Goal: Task Accomplishment & Management: Manage account settings

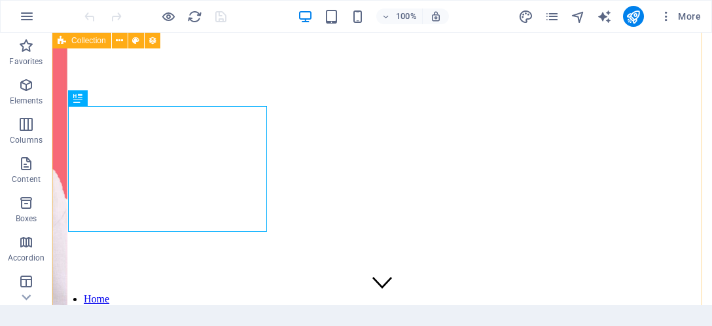
scroll to position [479, 0]
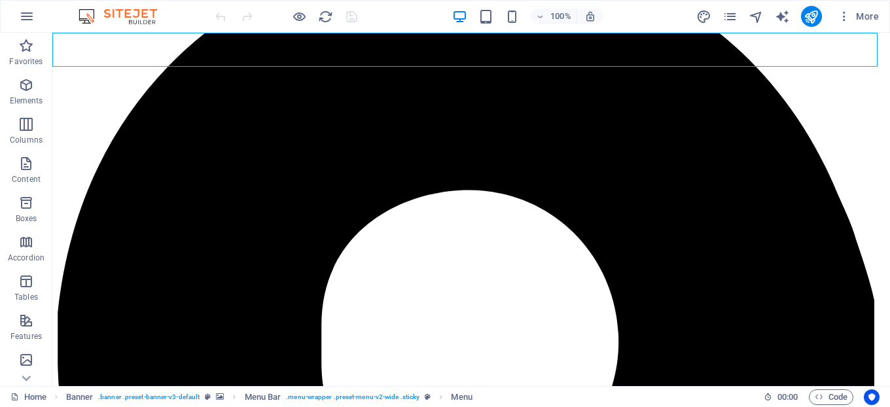
drag, startPoint x: 756, startPoint y: 33, endPoint x: 592, endPoint y: 219, distance: 248.1
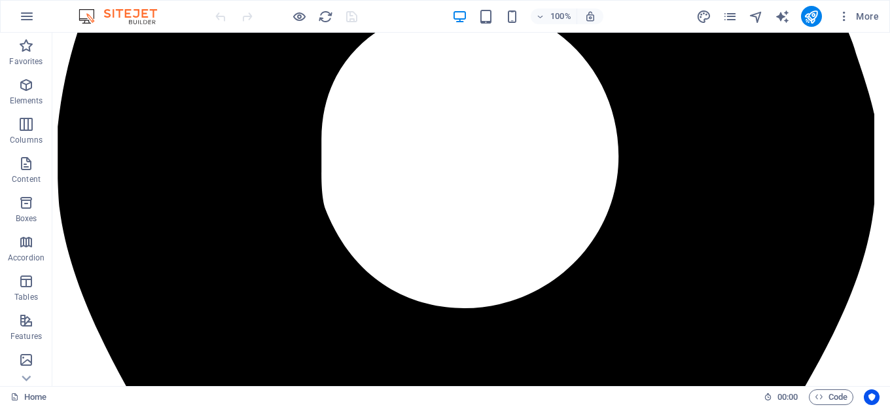
scroll to position [356, 0]
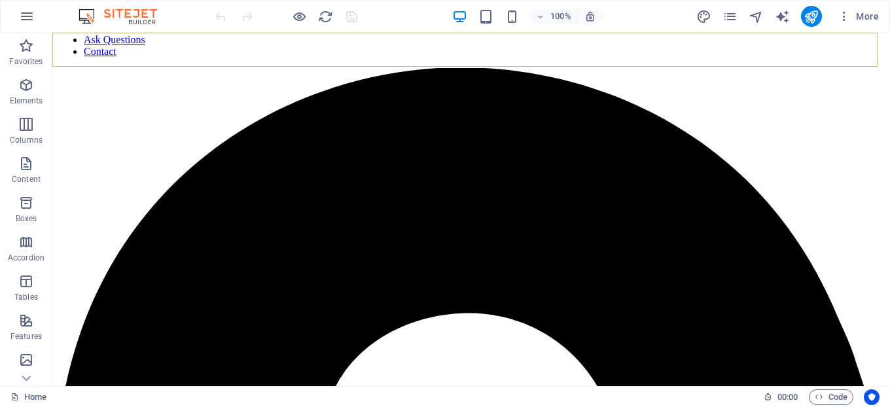
click at [387, 47] on nav "Home Word For Today Ask Questions Contact" at bounding box center [471, 33] width 827 height 47
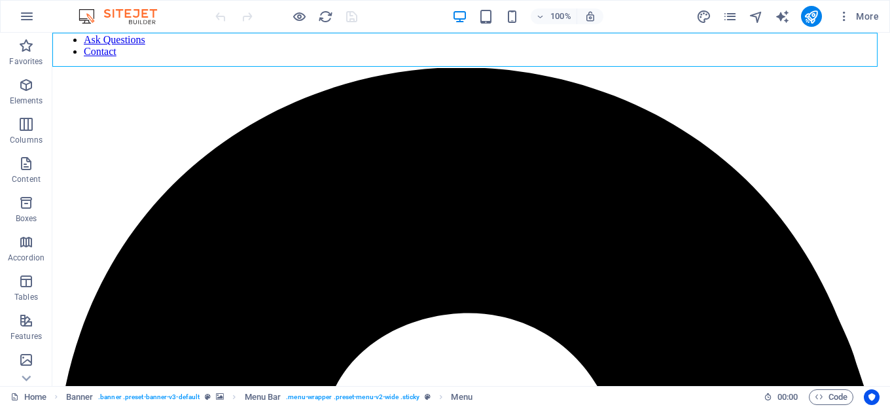
click at [387, 47] on nav "Home Word For Today Ask Questions Contact" at bounding box center [471, 33] width 827 height 47
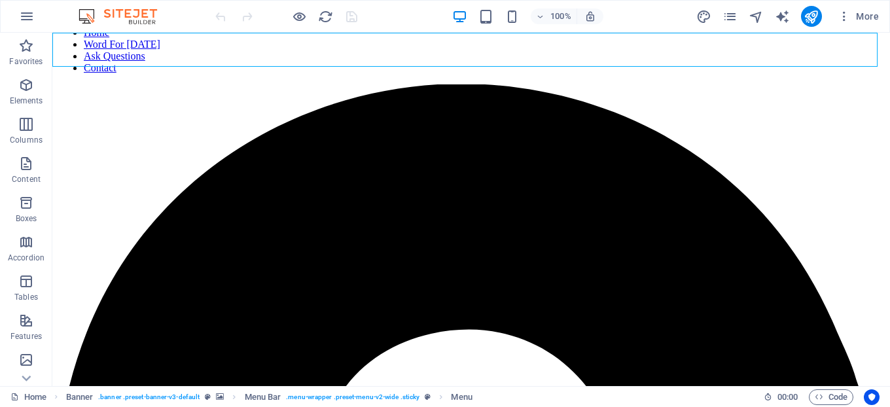
select select
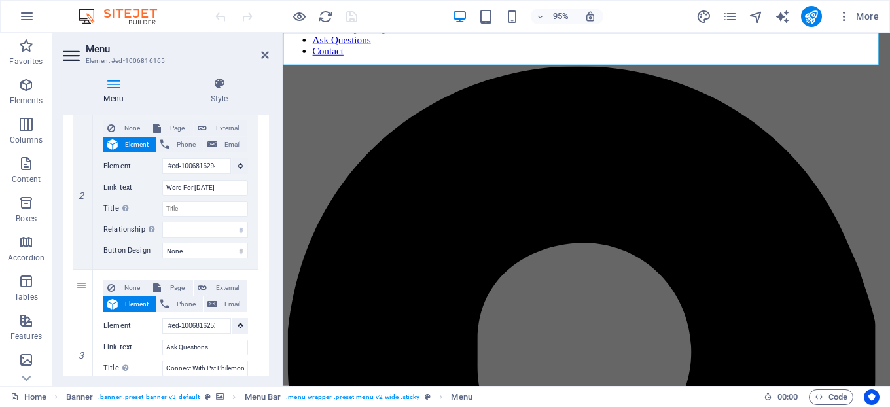
scroll to position [312, 0]
click at [84, 268] on icon at bounding box center [82, 266] width 7 height 9
select select
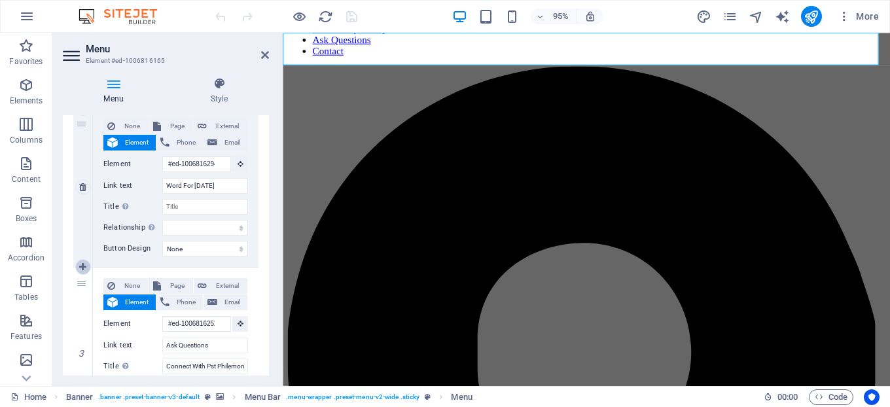
type input "#ed-1006816252"
type input "Ask Questions"
type input "Connect With Pst Philemon"
select select
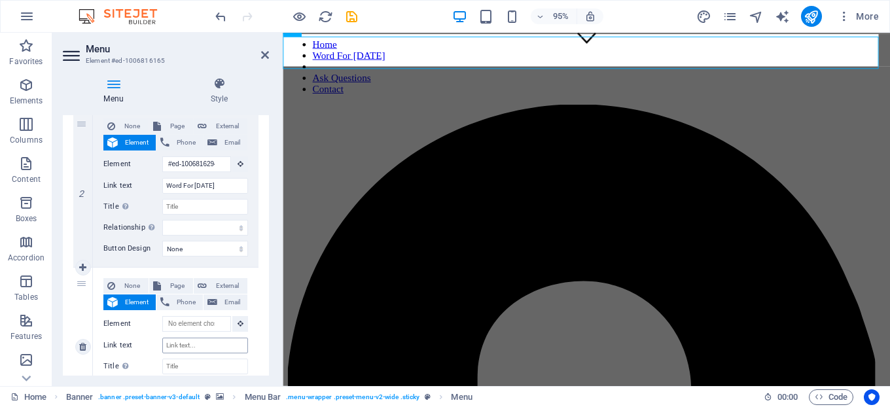
scroll to position [338, 0]
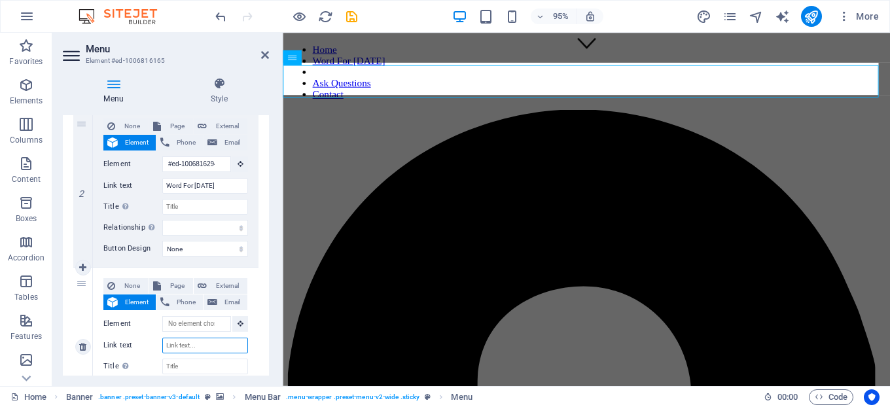
click at [187, 325] on input "Link text" at bounding box center [205, 346] width 86 height 16
type input "Che"
select select
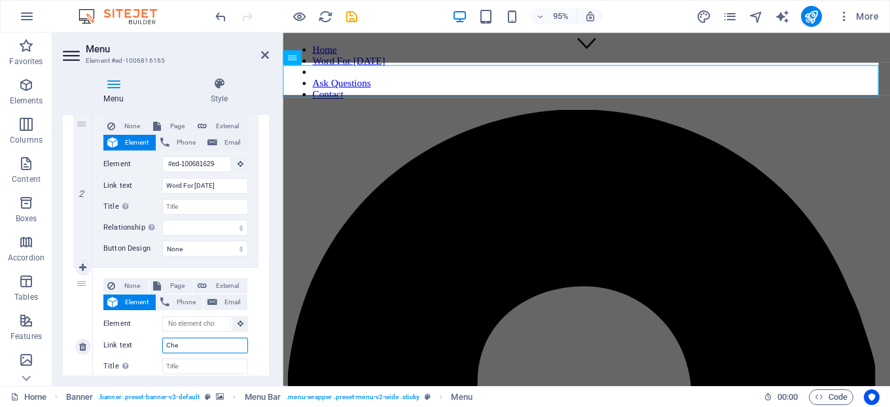
select select
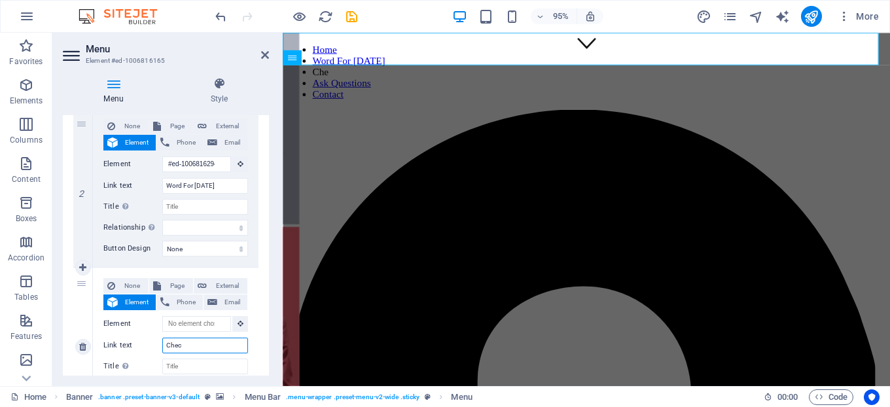
type input "Check"
select select
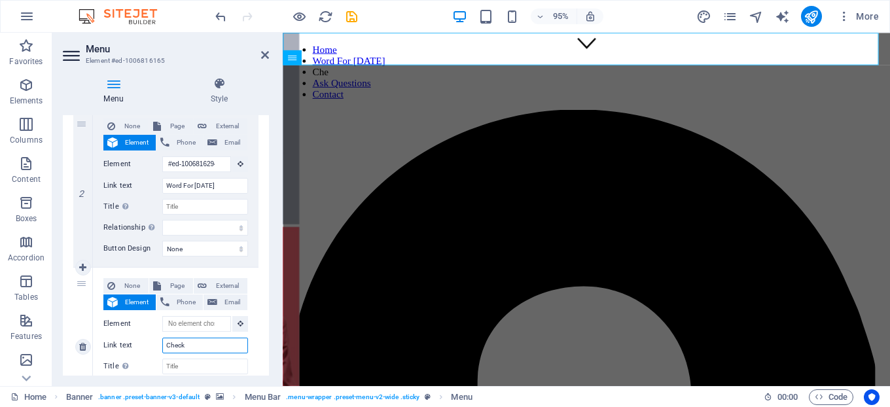
select select
type input "Checkpoin"
select select
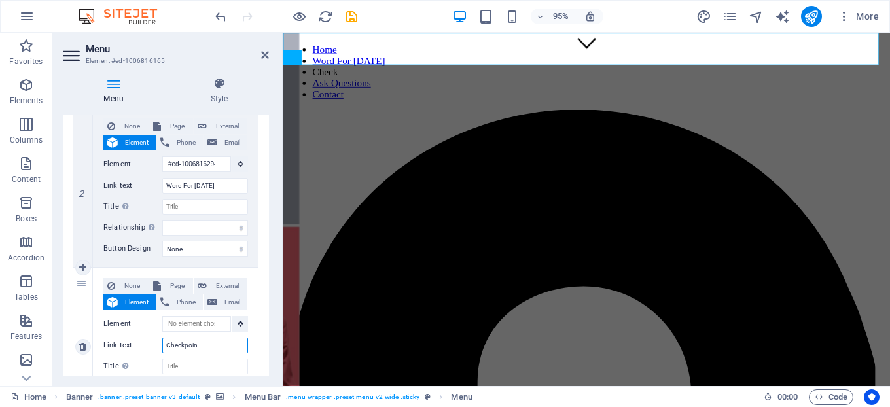
select select
type input "Checkpoing"
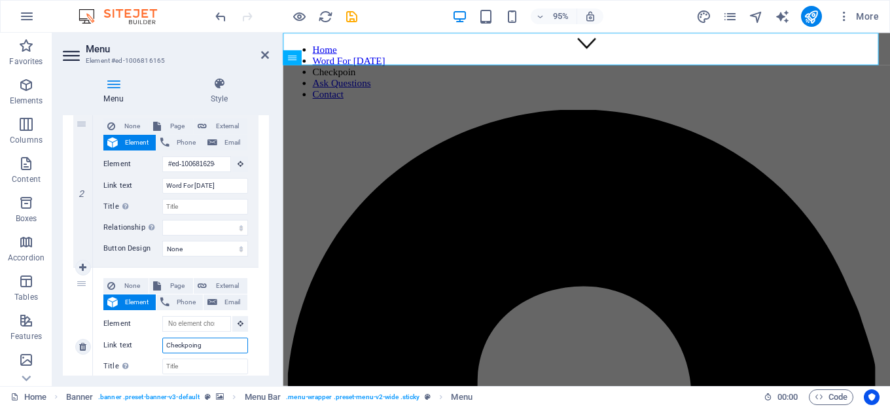
select select
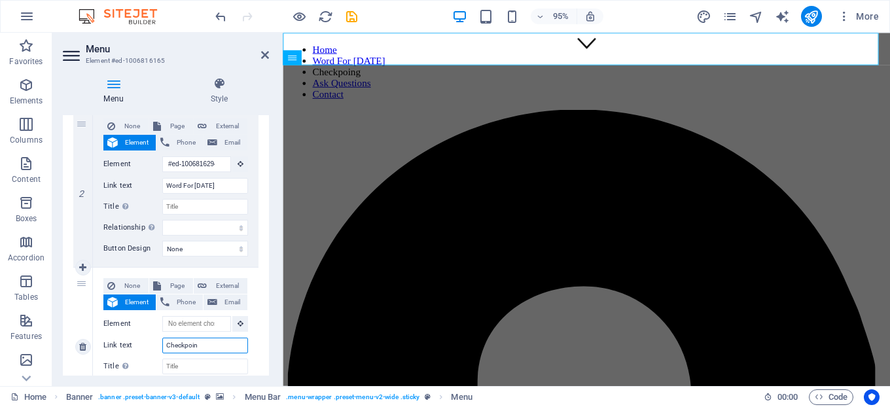
type input "Checkpoint"
select select
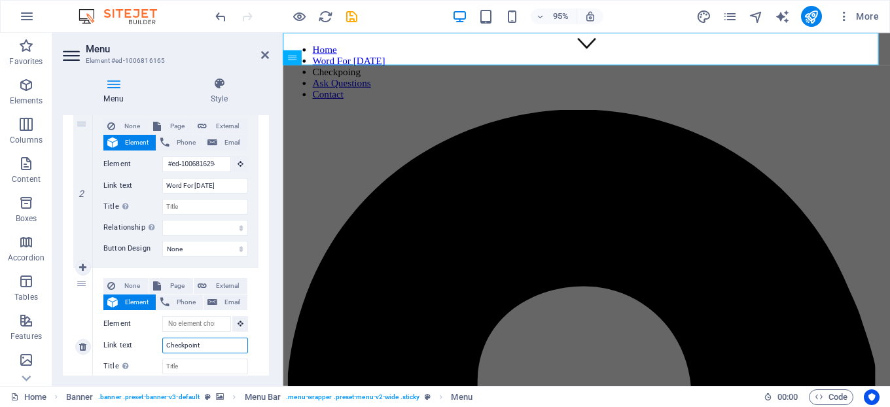
select select
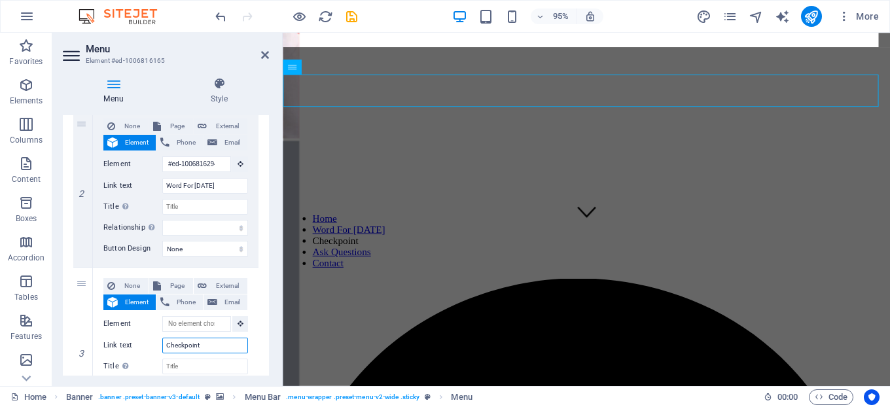
scroll to position [168, 0]
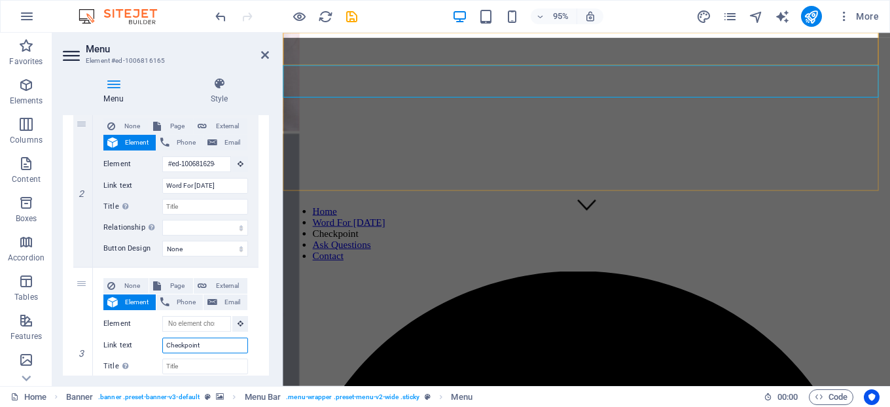
type input "Checkpoint"
click at [587, 215] on nav "Home Word For Today Checkpoint Ask Questions Contact" at bounding box center [602, 244] width 629 height 59
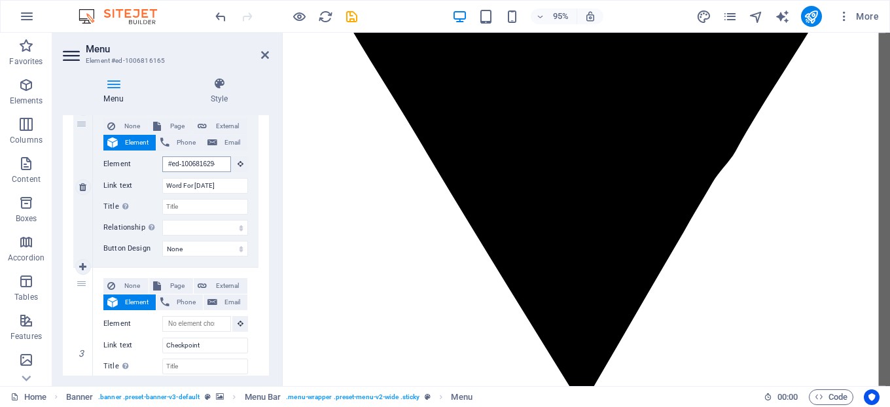
scroll to position [943, 0]
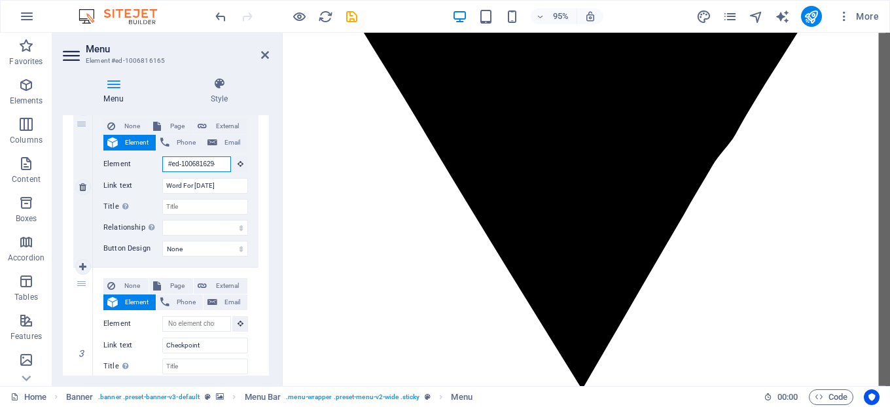
click at [204, 160] on input "#ed-1006816294" at bounding box center [196, 164] width 69 height 16
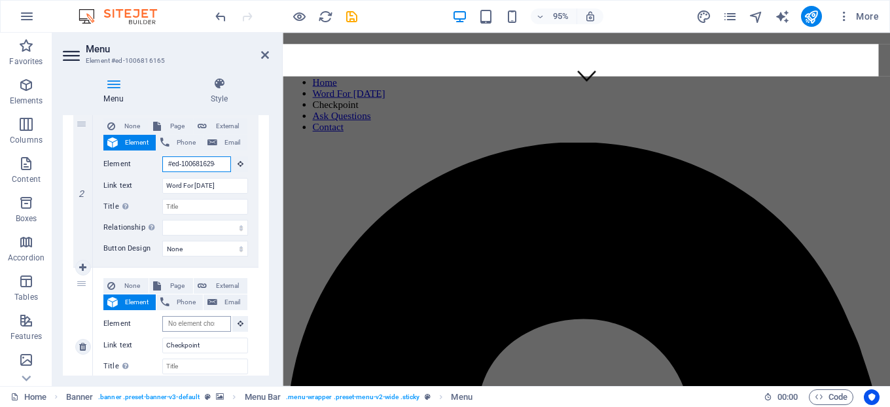
scroll to position [0, 0]
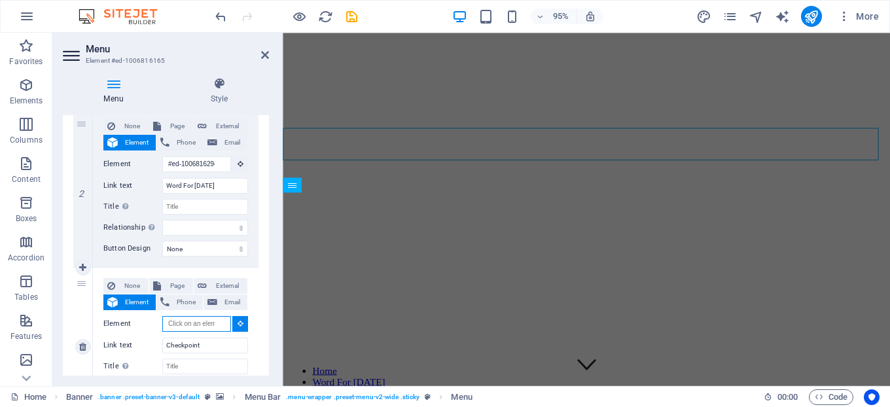
click at [177, 321] on input "Element" at bounding box center [196, 324] width 69 height 16
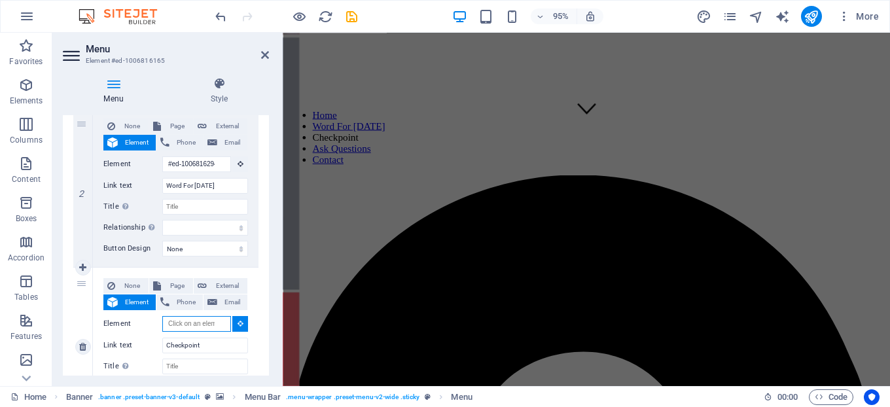
scroll to position [236, 0]
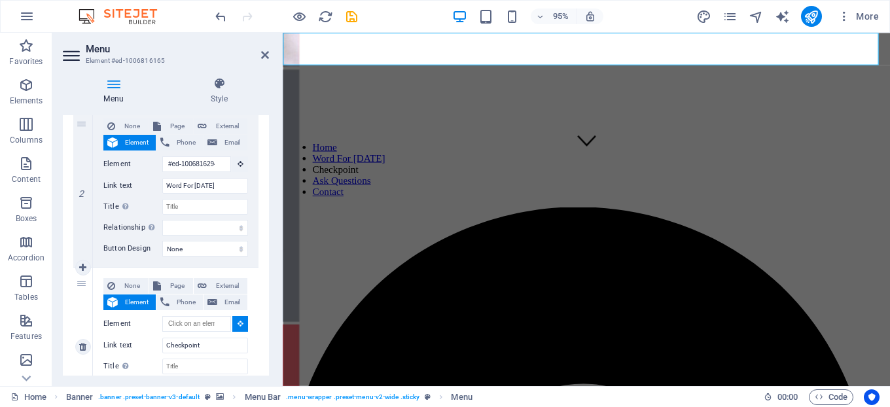
click at [120, 324] on label "Element" at bounding box center [132, 324] width 59 height 16
click at [162, 324] on input "Element" at bounding box center [196, 324] width 69 height 16
click at [120, 324] on label "Element" at bounding box center [132, 324] width 59 height 16
click at [162, 324] on input "Element" at bounding box center [196, 324] width 69 height 16
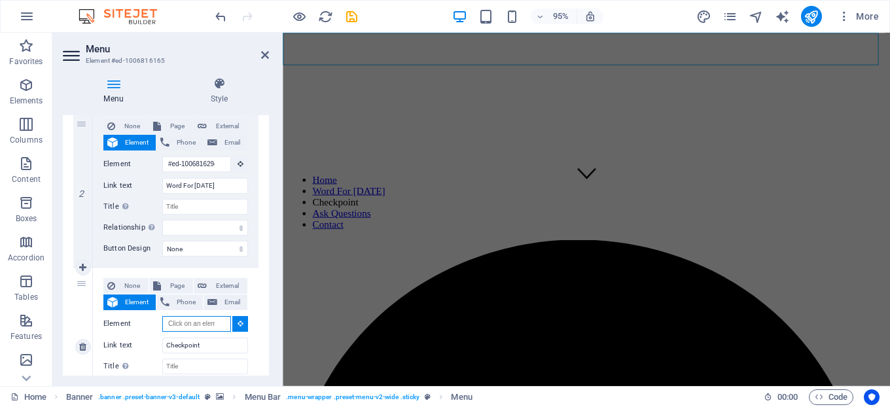
scroll to position [0, 0]
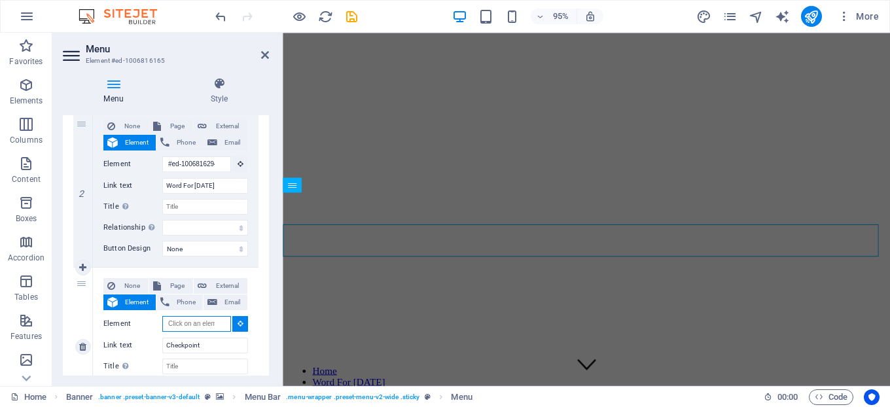
click at [179, 316] on input "Element" at bounding box center [196, 324] width 69 height 16
paste input "#ed-1006816294"
type input "#ed-1006816294"
select select
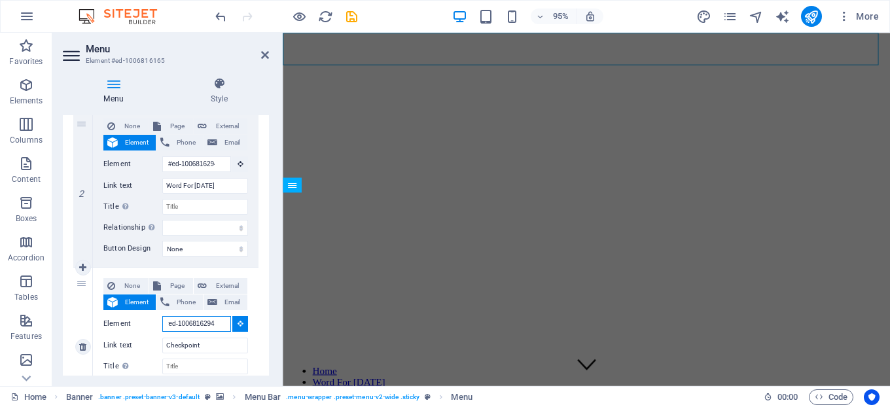
select select
type input "#ed-1006816294"
select select
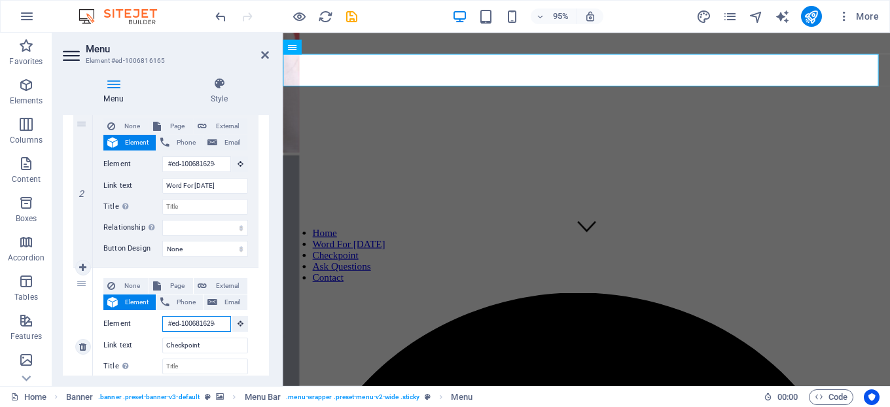
scroll to position [134, 0]
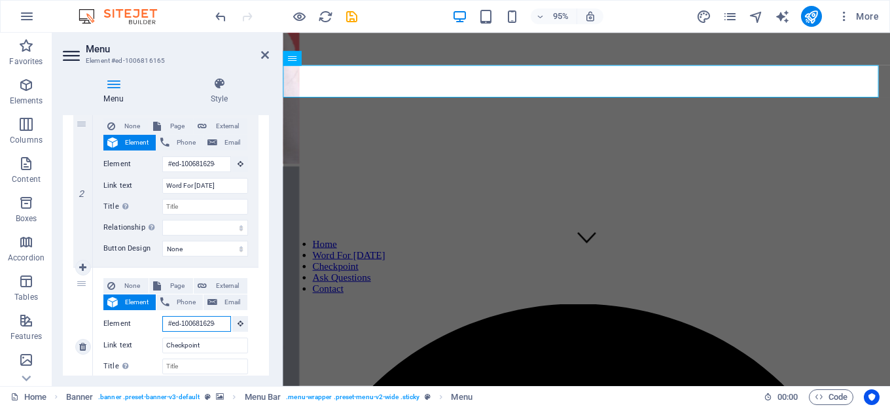
type input "#ed-1006816294"
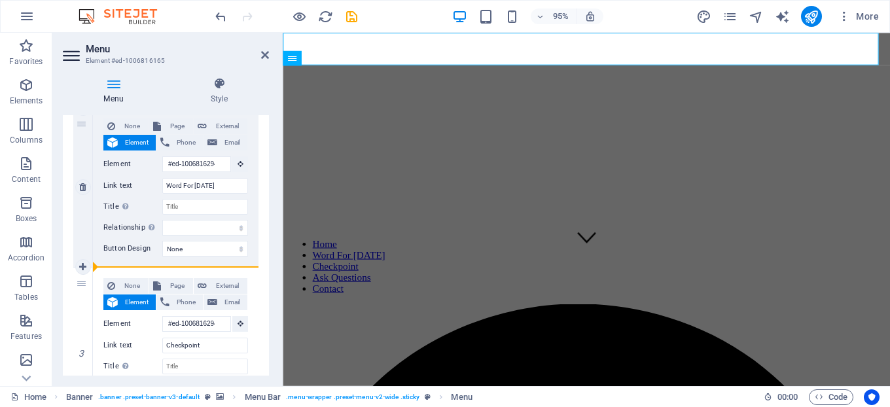
drag, startPoint x: 80, startPoint y: 297, endPoint x: 158, endPoint y: 259, distance: 86.9
click at [158, 259] on div "1 None Page External Element Phone Email Page Home Subpage Legal Notice Privacy…" at bounding box center [165, 337] width 185 height 819
select select
type input "#ed-1006816252"
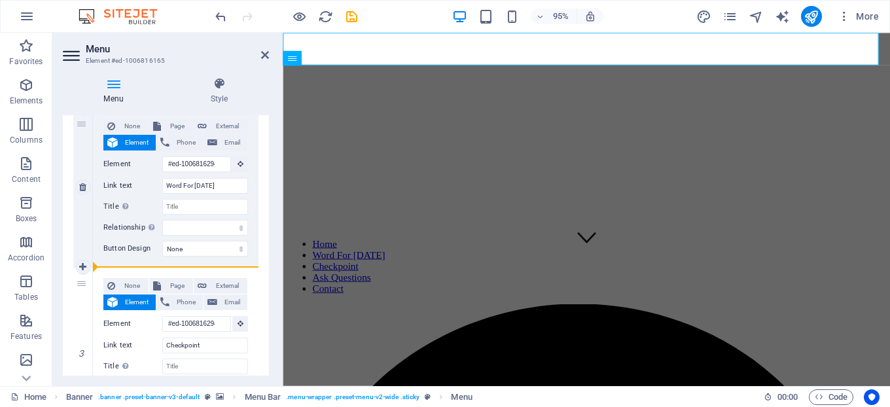
type input "Ask Questions"
type input "Connect With Pst Philemon"
select select
type input "#ed-1006816123"
type input "Contact"
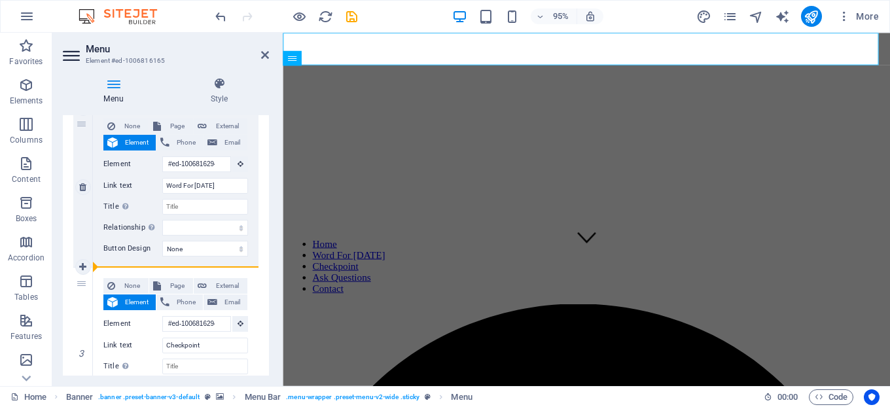
select select
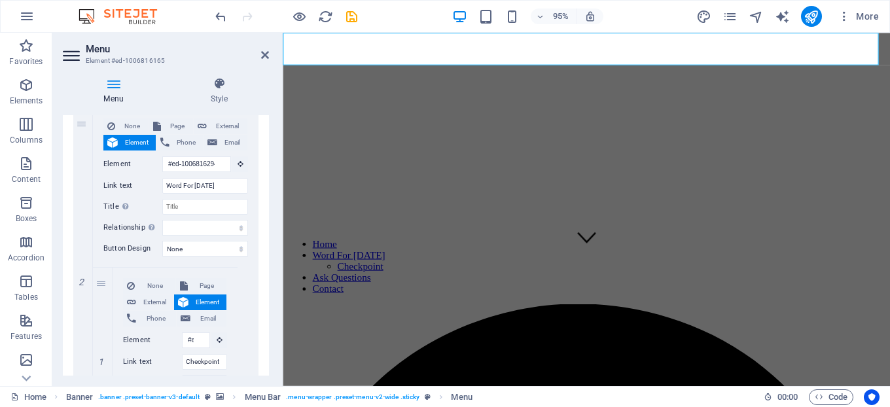
drag, startPoint x: 264, startPoint y: 233, endPoint x: 263, endPoint y: 254, distance: 21.0
click at [263, 254] on div "1 None Page External Element Phone Email Page Home Subpage Legal Notice Privacy…" at bounding box center [166, 345] width 206 height 855
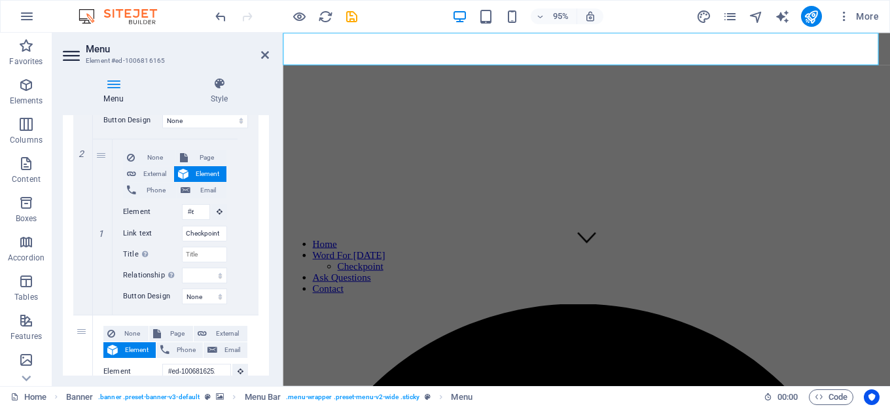
scroll to position [450, 0]
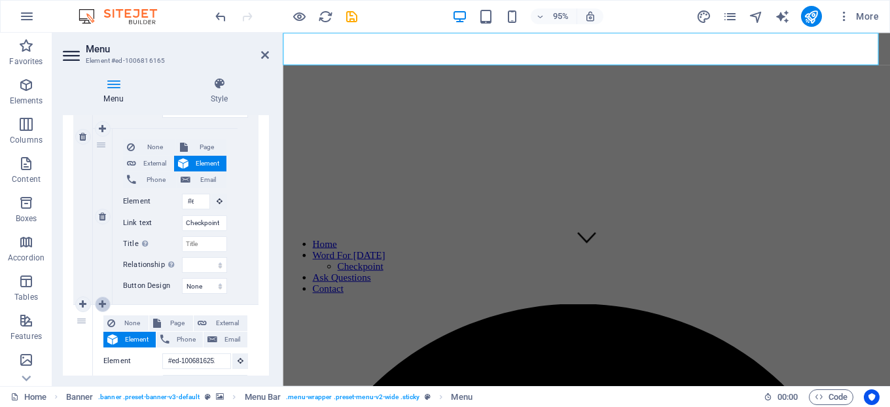
click at [103, 302] on icon at bounding box center [102, 304] width 7 height 9
select select
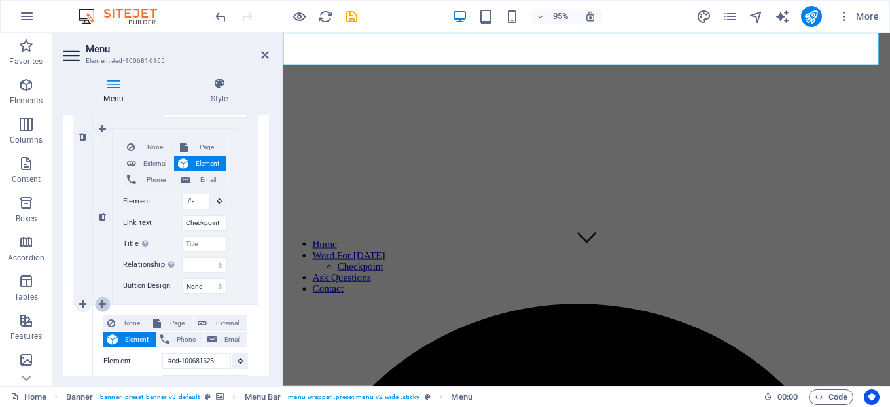
select select
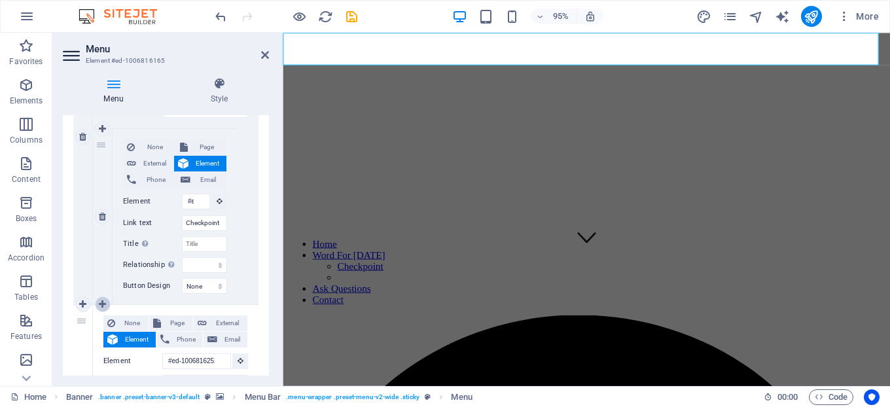
scroll to position [626, 0]
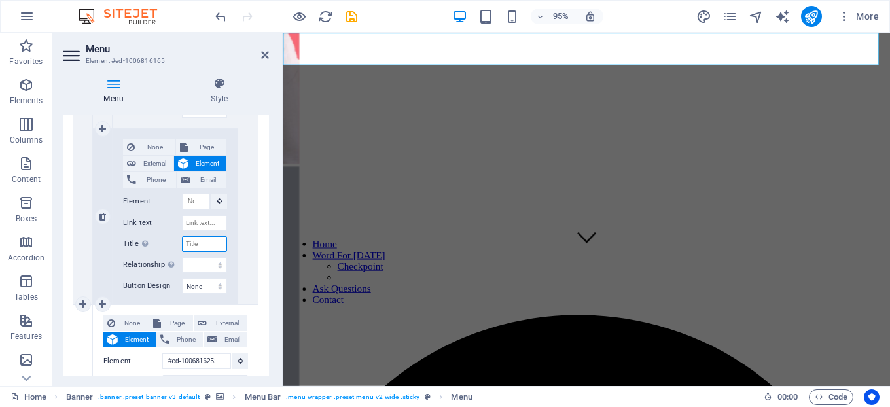
click at [195, 239] on input "Title Additional link description, should not be the same as the link text. The…" at bounding box center [204, 244] width 45 height 16
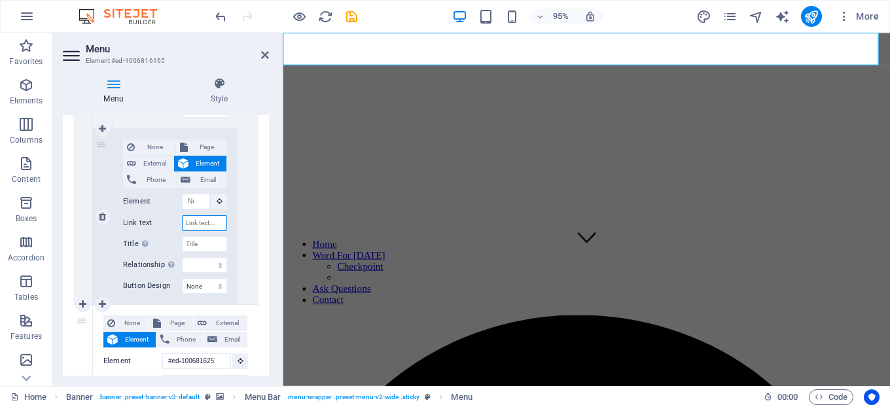
click at [192, 224] on input "Link text" at bounding box center [204, 223] width 45 height 16
type input "S"
select select
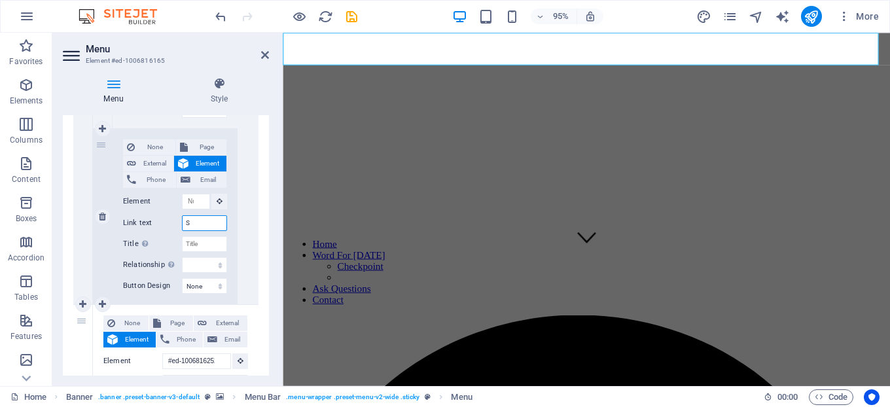
select select
type input "Se"
select select
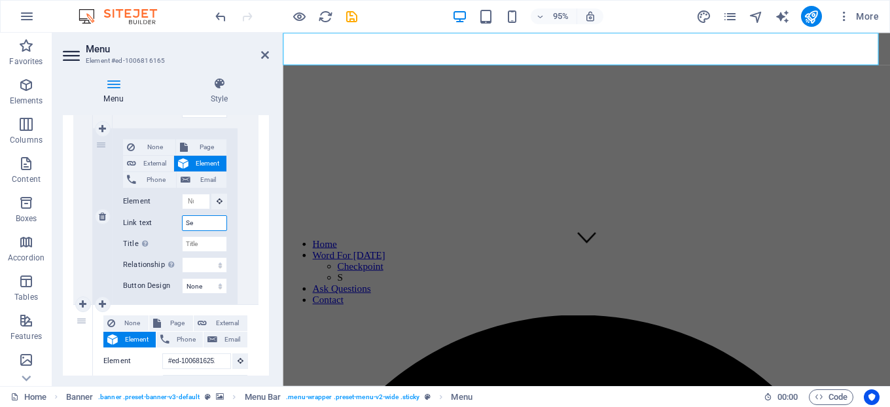
select select
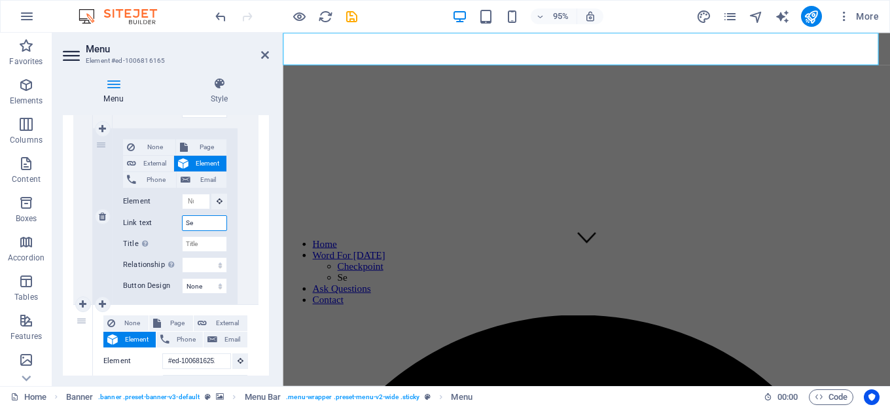
type input "See"
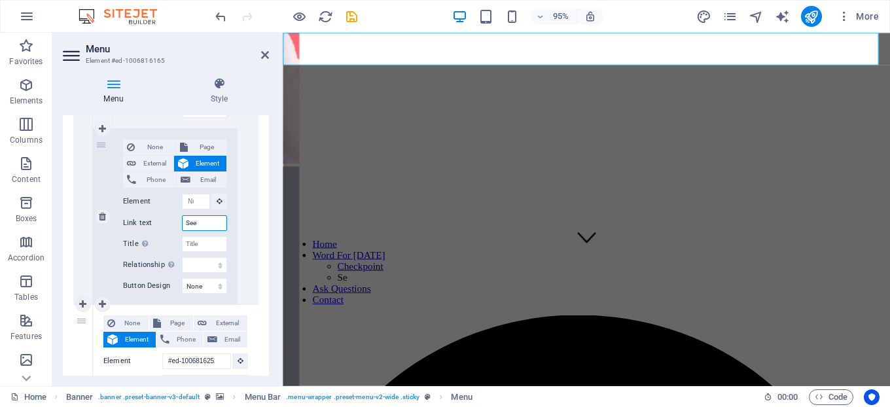
select select
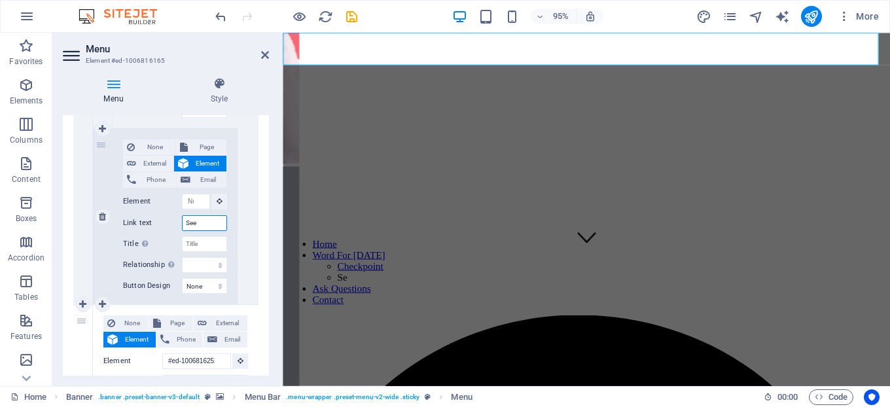
select select
type input "Seeing B"
select select
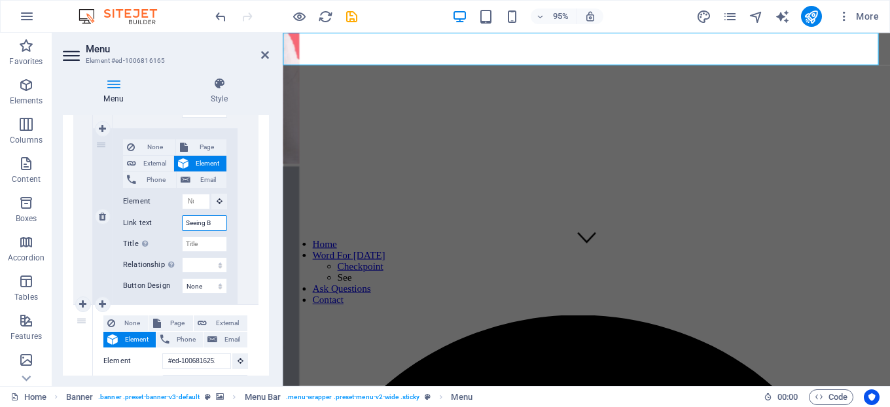
select select
type input "Seeing By"
select select
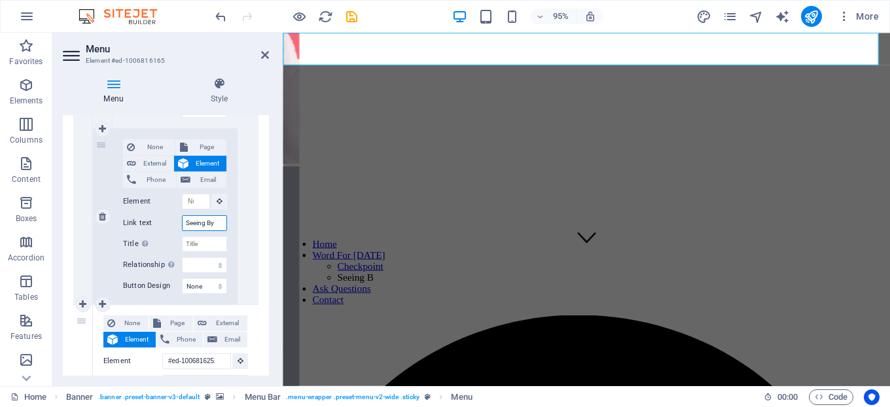
select select
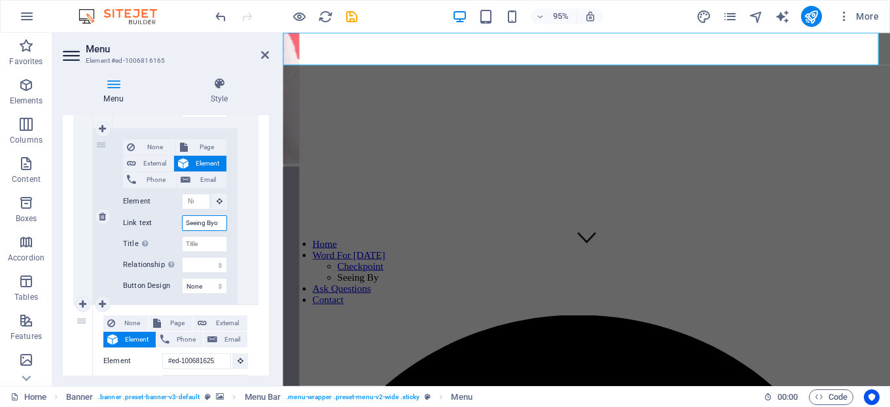
type input "Seeing Byon"
select select
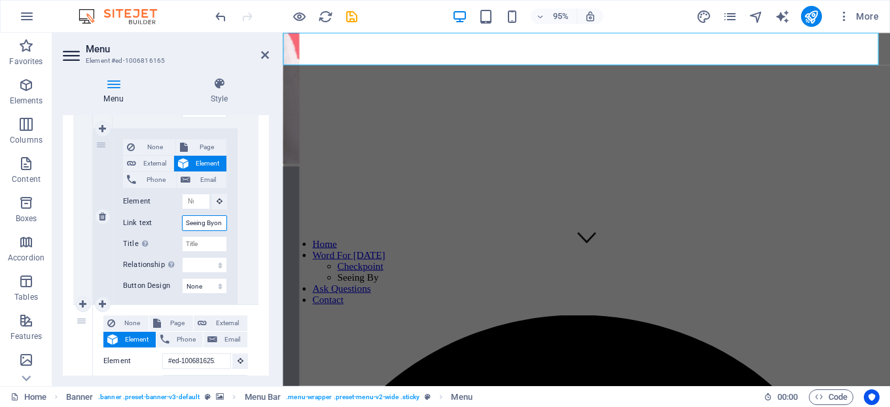
select select
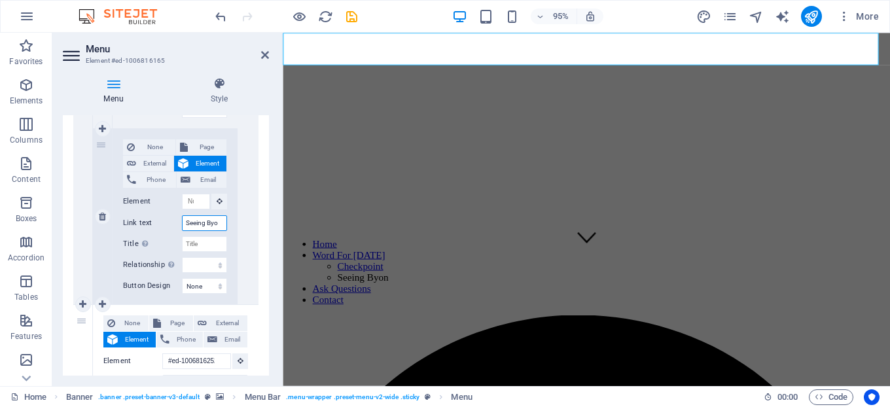
scroll to position [0, 0]
type input "Seeing B"
select select
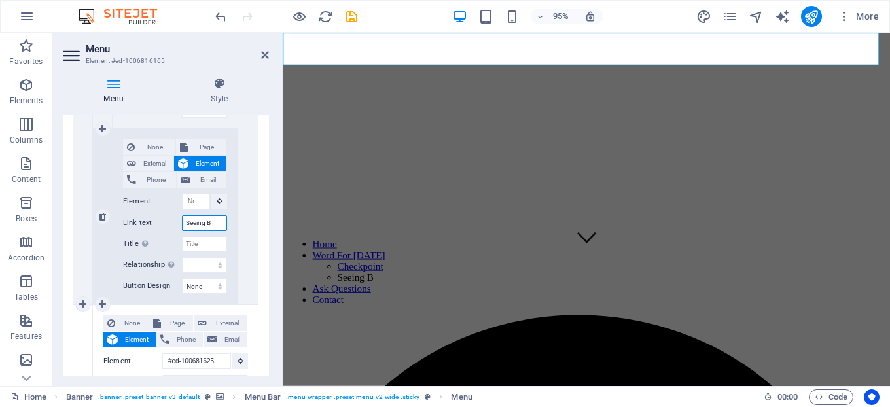
select select
type input "Seeing Be"
select select
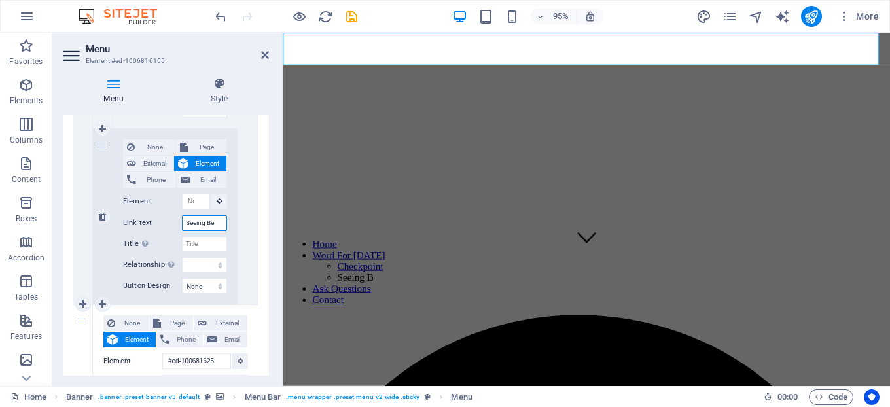
select select
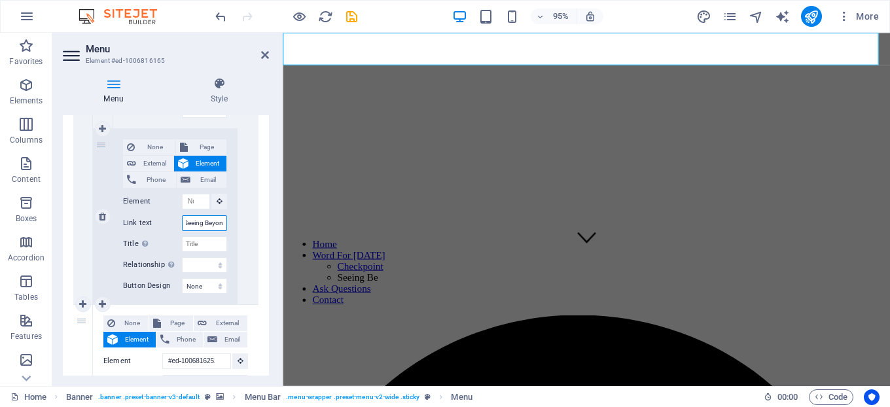
type input "Seeing Beyond"
select select
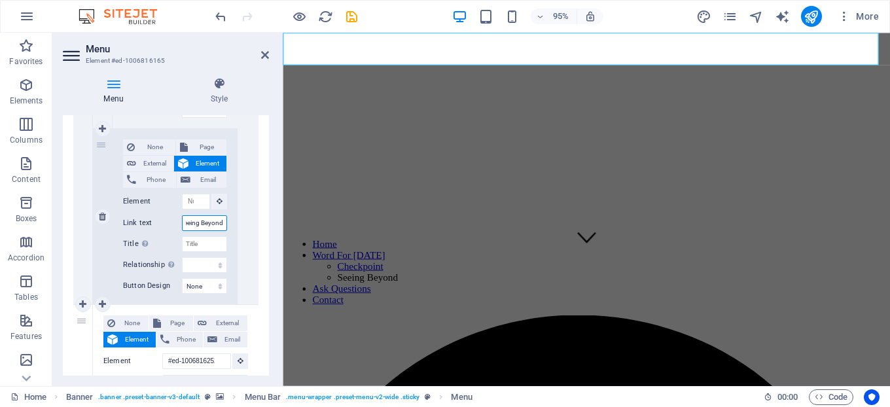
select select
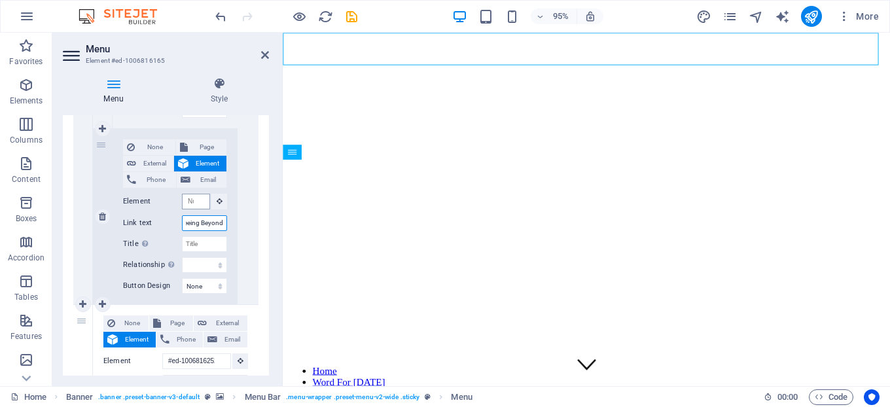
type input "Seeing Beyond"
click at [191, 202] on input "Element" at bounding box center [196, 202] width 28 height 16
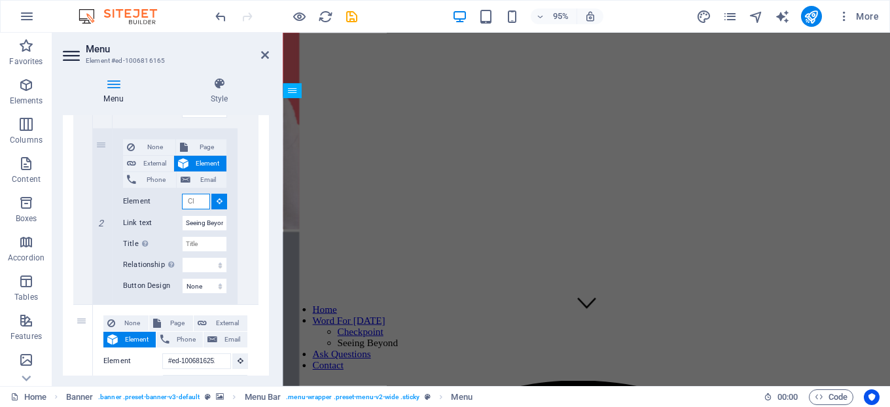
scroll to position [99, 0]
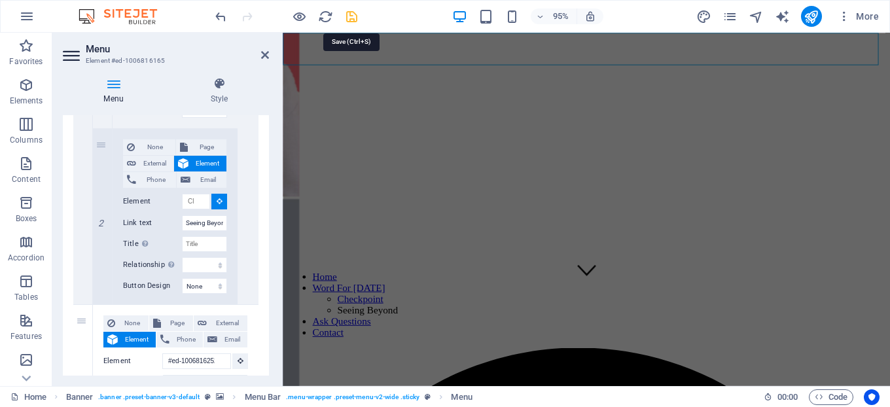
click at [357, 20] on icon "save" at bounding box center [351, 16] width 15 height 15
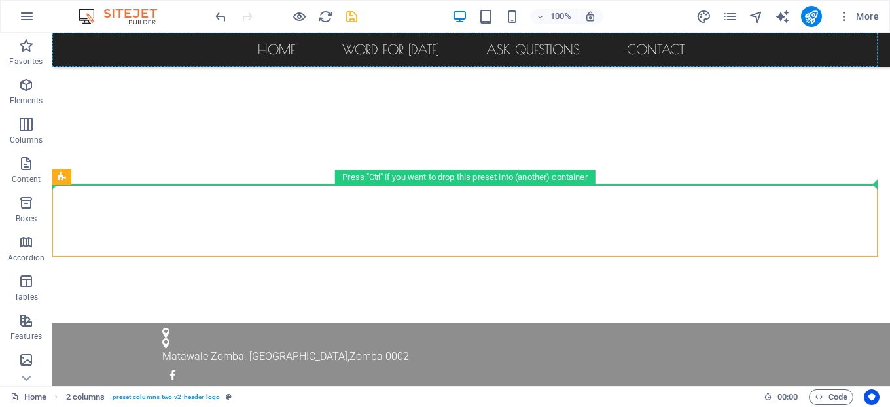
scroll to position [0, 0]
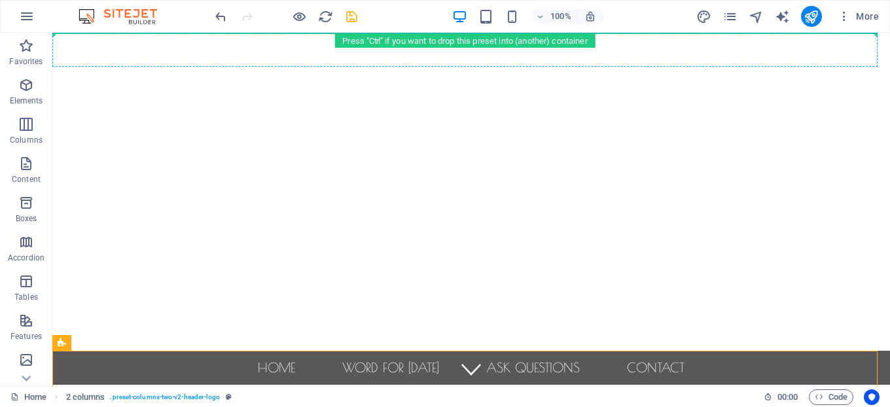
drag, startPoint x: 96, startPoint y: 181, endPoint x: 115, endPoint y: 5, distance: 177.7
click at [115, 33] on section "Favorites Elements Columns Content Boxes Accordion Tables Features Images Slide…" at bounding box center [445, 209] width 890 height 353
drag, startPoint x: 147, startPoint y: 382, endPoint x: 90, endPoint y: 52, distance: 334.1
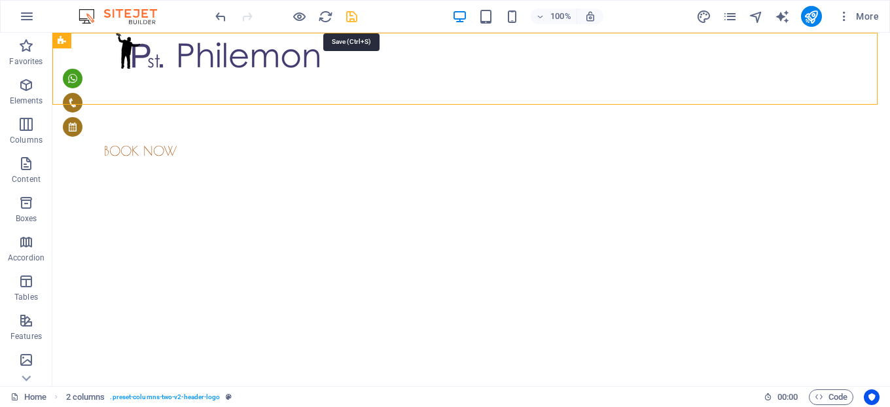
click at [350, 16] on icon "save" at bounding box center [351, 16] width 15 height 15
checkbox input "false"
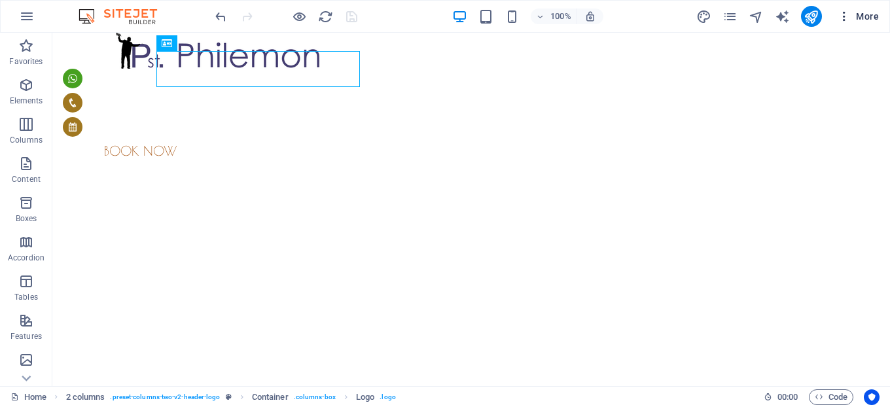
click at [711, 14] on span "More" at bounding box center [858, 16] width 41 height 13
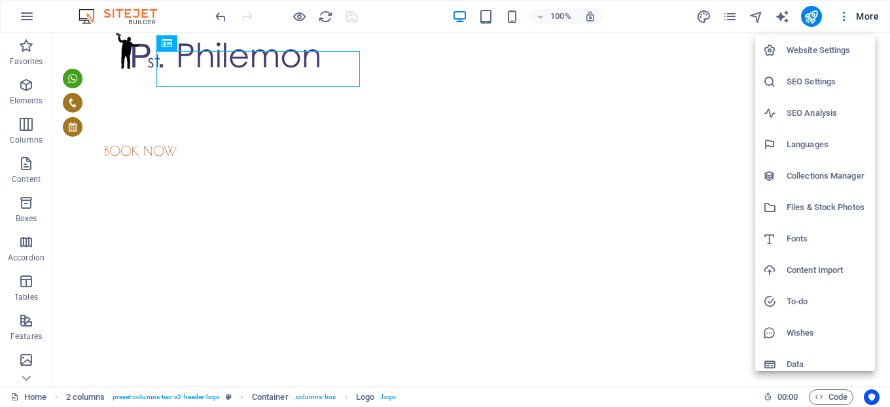
click at [711, 325] on h6 "Data" at bounding box center [827, 365] width 81 height 16
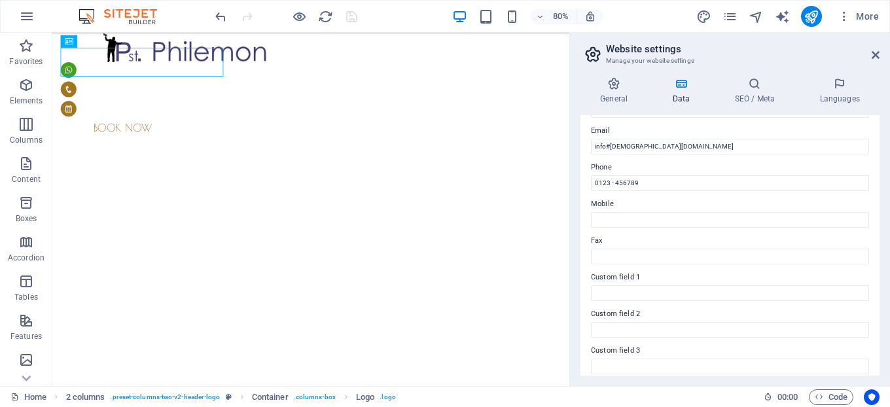
scroll to position [245, 0]
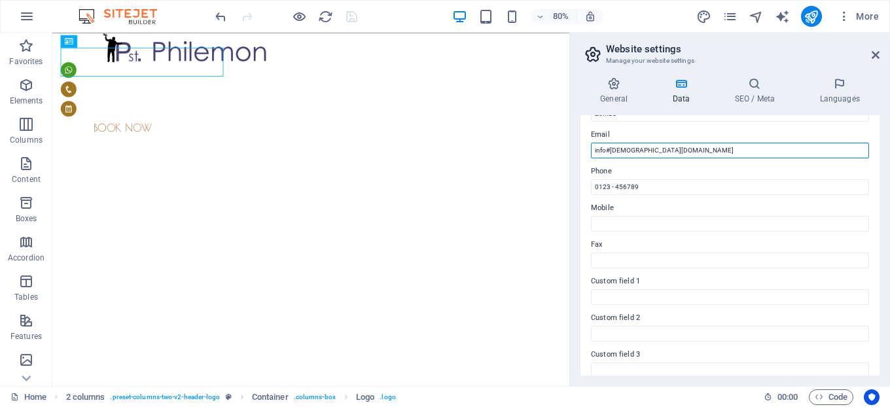
click at [609, 153] on input "info#pastorphilemon.online" at bounding box center [730, 151] width 278 height 16
type input "[EMAIL_ADDRESS][DOMAIN_NAME]"
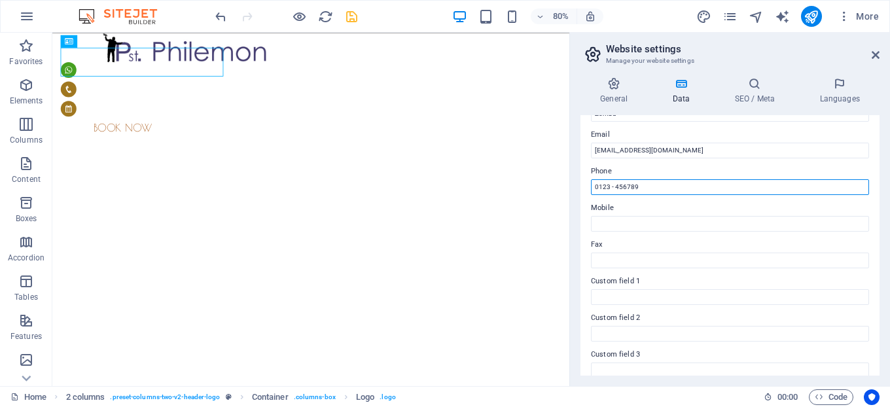
drag, startPoint x: 652, startPoint y: 189, endPoint x: 577, endPoint y: 187, distance: 74.6
click at [577, 187] on div "General Data SEO / Meta Languages Website name pastorphilemon.online Logo Drag …" at bounding box center [730, 226] width 320 height 319
paste input "[PHONE_NUMBER]"
click at [612, 187] on input "+265 +265 888 53 52 54" at bounding box center [730, 187] width 278 height 16
type input "[PHONE_NUMBER]"
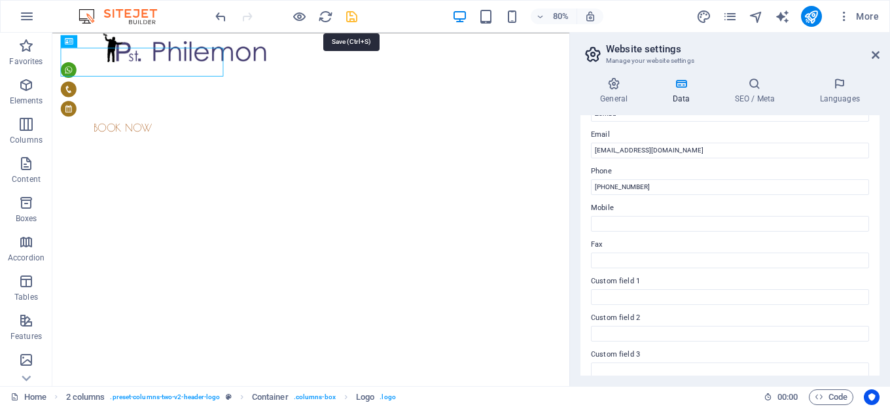
click at [359, 22] on icon "save" at bounding box center [351, 16] width 15 height 15
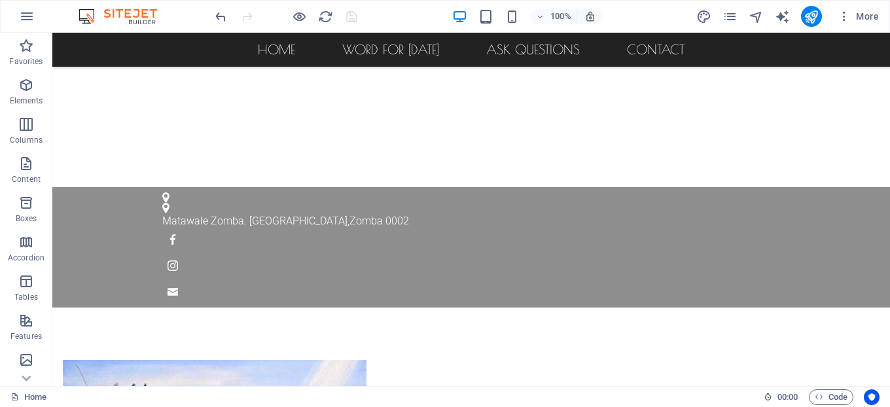
scroll to position [416, 0]
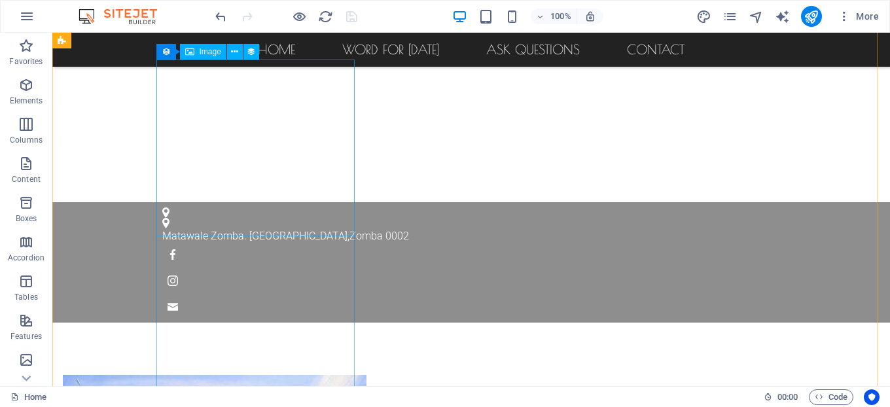
select select "px"
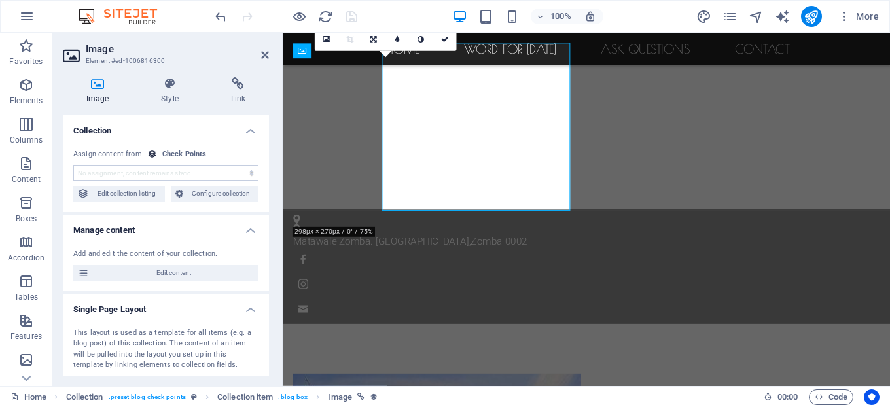
scroll to position [432, 0]
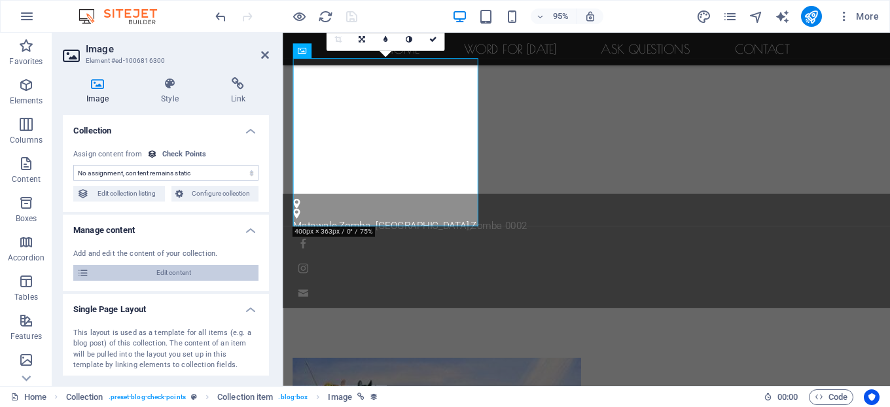
click at [158, 269] on span "Edit content" at bounding box center [174, 273] width 162 height 16
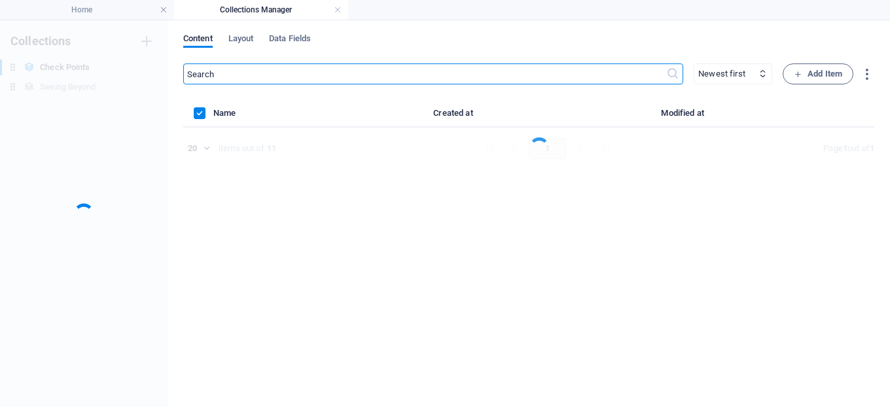
scroll to position [0, 0]
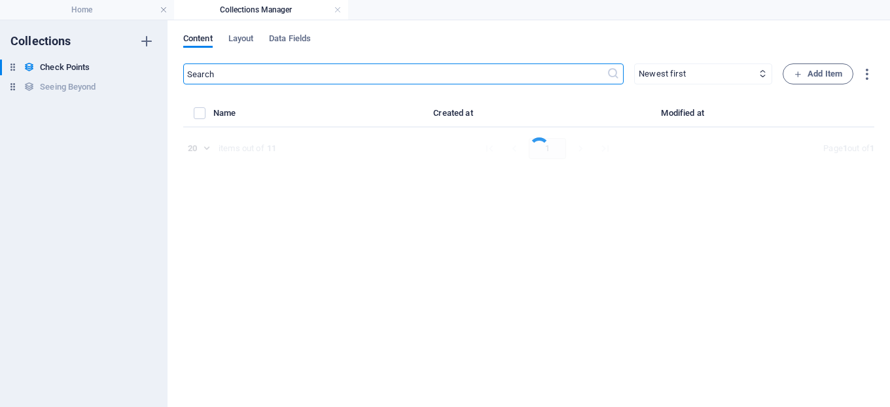
select select "Chechpoints"
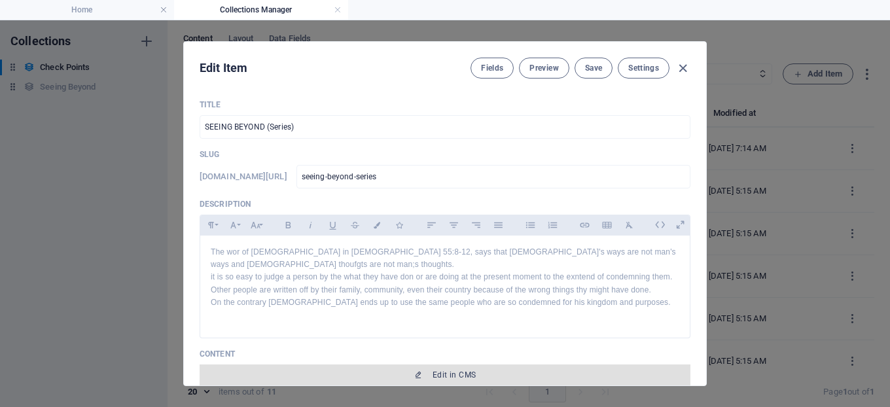
click at [441, 325] on span "Edit in CMS" at bounding box center [454, 375] width 43 height 10
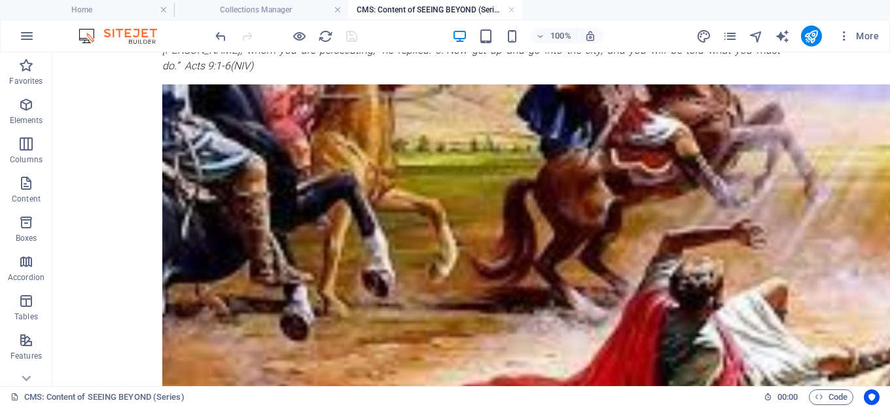
scroll to position [399, 0]
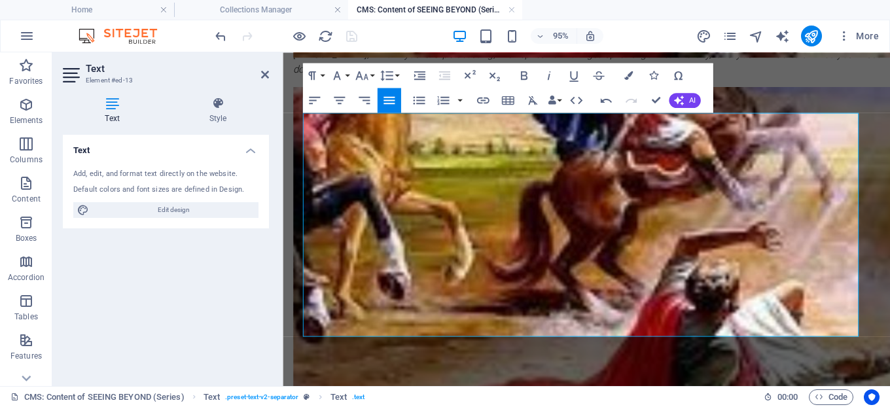
click at [347, 41] on div at bounding box center [286, 36] width 147 height 21
click at [350, 32] on div at bounding box center [286, 36] width 147 height 21
click at [285, 325] on div "SEEING BEYOND A MURDEROUS SAUL The Conversion of Paul Meanwhile, Saul was still…" at bounding box center [602, 274] width 639 height 1240
click at [352, 39] on div at bounding box center [286, 36] width 147 height 21
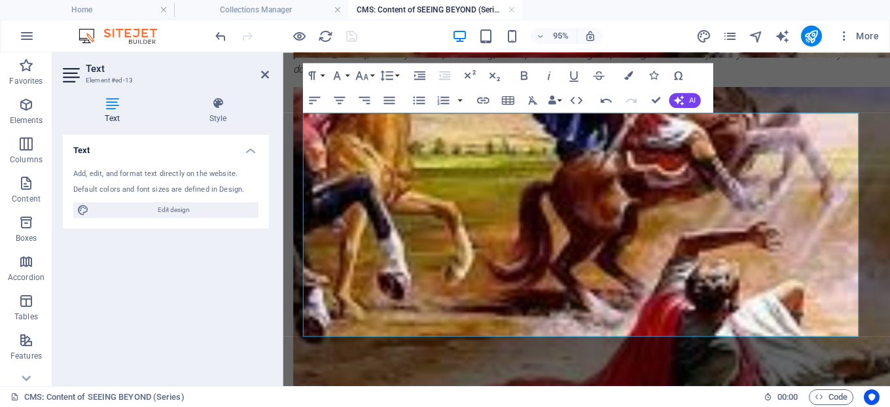
click at [271, 269] on div "Text Style Text Add, edit, and format text directly on the website. Default col…" at bounding box center [165, 236] width 227 height 300
drag, startPoint x: 908, startPoint y: 234, endPoint x: 909, endPoint y: 206, distance: 28.2
click at [711, 203] on html "SEEING BEYOND A MURDEROUS SAUL The Conversion of Paul Meanwhile, Saul was still…" at bounding box center [602, 274] width 639 height 1240
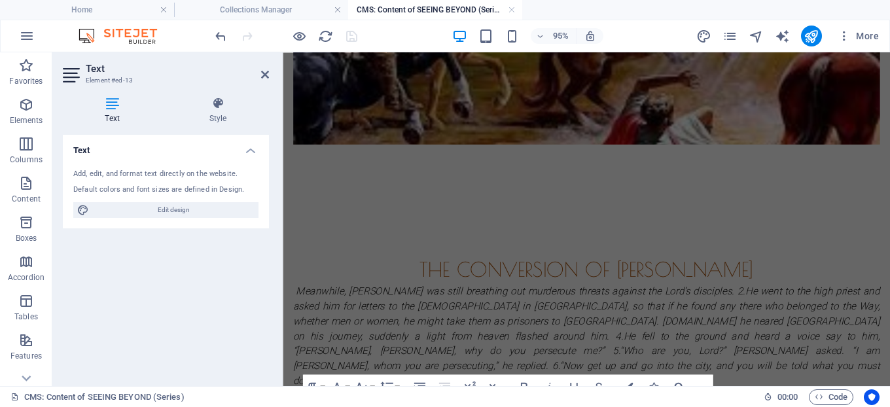
scroll to position [63, 0]
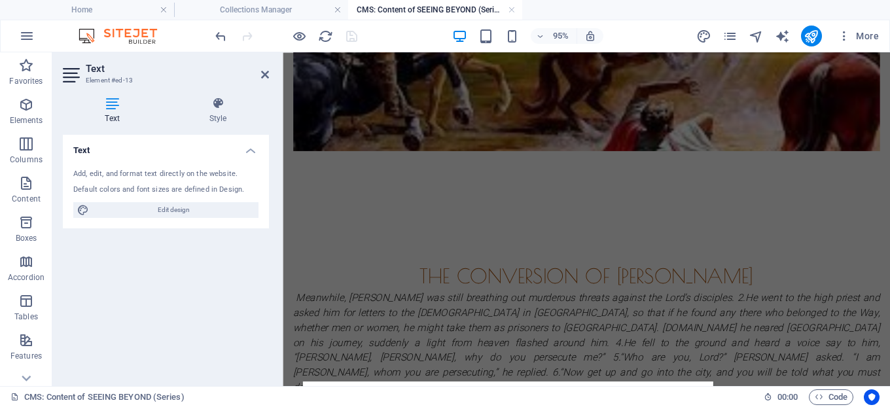
click at [711, 131] on figure at bounding box center [603, 98] width 618 height 115
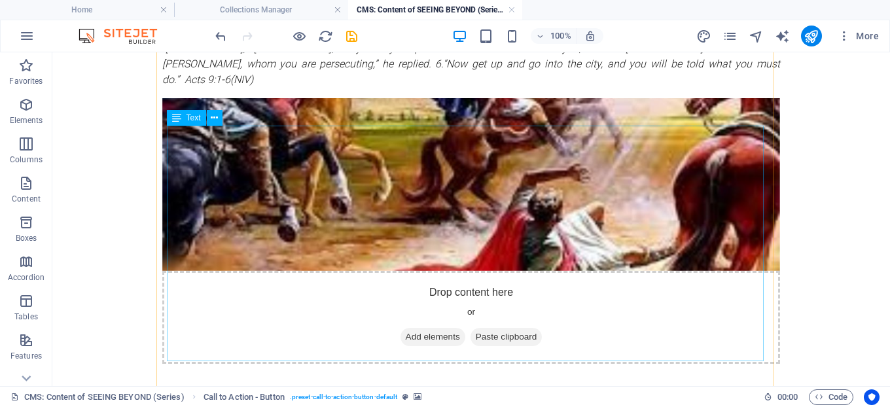
scroll to position [413, 0]
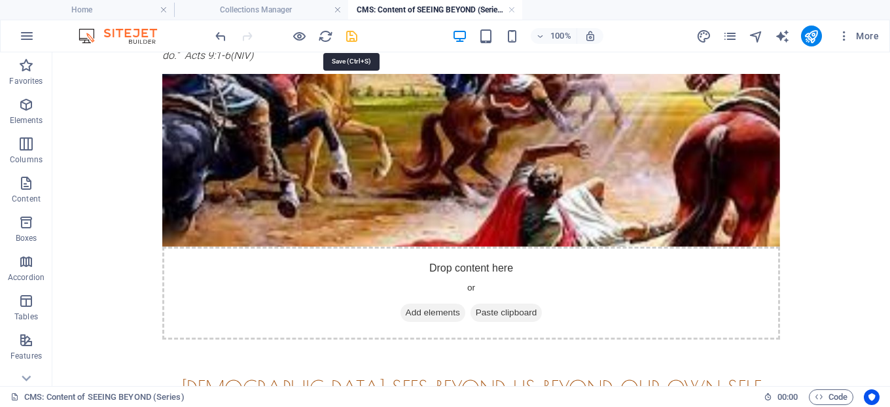
click at [348, 35] on icon "save" at bounding box center [351, 36] width 15 height 15
click at [711, 32] on icon "publish" at bounding box center [811, 36] width 15 height 15
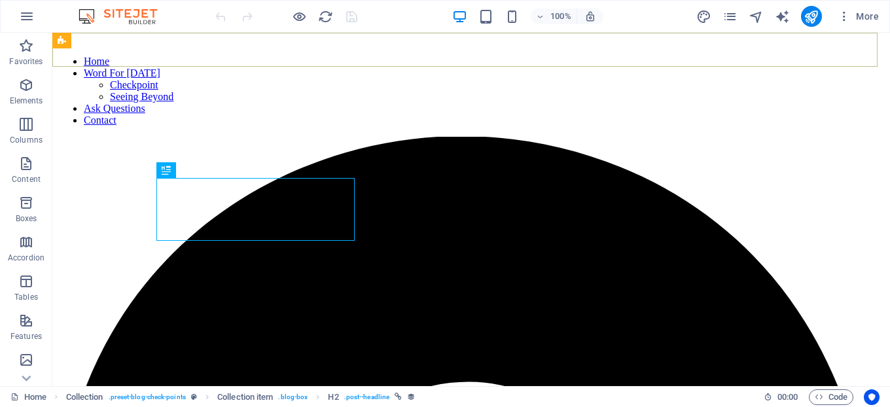
click at [365, 56] on nav "Home Word For Today Checkpoint Seeing Beyond Ask Questions Contact" at bounding box center [471, 91] width 827 height 71
select select
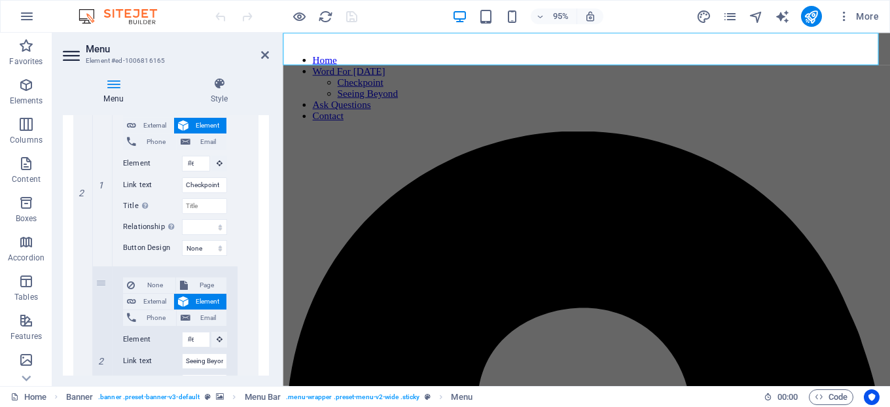
scroll to position [490, 0]
click at [213, 183] on input "Checkpoint" at bounding box center [204, 183] width 45 height 16
type input "Checkpoint S"
select select
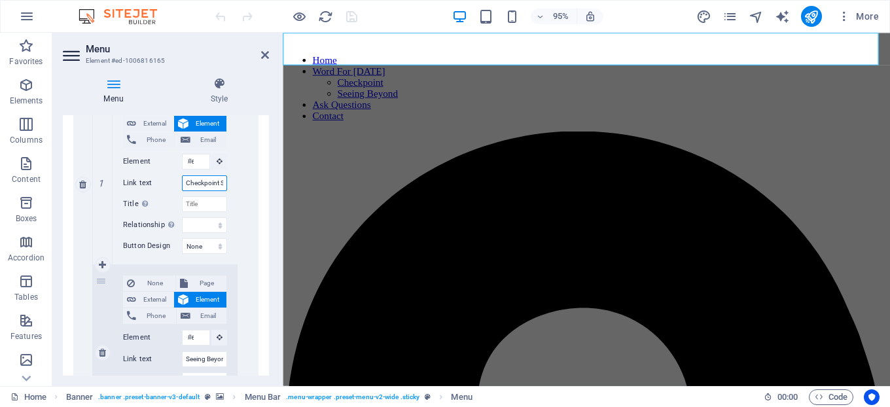
select select
type input "Checkpoint Series"
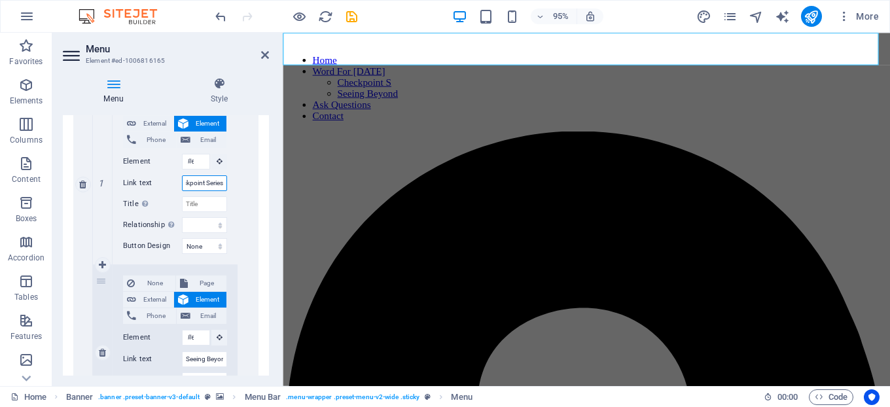
scroll to position [0, 18]
select select
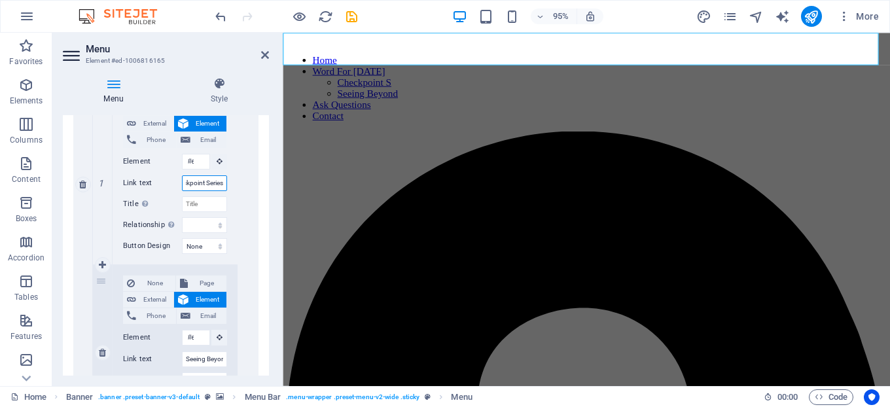
select select
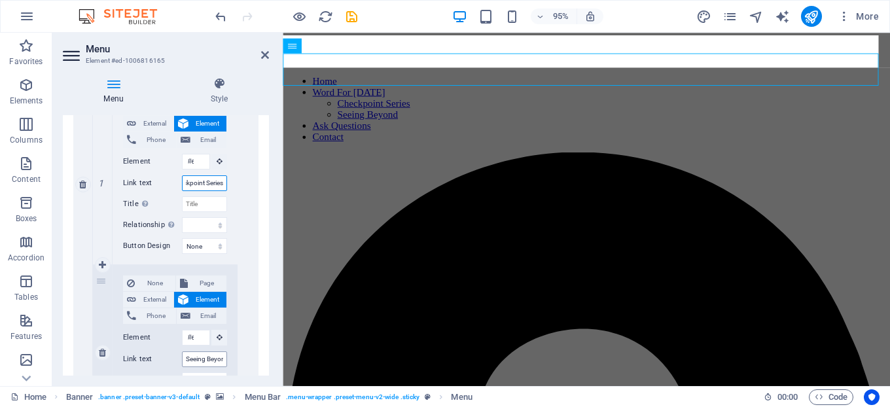
scroll to position [463, 0]
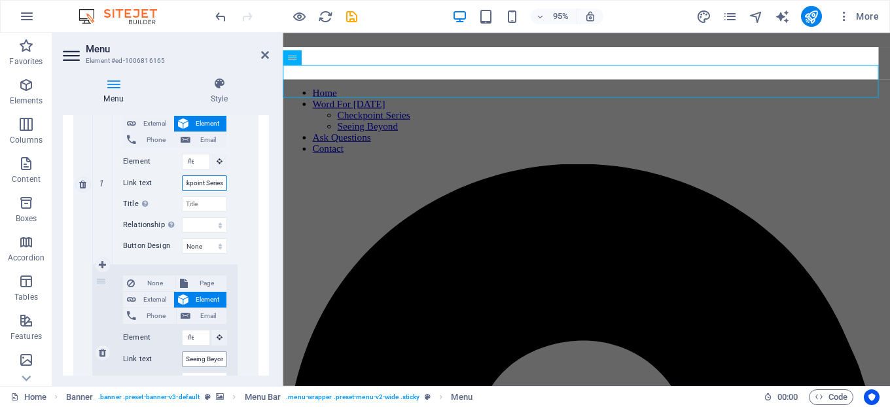
type input "Checkpoint Series"
click at [211, 359] on input "Seeing Beyond" at bounding box center [204, 359] width 45 height 16
type input "Seeing Beyond S"
select select
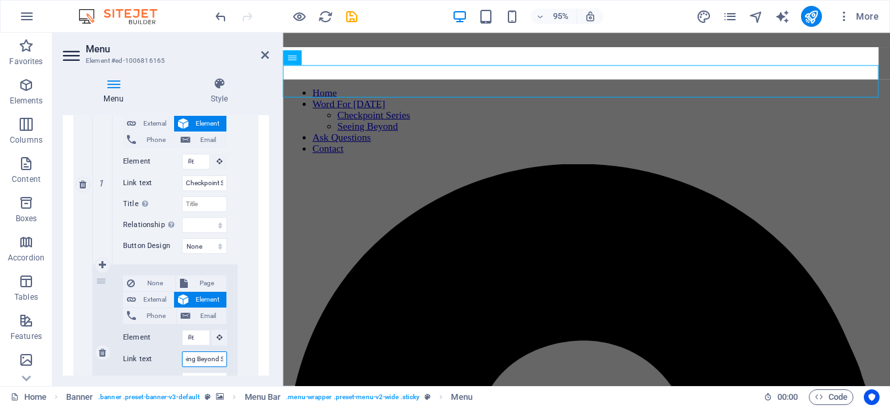
select select
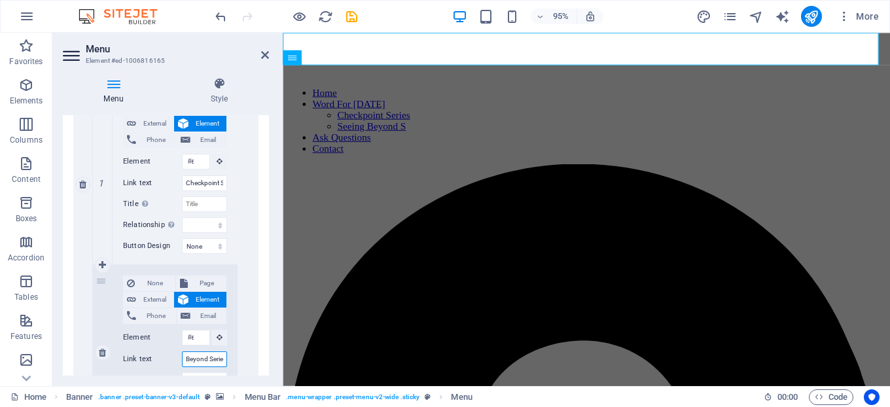
type input "Seeing Beyond Series"
select select
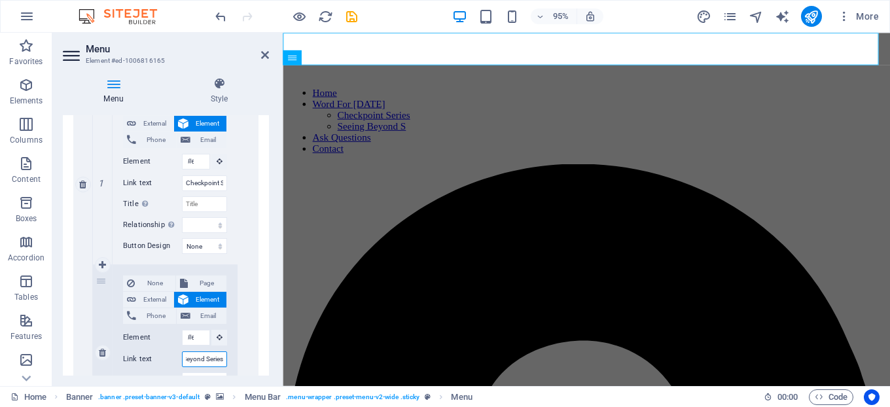
select select
type input "Seeing Beyond Series"
click at [350, 14] on icon "save" at bounding box center [351, 16] width 15 height 15
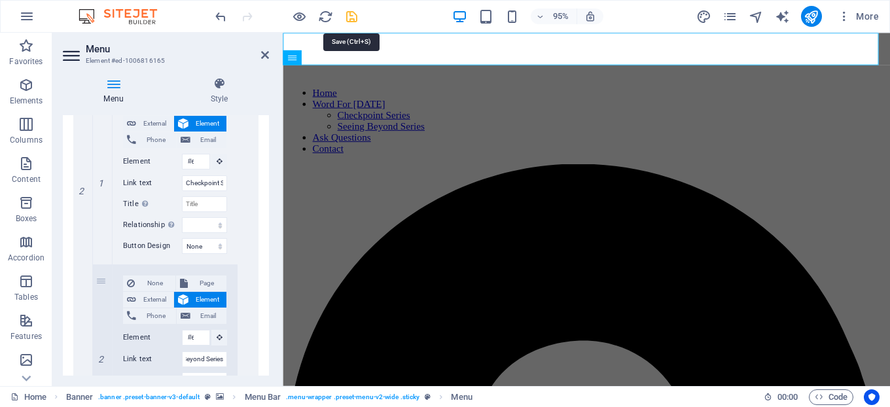
scroll to position [0, 0]
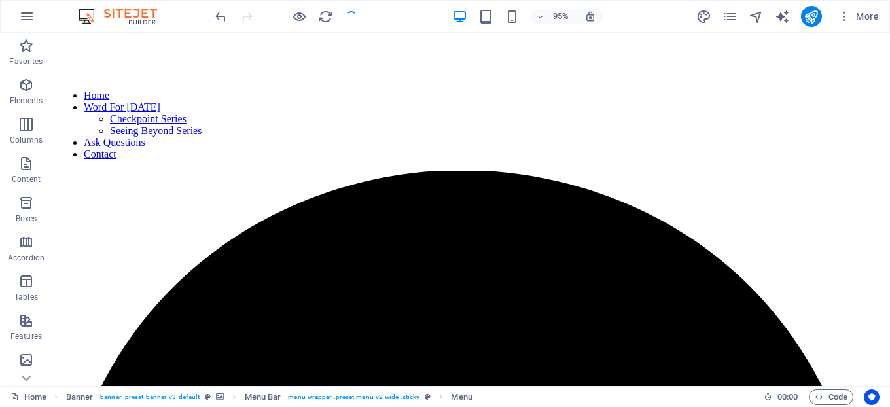
checkbox input "false"
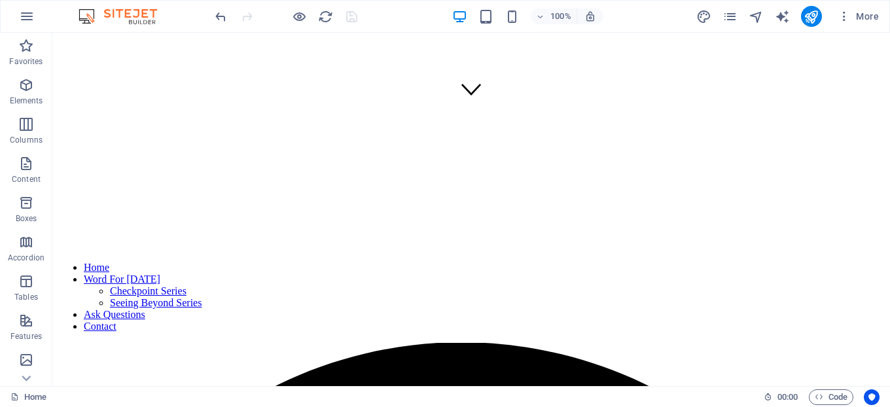
scroll to position [270, 0]
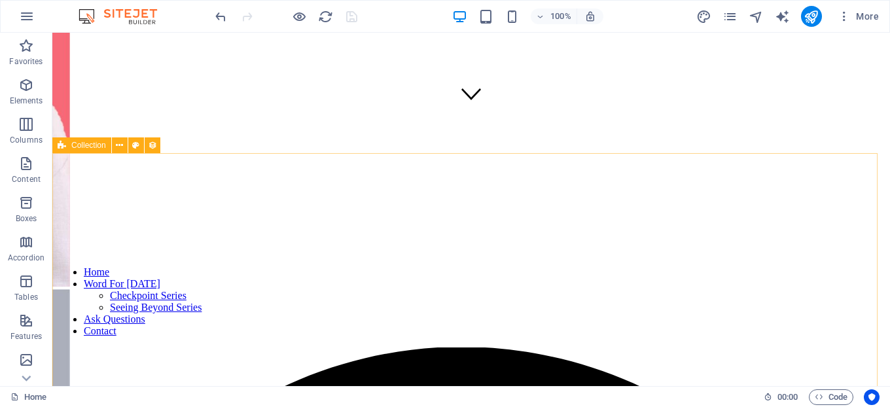
click at [62, 146] on icon at bounding box center [62, 145] width 9 height 16
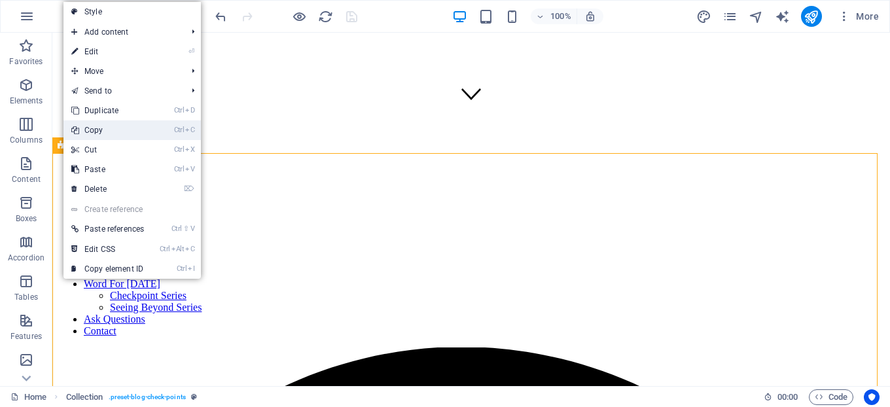
click at [103, 132] on link "Ctrl C Copy" at bounding box center [107, 130] width 88 height 20
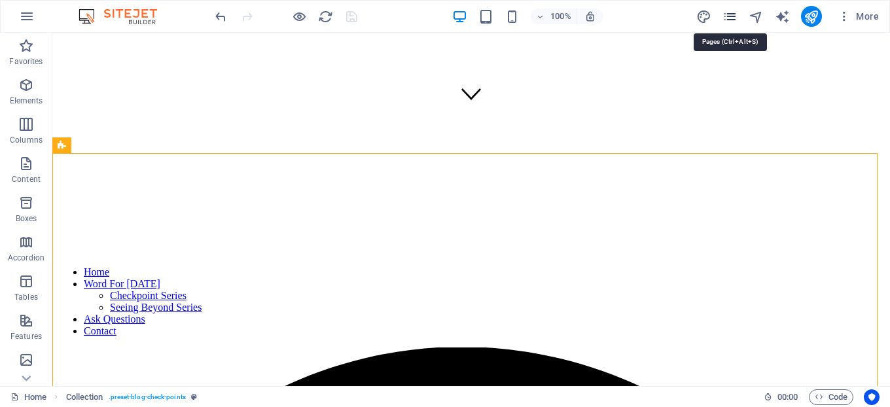
click at [734, 18] on icon "pages" at bounding box center [730, 16] width 15 height 15
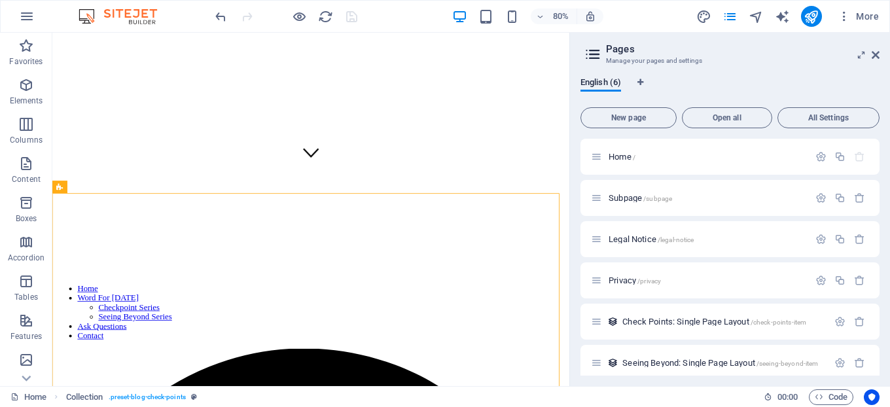
drag, startPoint x: 880, startPoint y: 306, endPoint x: 886, endPoint y: 351, distance: 45.5
click at [886, 351] on div "English (6) New page Open all All Settings Home / Subpage /subpage Legal Notice…" at bounding box center [730, 226] width 320 height 319
click at [664, 360] on span "Seeing Beyond: Single Page Layout /seeing-beyond-item" at bounding box center [720, 363] width 196 height 10
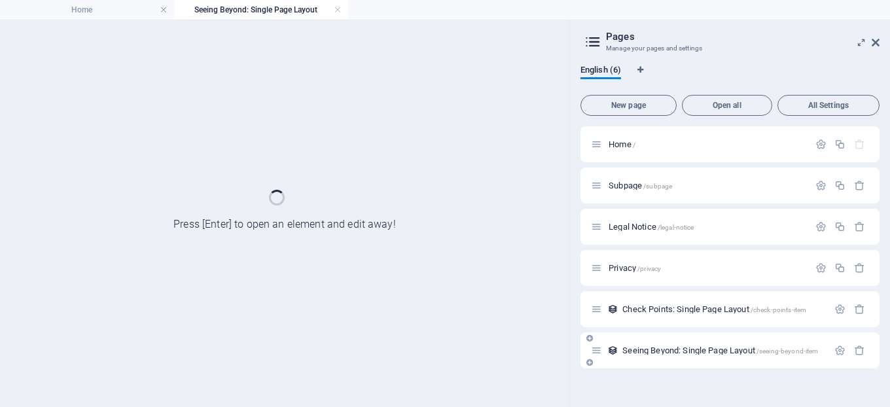
scroll to position [0, 0]
click at [664, 360] on div "Seeing Beyond: Single Page Layout /seeing-beyond-item" at bounding box center [730, 351] width 299 height 36
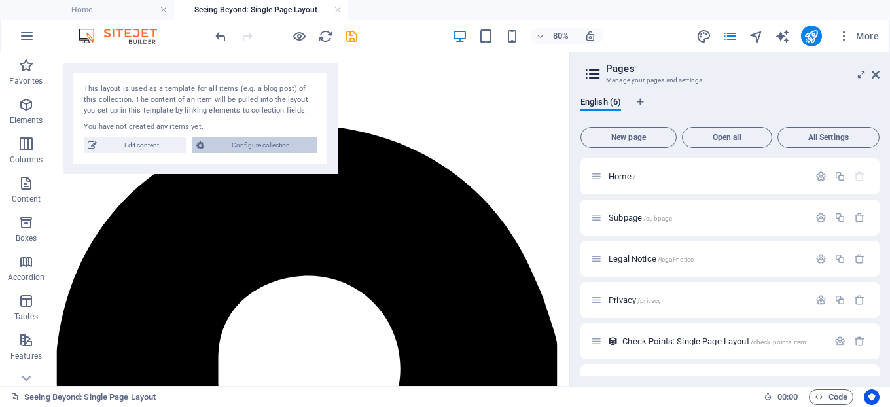
click at [248, 144] on span "Configure collection" at bounding box center [260, 145] width 105 height 16
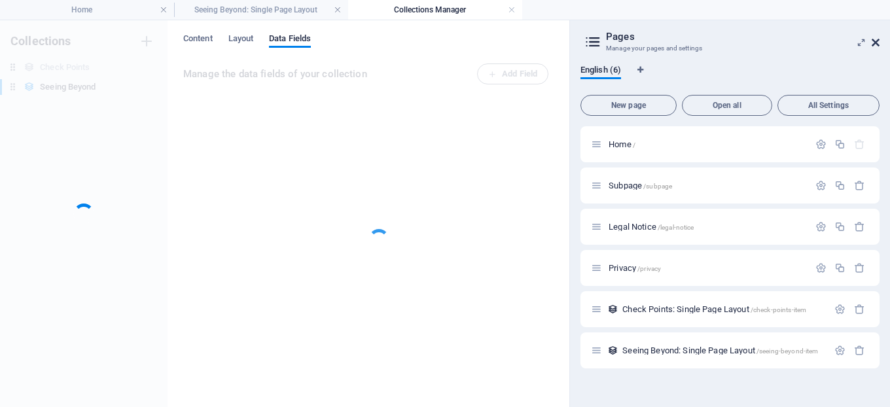
click at [873, 40] on icon at bounding box center [876, 42] width 8 height 10
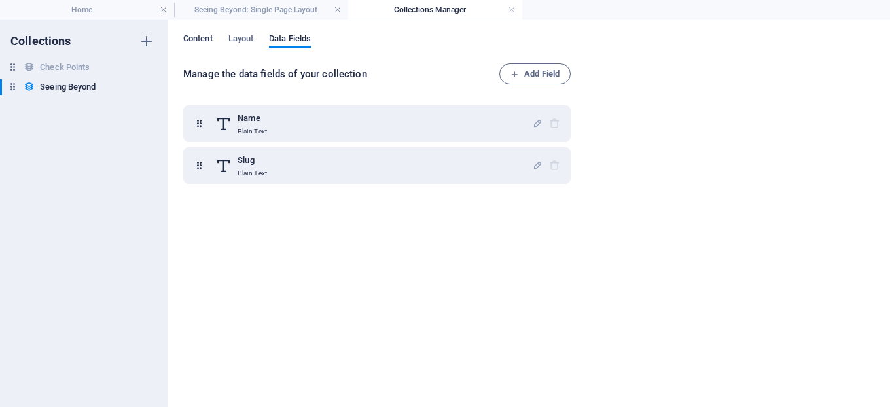
click at [211, 37] on span "Content" at bounding box center [197, 40] width 29 height 18
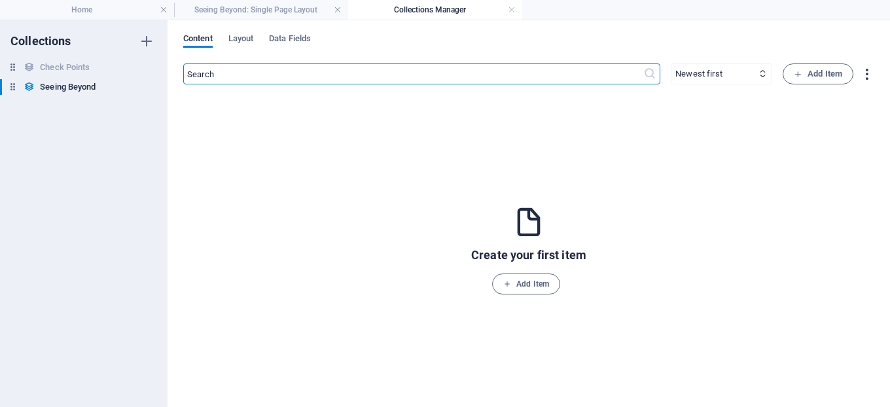
click at [865, 77] on icon "button" at bounding box center [866, 74] width 15 height 15
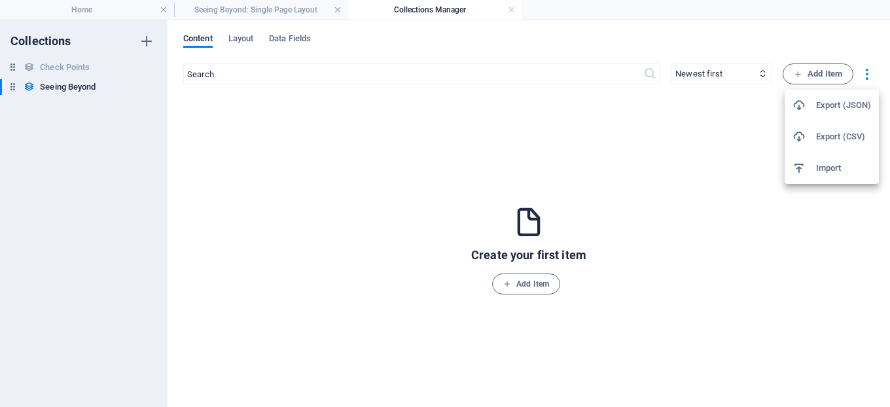
click at [832, 164] on h6 "Import" at bounding box center [843, 168] width 55 height 16
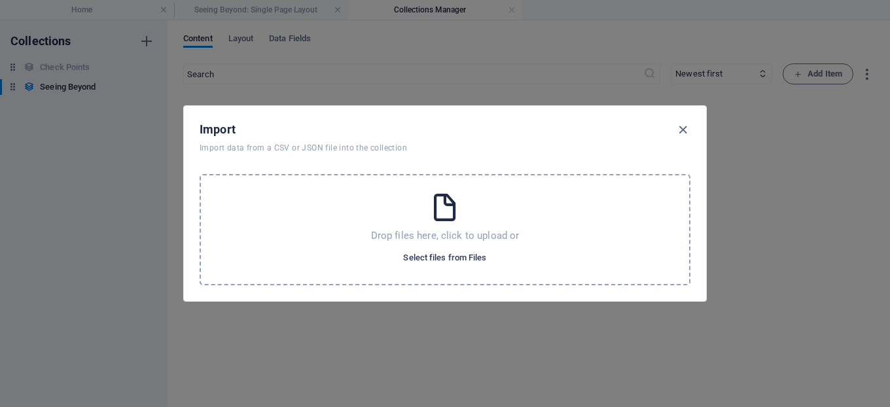
click at [453, 258] on span "Select files from Files" at bounding box center [444, 258] width 83 height 16
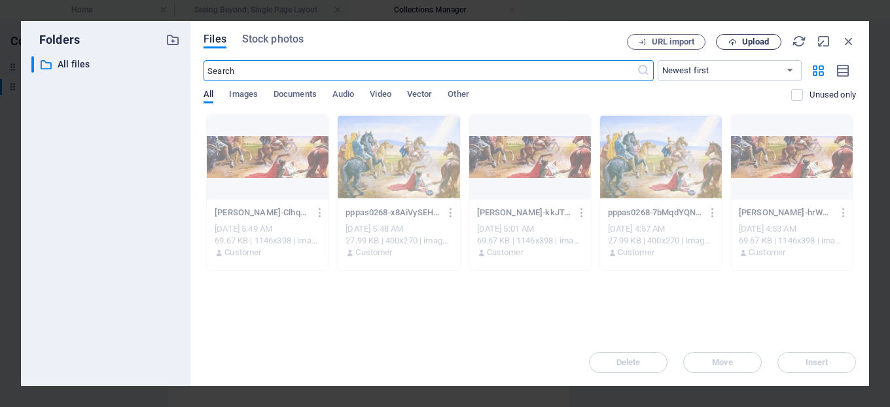
click at [741, 39] on span "Upload" at bounding box center [749, 42] width 54 height 9
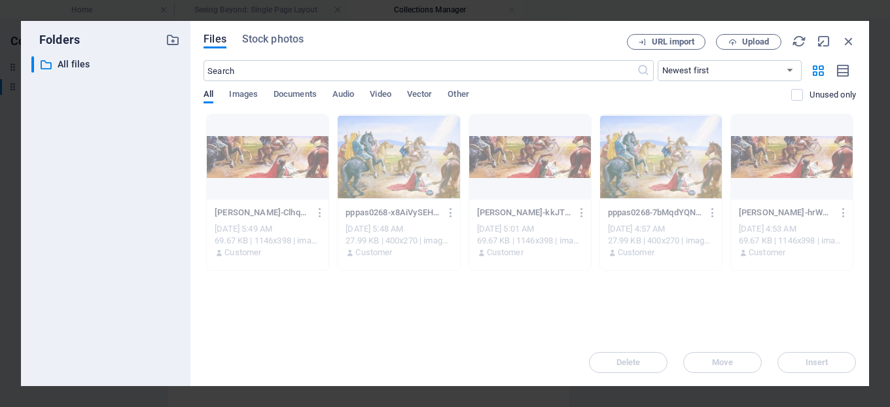
click at [857, 38] on div "Files Stock photos URL import Upload ​ Newest first Oldest first Name (A-Z) Nam…" at bounding box center [529, 203] width 679 height 365
click at [848, 41] on icon "button" at bounding box center [849, 41] width 14 height 14
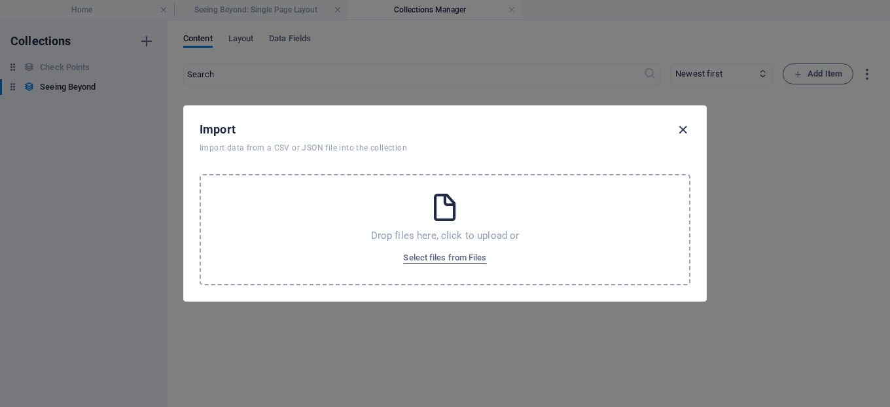
click at [681, 129] on icon "button" at bounding box center [682, 129] width 15 height 15
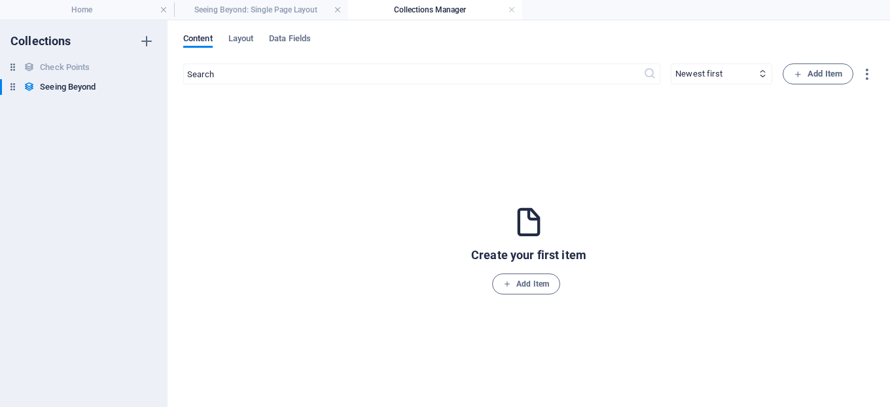
drag, startPoint x: 400, startPoint y: 221, endPoint x: 363, endPoint y: 277, distance: 67.5
click at [363, 277] on div "Create your first item Add Item" at bounding box center [528, 249] width 691 height 289
drag, startPoint x: 517, startPoint y: 281, endPoint x: 376, endPoint y: 170, distance: 179.8
click at [376, 170] on div "Create your first item Add Item" at bounding box center [528, 249] width 691 height 289
click at [254, 7] on h4 "Seeing Beyond: Single Page Layout" at bounding box center [261, 10] width 174 height 14
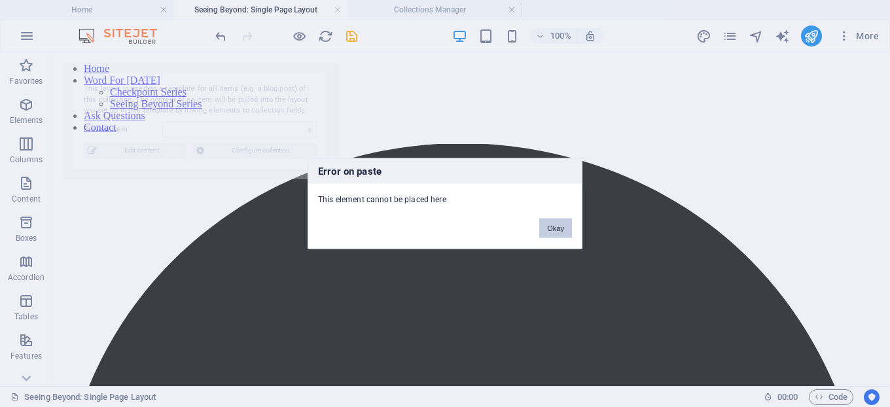
select select "68df6d54603061a2cd0e5186"
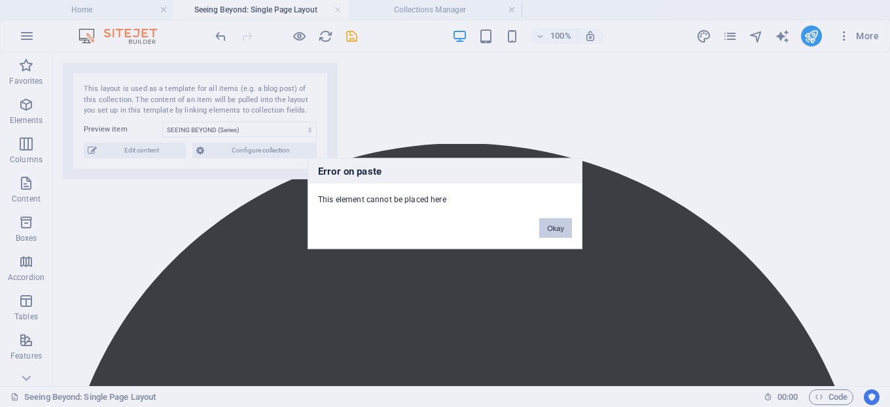
click at [566, 226] on button "Okay" at bounding box center [555, 229] width 33 height 20
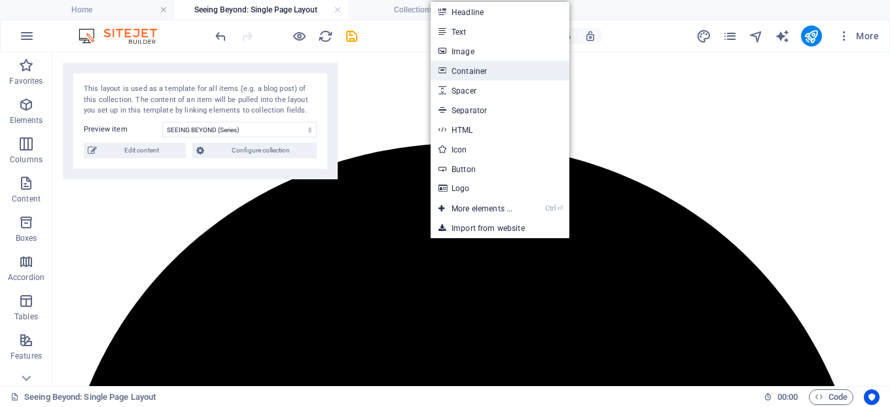
click at [476, 69] on link "Container" at bounding box center [500, 71] width 139 height 20
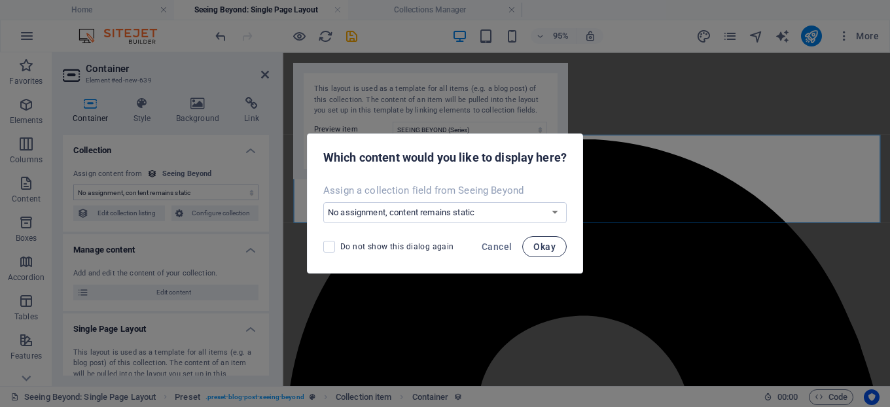
click at [549, 249] on span "Okay" at bounding box center [544, 247] width 22 height 10
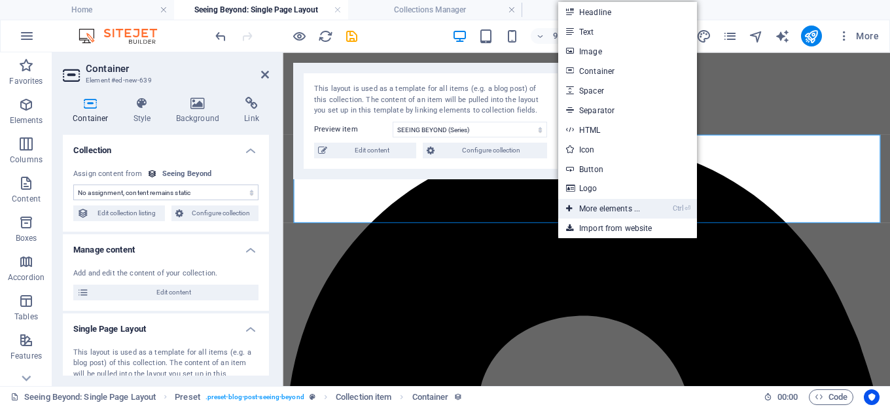
click at [639, 205] on link "Ctrl ⏎ More elements ..." at bounding box center [603, 209] width 90 height 20
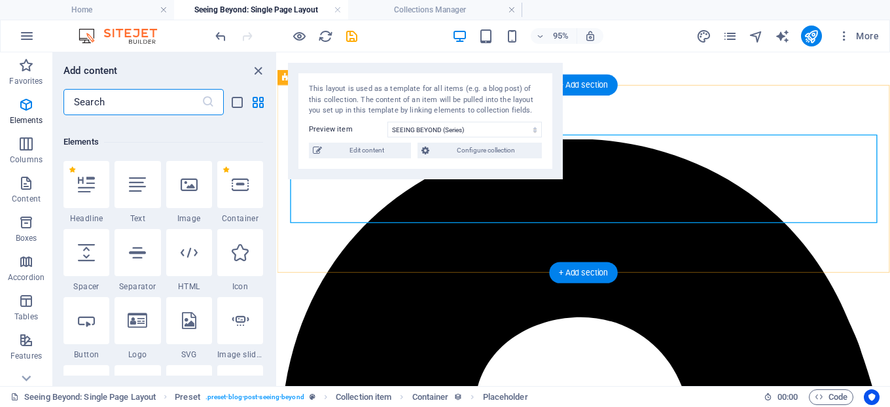
scroll to position [139, 0]
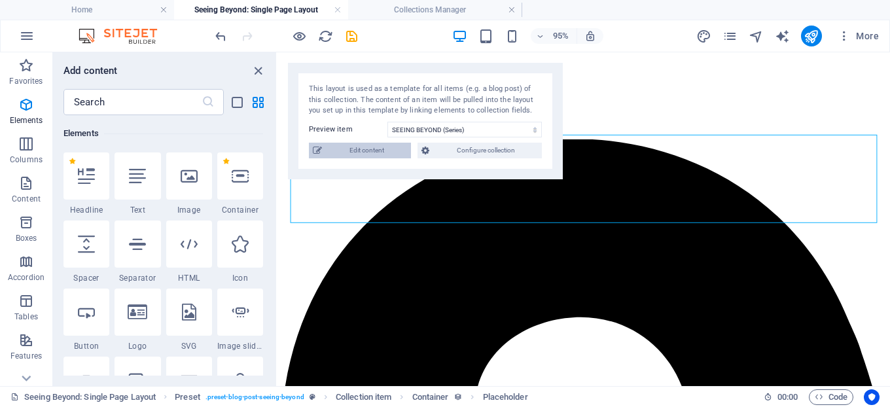
click at [373, 149] on span "Edit content" at bounding box center [366, 151] width 81 height 16
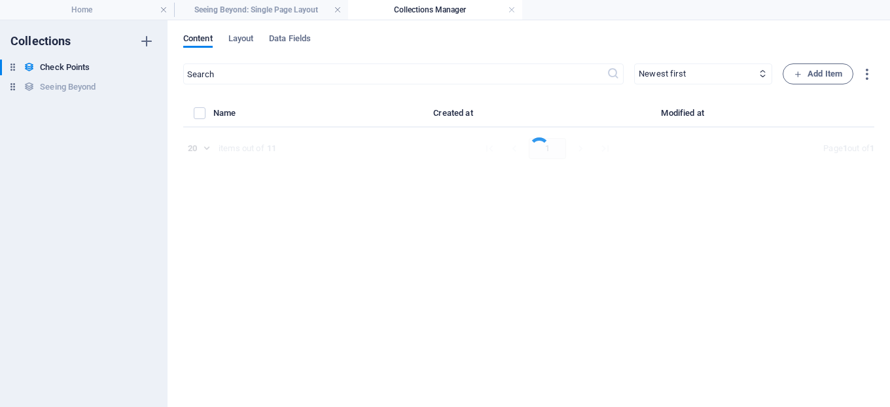
select select "Chechpoints"
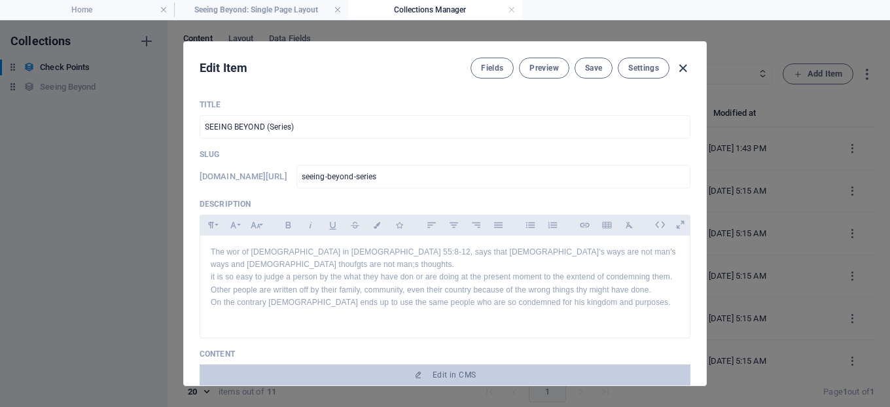
click at [682, 68] on icon "button" at bounding box center [682, 68] width 15 height 15
type input "[DATE]"
type input "seeing-beyond-series"
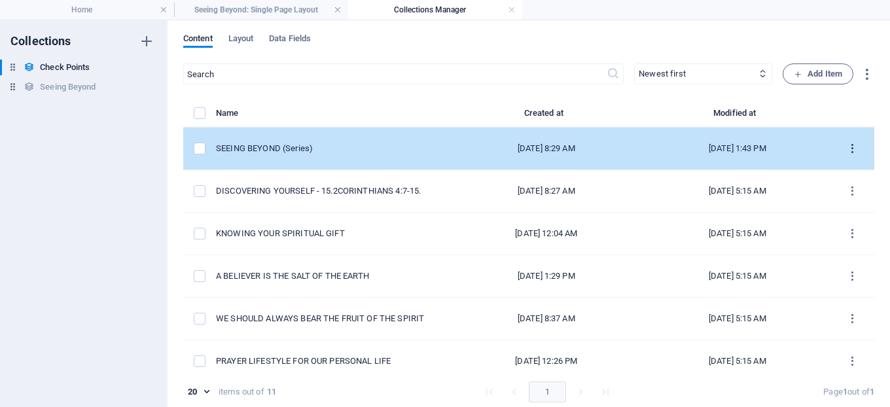
click at [848, 149] on icon "items list" at bounding box center [852, 149] width 12 height 12
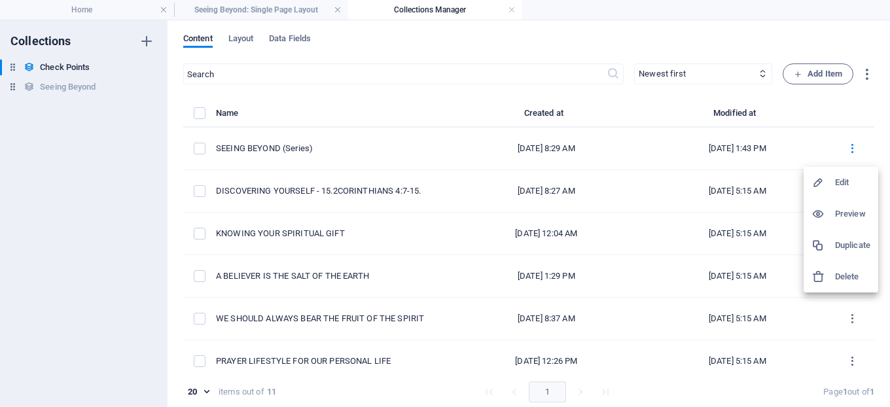
click at [865, 73] on div at bounding box center [445, 203] width 890 height 407
click at [865, 73] on icon "button" at bounding box center [866, 74] width 15 height 15
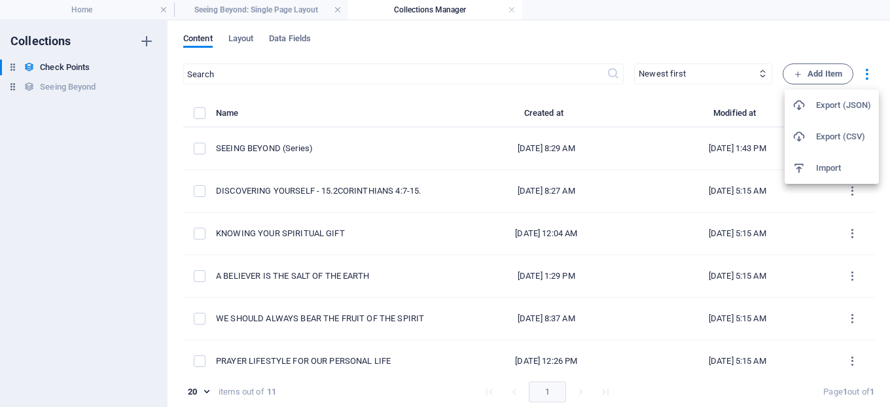
click at [842, 133] on h6 "Export (CSV)" at bounding box center [843, 137] width 55 height 16
click at [190, 115] on th "items list" at bounding box center [199, 116] width 33 height 22
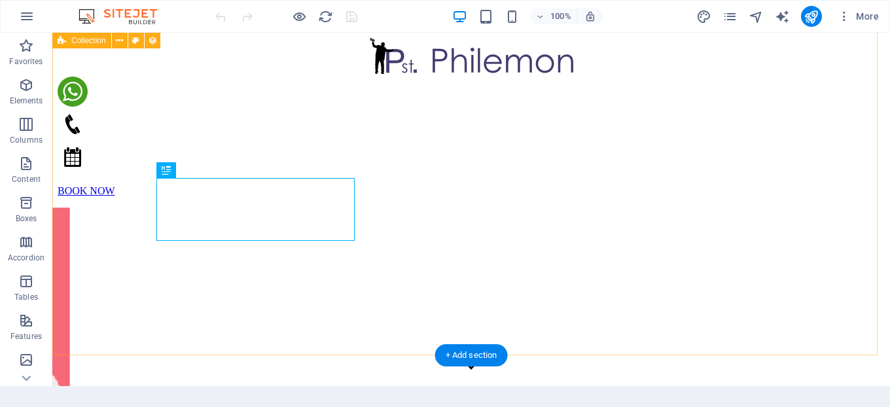
scroll to position [480, 0]
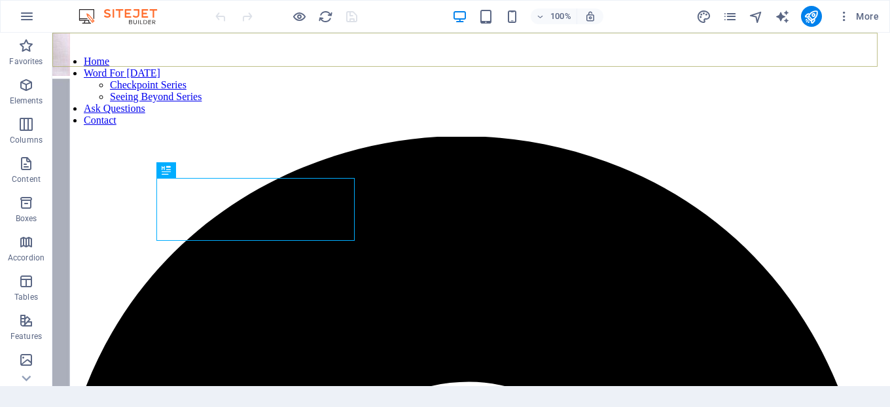
click at [109, 56] on link "Home" at bounding box center [97, 61] width 26 height 11
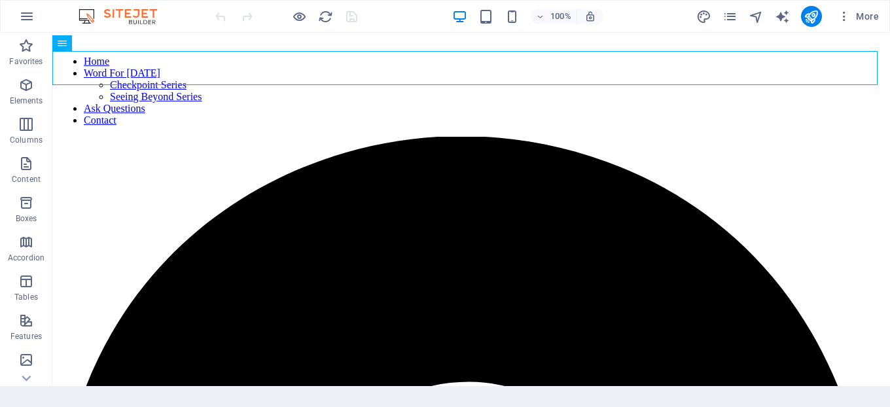
scroll to position [171, 0]
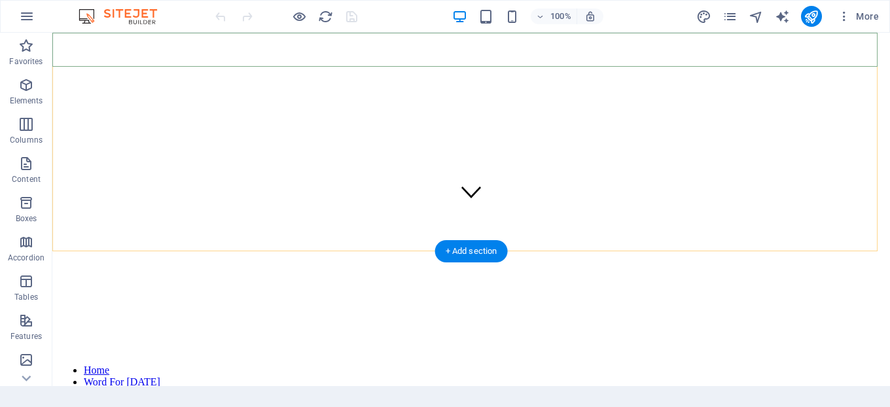
click at [160, 376] on link "Word For [DATE]" at bounding box center [122, 381] width 77 height 11
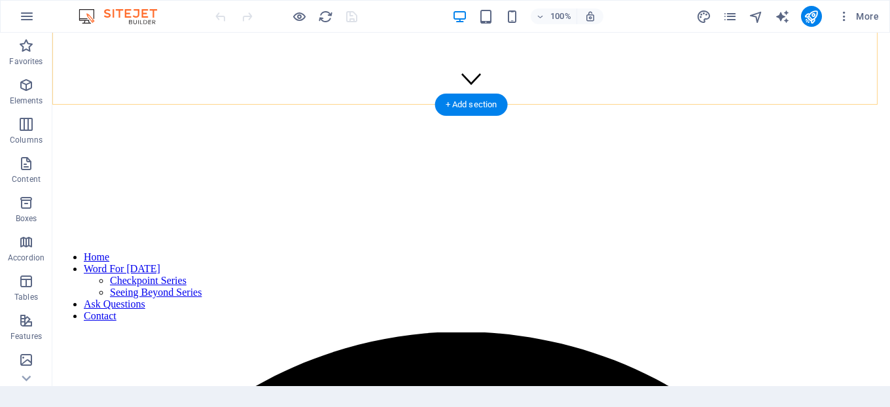
scroll to position [356, 0]
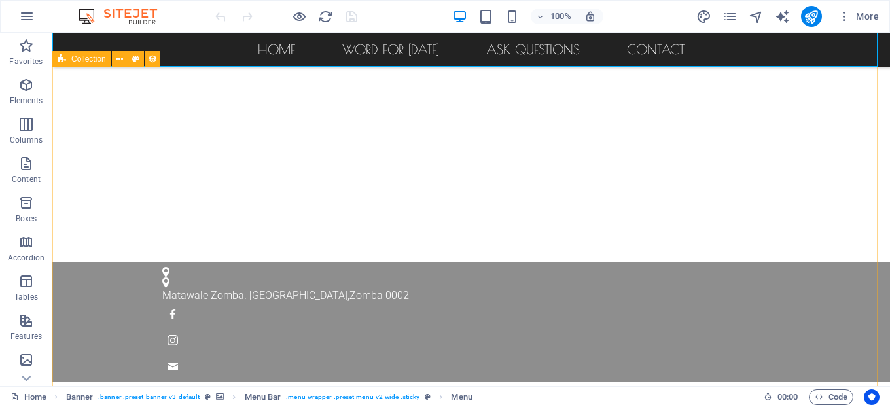
click at [72, 57] on span "Collection" at bounding box center [88, 59] width 35 height 8
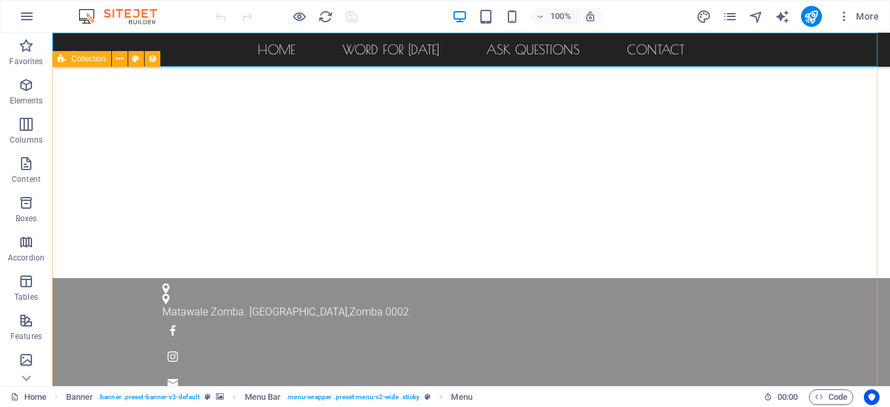
select select "columns.publishing_date_DESC"
select select "columns.status"
select select "columns.publishing_date"
select select "past"
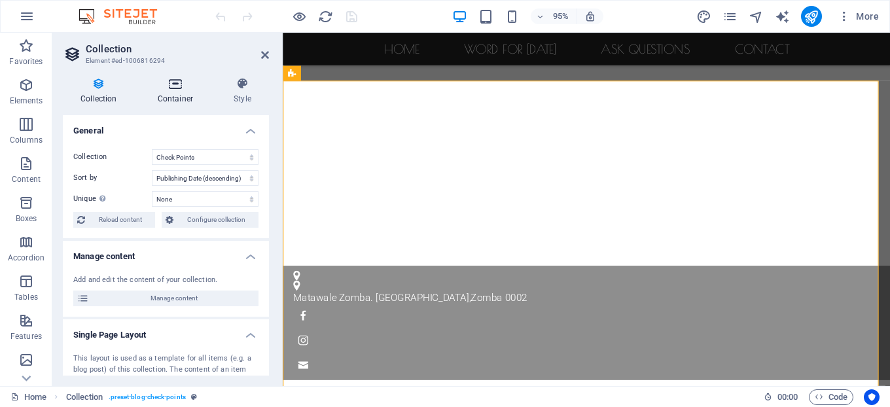
click at [171, 81] on icon at bounding box center [175, 83] width 71 height 13
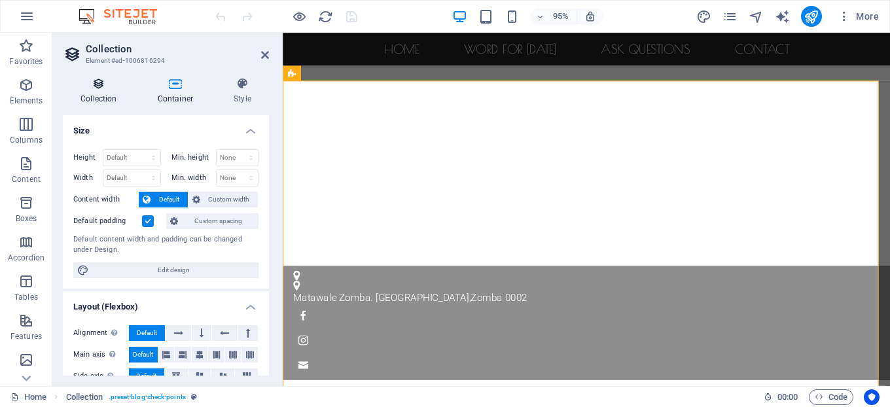
click at [99, 96] on h4 "Collection" at bounding box center [101, 90] width 77 height 27
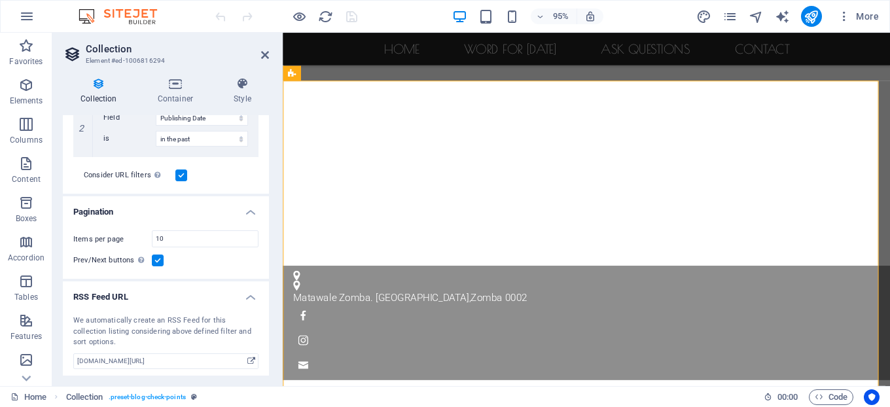
scroll to position [424, 0]
click at [249, 294] on h4 "RSS Feed URL" at bounding box center [166, 293] width 206 height 24
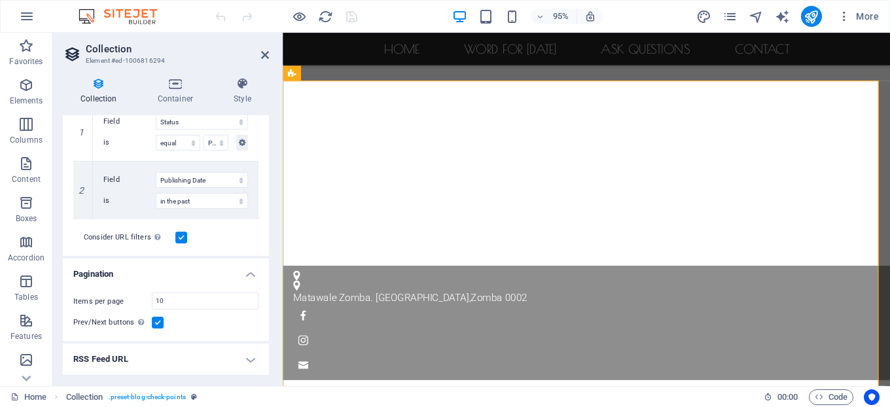
scroll to position [361, 0]
click at [233, 305] on input "10" at bounding box center [205, 301] width 105 height 16
type input "1"
type input "6"
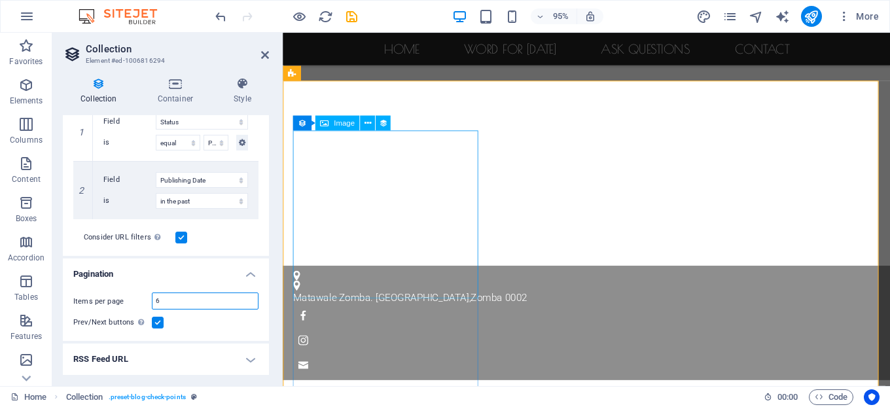
select select "columns.publishing_date_DESC"
select select "columns.status"
select select "columns.publishing_date"
select select "past"
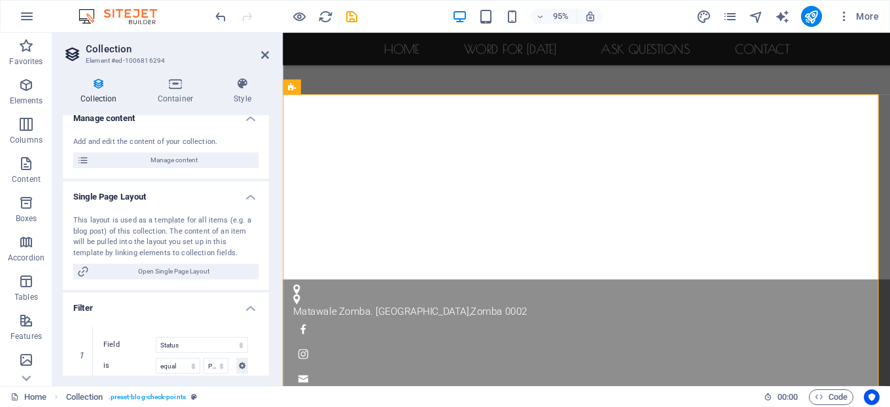
scroll to position [132, 0]
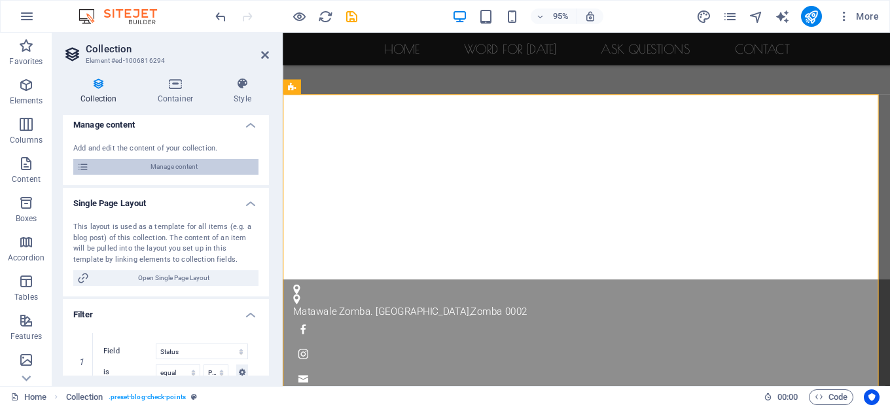
type input "6"
click at [82, 164] on icon at bounding box center [83, 167] width 12 height 16
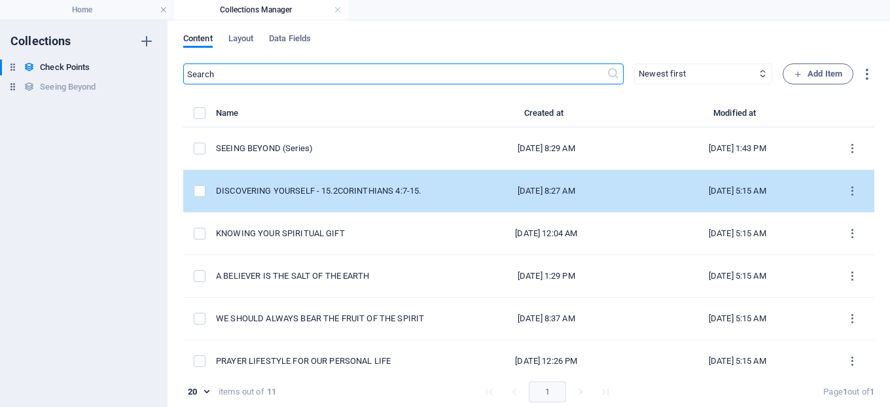
click at [189, 172] on td "items list" at bounding box center [199, 191] width 33 height 43
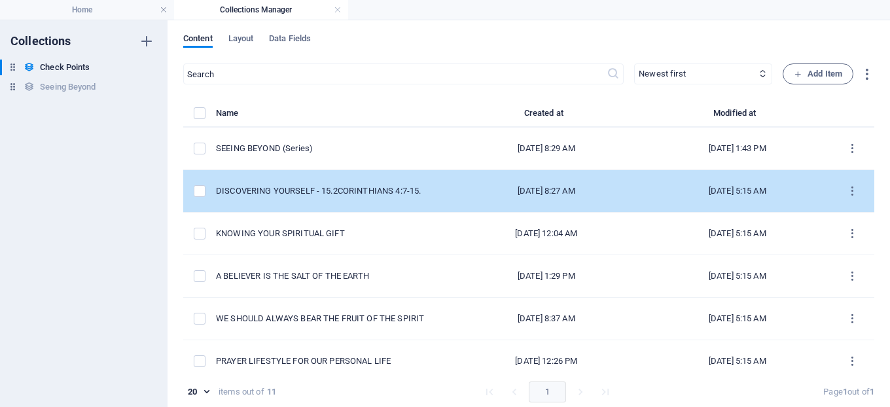
click at [189, 172] on td "items list" at bounding box center [199, 191] width 33 height 43
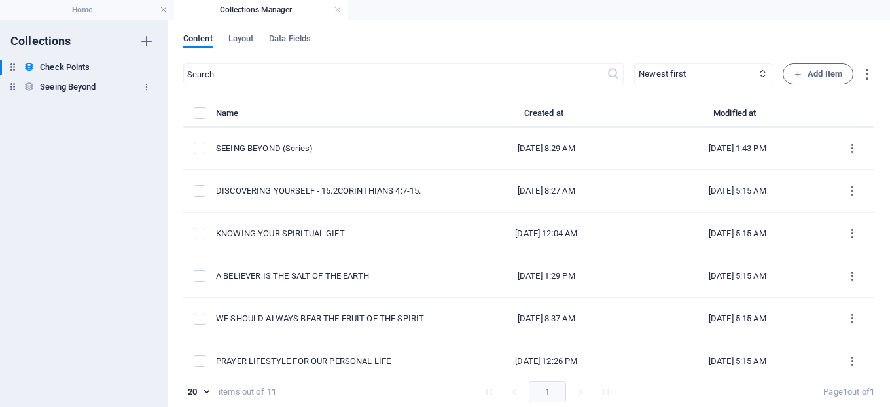
click at [71, 81] on h6 "Seeing Beyond" at bounding box center [68, 87] width 56 height 16
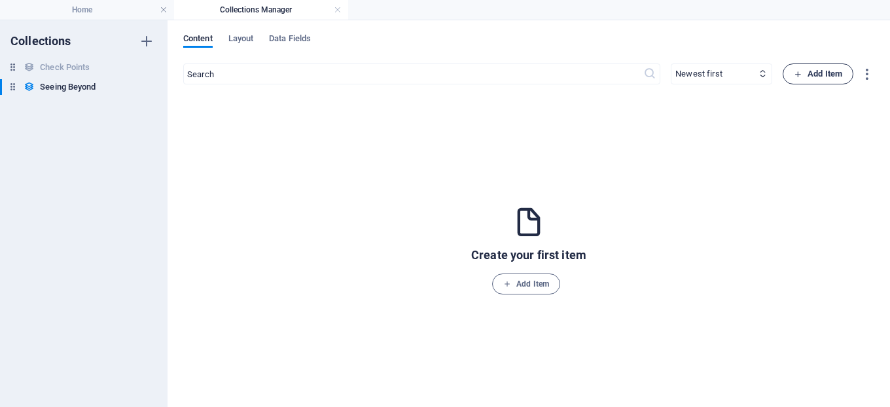
click at [816, 75] on span "Add Item" at bounding box center [818, 74] width 48 height 16
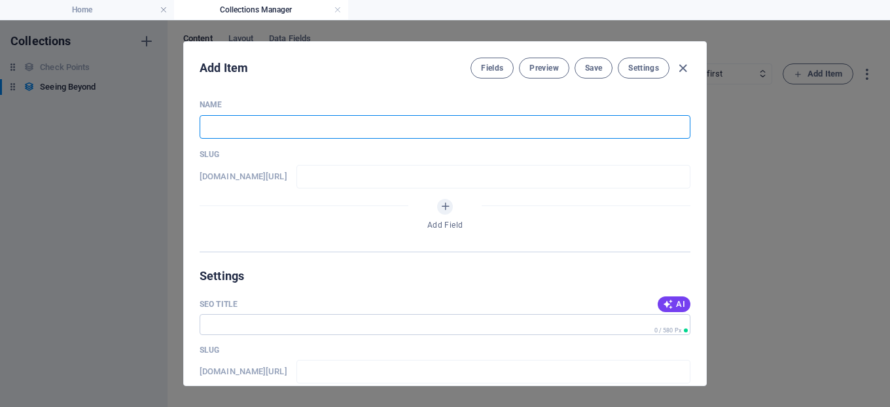
click at [262, 129] on input "text" at bounding box center [445, 127] width 491 height 24
type input "S"
type input "s"
type input "Se"
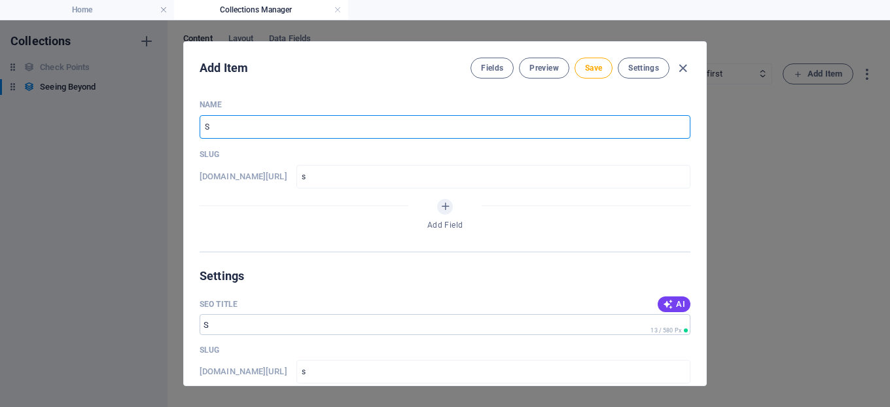
type input "se"
type input "See"
type input "see"
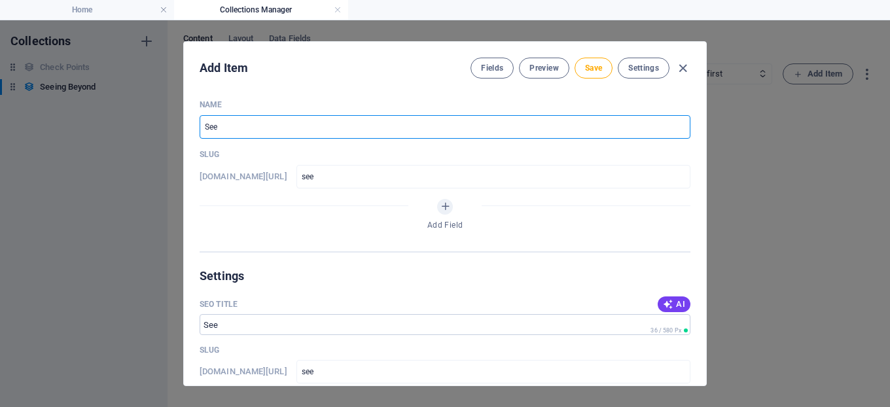
type input "Seei"
type input "seei"
type input "Seein"
type input "seein"
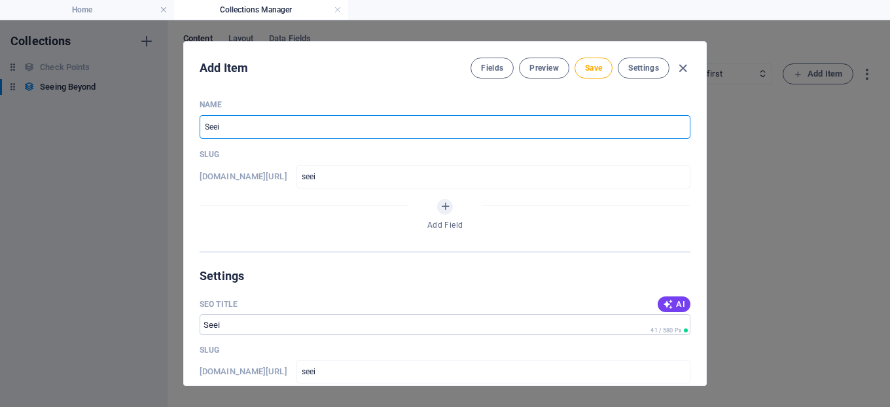
type input "seein"
type input "Seeing"
type input "seeing"
type input "Seeing B"
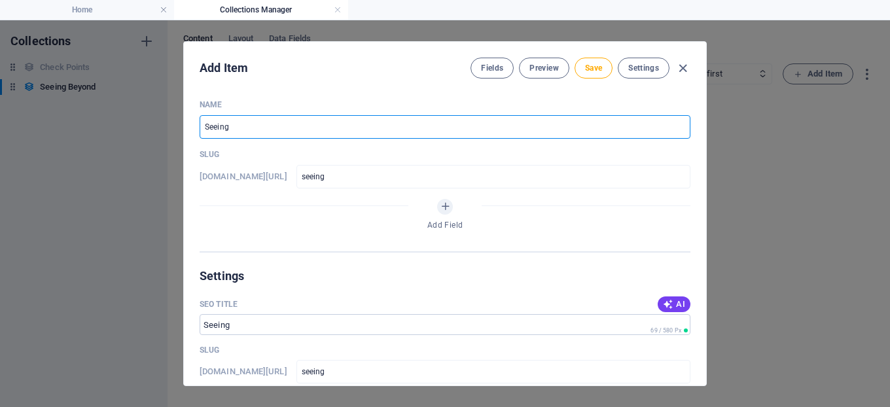
type input "seeing-b"
type input "Seeing Be"
type input "seeing-be"
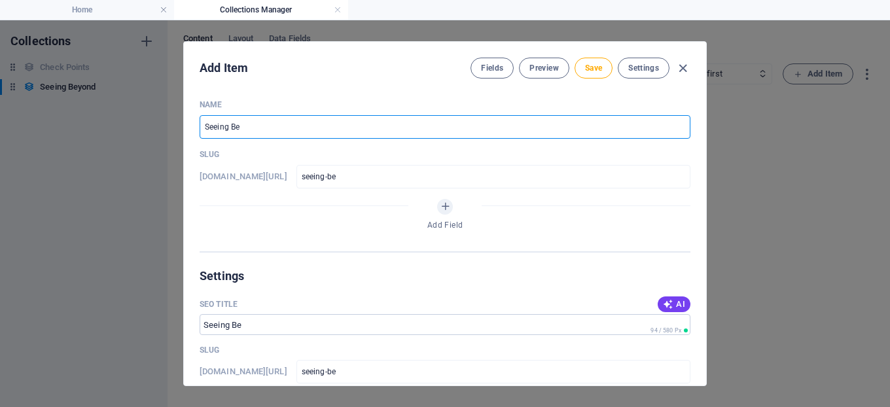
type input "Seeing [PERSON_NAME]"
type input "seeing-[PERSON_NAME]"
type input "Seeing Beyo"
type input "seeing-[PERSON_NAME]"
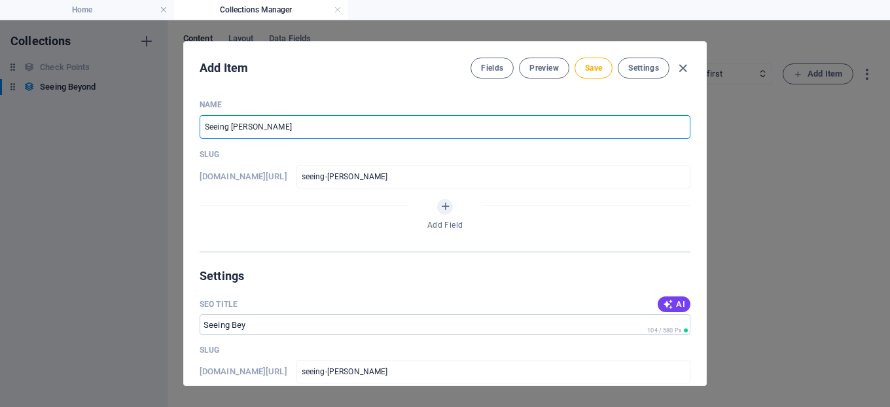
type input "seeing-[PERSON_NAME]"
type input "Seeing Beyon"
type input "seeing-[PERSON_NAME]"
type input "Seeing Beyond"
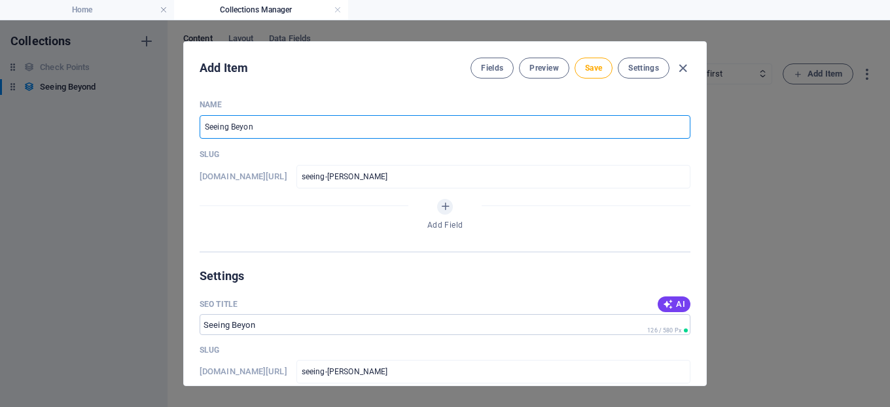
type input "seeing-beyond"
type input "Seeing Beyond S"
type input "seeing-beyond-s"
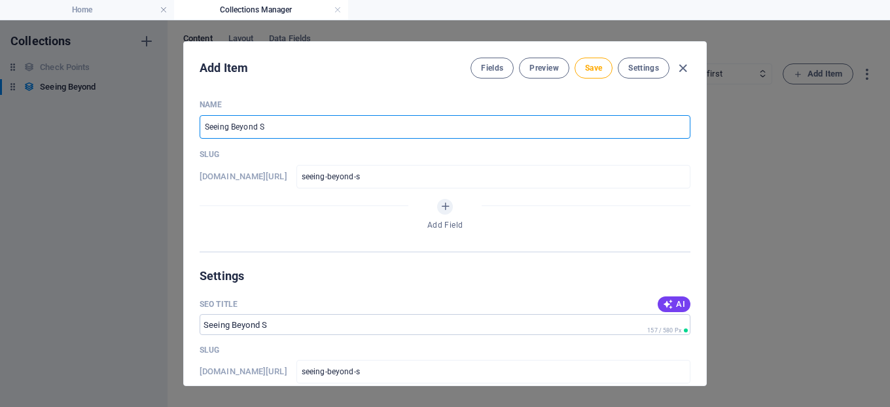
type input "Seeing Beyond Si"
type input "seeing-beyond-si"
type input "Seeing Beyond Sin"
type input "seeing-beyond-sin"
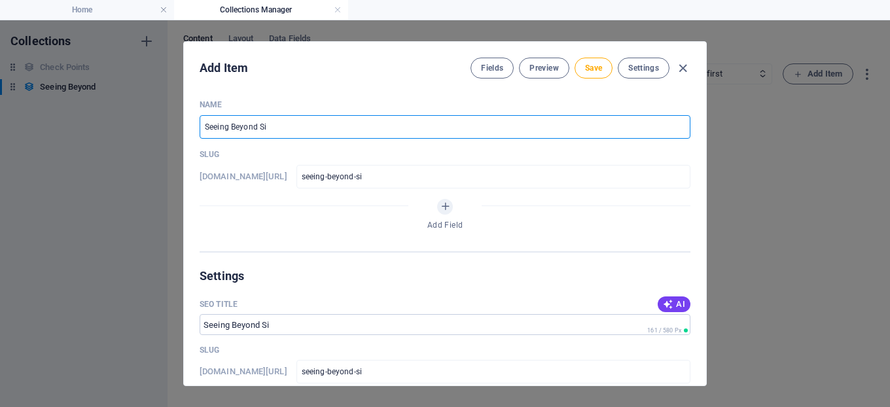
type input "seeing-beyond-sin"
type input "Seeing Beyond Sinn"
type input "seeing-beyond-sinn"
type input "Seeing Beyond Sin"
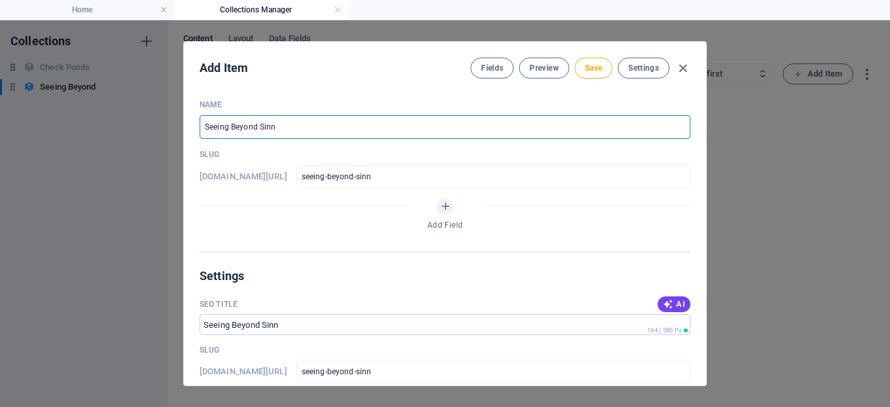
type input "seeing-beyond-sin"
type input "Seeing Beyond Sin ( M"
type input "seeing-beyond-sin-m"
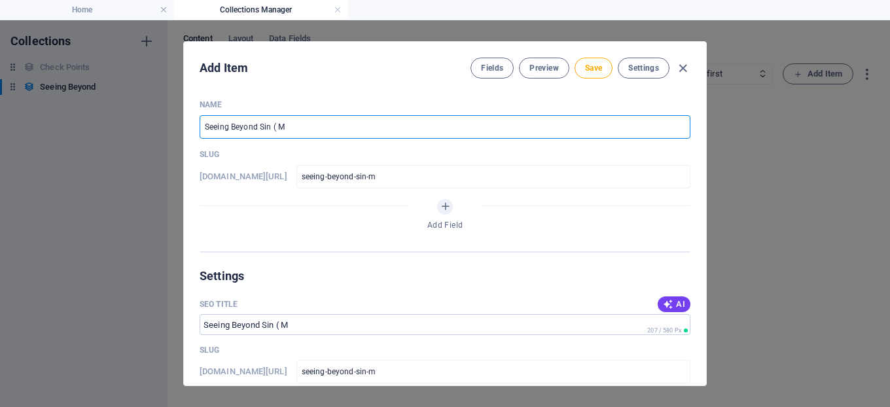
type input "Seeing Beyond Sin ( Ma"
type input "seeing-beyond-sin-ma"
type input "Seeing Beyond Sin ( Mar"
type input "seeing-beyond-sin-mar"
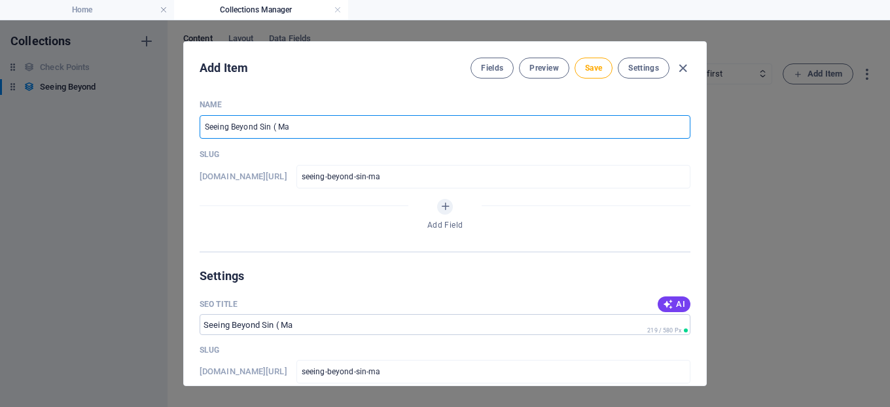
type input "seeing-beyond-sin-mar"
type input "Seeing Beyond Sin ( Maru"
type input "seeing-beyond-sin-maru"
type input "Seeing Beyond Sin ( Mar"
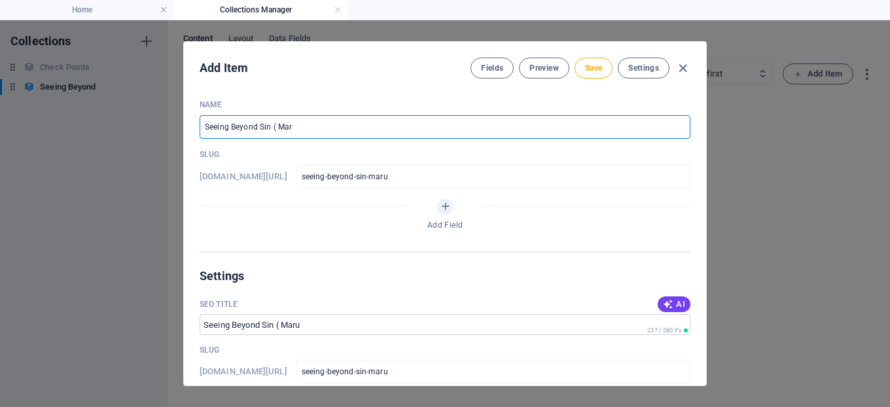
type input "seeing-beyond-sin-mar"
type input "Seeing Beyond Sin ( [PERSON_NAME]"
type input "seeing-beyond-[PERSON_NAME]"
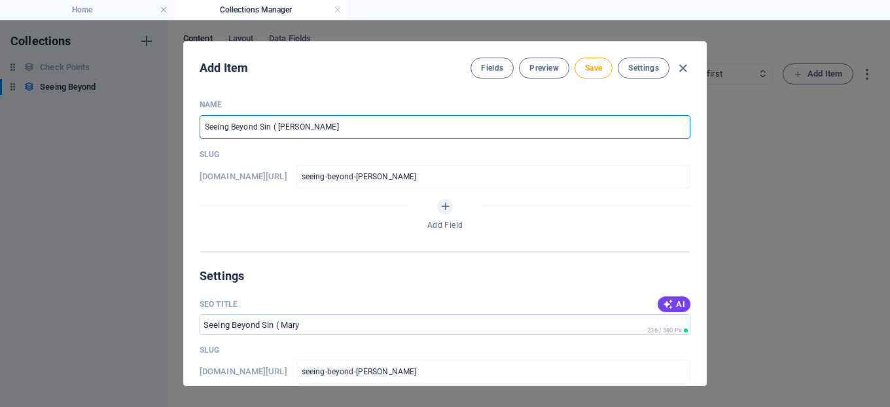
type input "Seeing Beyond Sin ( Mar"
type input "seeing-beyond-sin-mar"
type input "Seeing Beyond Sin ( Ma"
type input "seeing-beyond-sin-ma"
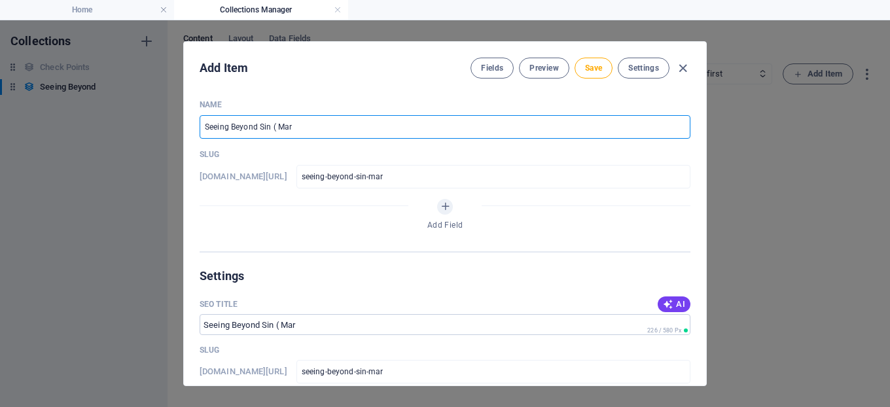
type input "seeing-beyond-sin-ma"
type input "Seeing Beyond Sin ( M"
type input "seeing-beyond-sin-m"
type input "Seeing Beyond Sin ("
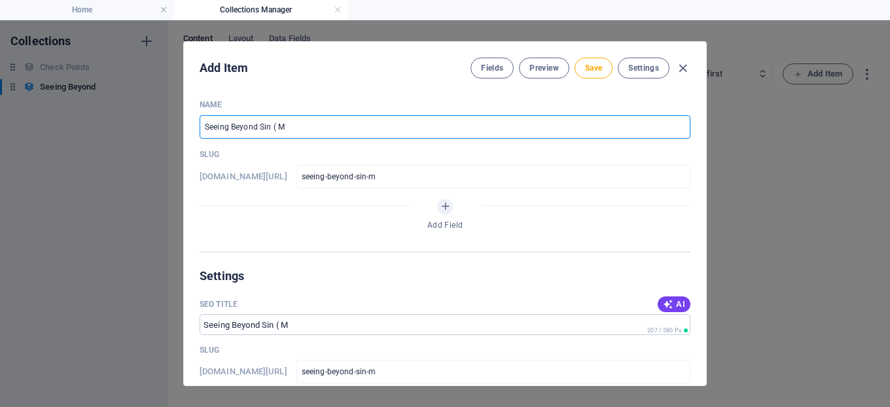
type input "seeing-beyond-sin"
type input "Seeing Beyond Sin ( S"
type input "seeing-beyond-sin-s"
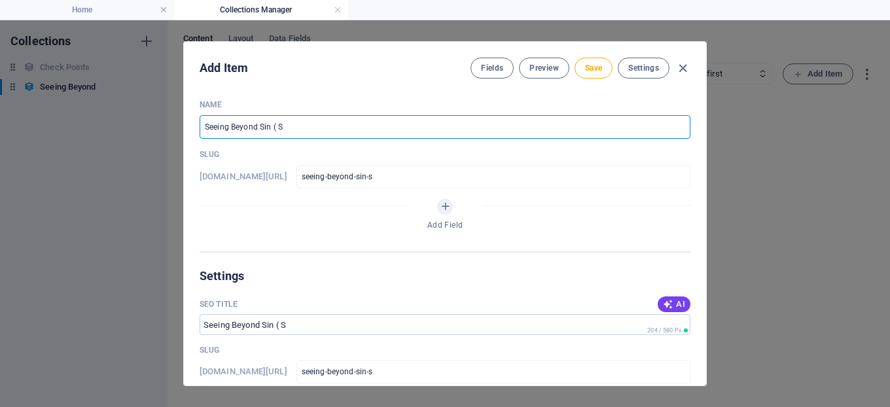
type input "Seeing Beyond Sin ( [GEOGRAPHIC_DATA]"
type input "seeing-beyond-sin-sa"
type input "Seeing Beyond Sin ( [PERSON_NAME]"
type input "seeing-beyond-[PERSON_NAME]"
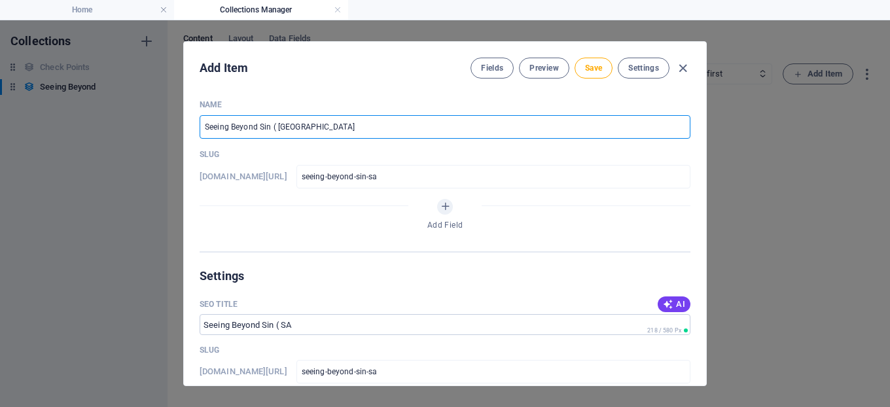
type input "seeing-beyond-[PERSON_NAME]"
type input "Seeing Beyond Sin ( SAma"
type input "seeing-beyond-sin-sama"
type input "Seeing Beyond Sin ( SAmar"
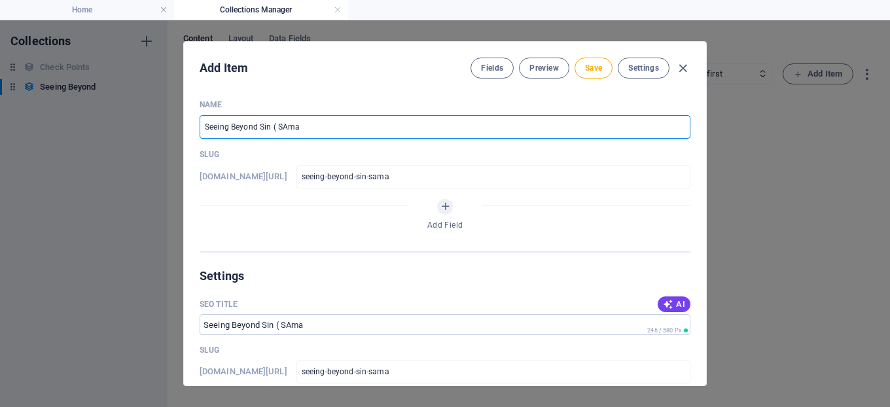
type input "seeing-beyond-sin-[GEOGRAPHIC_DATA]"
type input "Seeing Beyond Sin ( SAmari"
type input "seeing-beyond-sin-[GEOGRAPHIC_DATA]"
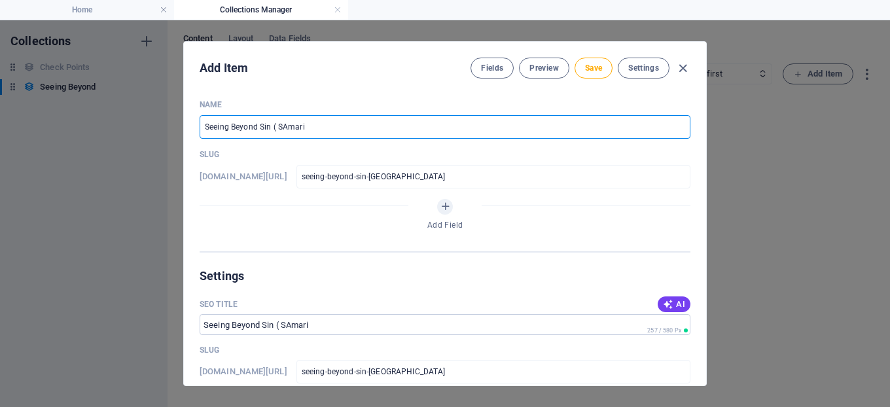
type input "Seeing Beyond Sin ( SAmar"
type input "seeing-beyond-sin-[GEOGRAPHIC_DATA]"
type input "Seeing Beyond Sin ( SAma"
type input "seeing-beyond-sin-sama"
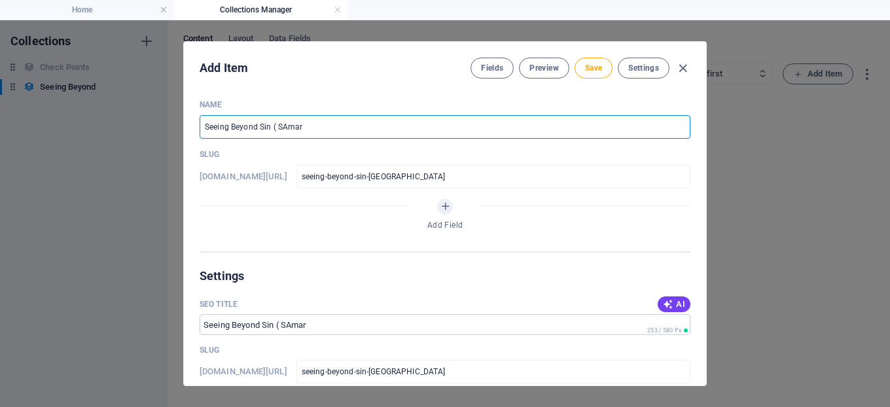
type input "seeing-beyond-sin-sama"
type input "Seeing Beyond Sin ( [PERSON_NAME]"
type input "seeing-beyond-[PERSON_NAME]"
type input "Seeing Beyond Sin ( [GEOGRAPHIC_DATA]"
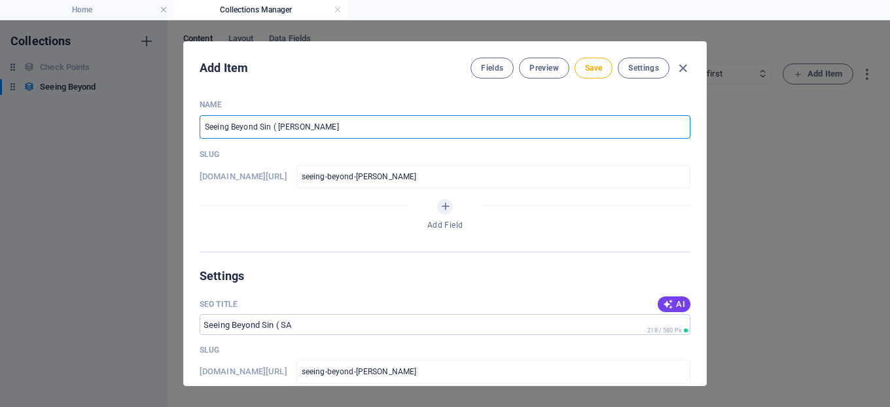
type input "seeing-beyond-sin-sa"
type input "Seeing Beyond Sin ( S"
type input "seeing-beyond-sin-s"
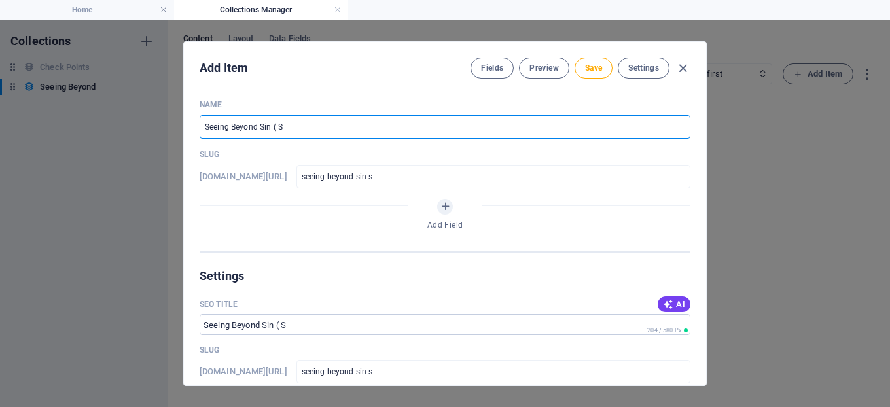
type input "Seeing Beyond Sin ( Sa"
type input "seeing-beyond-sin-sa"
type input "Seeing Beyond Sin ( [PERSON_NAME]"
type input "seeing-beyond-[PERSON_NAME]"
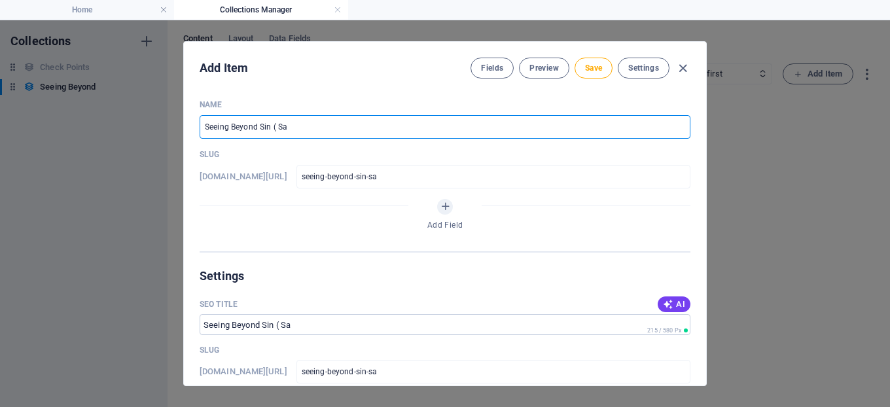
type input "seeing-beyond-[PERSON_NAME]"
type input "Seeing Beyond Sin ( Sama"
type input "seeing-beyond-sin-sama"
type input "Seeing Beyond Sin ( Samar"
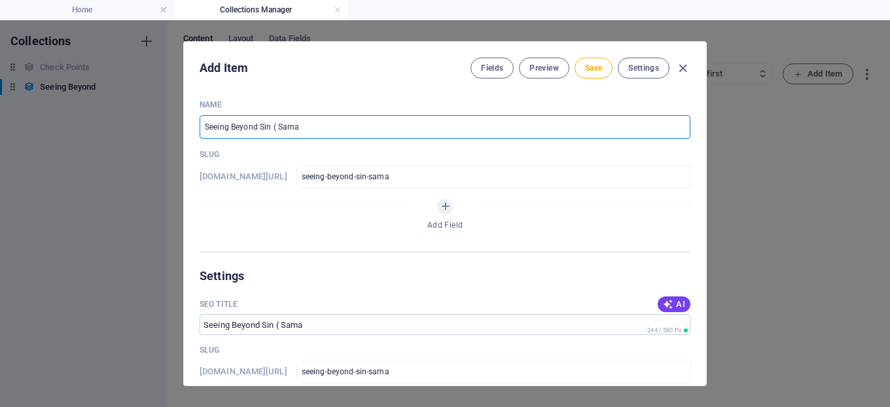
type input "seeing-beyond-sin-[GEOGRAPHIC_DATA]"
type input "Seeing Beyond Sin ( Samari"
type input "seeing-beyond-sin-[GEOGRAPHIC_DATA]"
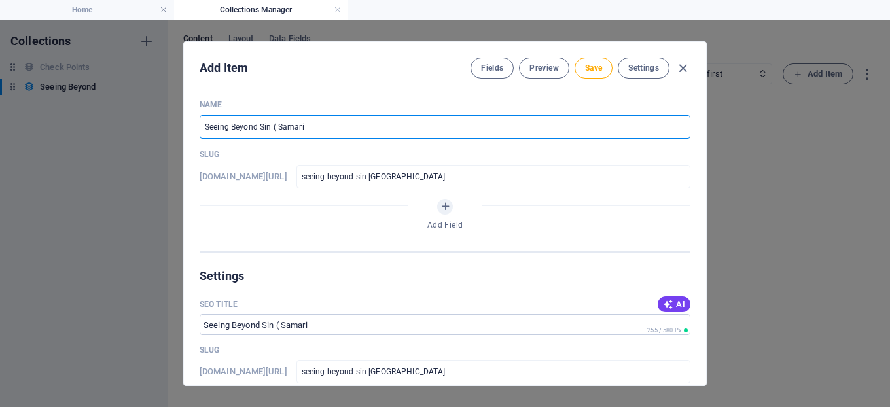
type input "Seeing Beyond Sin ( [GEOGRAPHIC_DATA]"
type input "seeing-beyond-sin-[GEOGRAPHIC_DATA]"
type input "Seeing Beyond Sin ( [PERSON_NAME]"
type input "seeing-beyond-sin-[GEOGRAPHIC_DATA]-w"
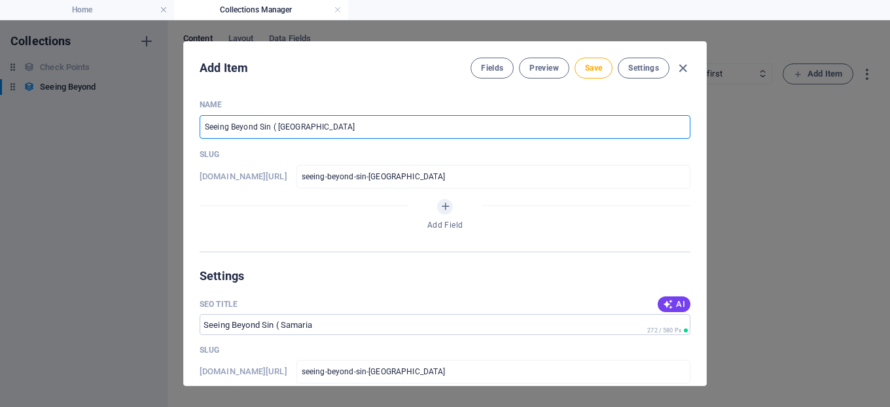
type input "seeing-beyond-sin-[GEOGRAPHIC_DATA]-w"
type input "Seeing Beyond Sin ( Samaria Wo"
type input "seeing-beyond-sin-[GEOGRAPHIC_DATA]-wo"
type input "Seeing Beyond Sin ( Samaria Wom"
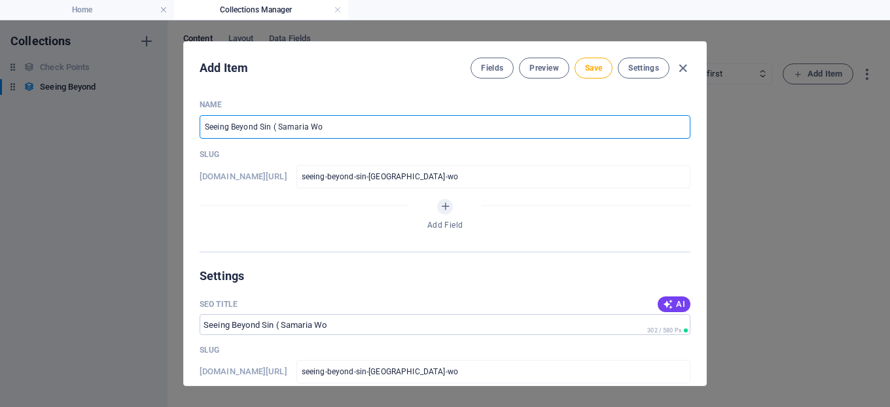
type input "seeing-beyond-sin-[GEOGRAPHIC_DATA]-wom"
type input "Seeing Beyond Sin ( [PERSON_NAME]"
type input "seeing-beyond-sin-[GEOGRAPHIC_DATA]-[GEOGRAPHIC_DATA]"
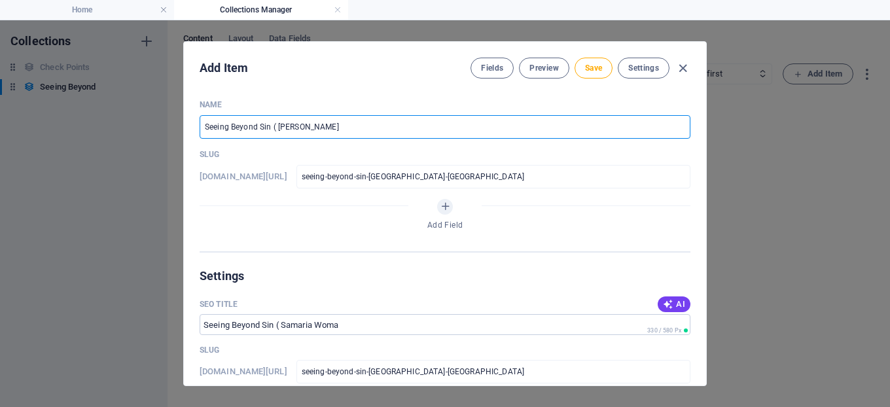
type input "Seeing Beyond Sin ( Samaria Woman"
type input "seeing-beyond-sin-samaria-woman"
type input "Seeing Beyond Sin ( Samaria Woman a"
type input "seeing-beyond-sin-samaria-woman-a"
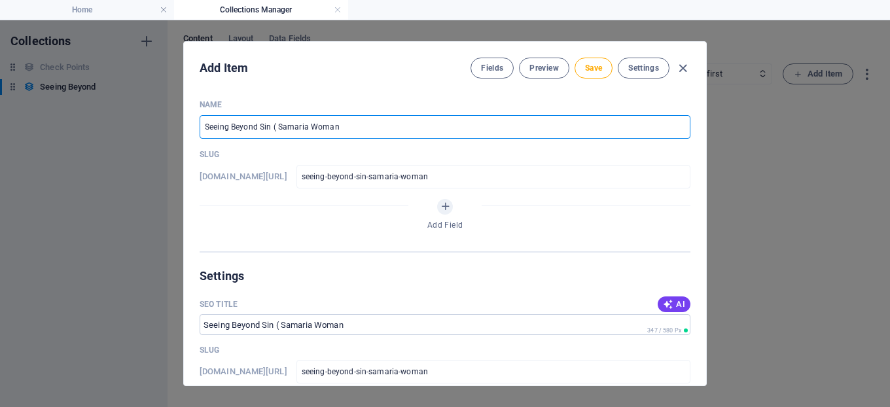
type input "seeing-beyond-sin-samaria-woman-a"
type input "Seeing Beyond Sin ( Samaria Woman at"
type input "seeing-beyond-sin-samaria-woman-at"
type input "Seeing Beyond Sin ( Samaria Woman at t"
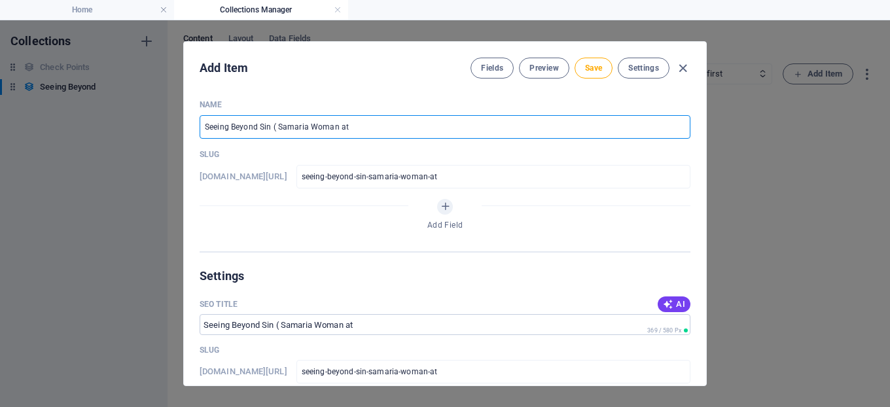
type input "seeing-beyond-sin-samaria-woman-at-t"
type input "Seeing Beyond Sin ( Samaria Woman at th"
type input "seeing-beyond-sin-samaria-woman-at-th"
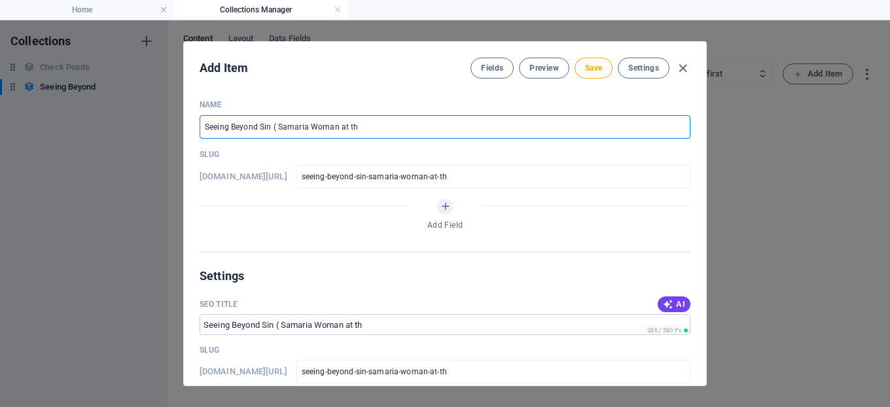
type input "Seeing Beyond Sin ( Samaria Woman at the"
type input "seeing-beyond-sin-samaria-woman-at-the"
type input "Seeing Beyond Sin ( Samaria Woman at the W"
type input "seeing-beyond-sin-samaria-woman-[GEOGRAPHIC_DATA]"
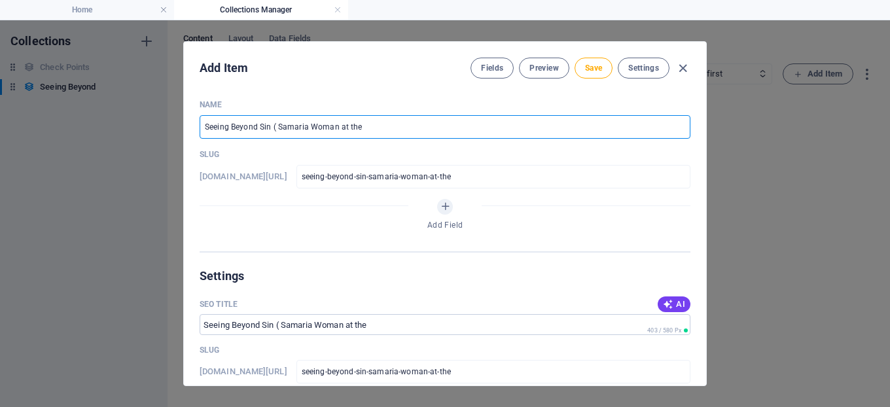
type input "seeing-beyond-sin-samaria-woman-[GEOGRAPHIC_DATA]"
type input "Seeing Beyond Sin ( Samaria Woman at the We"
type input "seeing-beyond-sin-samaria-woman-[GEOGRAPHIC_DATA]"
type input "Seeing Beyond Sin ( Samaria Woman at the W"
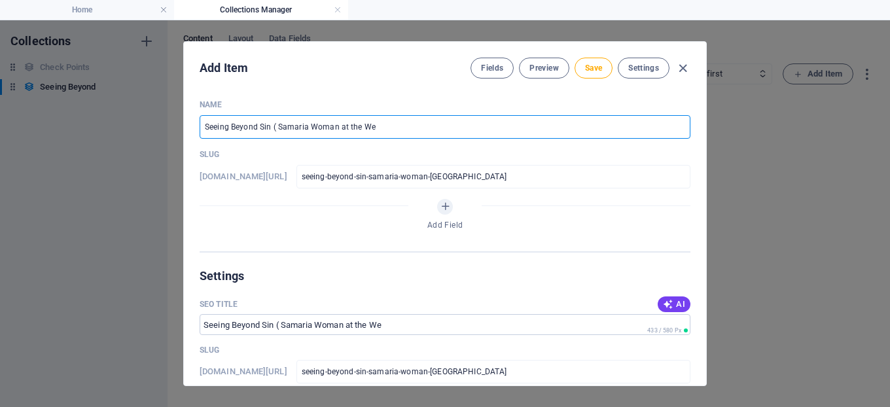
type input "seeing-beyond-sin-samaria-woman-[GEOGRAPHIC_DATA]"
type input "Seeing Beyond Sin ( Samaria Woman at the"
type input "seeing-beyond-sin-samaria-woman-at-the"
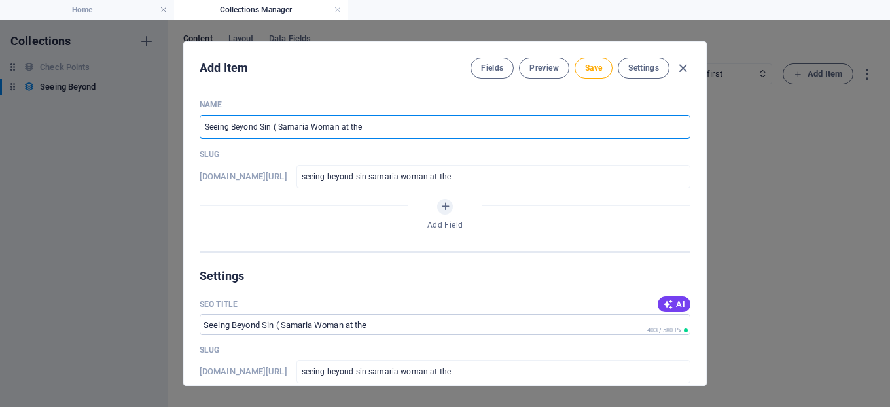
type input "Seeing Beyond Sin ( Samaria Woman at the w"
type input "seeing-beyond-sin-samaria-woman-[GEOGRAPHIC_DATA]"
type input "Seeing Beyond Sin ( Samaria Woman at the we"
type input "seeing-beyond-sin-samaria-woman-[GEOGRAPHIC_DATA]"
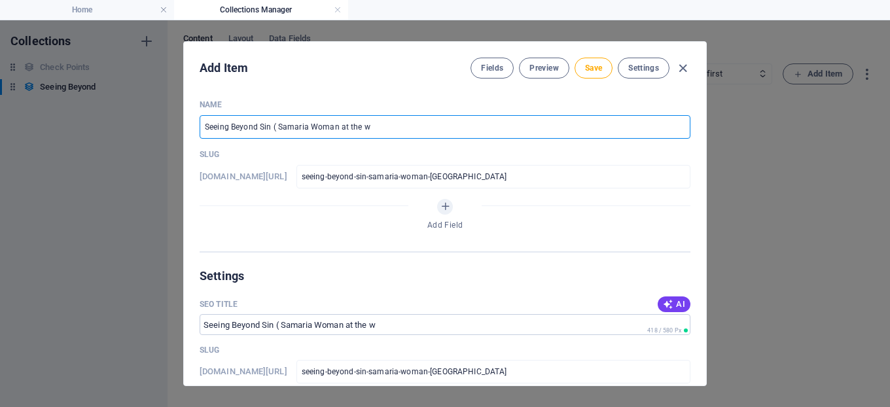
type input "seeing-beyond-sin-samaria-woman-[GEOGRAPHIC_DATA]"
type input "Seeing Beyond Sin ( Samaria Woman at the wel"
type input "seeing-beyond-sin-samaria-woman-[GEOGRAPHIC_DATA]"
type input "Seeing Beyond Sin ( Samaria Woman at the well"
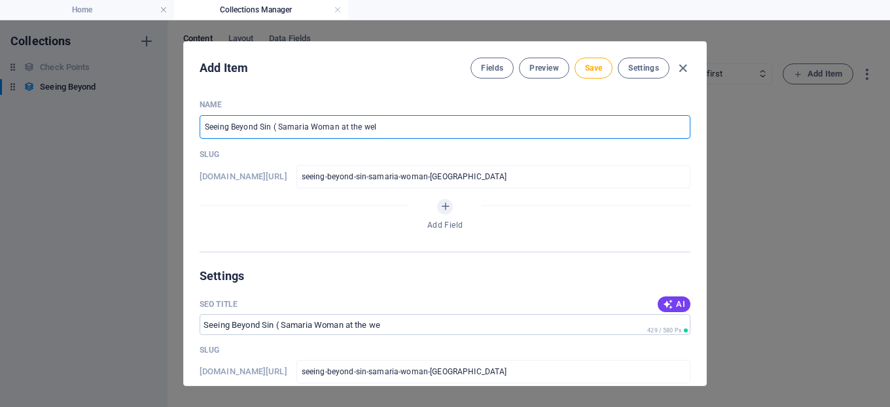
type input "seeing-beyond-sin-samaria-woman-at-the-well"
type input "Seeing Beyond Sin ( Samaria Woman at the well)"
click at [446, 209] on icon "Add Field" at bounding box center [445, 206] width 11 height 11
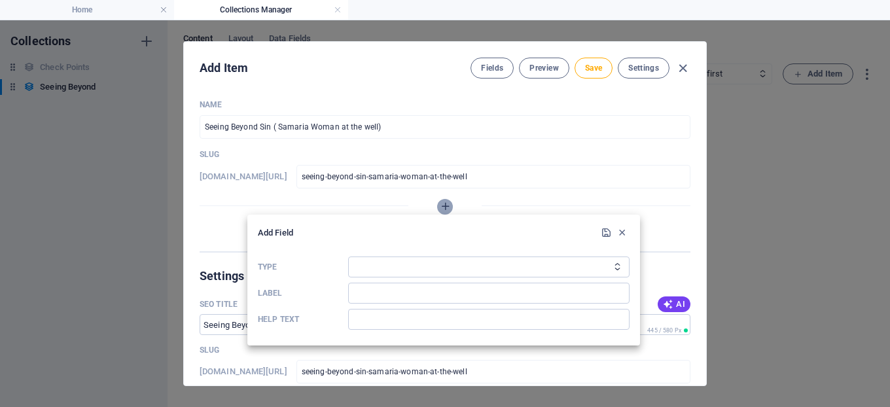
click at [446, 209] on div at bounding box center [445, 203] width 890 height 407
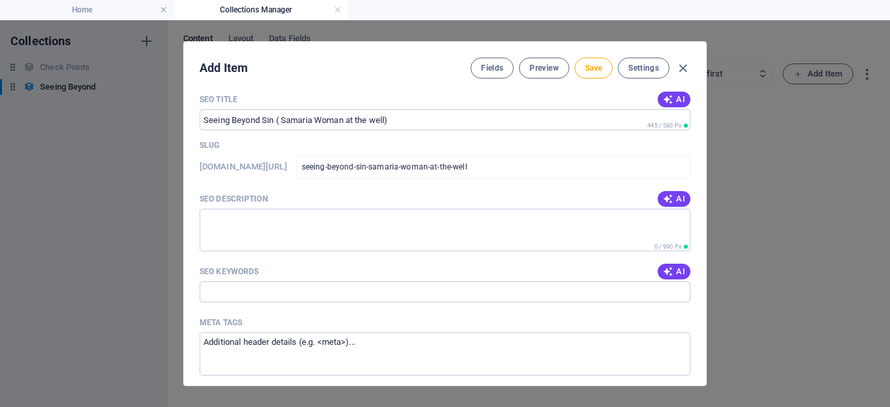
scroll to position [206, 0]
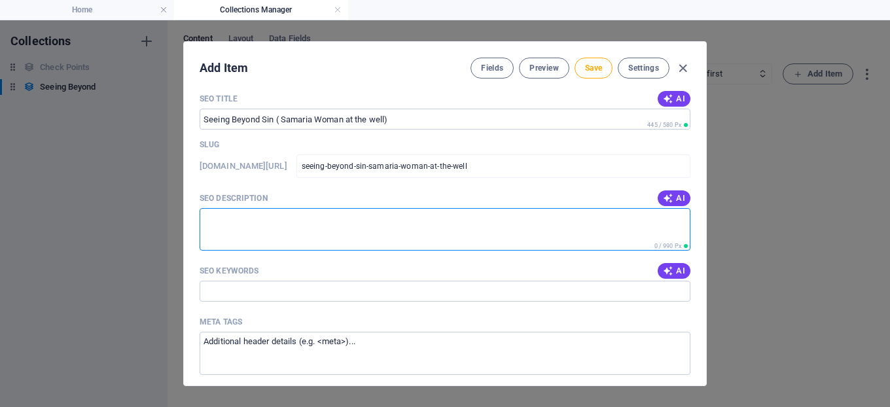
click at [295, 215] on textarea "SEO Description" at bounding box center [445, 229] width 491 height 43
type textarea "S"
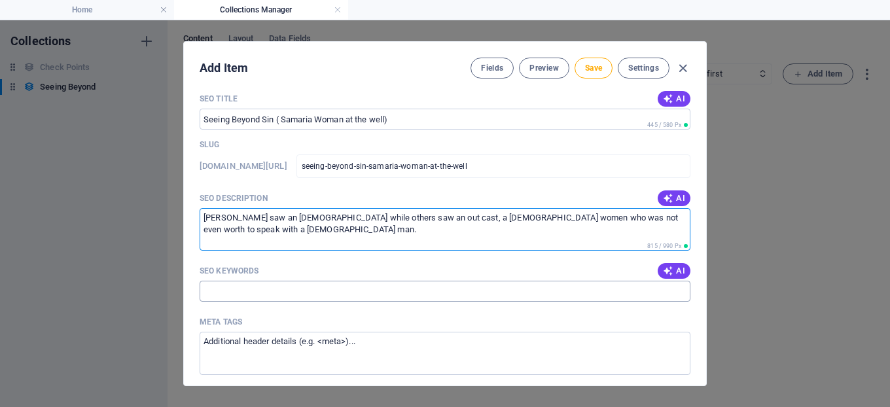
type textarea "[PERSON_NAME] saw an [DEMOGRAPHIC_DATA] while others saw an out cast, a [DEMOGR…"
click at [284, 289] on input "SEO Keywords" at bounding box center [445, 291] width 491 height 21
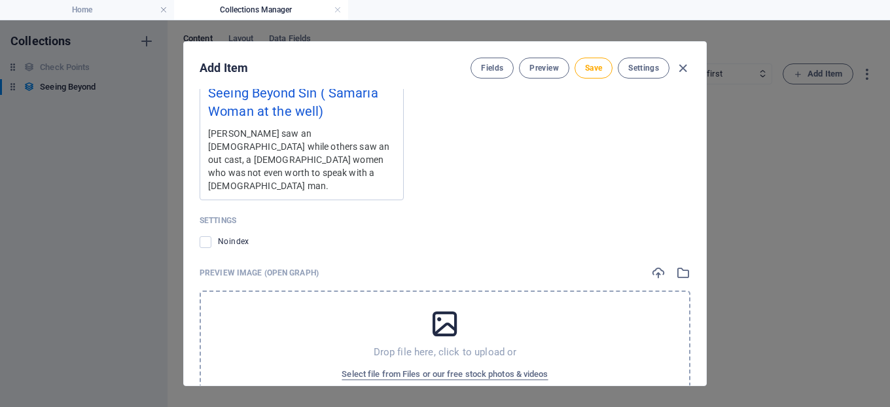
scroll to position [598, 0]
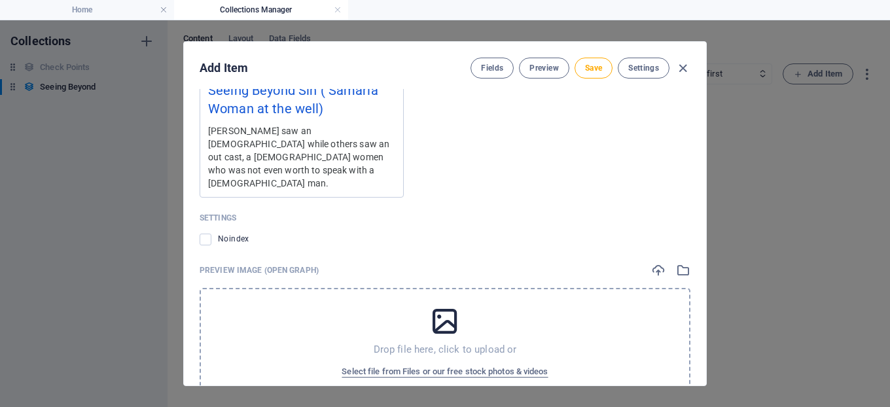
click at [448, 305] on icon at bounding box center [445, 321] width 33 height 33
click at [591, 232] on div "Noindex" at bounding box center [445, 240] width 491 height 16
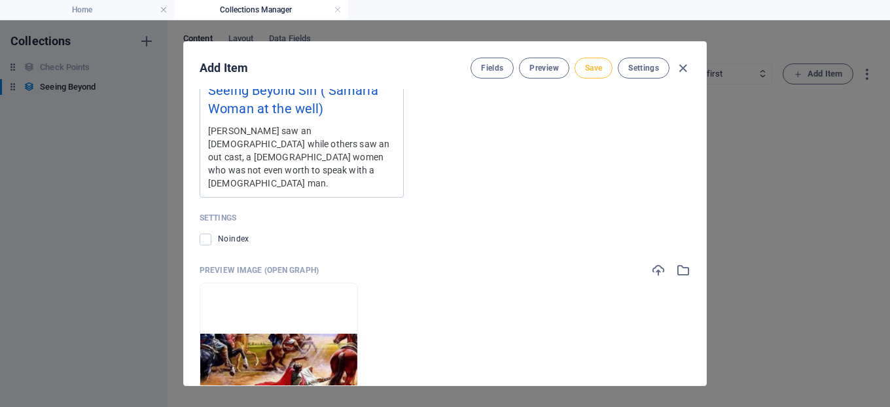
click at [591, 67] on span "Save" at bounding box center [593, 68] width 17 height 10
click at [685, 66] on icon "button" at bounding box center [682, 68] width 15 height 15
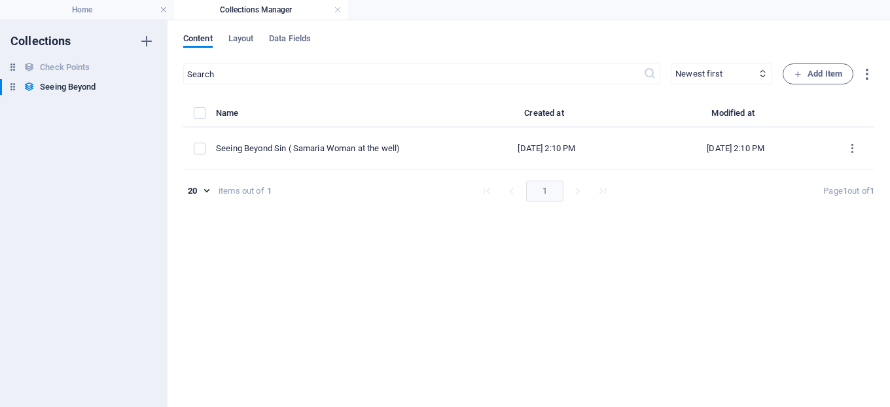
scroll to position [572, 0]
click at [76, 62] on h6 "Check Points" at bounding box center [65, 68] width 50 height 16
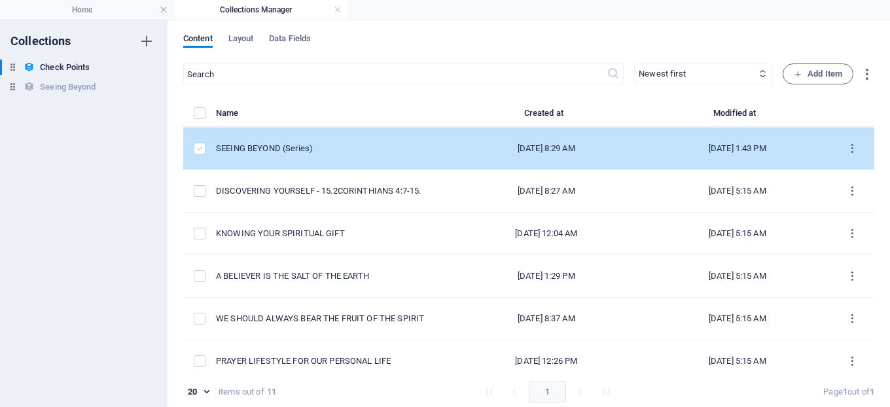
click at [198, 143] on label "items list" at bounding box center [200, 149] width 12 height 12
click at [0, 0] on input "items list" at bounding box center [0, 0] width 0 height 0
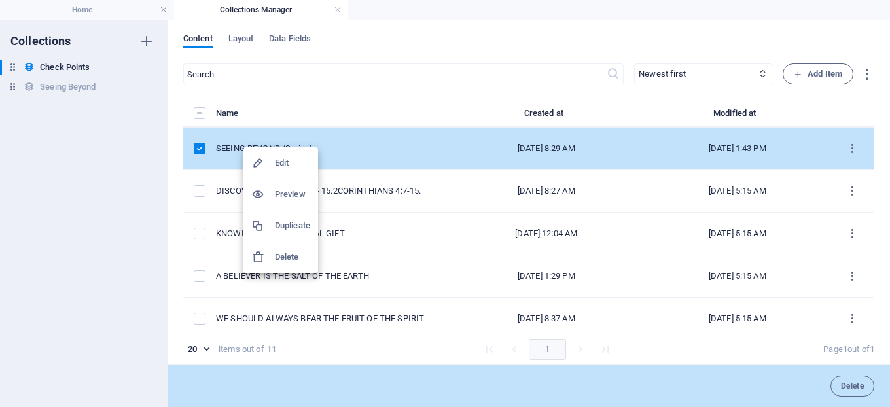
click at [849, 145] on div at bounding box center [445, 203] width 890 height 407
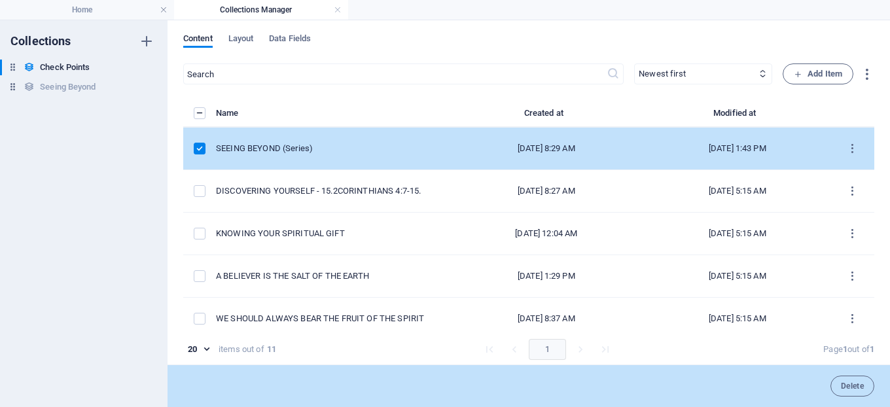
click at [849, 145] on icon "items list" at bounding box center [852, 149] width 12 height 12
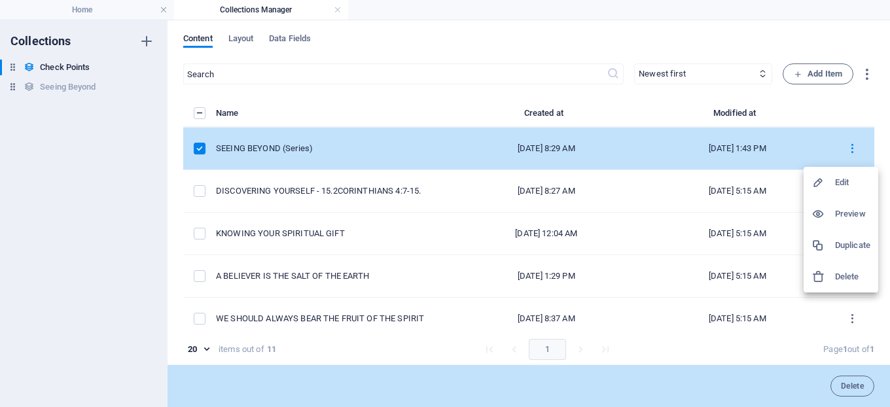
click at [849, 145] on div at bounding box center [445, 203] width 890 height 407
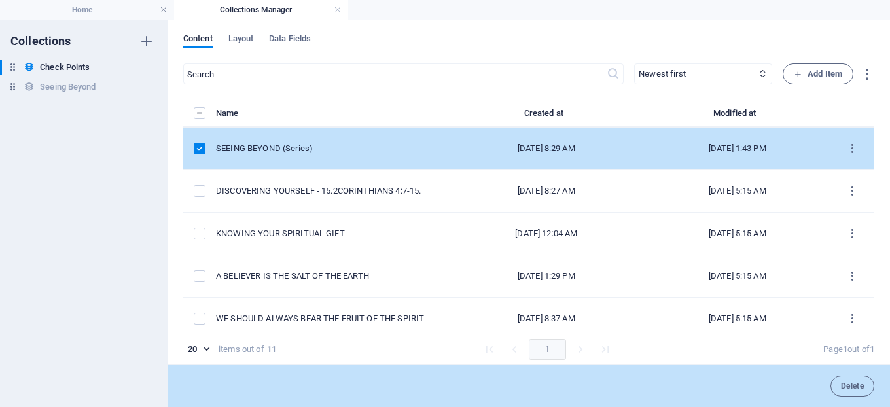
click at [262, 139] on td "SEEING BEYOND (Series)" at bounding box center [332, 149] width 232 height 43
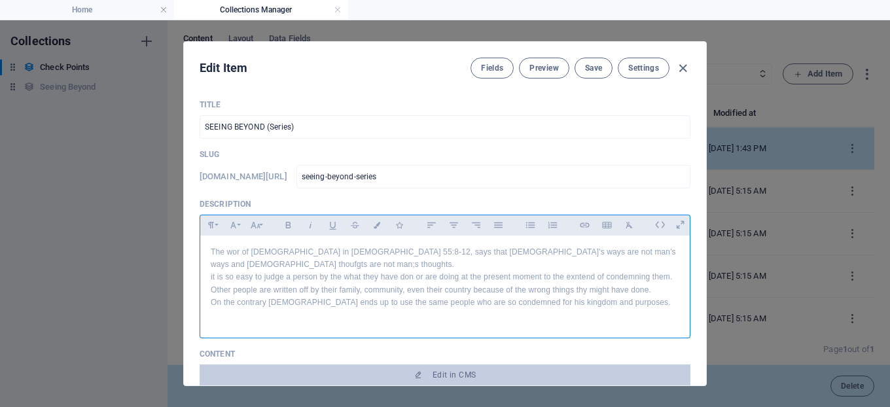
click at [281, 265] on p "The wor of [DEMOGRAPHIC_DATA] in [DEMOGRAPHIC_DATA] 55:8-12, says that [DEMOGRA…" at bounding box center [445, 283] width 469 height 75
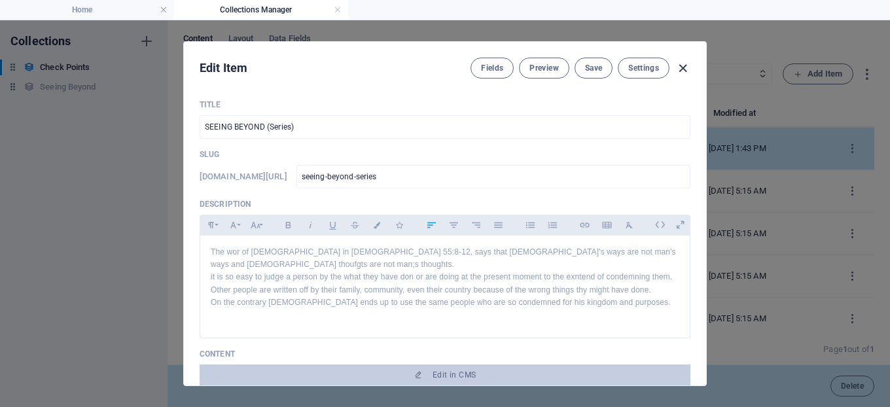
click at [683, 63] on icon "button" at bounding box center [682, 68] width 15 height 15
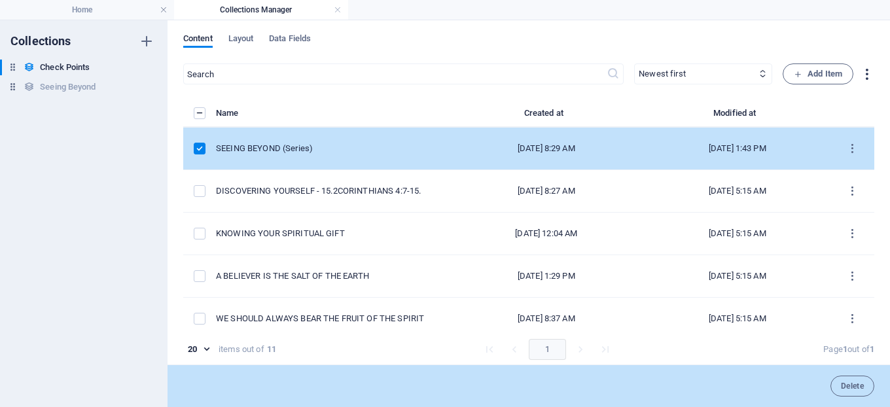
click at [867, 77] on icon "button" at bounding box center [866, 74] width 15 height 15
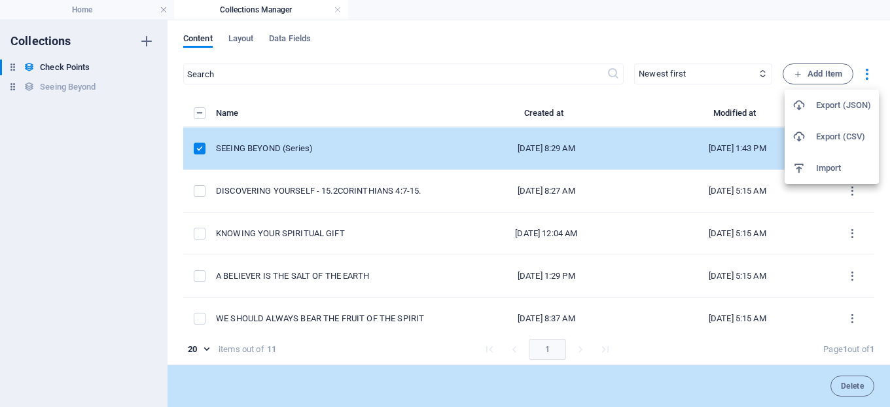
click at [79, 84] on div at bounding box center [445, 203] width 890 height 407
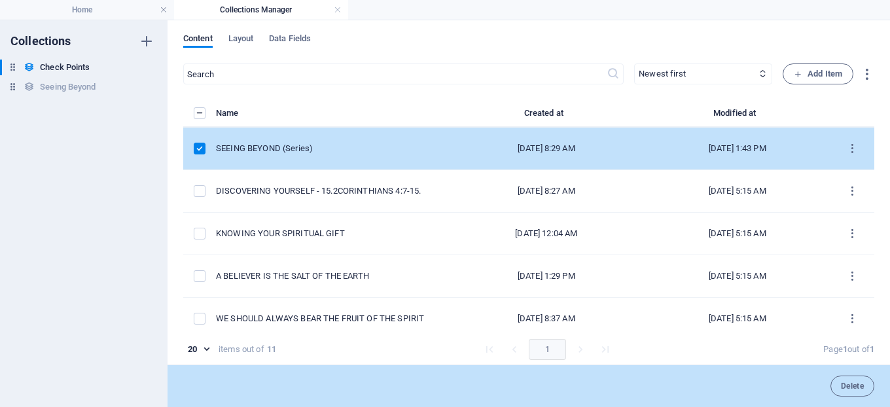
click at [79, 84] on h6 "Seeing Beyond" at bounding box center [68, 87] width 56 height 16
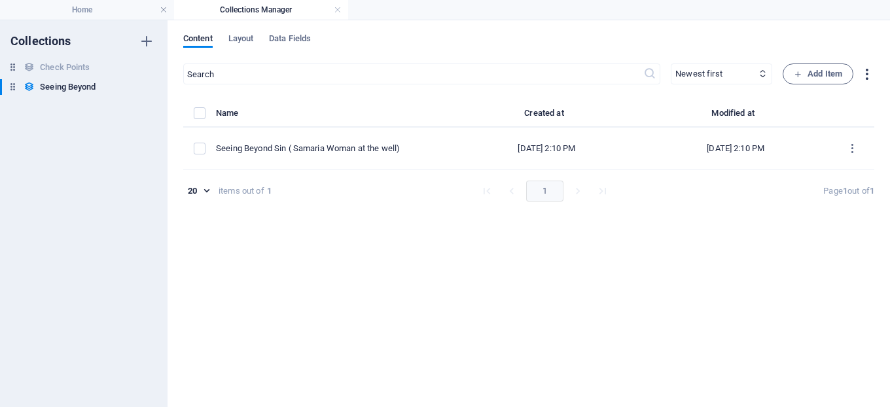
click at [868, 74] on icon "button" at bounding box center [866, 74] width 15 height 15
click at [827, 168] on h6 "Import" at bounding box center [843, 168] width 55 height 16
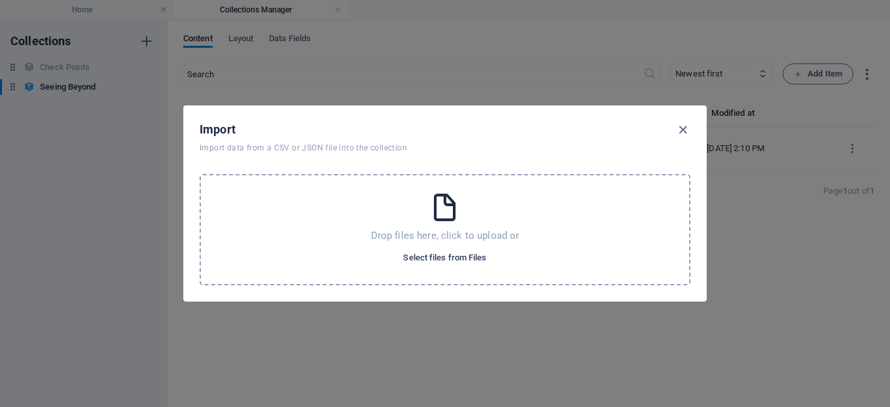
click at [442, 255] on span "Select files from Files" at bounding box center [444, 258] width 83 height 16
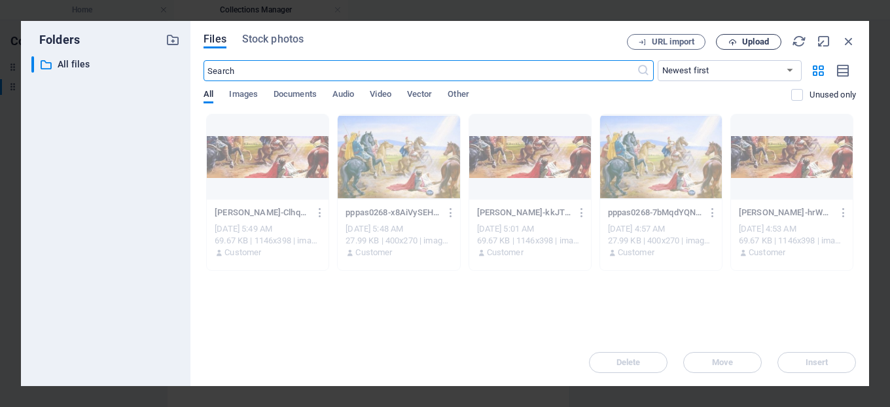
click at [751, 38] on span "Upload" at bounding box center [755, 42] width 27 height 8
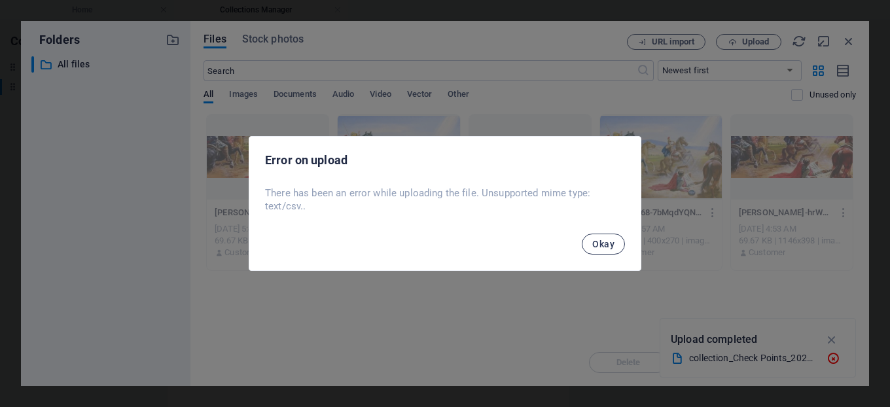
click at [605, 243] on span "Okay" at bounding box center [603, 244] width 22 height 10
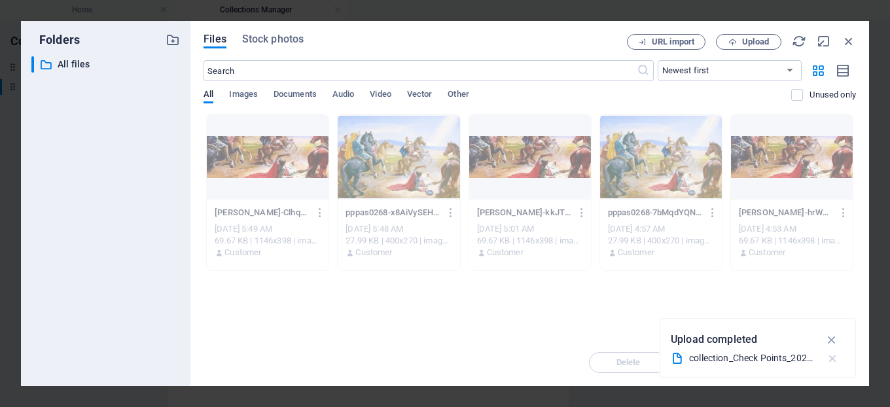
click at [831, 356] on icon "button" at bounding box center [833, 358] width 14 height 13
click at [842, 42] on icon "button" at bounding box center [849, 41] width 14 height 14
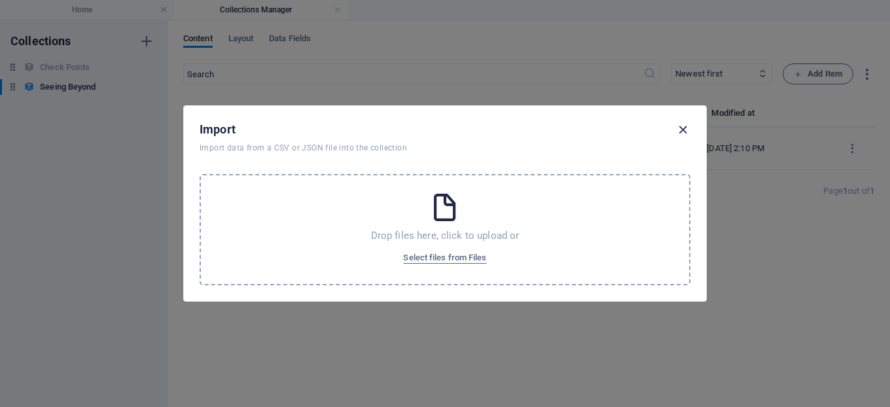
click at [679, 127] on icon "button" at bounding box center [682, 129] width 15 height 15
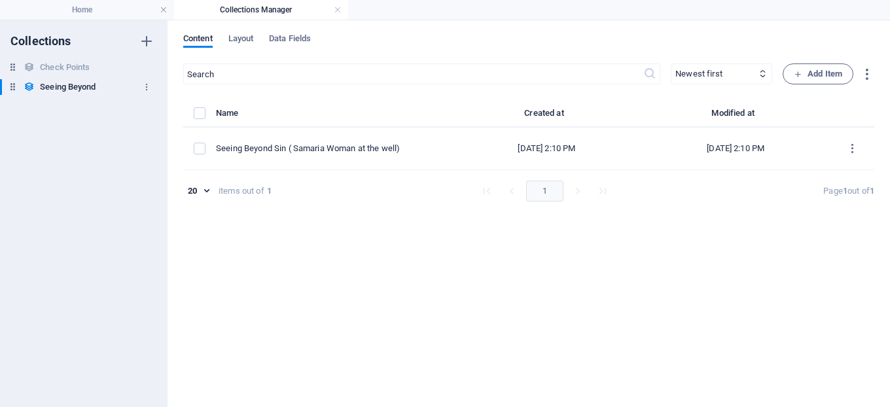
click at [66, 88] on h6 "Seeing Beyond" at bounding box center [68, 87] width 56 height 16
click at [84, 8] on h4 "Home" at bounding box center [87, 10] width 174 height 14
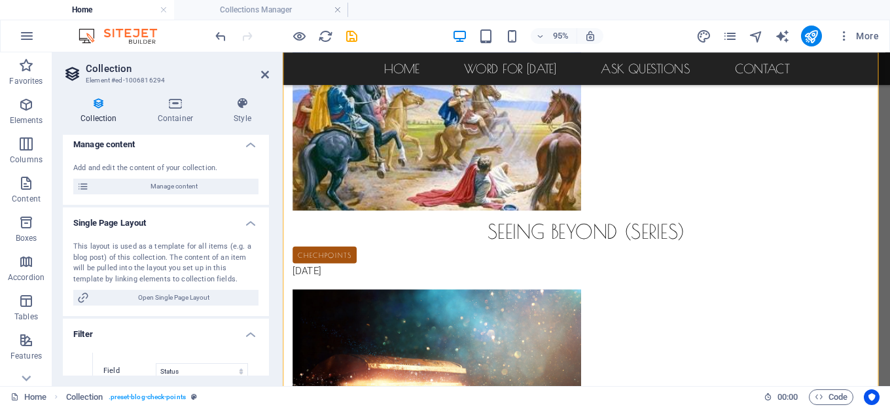
scroll to position [814, 0]
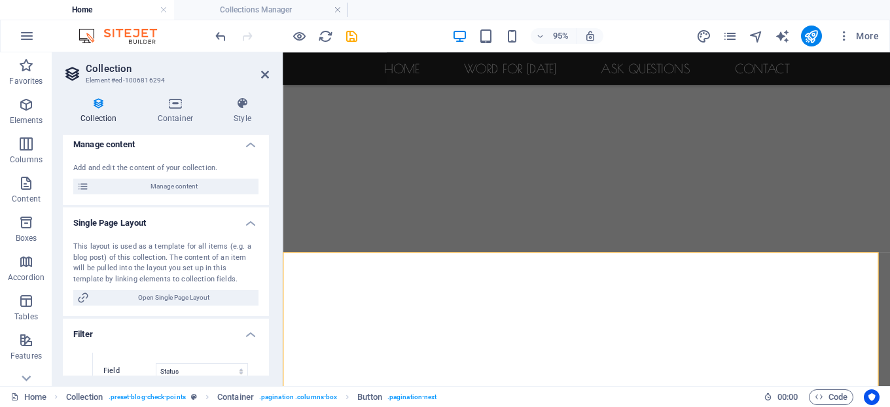
scroll to position [0, 0]
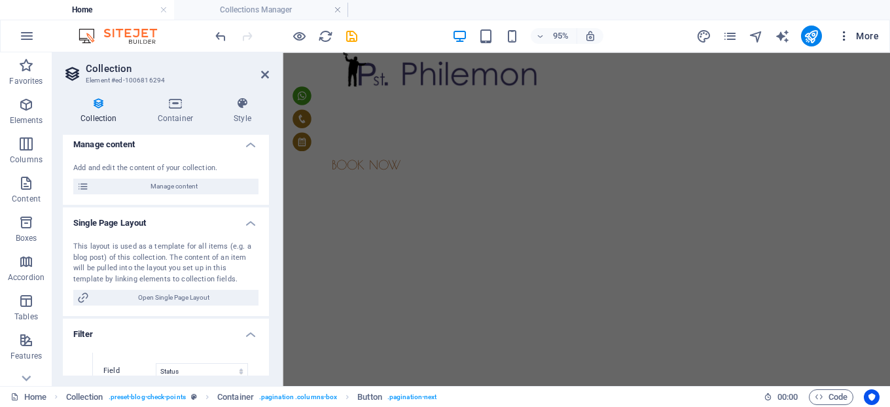
click at [863, 39] on span "More" at bounding box center [858, 35] width 41 height 13
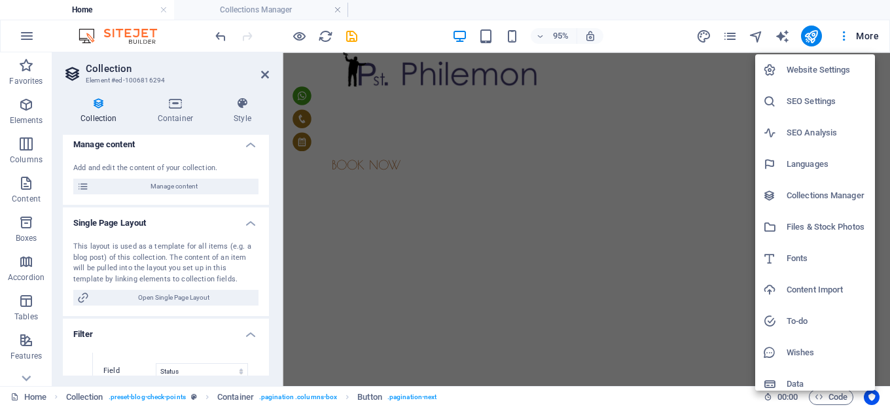
click at [284, 1] on div at bounding box center [445, 203] width 890 height 407
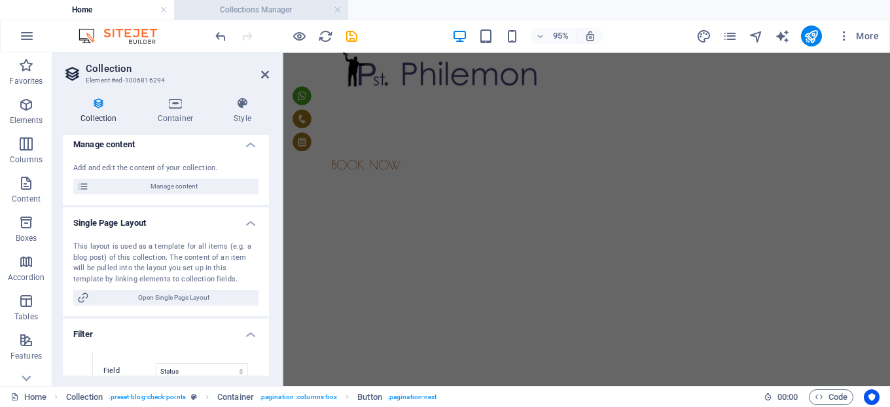
click at [262, 9] on h4 "Collections Manager" at bounding box center [261, 10] width 174 height 14
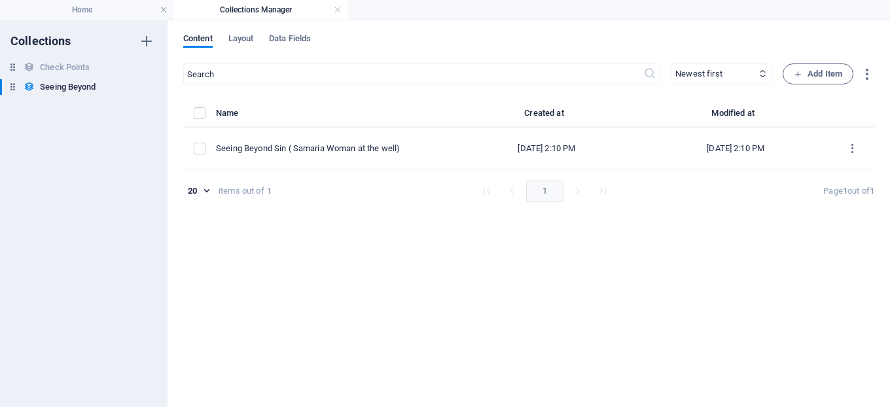
click at [277, 224] on div "​ Newest first Oldest first Last modified Name (ascending) Name (descending) Sl…" at bounding box center [528, 228] width 691 height 331
click at [37, 40] on h6 "Collections" at bounding box center [40, 41] width 61 height 16
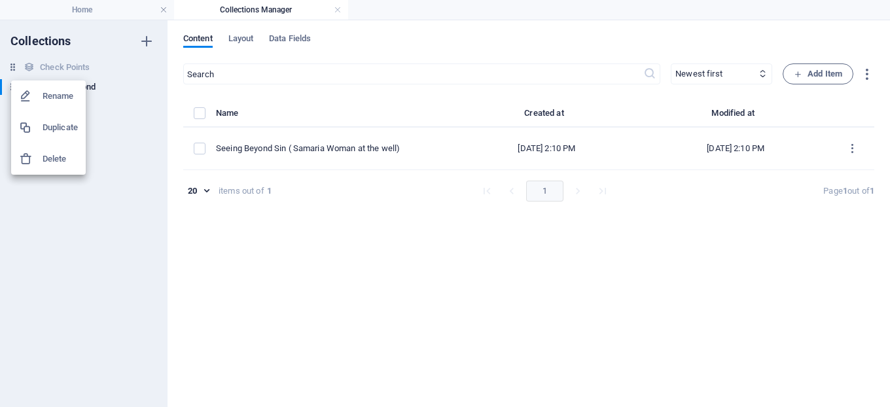
click at [66, 92] on h6 "Rename" at bounding box center [60, 96] width 35 height 16
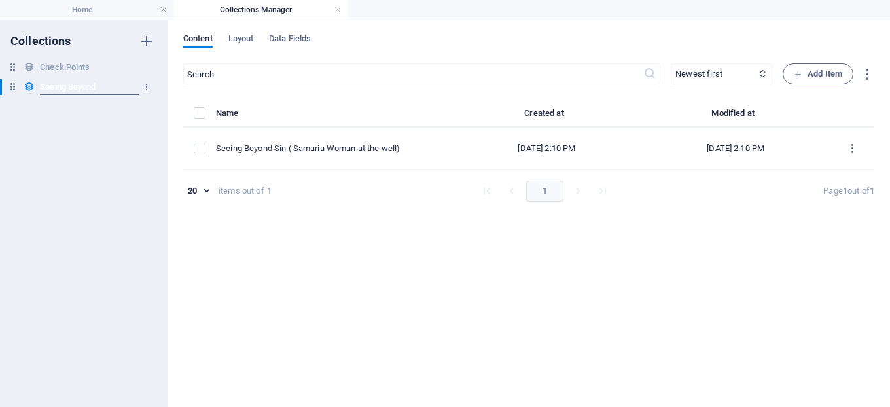
click at [107, 79] on input "Seeing Beyond" at bounding box center [89, 87] width 98 height 16
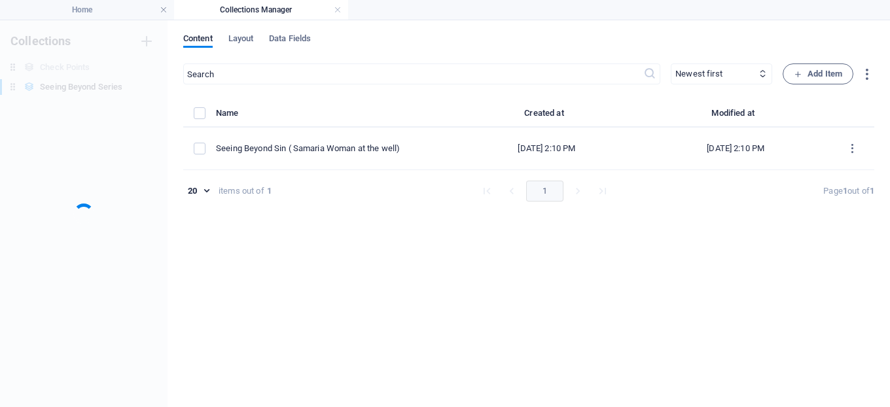
click at [130, 215] on div "Collections Check Points Check Points Seeing Beyond Series Seeing Beyond Series" at bounding box center [84, 213] width 168 height 387
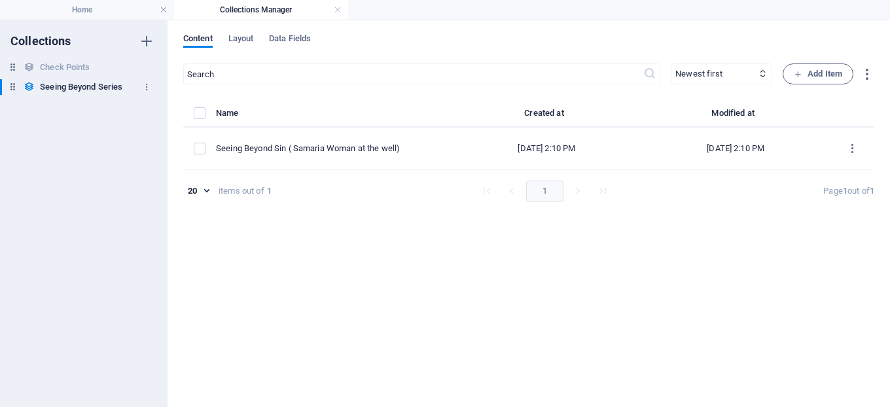
click at [103, 89] on h6 "Seeing Beyond Series" at bounding box center [81, 87] width 82 height 16
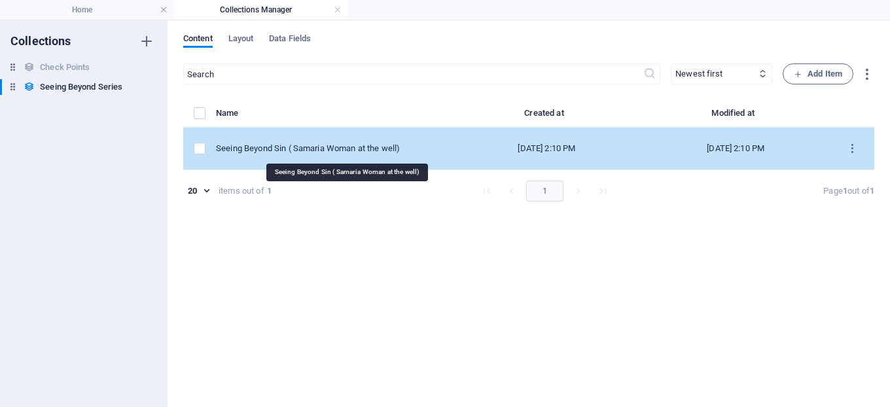
click at [329, 147] on div "Seeing Beyond Sin ( Samaria Woman at the well)" at bounding box center [329, 149] width 226 height 12
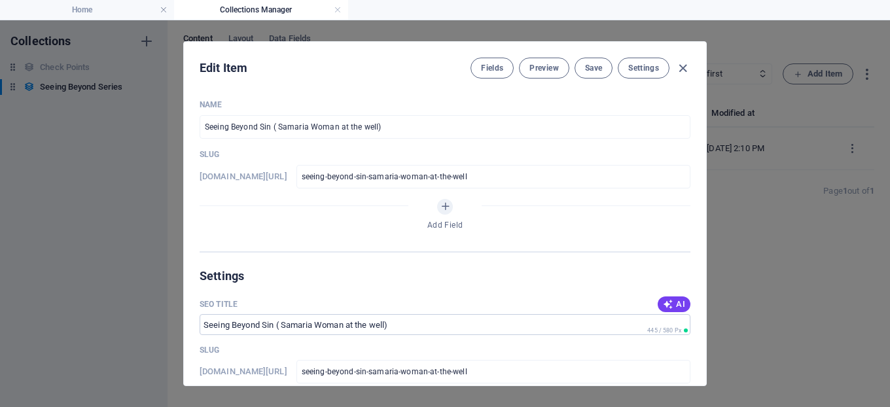
click at [702, 353] on div "Name Seeing Beyond Sin ( Samaria Woman at the well) ​ Slug [DOMAIN_NAME][URL] s…" at bounding box center [445, 237] width 522 height 297
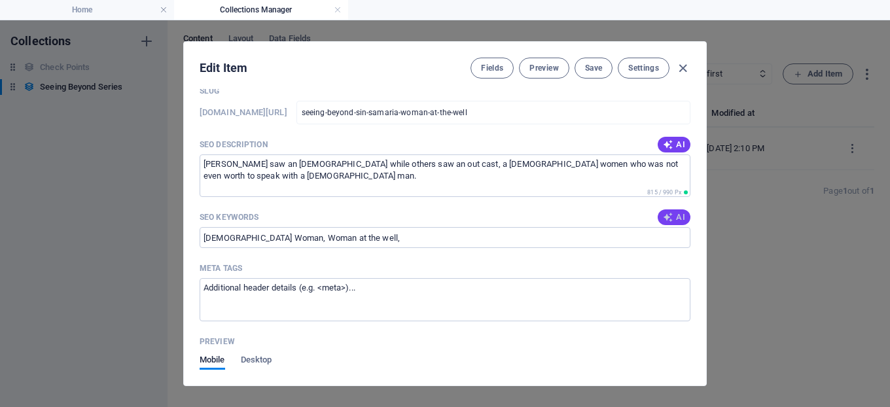
click at [674, 216] on span "AI" at bounding box center [674, 217] width 22 height 10
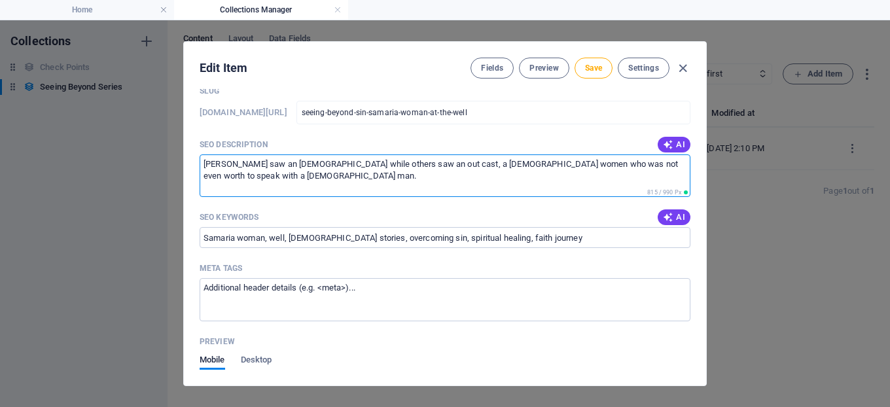
drag, startPoint x: 221, startPoint y: 175, endPoint x: 192, endPoint y: 148, distance: 40.3
click at [192, 148] on div "Name Seeing Beyond Sin ( Samaria Woman at the well) ​ Slug [DOMAIN_NAME][URL] s…" at bounding box center [445, 237] width 522 height 297
drag, startPoint x: 664, startPoint y: 137, endPoint x: 672, endPoint y: 143, distance: 10.2
click at [672, 143] on span "AI" at bounding box center [674, 144] width 22 height 10
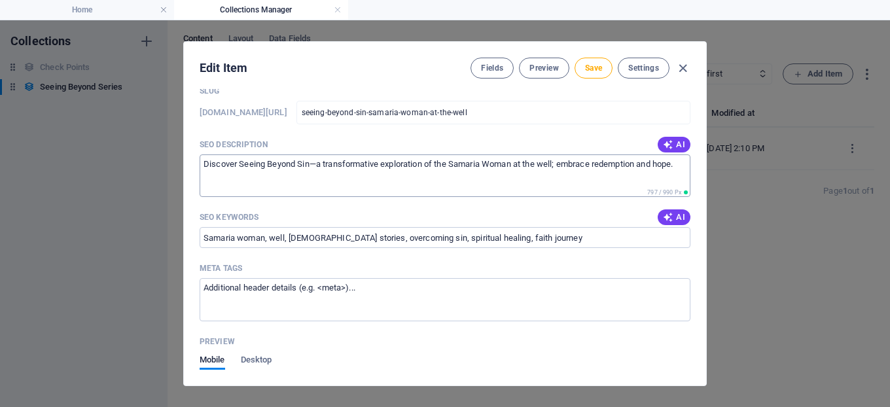
click at [683, 166] on textarea "Discover Seeing Beyond Sin—a transformative exploration of the Samaria Woman at…" at bounding box center [445, 175] width 491 height 43
paste textarea "[PERSON_NAME] saw an [DEMOGRAPHIC_DATA] while others saw an out cast, a [DEMOGR…"
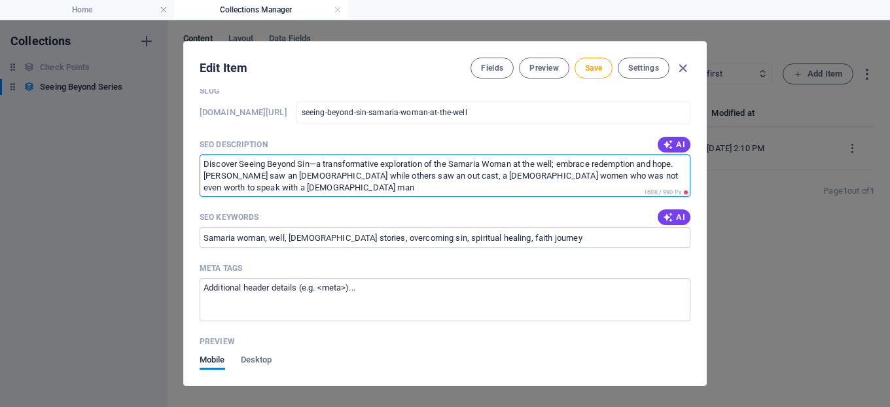
click at [300, 177] on textarea "Discover Seeing Beyond Sin—a transformative exploration of the Samaria Woman at…" at bounding box center [445, 175] width 491 height 43
drag, startPoint x: 300, startPoint y: 178, endPoint x: 418, endPoint y: 174, distance: 117.9
click at [418, 174] on textarea "Discover Seeing Beyond Sin—a transformative exploration of the Samaria Woman at…" at bounding box center [445, 175] width 491 height 43
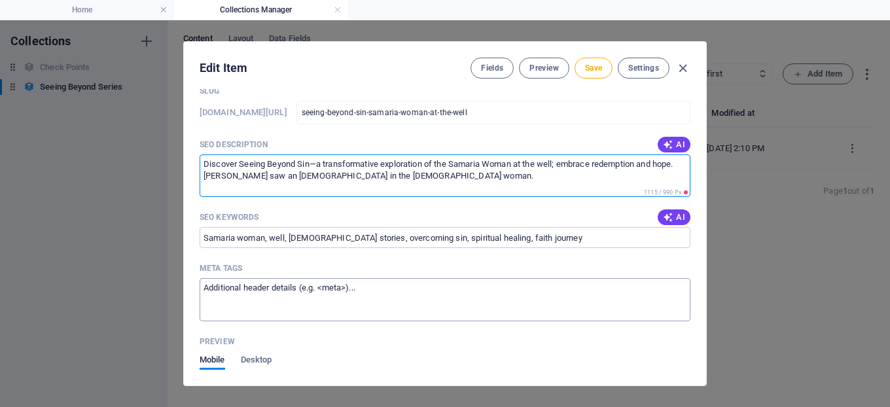
click at [370, 287] on textarea "Meta tags ​" at bounding box center [445, 299] width 491 height 43
click at [593, 66] on span "Save" at bounding box center [593, 68] width 17 height 10
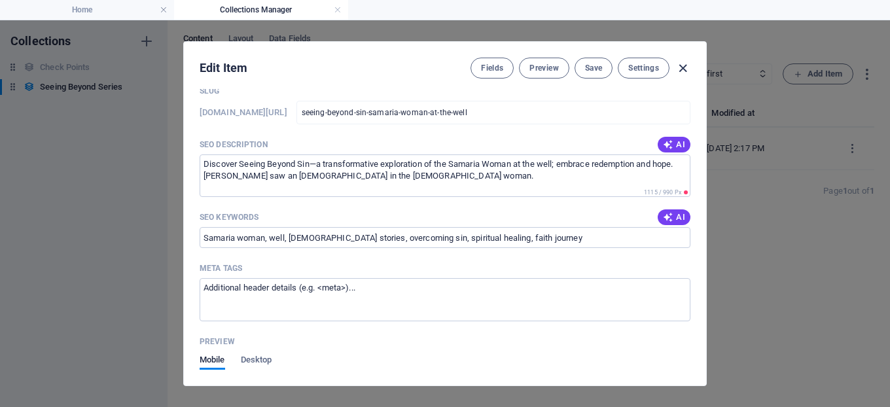
click at [685, 73] on icon "button" at bounding box center [682, 68] width 15 height 15
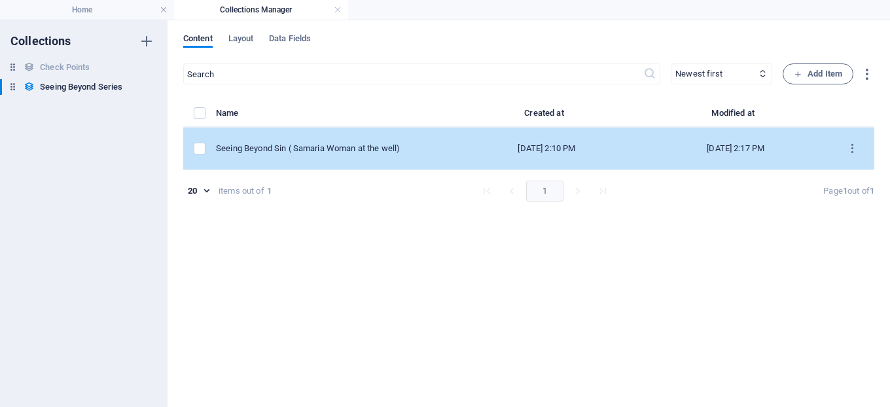
click at [379, 141] on td "Seeing Beyond Sin ( Samaria Woman at the well)" at bounding box center [334, 149] width 236 height 43
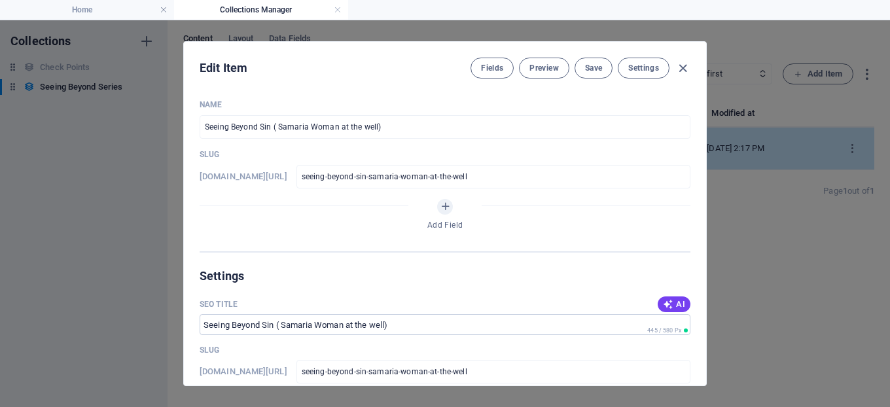
click at [379, 141] on div "Name Seeing Beyond Sin ( Samaria Woman at the well) ​ Slug [DOMAIN_NAME][URL] s…" at bounding box center [445, 175] width 491 height 152
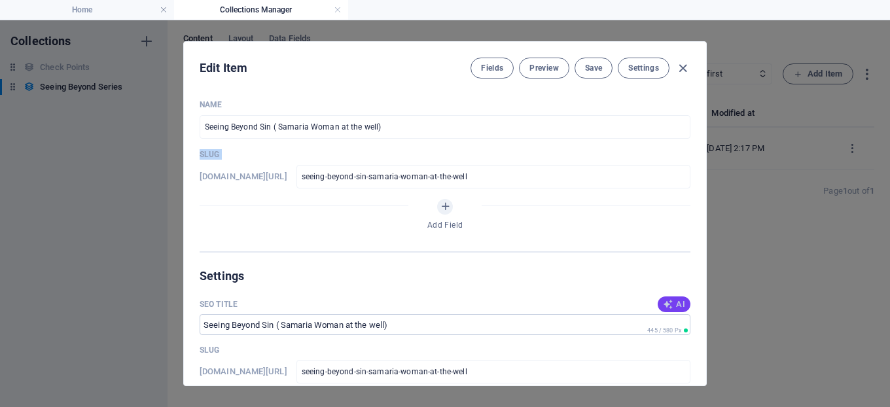
click at [674, 304] on span "AI" at bounding box center [674, 304] width 22 height 10
click at [594, 65] on span "Save" at bounding box center [593, 68] width 17 height 10
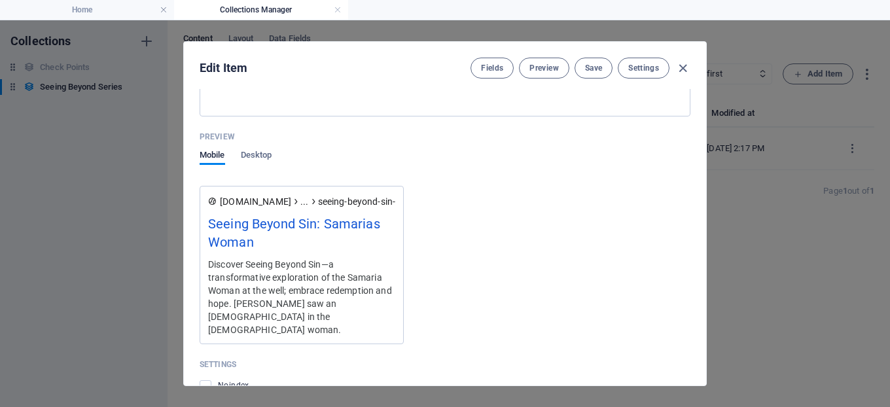
scroll to position [469, 0]
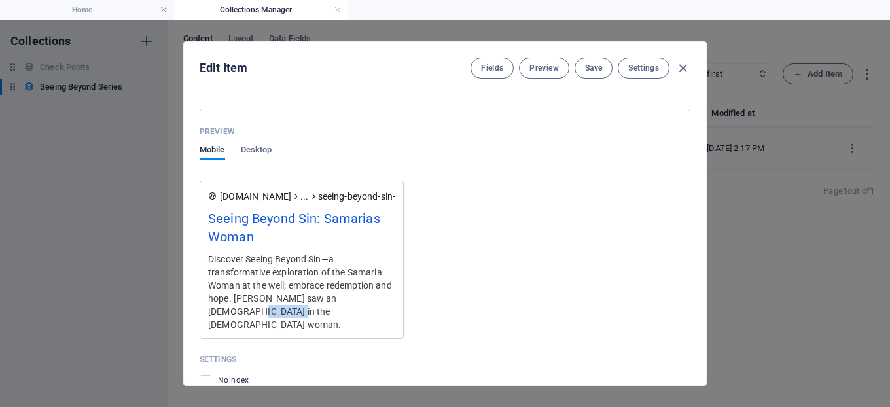
drag, startPoint x: 249, startPoint y: 312, endPoint x: 210, endPoint y: 314, distance: 38.7
click at [210, 314] on div "Discover Seeing Beyond Sin—a transformative exploration of the Samaria Woman at…" at bounding box center [301, 291] width 187 height 79
click at [582, 63] on button "Save" at bounding box center [594, 68] width 38 height 21
click at [532, 73] on span "Preview" at bounding box center [544, 68] width 29 height 10
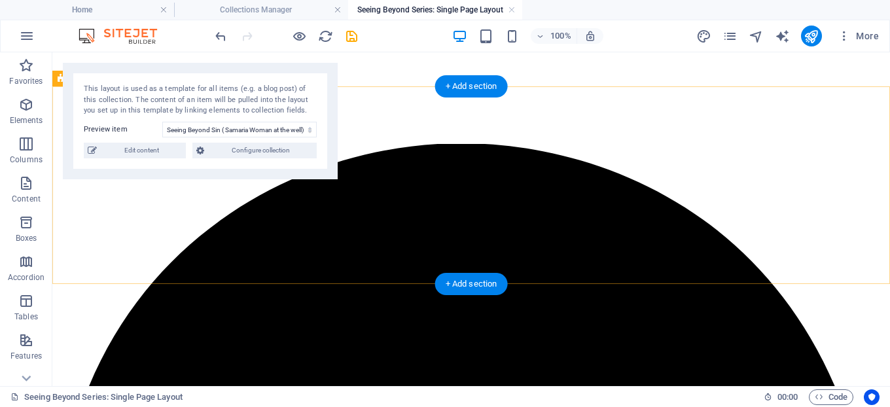
scroll to position [0, 0]
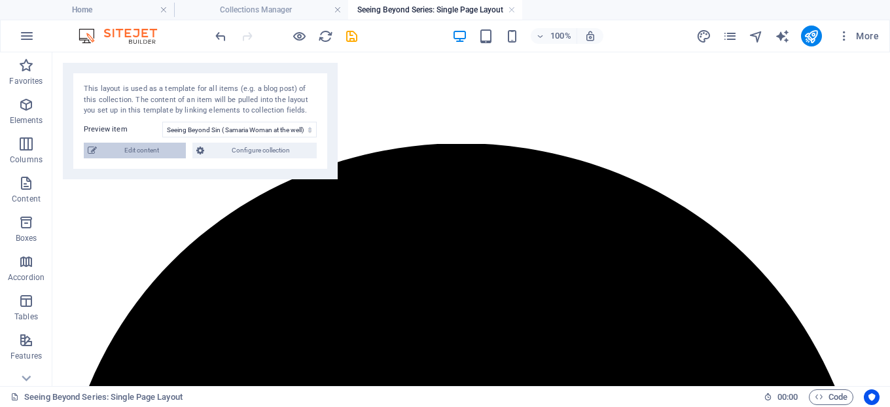
click at [146, 149] on span "Edit content" at bounding box center [141, 151] width 81 height 16
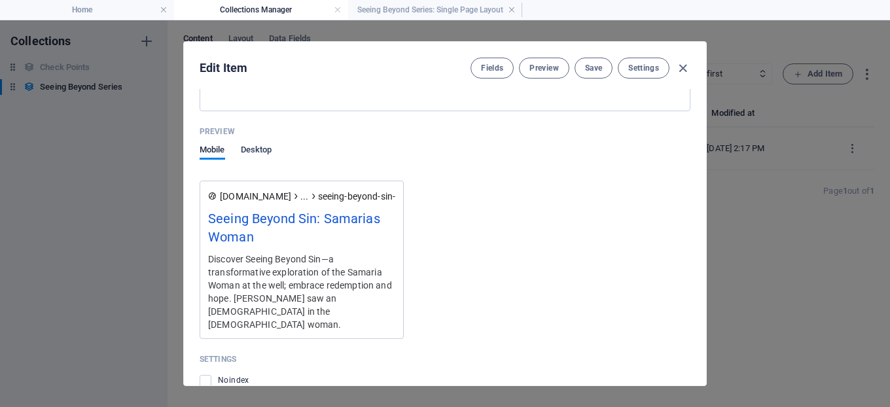
click at [259, 146] on span "Desktop" at bounding box center [256, 151] width 31 height 18
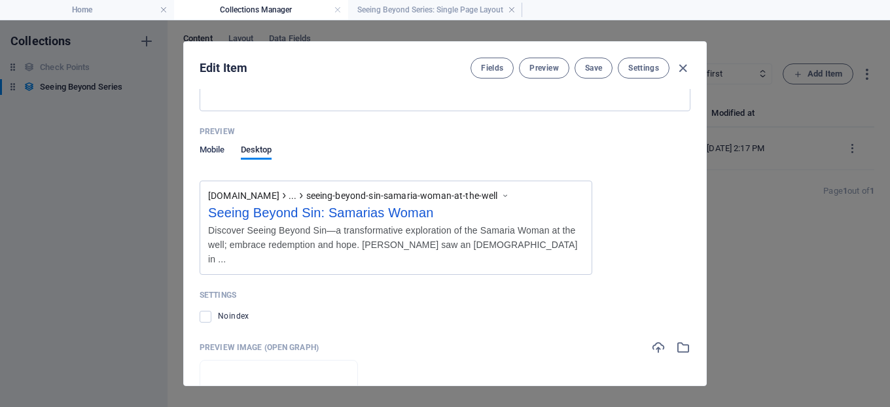
click at [217, 147] on span "Mobile" at bounding box center [213, 151] width 26 height 18
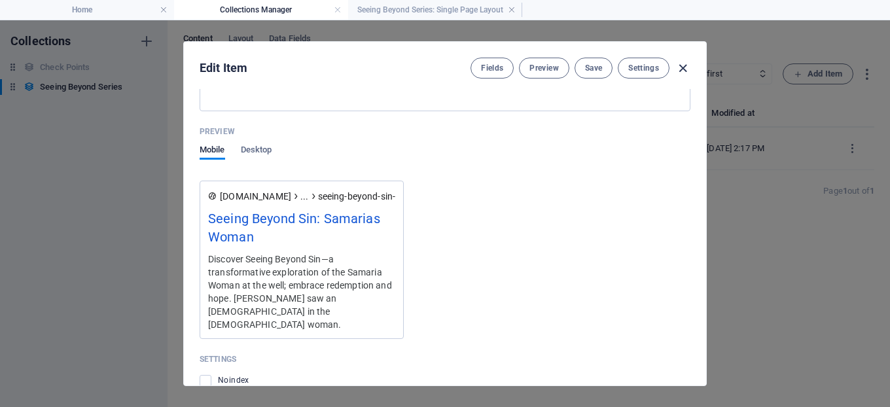
click at [687, 68] on icon "button" at bounding box center [682, 68] width 15 height 15
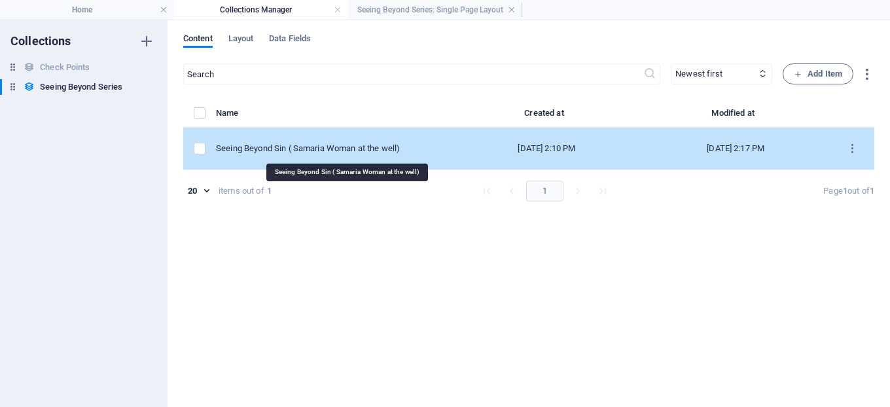
click at [353, 149] on div "Seeing Beyond Sin ( Samaria Woman at the well)" at bounding box center [329, 149] width 226 height 12
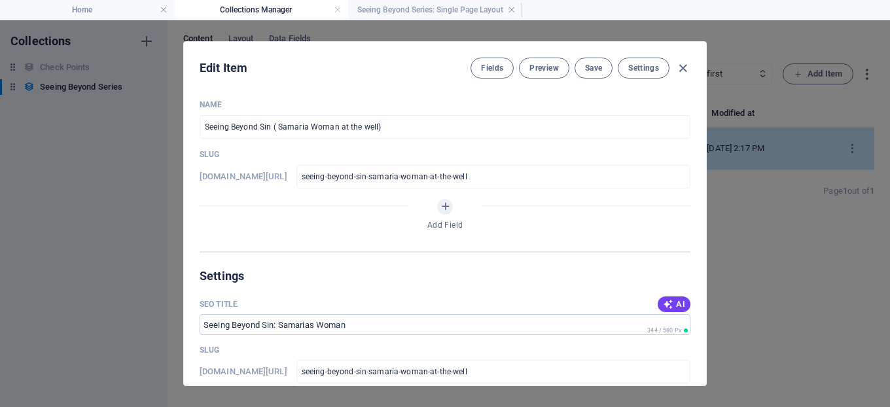
click at [353, 149] on p "Slug" at bounding box center [445, 154] width 491 height 10
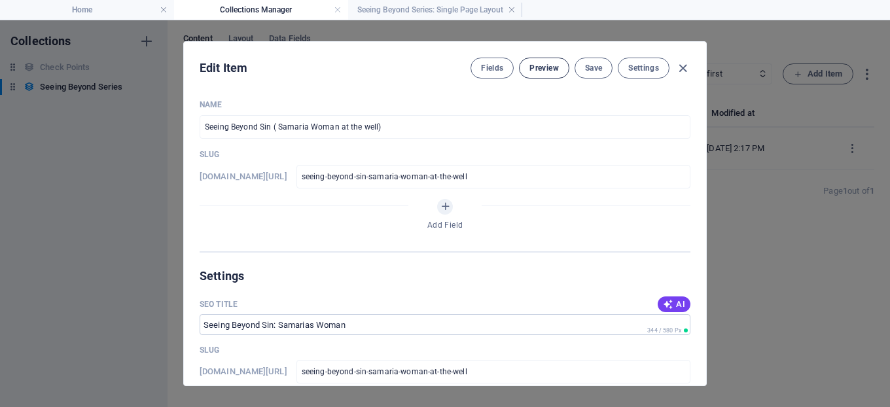
click at [542, 69] on span "Preview" at bounding box center [544, 68] width 29 height 10
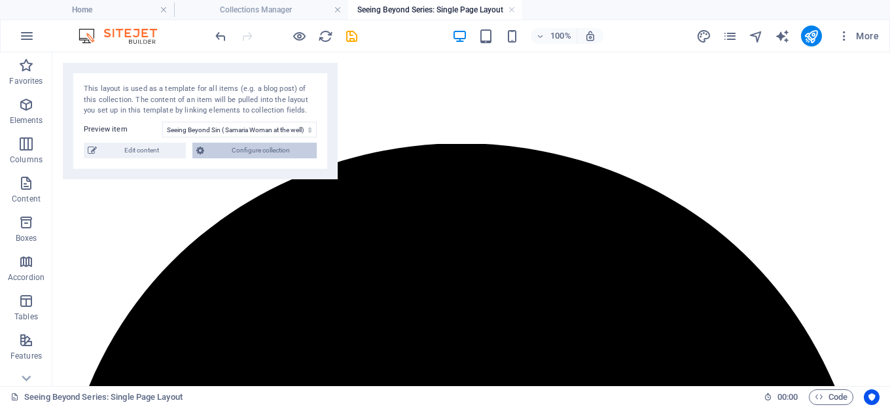
click at [245, 147] on span "Configure collection" at bounding box center [260, 151] width 105 height 16
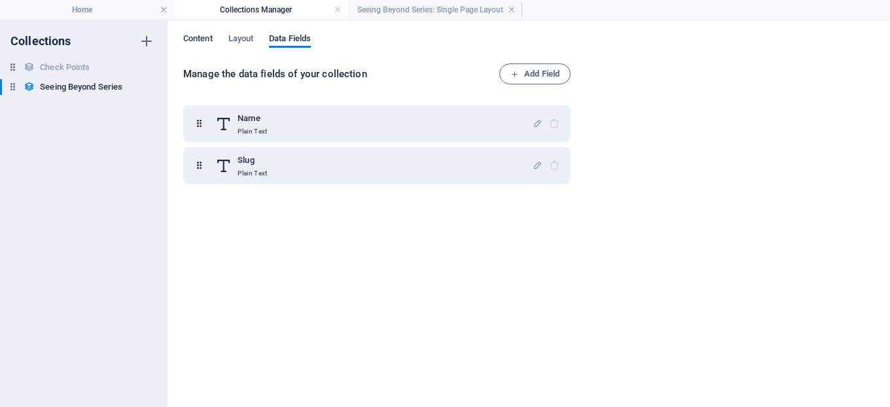
click at [204, 37] on span "Content" at bounding box center [197, 40] width 29 height 18
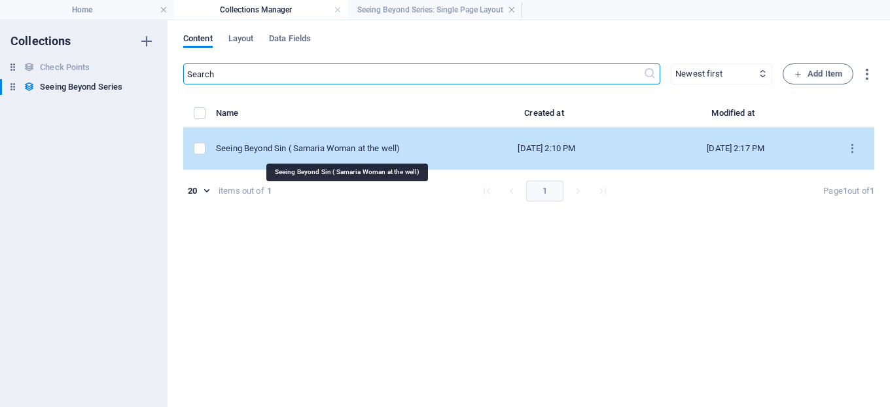
click at [329, 150] on div "Seeing Beyond Sin ( Samaria Woman at the well)" at bounding box center [329, 149] width 226 height 12
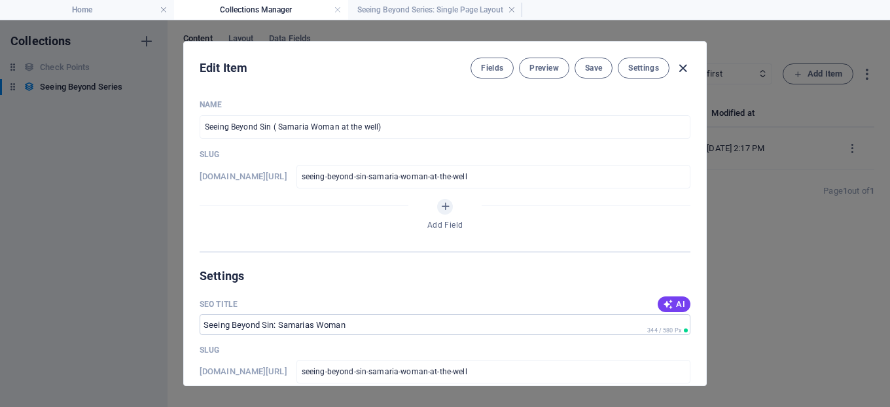
click at [683, 69] on icon "button" at bounding box center [682, 68] width 15 height 15
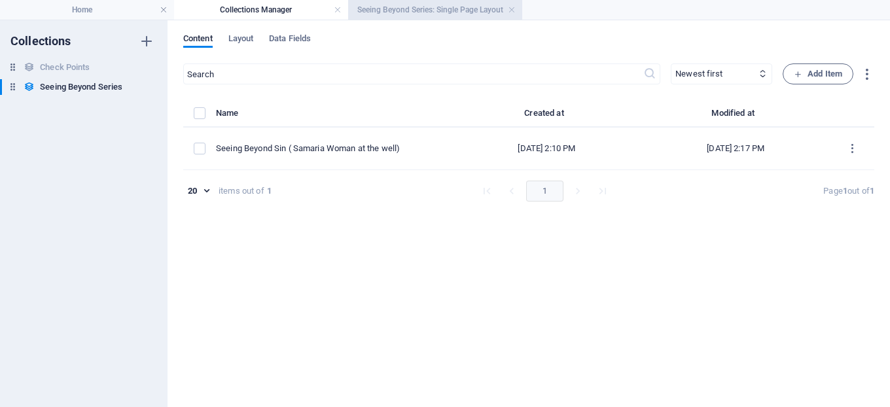
click at [388, 5] on h4 "Seeing Beyond Series: Single Page Layout" at bounding box center [435, 10] width 174 height 14
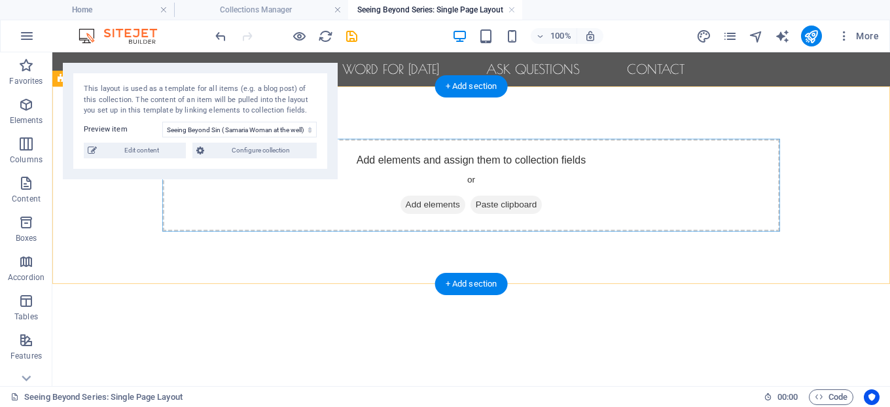
click at [429, 204] on span "Add elements" at bounding box center [433, 205] width 65 height 18
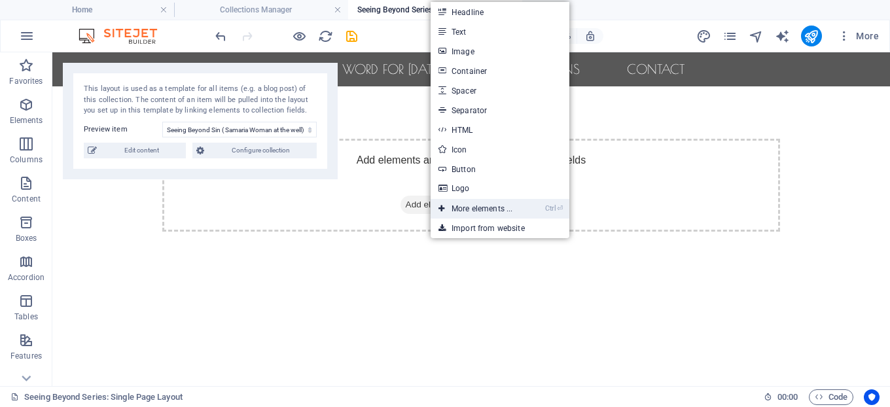
click at [469, 203] on link "Ctrl ⏎ More elements ..." at bounding box center [476, 209] width 90 height 20
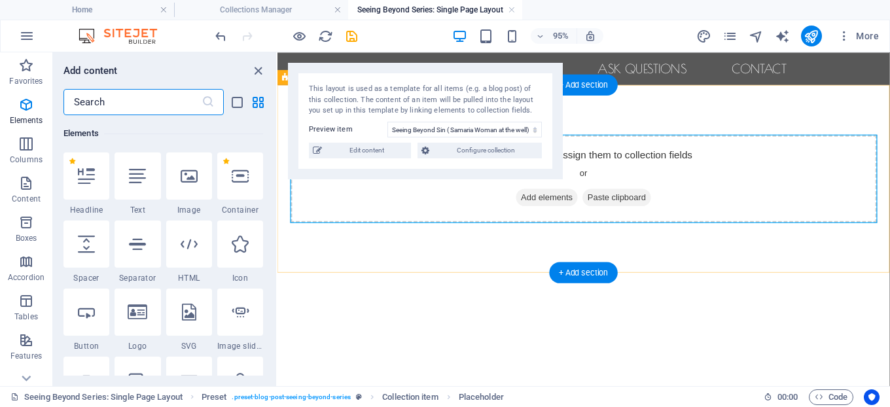
scroll to position [139, 0]
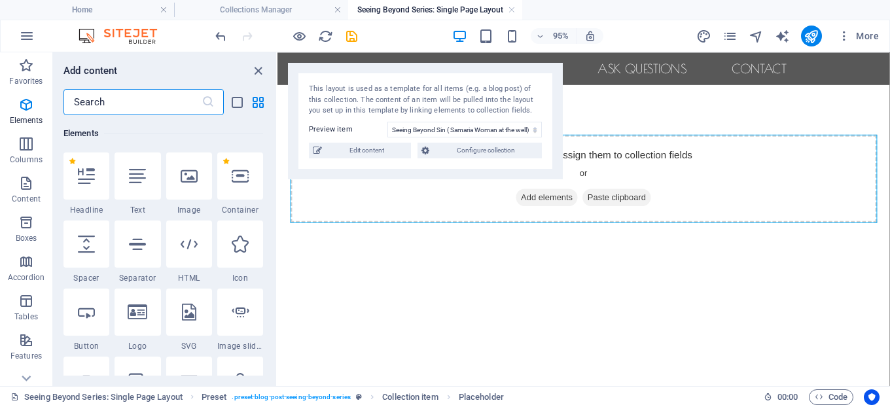
click at [135, 99] on input "text" at bounding box center [132, 102] width 138 height 26
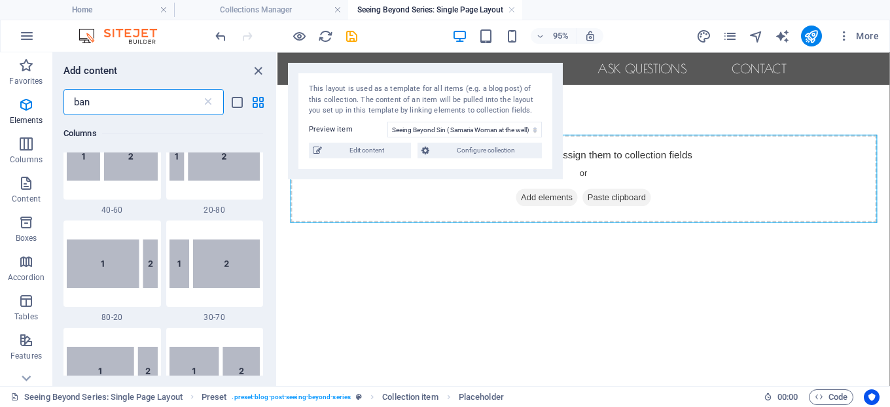
scroll to position [0, 0]
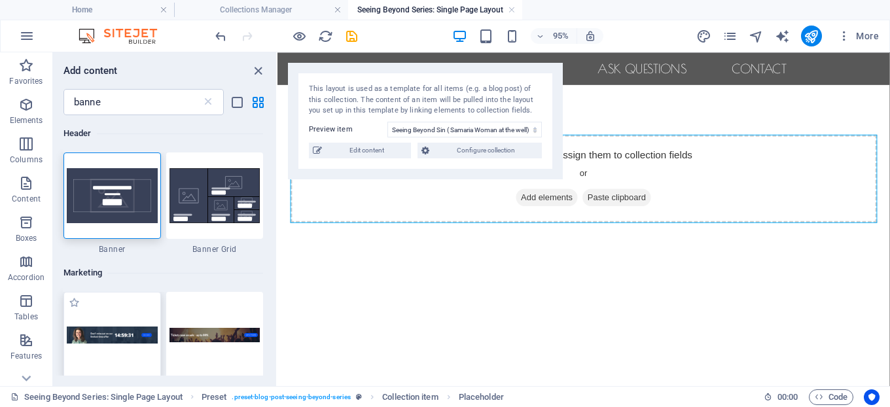
click at [130, 336] on img at bounding box center [112, 335] width 91 height 17
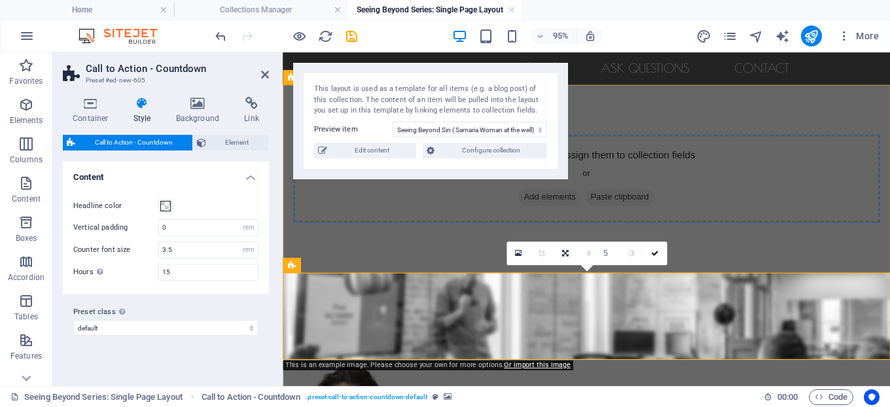
click at [497, 222] on div "Add elements and assign them to collection fields or Add elements Paste clipboa…" at bounding box center [603, 185] width 618 height 93
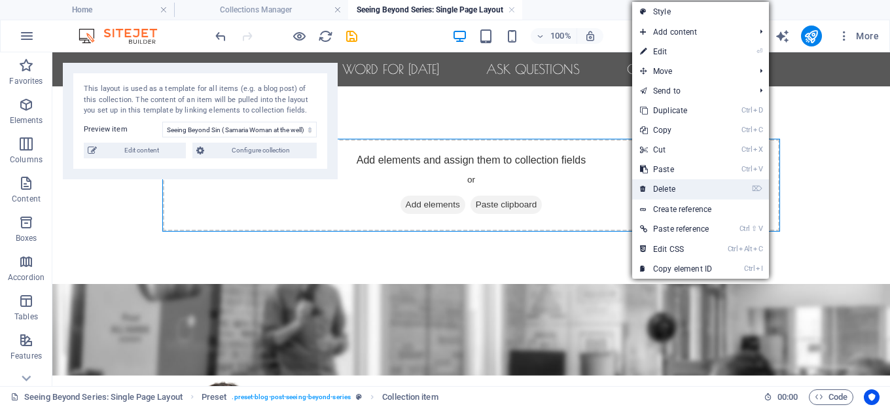
click at [672, 185] on link "⌦ Delete" at bounding box center [676, 189] width 88 height 20
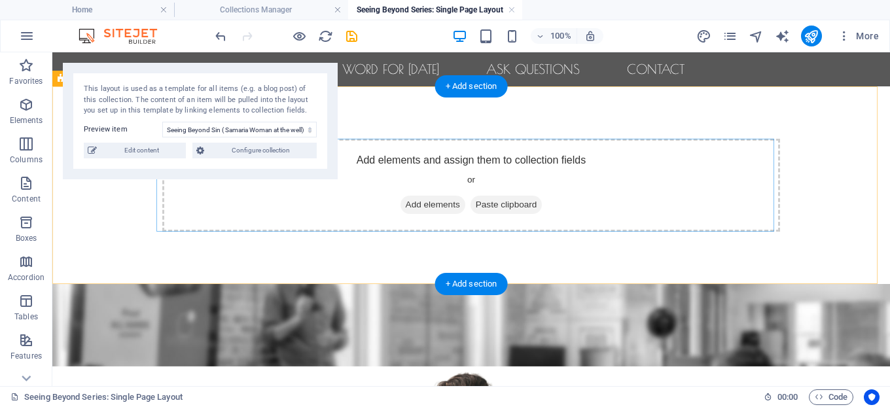
click at [569, 214] on div "Add elements and assign them to collection fields or Add elements Paste clipboa…" at bounding box center [471, 185] width 618 height 93
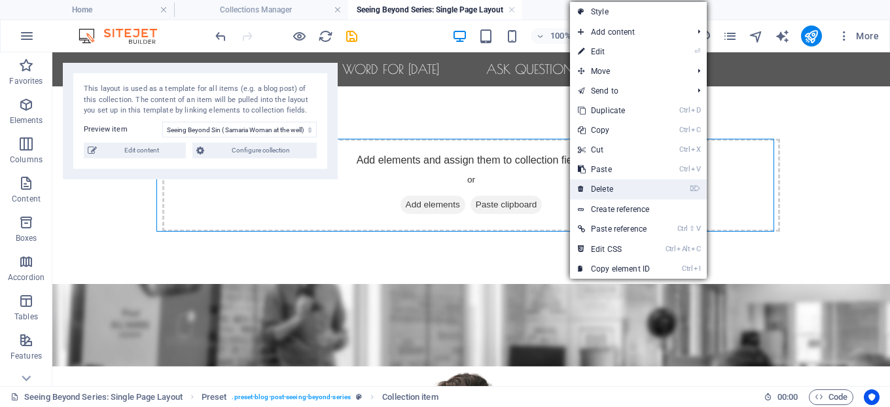
click at [600, 182] on link "⌦ Delete" at bounding box center [614, 189] width 88 height 20
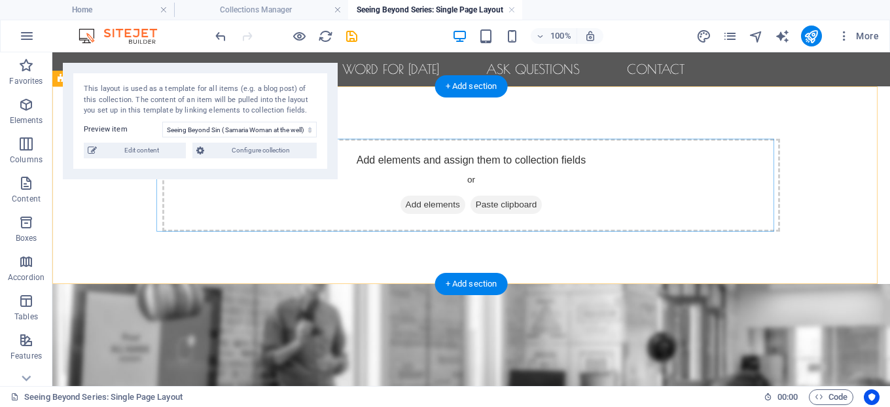
drag, startPoint x: 92, startPoint y: 292, endPoint x: 175, endPoint y: 215, distance: 113.5
click at [174, 210] on div "Home Word For [DATE] Checkpoint Series Seeing Beyond Series Ask Questions Conta…" at bounding box center [471, 356] width 838 height 609
click at [134, 300] on figure at bounding box center [471, 349] width 838 height 131
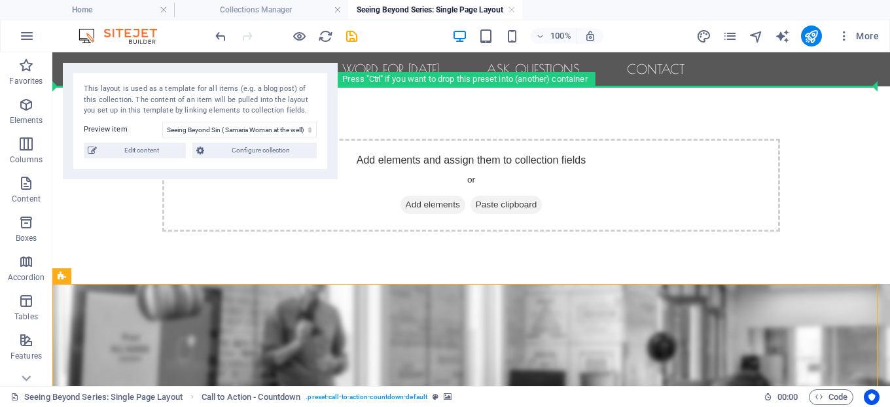
drag, startPoint x: 62, startPoint y: 272, endPoint x: 96, endPoint y: 91, distance: 183.8
click at [96, 91] on div "Drag here to replace the existing content. Press “Ctrl” if you want to create a…" at bounding box center [471, 219] width 838 height 334
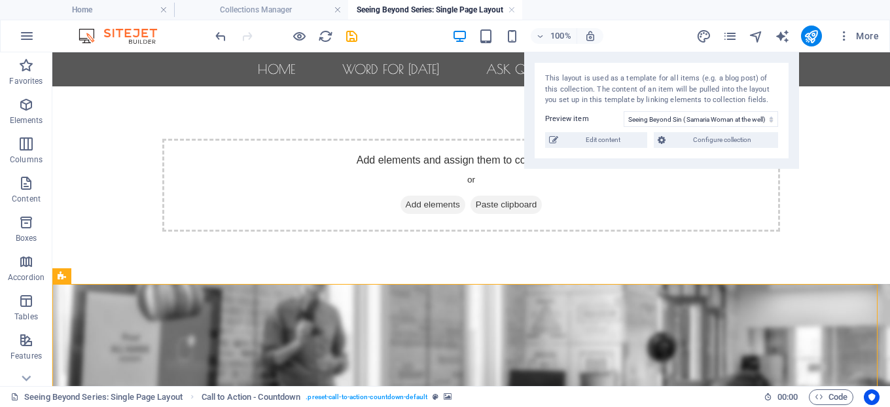
drag, startPoint x: 183, startPoint y: 69, endPoint x: 696, endPoint y: 12, distance: 517.0
click at [696, 52] on div "Home Collections Manager Seeing Beyond Series: Single Page Layout Favorites Ele…" at bounding box center [445, 219] width 890 height 334
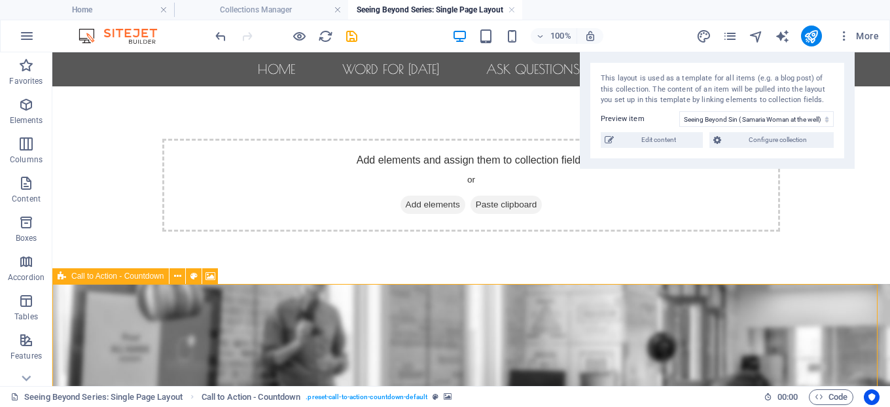
click at [90, 273] on span "Call to Action - Countdown" at bounding box center [117, 276] width 92 height 8
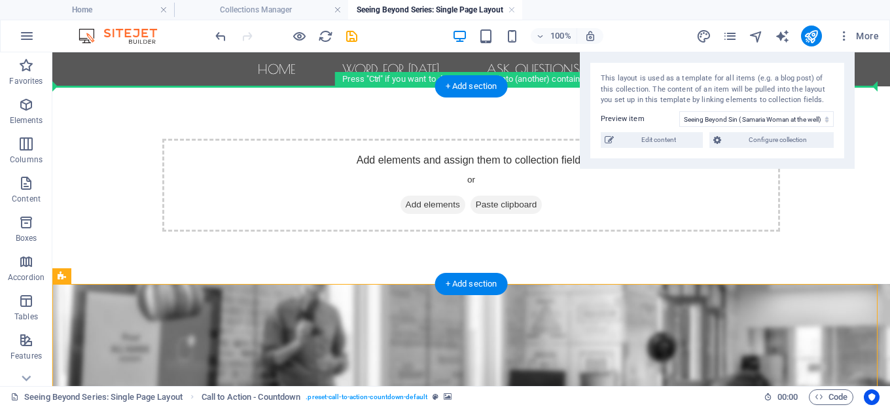
drag, startPoint x: 142, startPoint y: 325, endPoint x: 113, endPoint y: 137, distance: 190.0
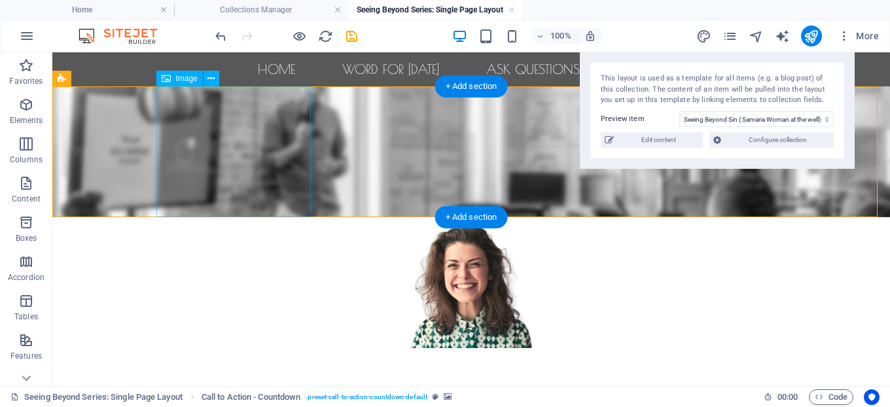
click at [248, 217] on figure at bounding box center [471, 282] width 618 height 131
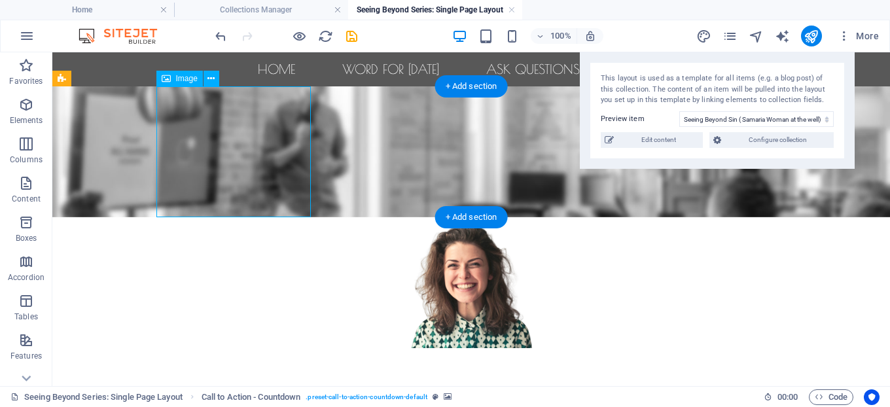
click at [248, 217] on figure at bounding box center [471, 282] width 618 height 131
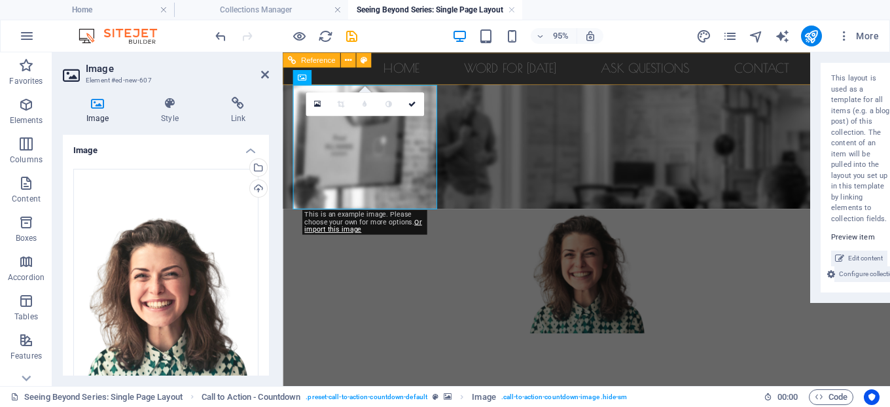
click at [285, 84] on nav "Home Word For [DATE] Checkpoint Series Seeing Beyond Series Ask Questions Conta…" at bounding box center [602, 69] width 639 height 34
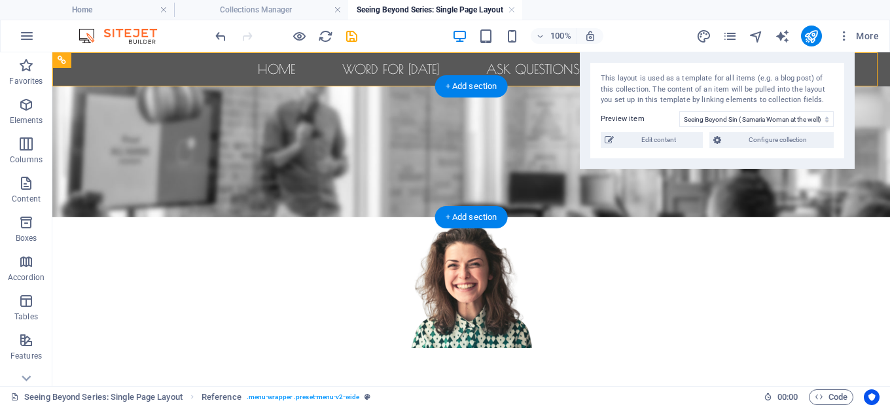
click at [67, 96] on figure at bounding box center [471, 151] width 838 height 131
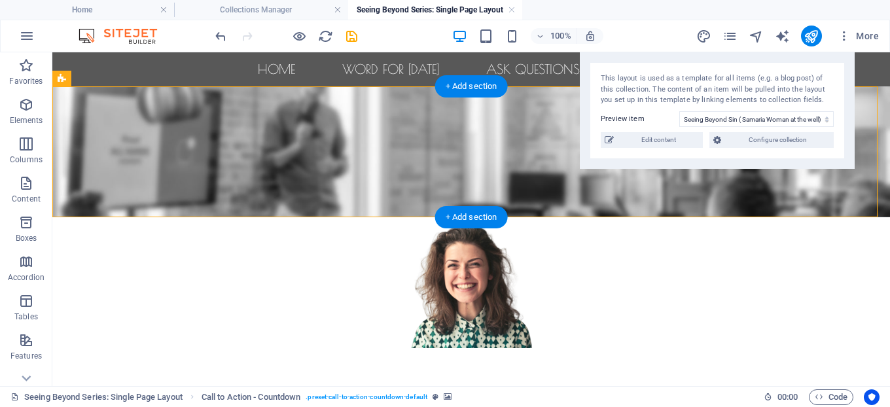
click at [67, 96] on figure at bounding box center [471, 151] width 838 height 131
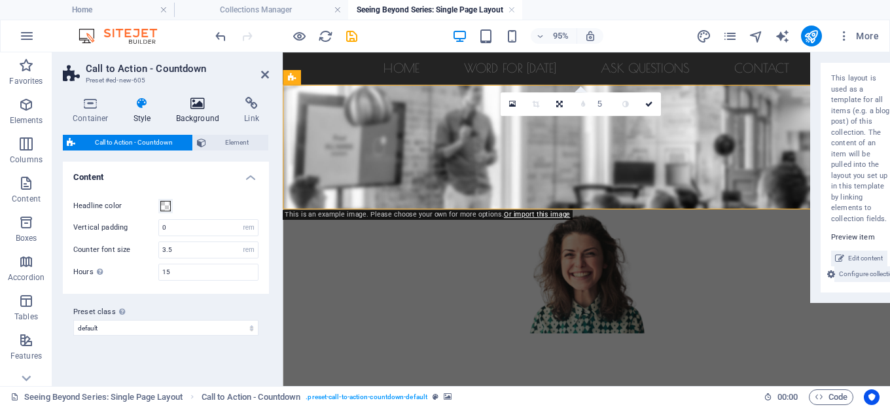
click at [199, 101] on icon at bounding box center [197, 103] width 63 height 13
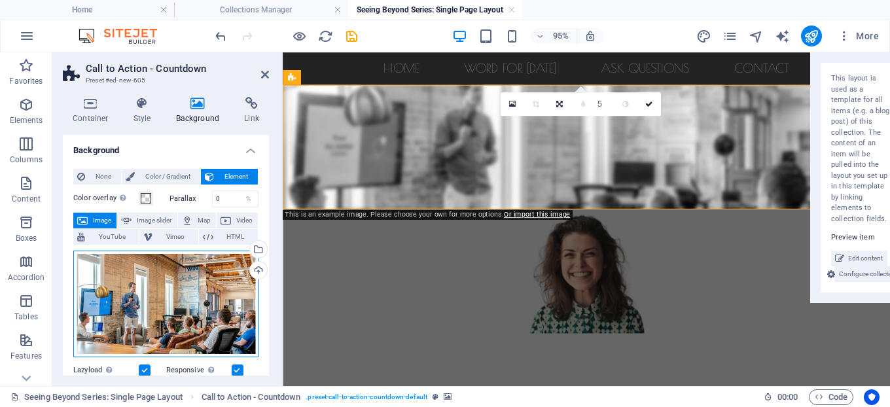
click at [187, 302] on div "Drag files here, click to choose files or select files from Files or our free s…" at bounding box center [165, 304] width 185 height 107
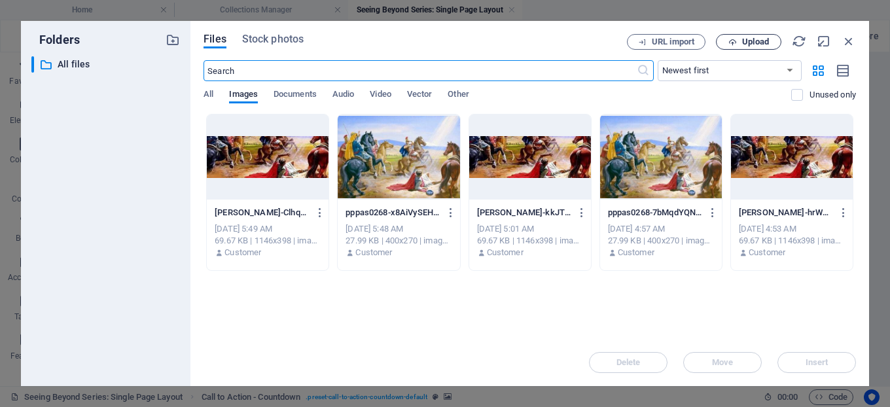
click at [757, 43] on span "Upload" at bounding box center [755, 42] width 27 height 8
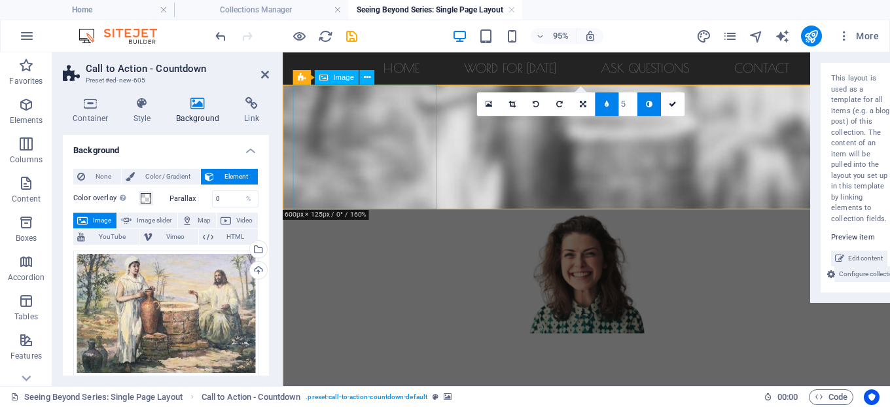
click at [367, 217] on figure at bounding box center [603, 282] width 618 height 131
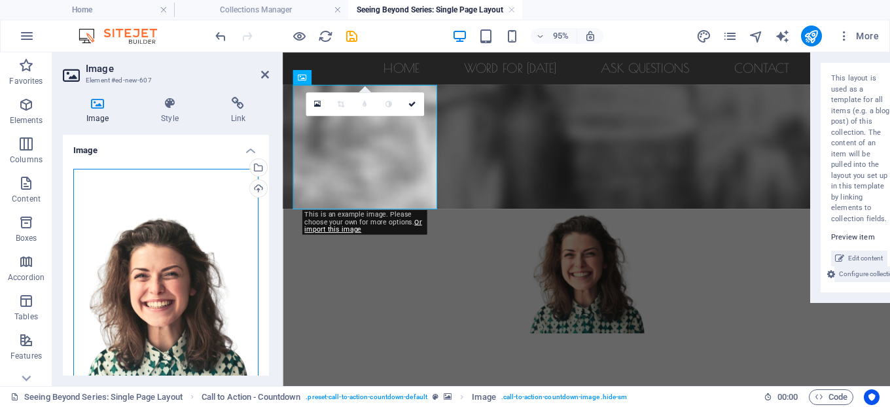
click at [213, 248] on div "Drag files here, click to choose files or select files from Files or our free s…" at bounding box center [165, 306] width 185 height 275
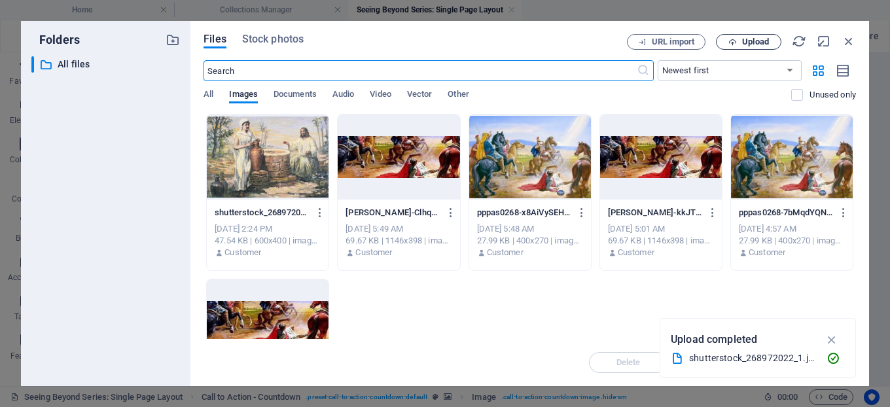
click at [751, 39] on span "Upload" at bounding box center [755, 42] width 27 height 8
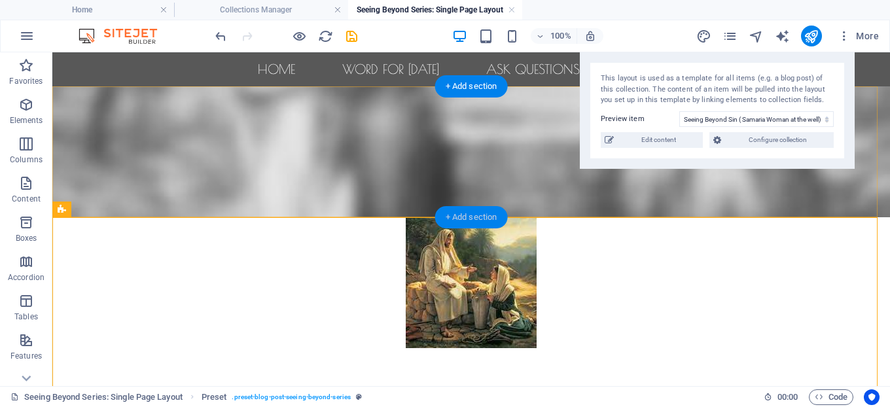
click at [462, 213] on div "+ Add section" at bounding box center [471, 217] width 73 height 22
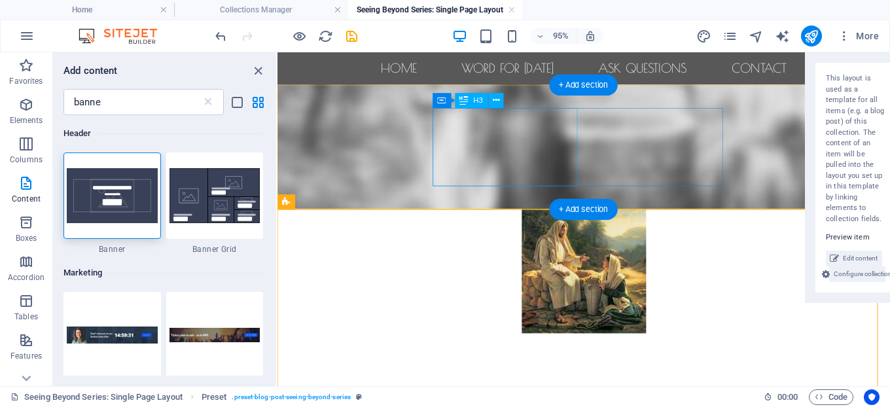
click at [490, 348] on div "Don't miss out on our limited time offer" at bounding box center [600, 361] width 618 height 27
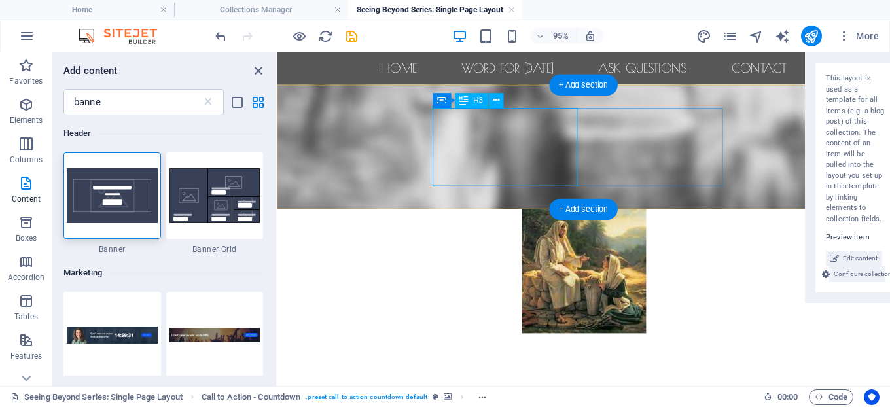
click at [530, 348] on div "Don't miss out on our limited time offer" at bounding box center [600, 361] width 618 height 27
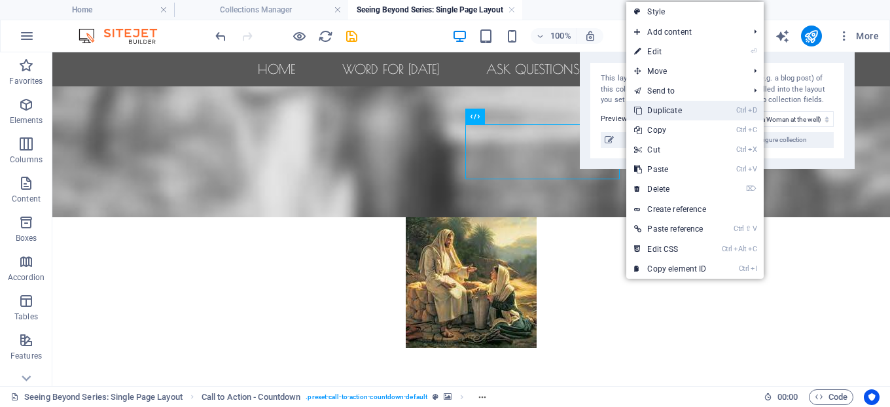
click at [677, 109] on link "Ctrl D Duplicate" at bounding box center [670, 111] width 88 height 20
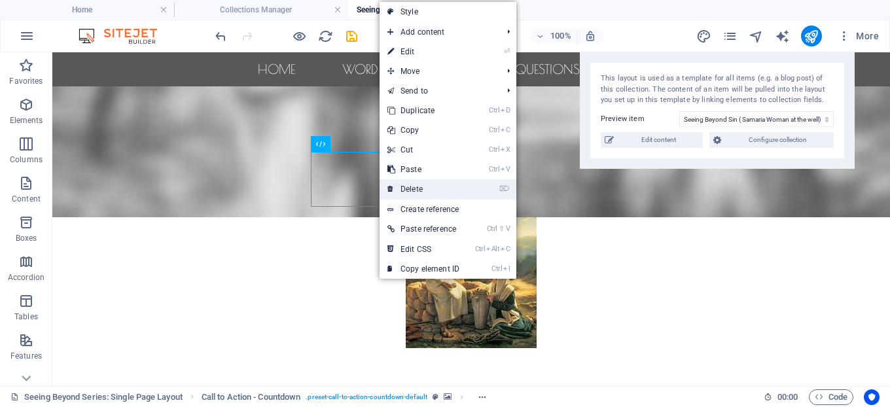
click at [416, 189] on link "⌦ Delete" at bounding box center [424, 189] width 88 height 20
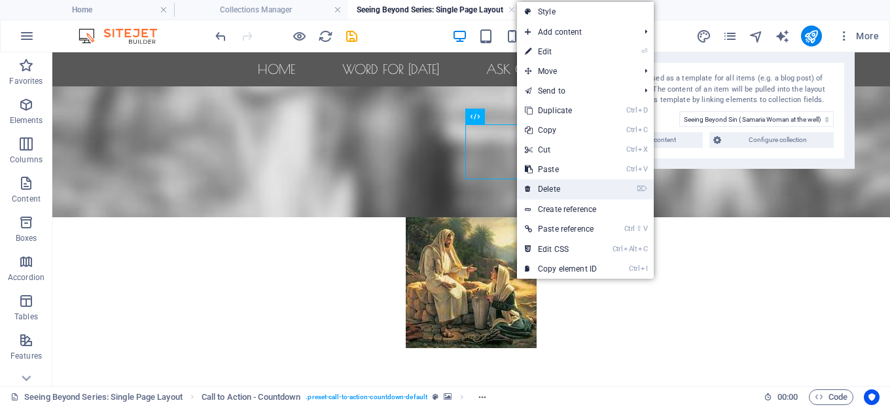
click at [549, 185] on link "⌦ Delete" at bounding box center [561, 189] width 88 height 20
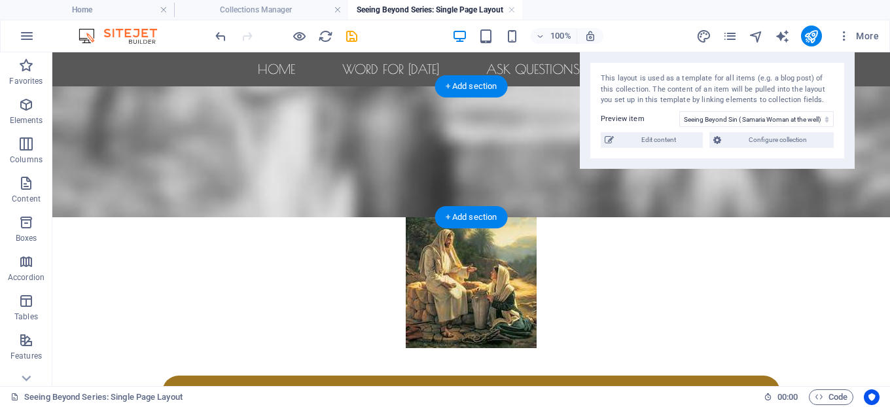
click at [653, 211] on figure at bounding box center [471, 151] width 838 height 131
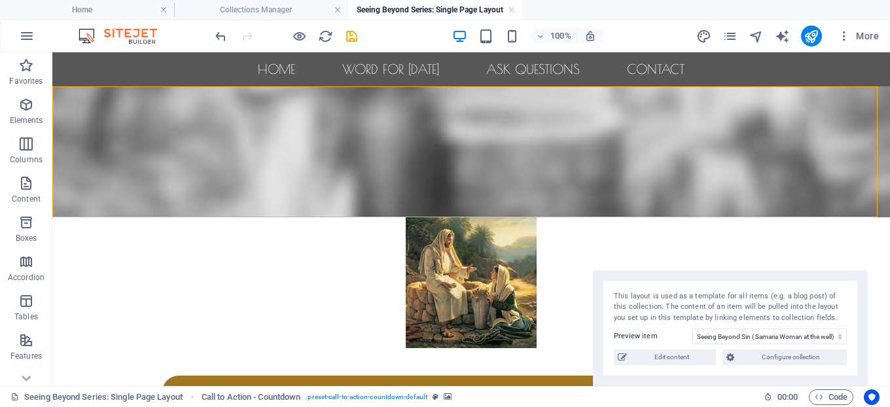
drag, startPoint x: 713, startPoint y: 60, endPoint x: 726, endPoint y: 319, distance: 258.9
click at [726, 319] on div "This layout is used as a template for all items (e.g. a blog post) of this coll…" at bounding box center [730, 328] width 275 height 117
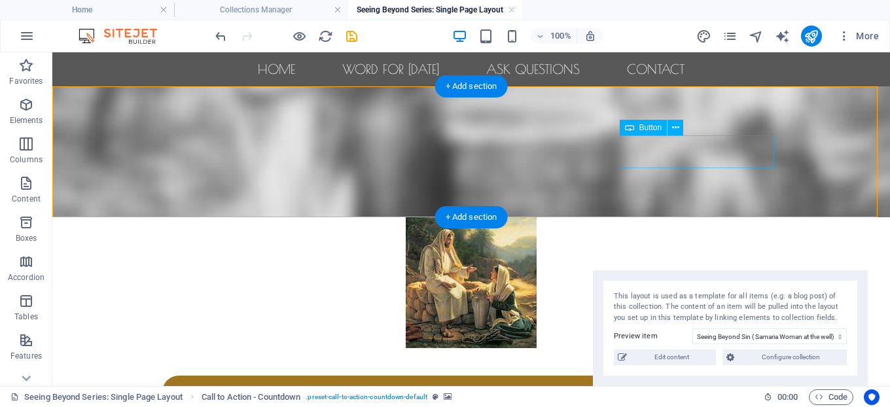
click at [702, 376] on div "Buy now!" at bounding box center [471, 392] width 618 height 33
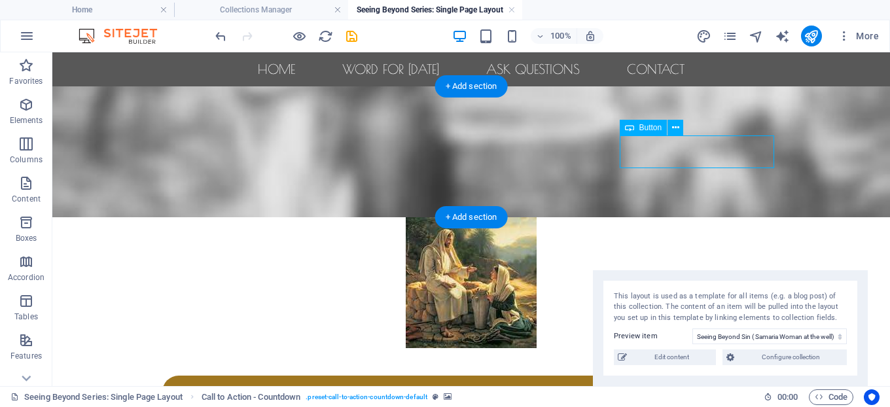
click at [702, 376] on div "Buy now!" at bounding box center [471, 392] width 618 height 33
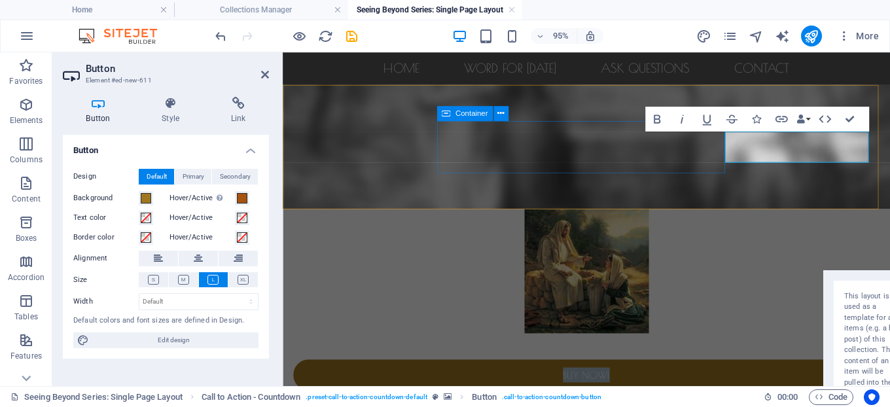
click at [604, 348] on div "Seeing beyond sin" at bounding box center [603, 361] width 618 height 27
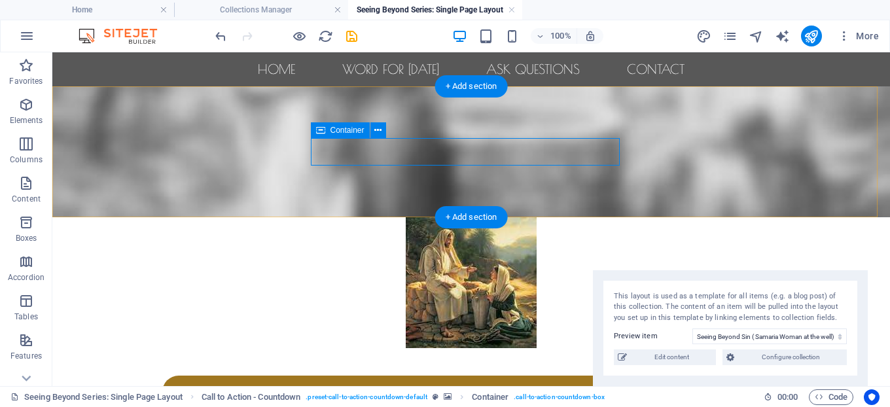
click at [575, 348] on div "Seeing beyond sin" at bounding box center [471, 361] width 618 height 27
click at [538, 348] on div "Seeing beyond sin" at bounding box center [471, 361] width 618 height 27
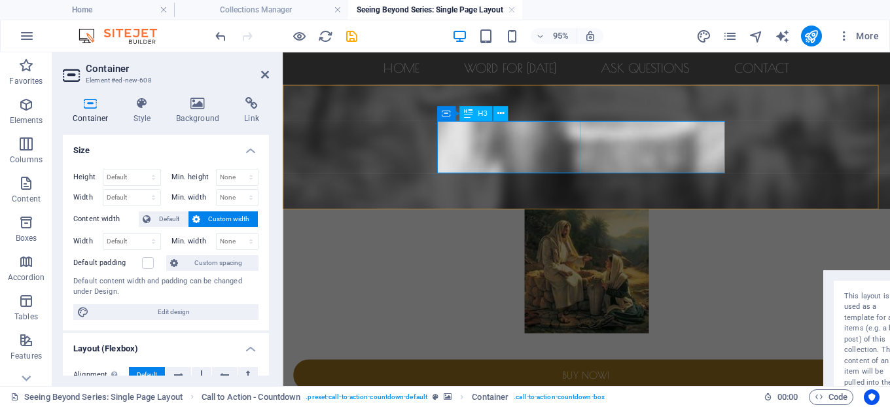
click at [534, 348] on div "Seeing beyond sin" at bounding box center [603, 361] width 618 height 27
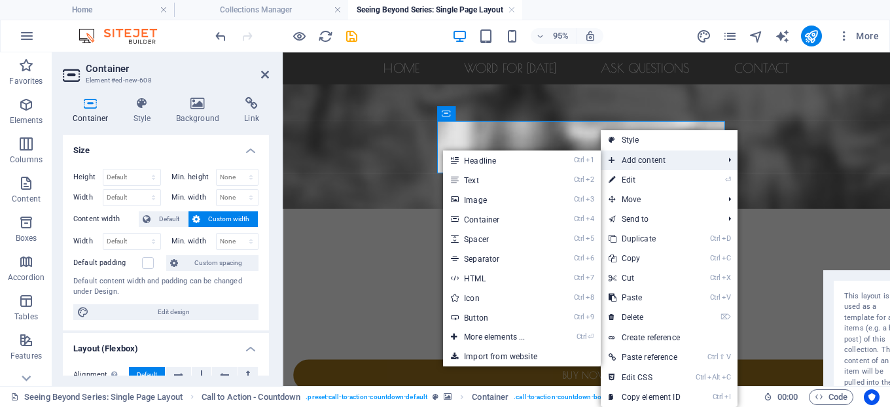
click at [674, 157] on span "Add content" at bounding box center [659, 161] width 117 height 20
click at [485, 183] on link "Ctrl 2 Text" at bounding box center [497, 180] width 108 height 20
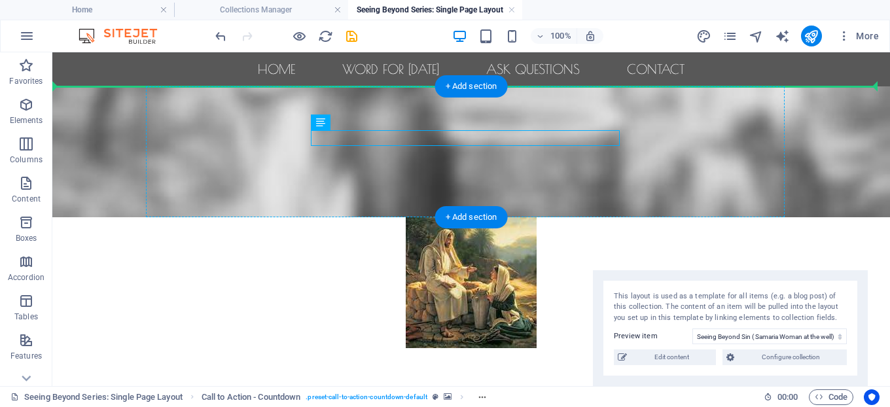
drag, startPoint x: 456, startPoint y: 135, endPoint x: 647, endPoint y: 139, distance: 191.2
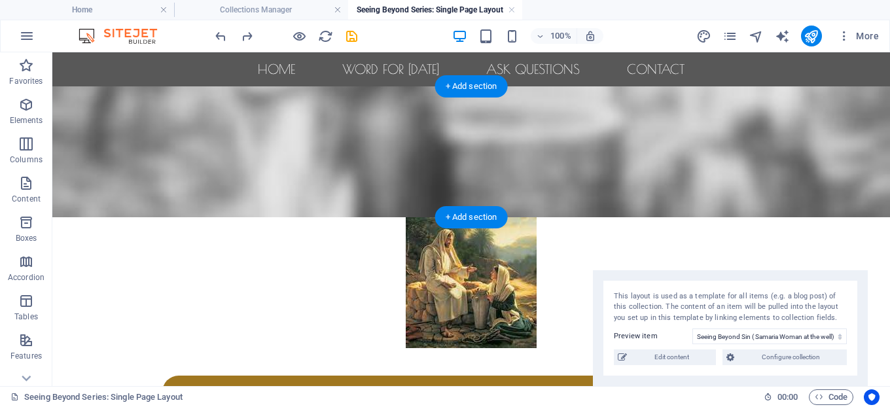
click at [765, 170] on figure at bounding box center [471, 151] width 838 height 131
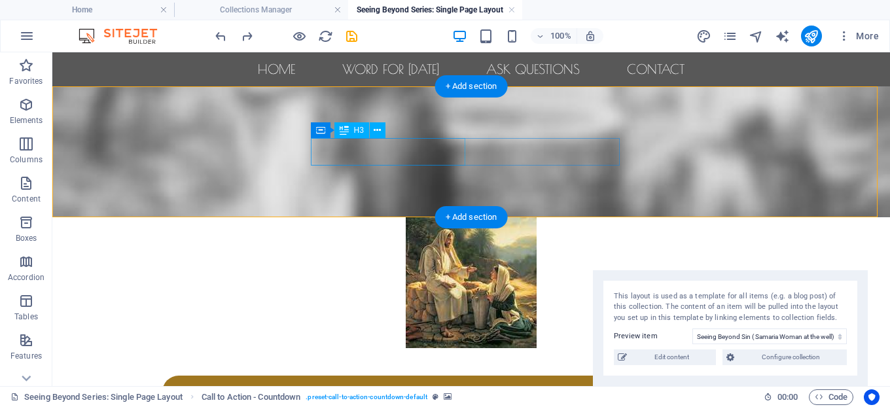
click at [456, 348] on div "Seeing beyond sin" at bounding box center [471, 361] width 618 height 27
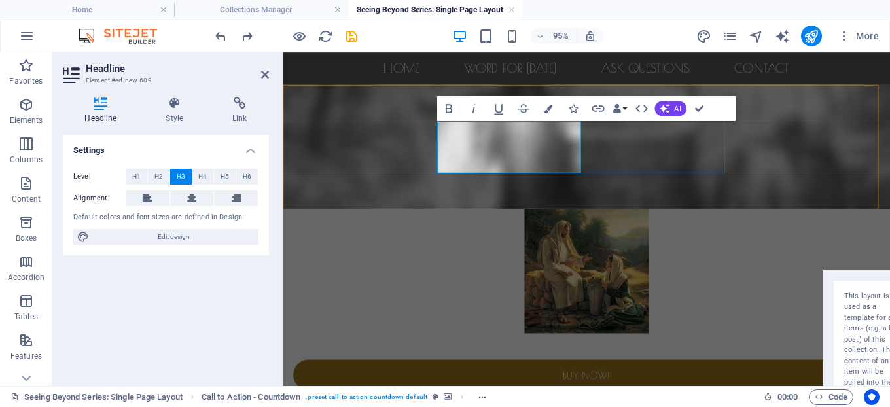
click at [535, 348] on h3 "Seeing beyond sin" at bounding box center [603, 361] width 618 height 27
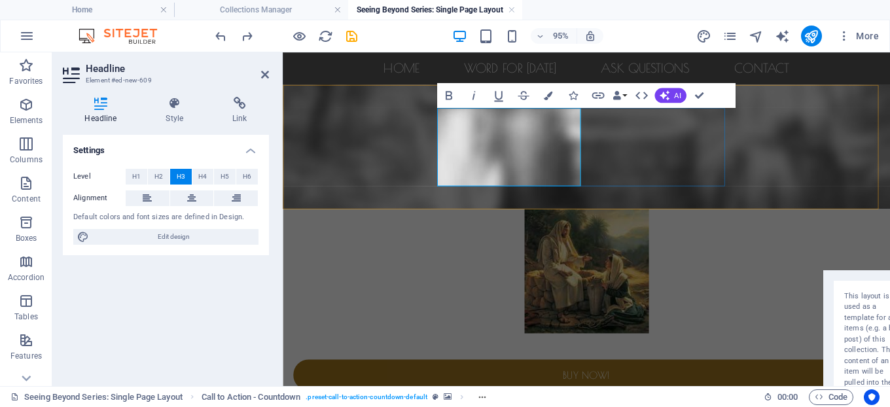
click at [632, 348] on div "Seeing beyond sin. [DEMOGRAPHIC_DATA] woman" at bounding box center [603, 361] width 618 height 27
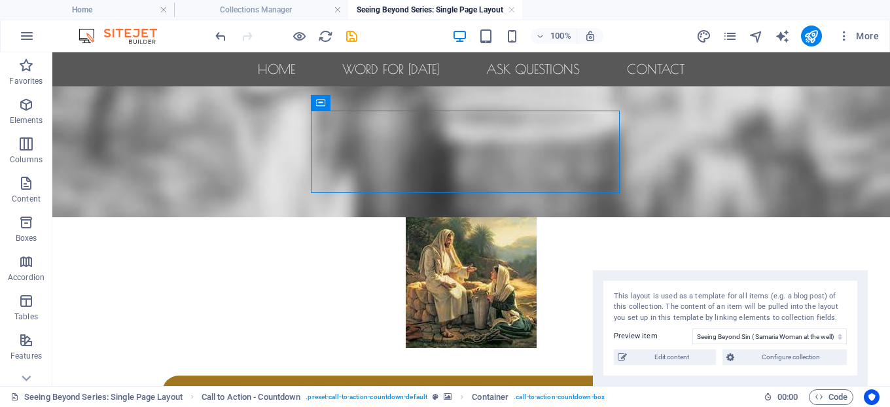
click at [642, 215] on figure at bounding box center [471, 151] width 838 height 131
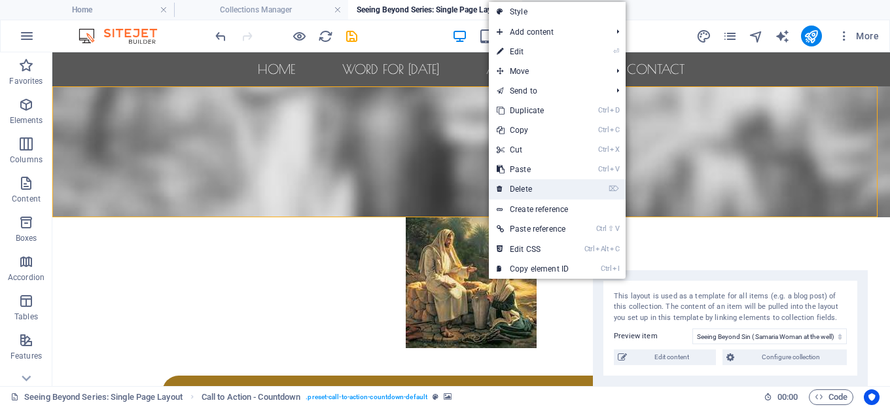
click at [528, 189] on link "⌦ Delete" at bounding box center [533, 189] width 88 height 20
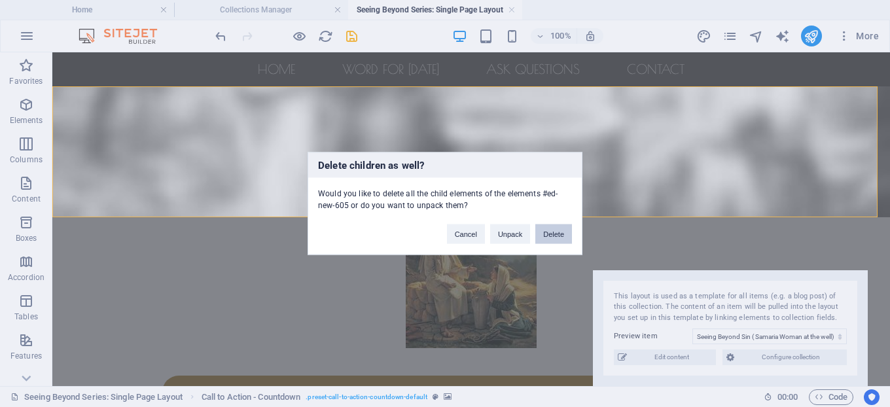
click at [550, 233] on button "Delete" at bounding box center [553, 235] width 37 height 20
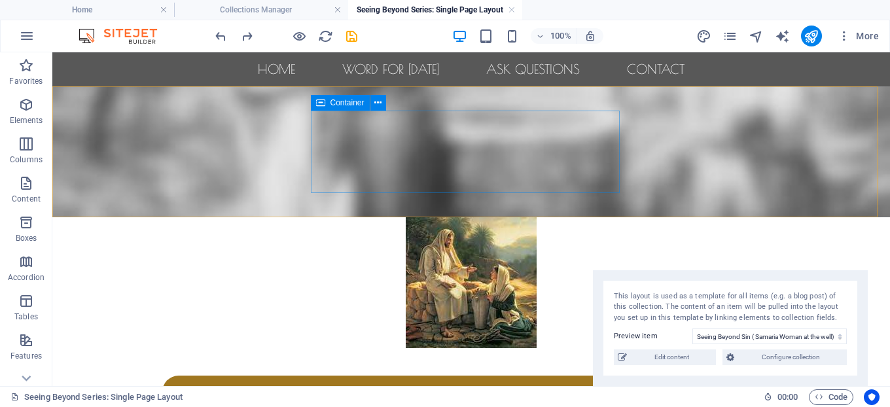
click at [322, 103] on icon at bounding box center [320, 103] width 9 height 16
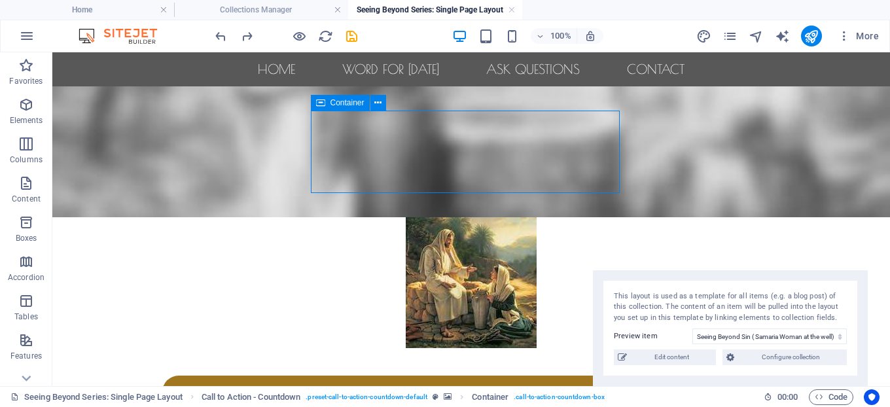
click at [357, 104] on span "Container" at bounding box center [348, 103] width 34 height 8
click at [348, 104] on span "Container" at bounding box center [348, 103] width 34 height 8
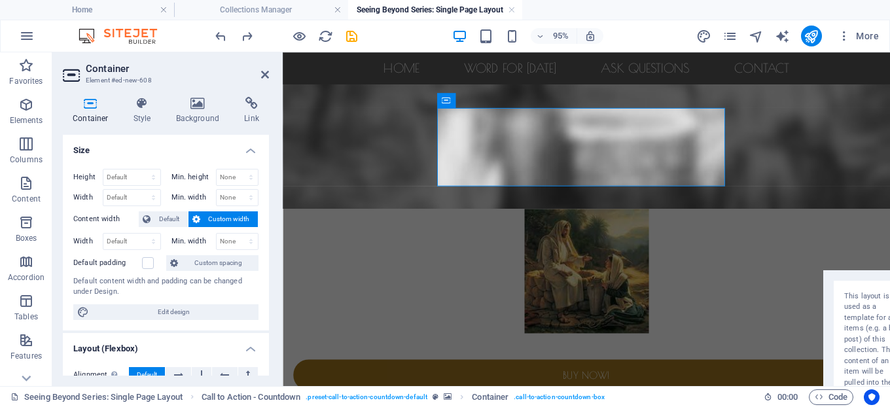
click at [87, 111] on h4 "Container" at bounding box center [93, 110] width 61 height 27
click at [244, 149] on h4 "Size" at bounding box center [166, 147] width 206 height 24
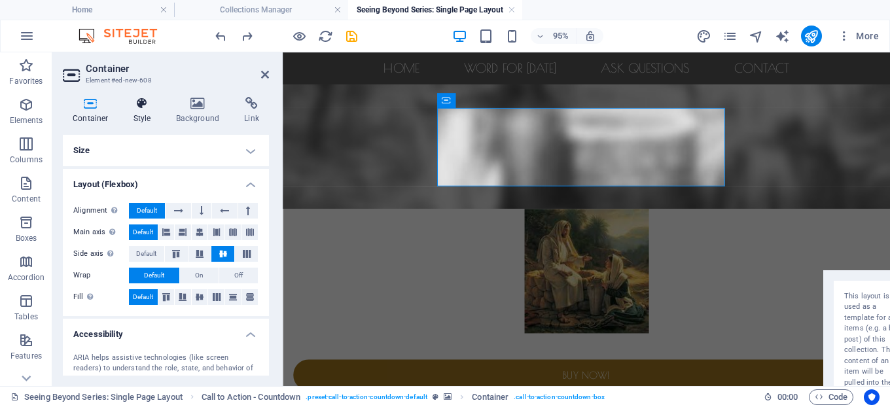
click at [151, 109] on icon at bounding box center [142, 103] width 37 height 13
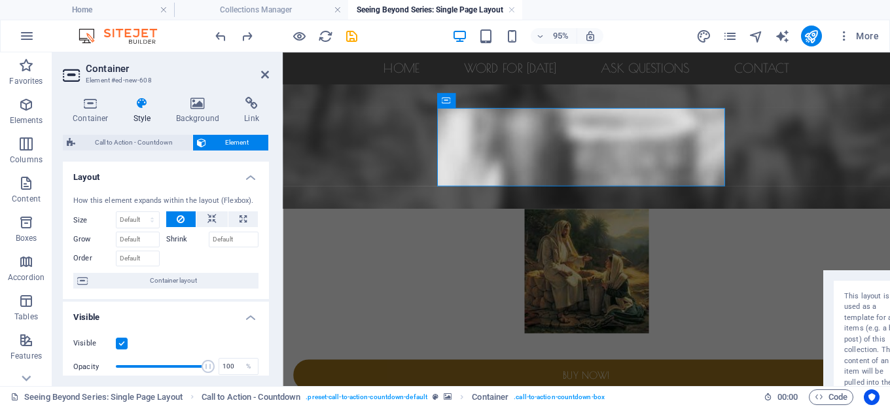
click at [247, 179] on h4 "Layout" at bounding box center [166, 174] width 206 height 24
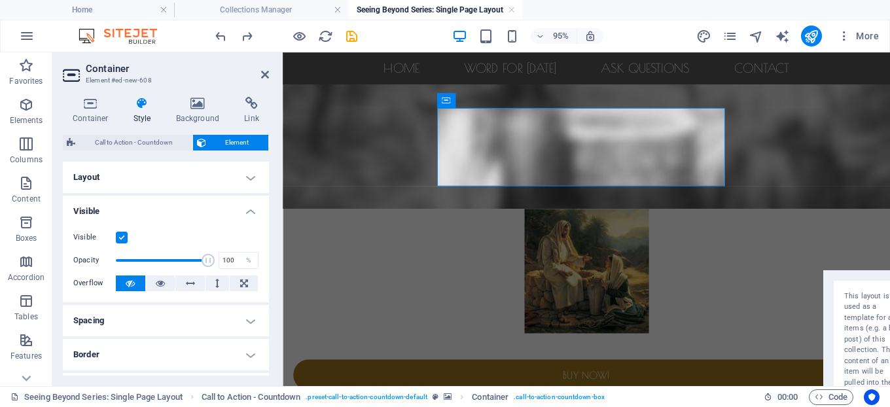
click at [248, 207] on h4 "Visible" at bounding box center [166, 208] width 206 height 24
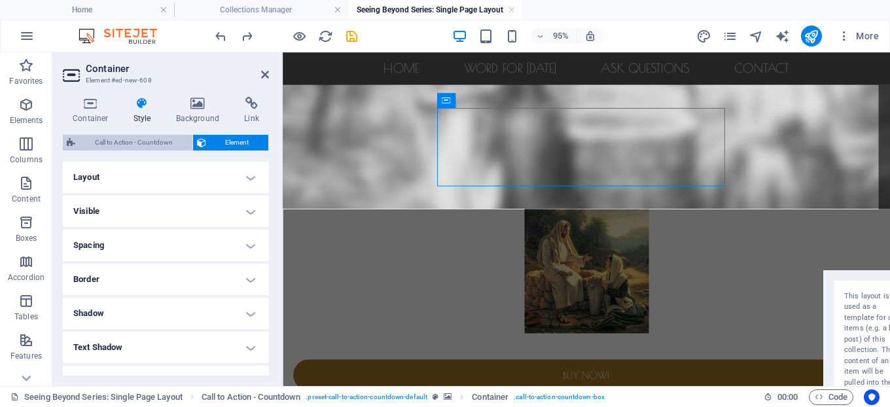
click at [130, 140] on span "Call to Action - Countdown" at bounding box center [133, 143] width 109 height 16
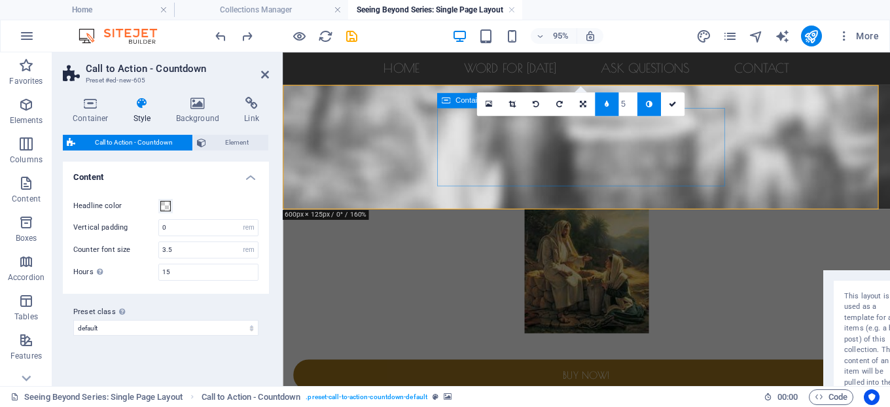
click at [614, 348] on div "Seeing beyond sin. [DEMOGRAPHIC_DATA] woman" at bounding box center [603, 361] width 618 height 27
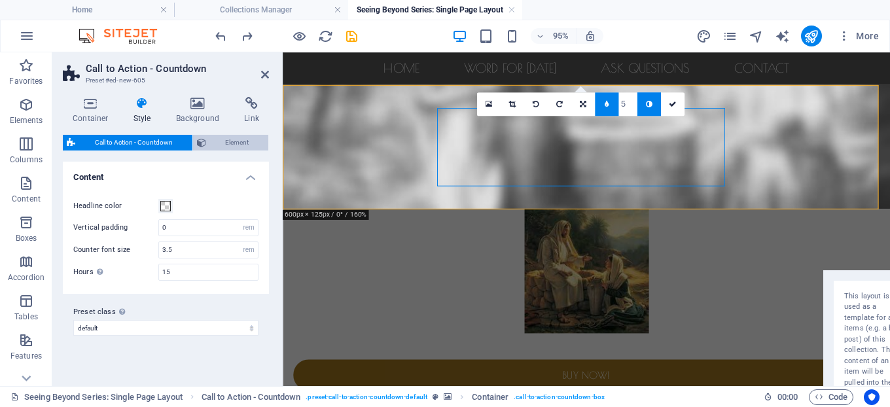
click at [219, 139] on span "Element" at bounding box center [237, 143] width 55 height 16
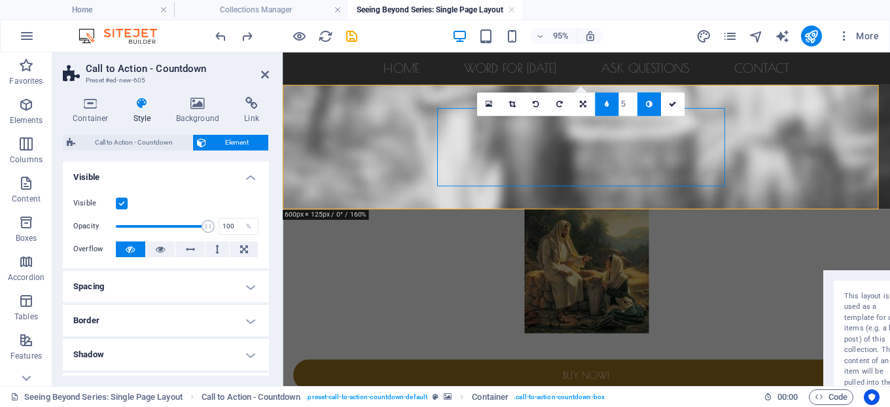
click at [243, 181] on h4 "Visible" at bounding box center [166, 174] width 206 height 24
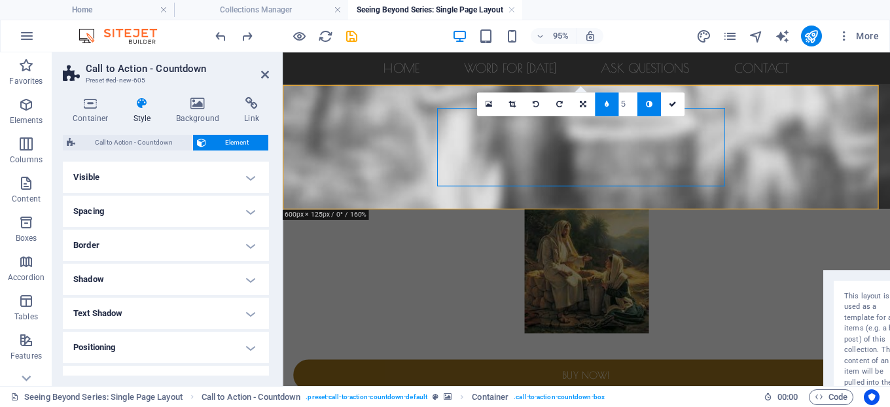
drag, startPoint x: 266, startPoint y: 242, endPoint x: 266, endPoint y: 283, distance: 40.6
click at [266, 283] on ul "Layout How this element expands within the layout (Flexbox). Size Default auto …" at bounding box center [166, 331] width 206 height 338
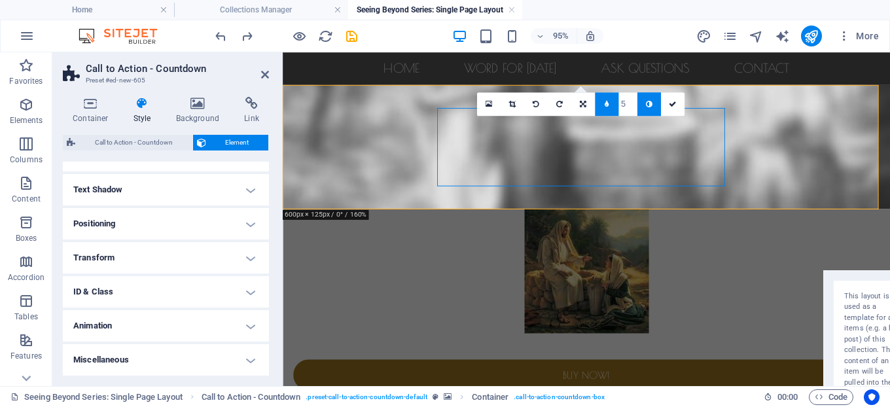
click at [129, 116] on h4 "Style" at bounding box center [145, 110] width 43 height 27
click at [144, 115] on h4 "Style" at bounding box center [145, 110] width 43 height 27
click at [101, 113] on h4 "Container" at bounding box center [93, 110] width 61 height 27
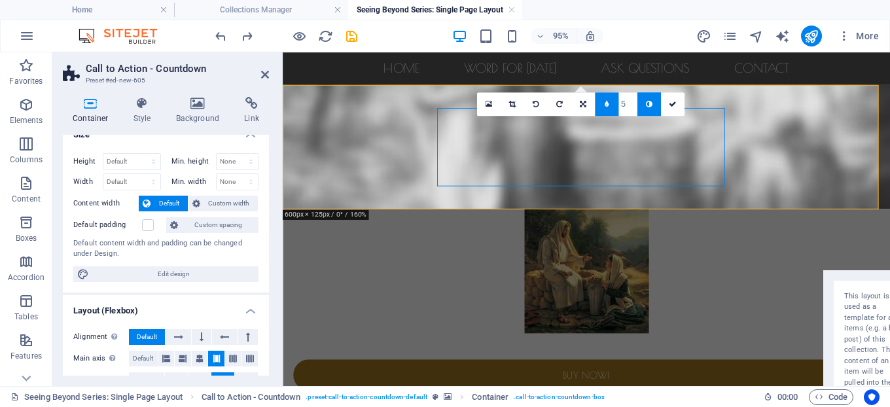
scroll to position [0, 0]
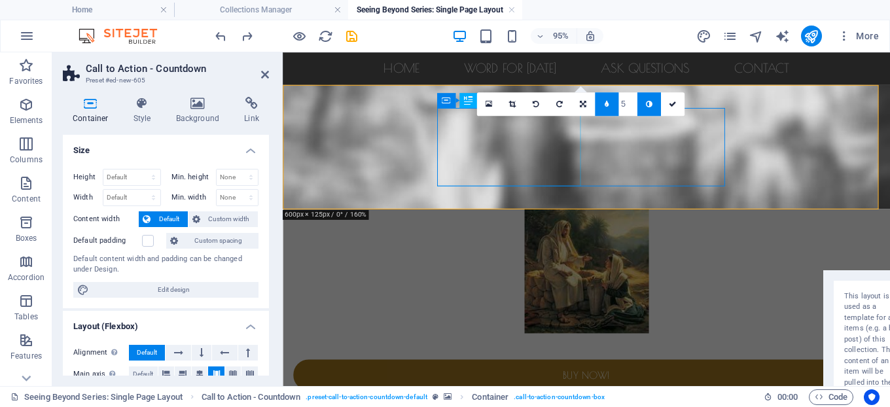
click at [590, 348] on div "Seeing beyond sin. [DEMOGRAPHIC_DATA] woman" at bounding box center [603, 361] width 618 height 27
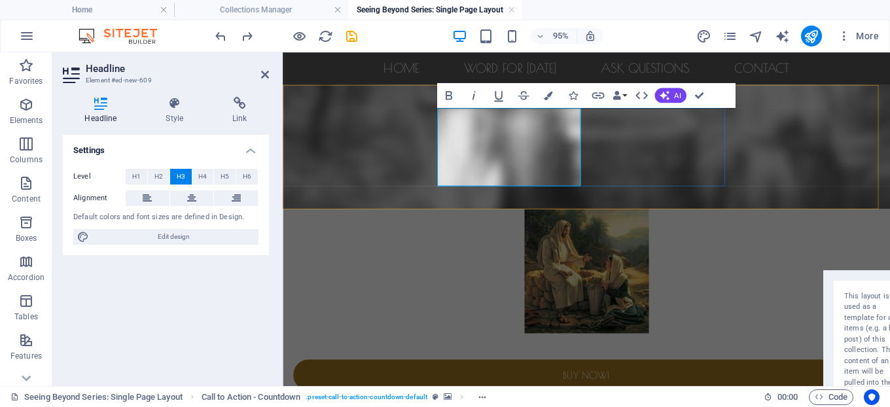
click at [622, 348] on div "Seeing beyond sin. [DEMOGRAPHIC_DATA] woman" at bounding box center [603, 361] width 618 height 27
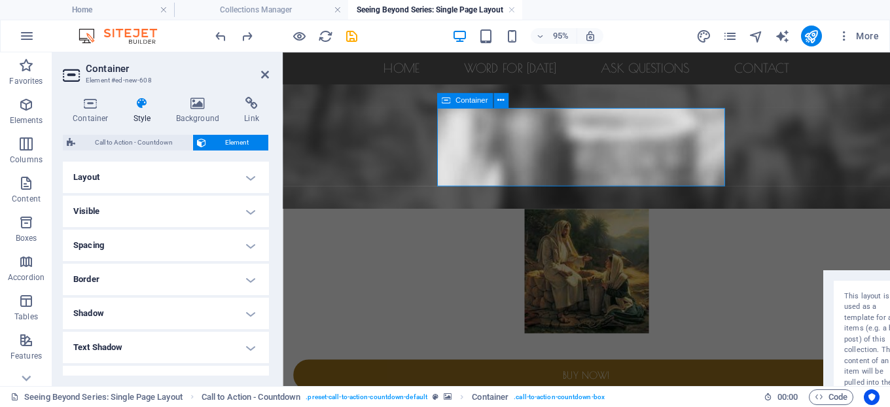
click at [635, 348] on div "Seeing beyond sin. [DEMOGRAPHIC_DATA] woman" at bounding box center [603, 361] width 618 height 27
click at [637, 348] on div "Seeing beyond sin. [DEMOGRAPHIC_DATA] woman" at bounding box center [603, 361] width 618 height 27
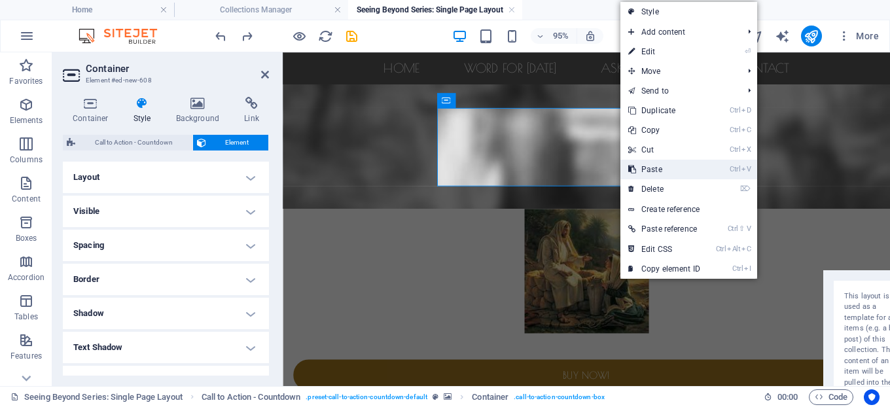
click at [657, 168] on link "Ctrl V Paste" at bounding box center [665, 170] width 88 height 20
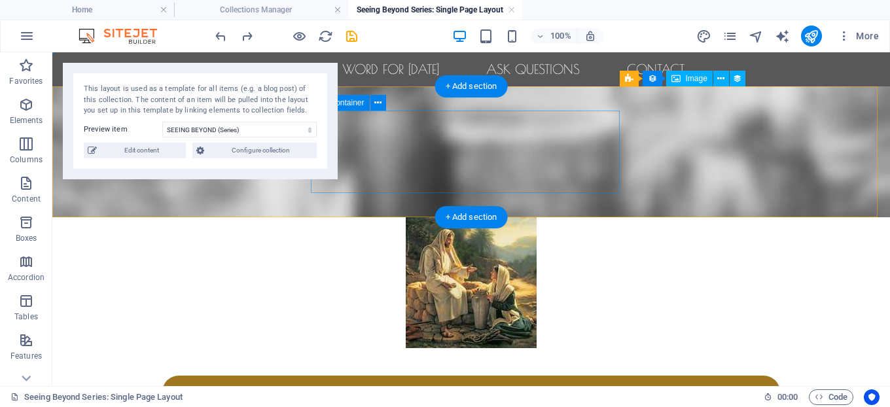
click at [484, 348] on div "Seeing beyond sin. [DEMOGRAPHIC_DATA] woman" at bounding box center [471, 361] width 618 height 27
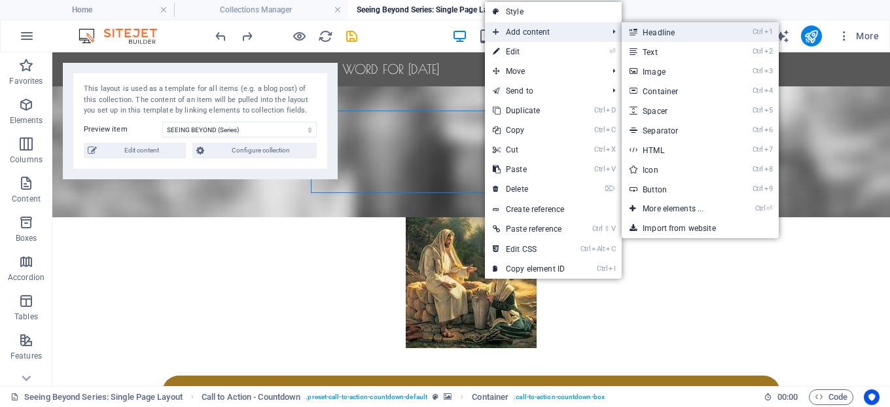
click at [684, 29] on link "Ctrl 1 Headline" at bounding box center [676, 32] width 108 height 20
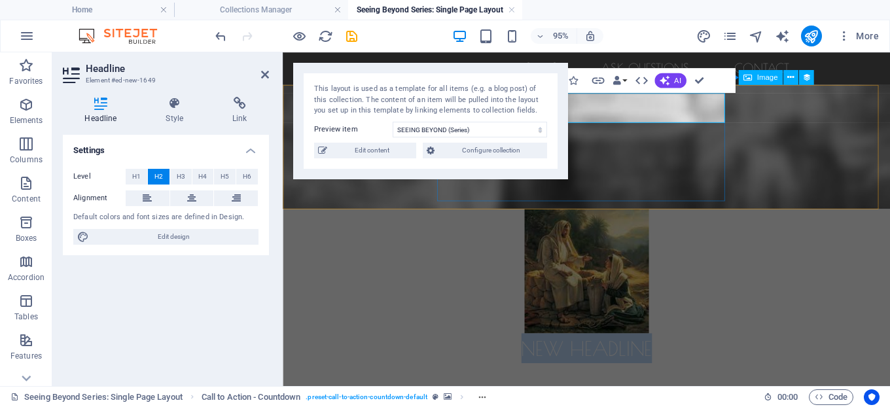
click at [645, 348] on div "New headline Seeing beyond sin. [DEMOGRAPHIC_DATA] woman" at bounding box center [603, 377] width 618 height 59
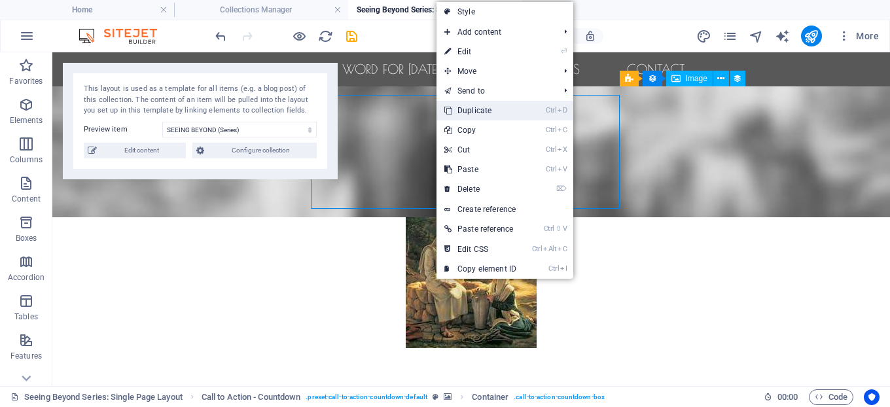
click at [477, 107] on link "Ctrl D Duplicate" at bounding box center [481, 111] width 88 height 20
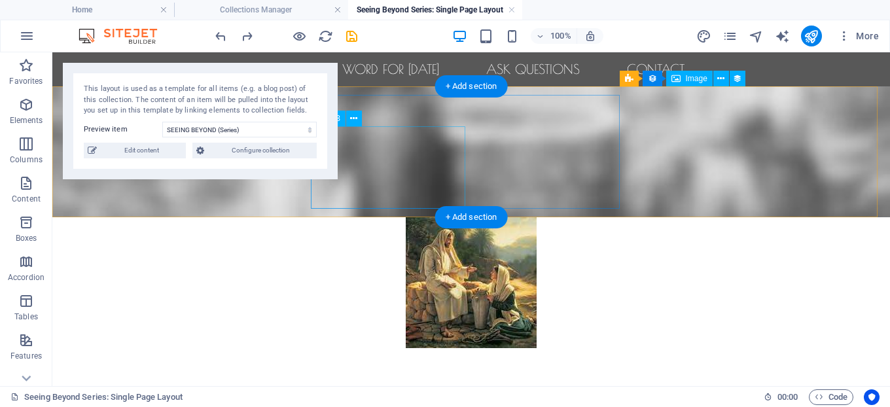
click at [404, 380] on div "Seeing beyond sin. [DEMOGRAPHIC_DATA] woman" at bounding box center [471, 393] width 618 height 27
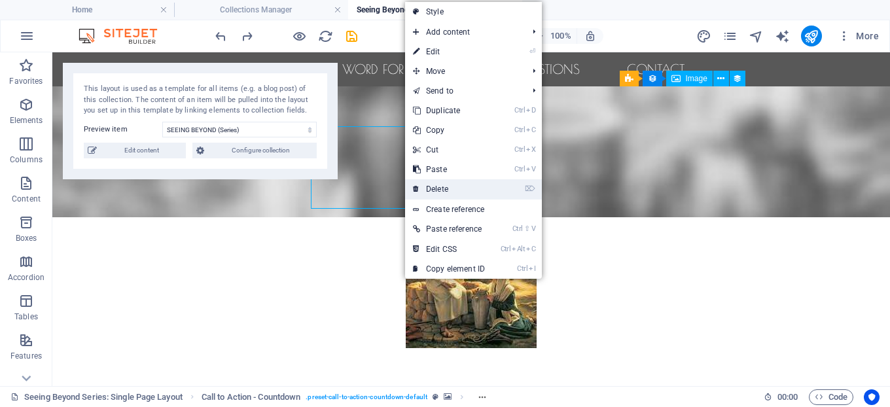
click at [439, 183] on link "⌦ Delete" at bounding box center [449, 189] width 88 height 20
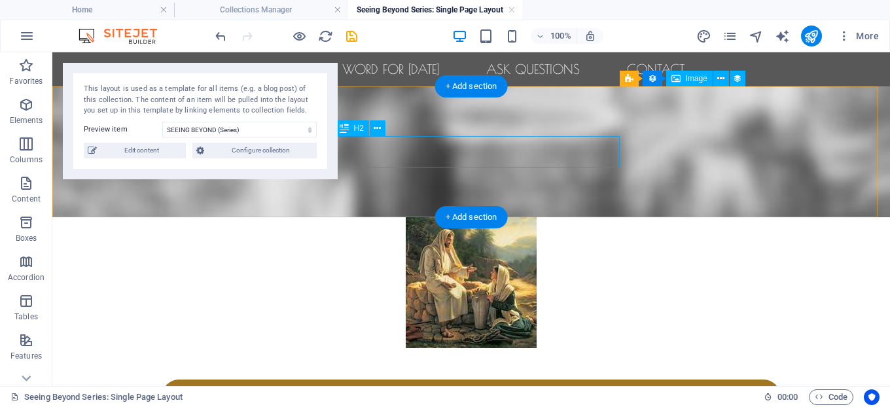
click at [473, 348] on div "New headline" at bounding box center [471, 363] width 618 height 31
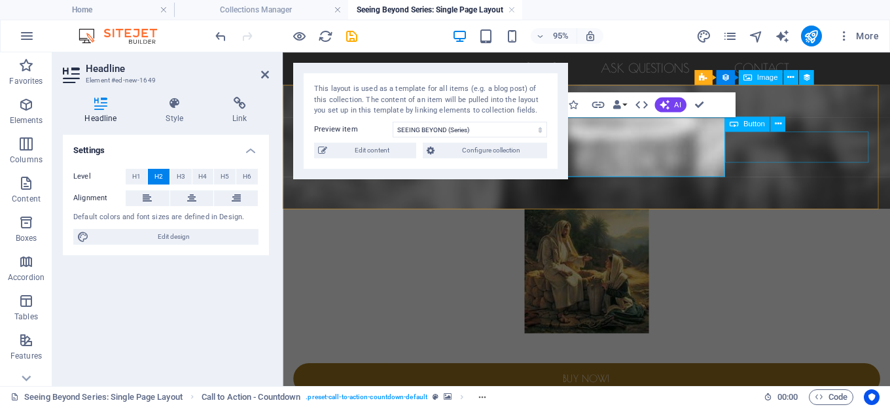
click at [778, 380] on div "Buy now!" at bounding box center [603, 396] width 618 height 33
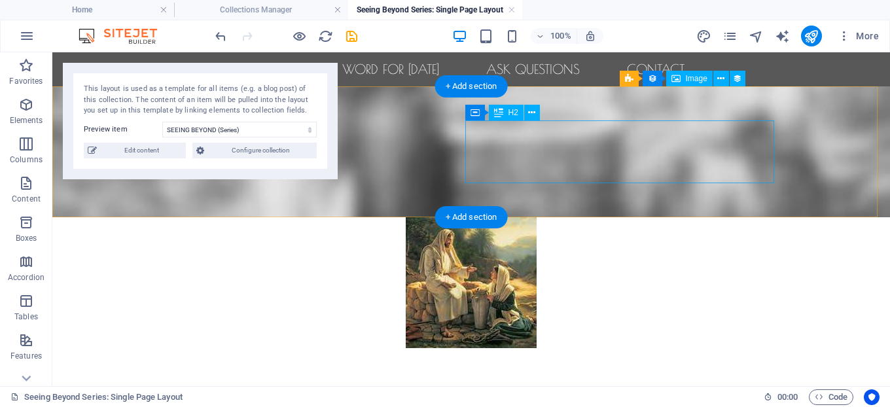
click at [469, 348] on div "seeing beyond sin. [DEMOGRAPHIC_DATA] woman" at bounding box center [471, 363] width 618 height 31
click at [482, 348] on div "seeing beyond sin. [DEMOGRAPHIC_DATA] woman" at bounding box center [471, 363] width 618 height 31
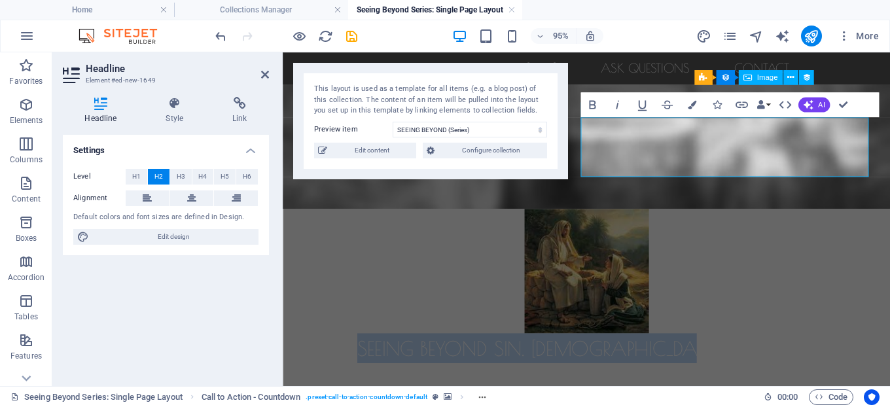
click at [590, 190] on figure at bounding box center [602, 151] width 639 height 131
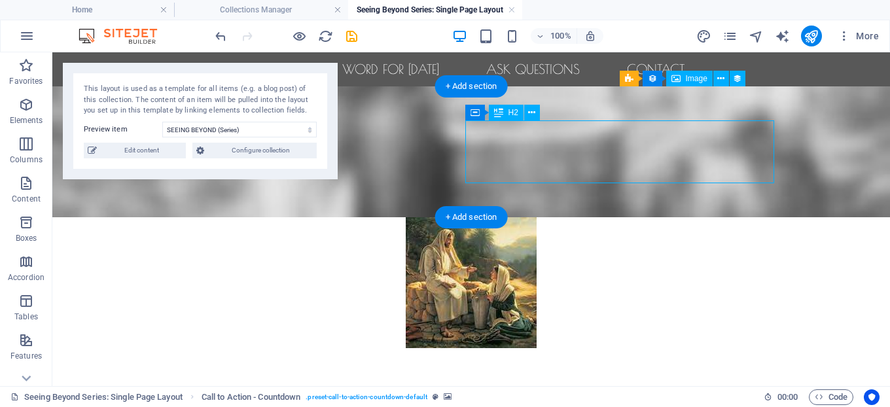
click at [575, 348] on div "seeing beyond sin. [DEMOGRAPHIC_DATA] woman" at bounding box center [471, 363] width 618 height 31
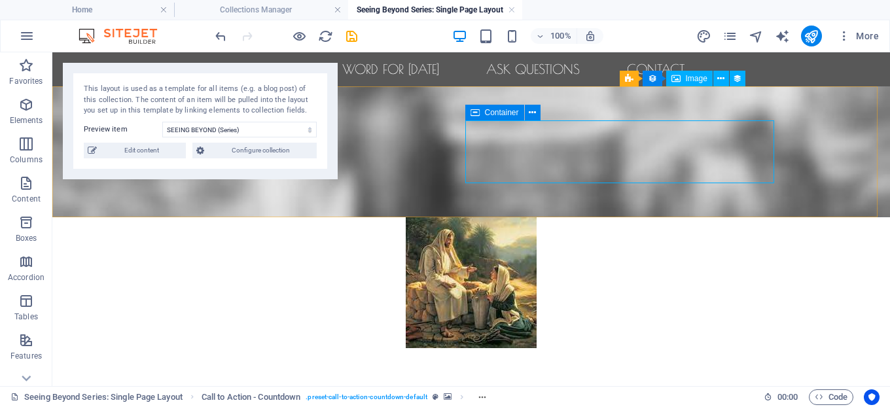
click at [497, 110] on span "Container" at bounding box center [502, 113] width 34 height 8
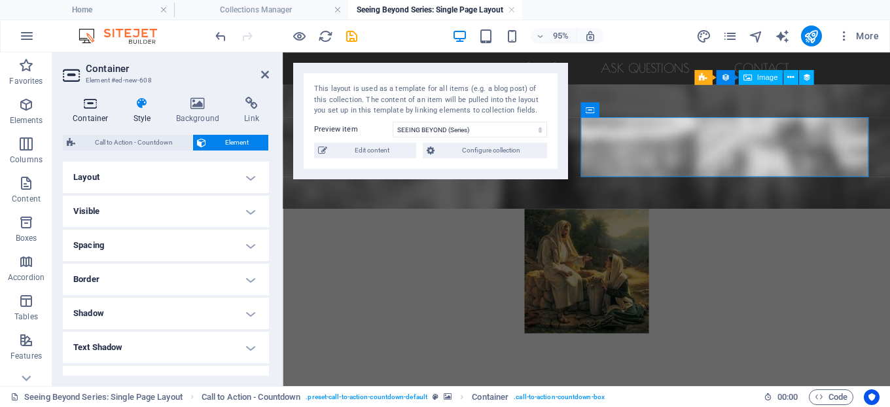
click at [96, 114] on h4 "Container" at bounding box center [93, 110] width 61 height 27
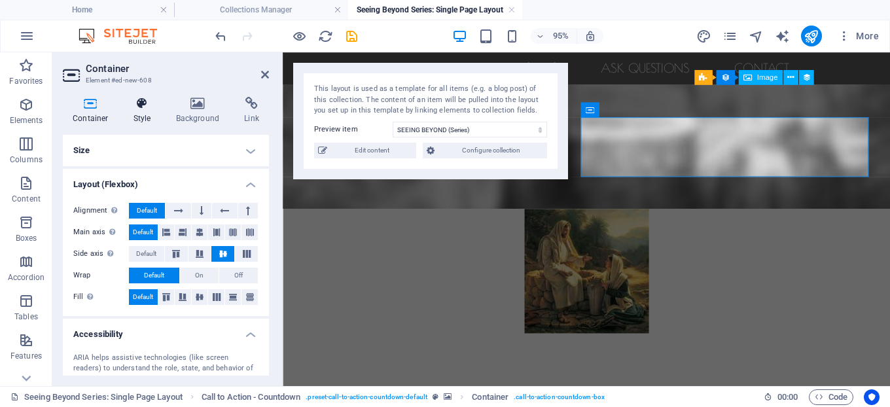
click at [132, 113] on h4 "Style" at bounding box center [145, 110] width 43 height 27
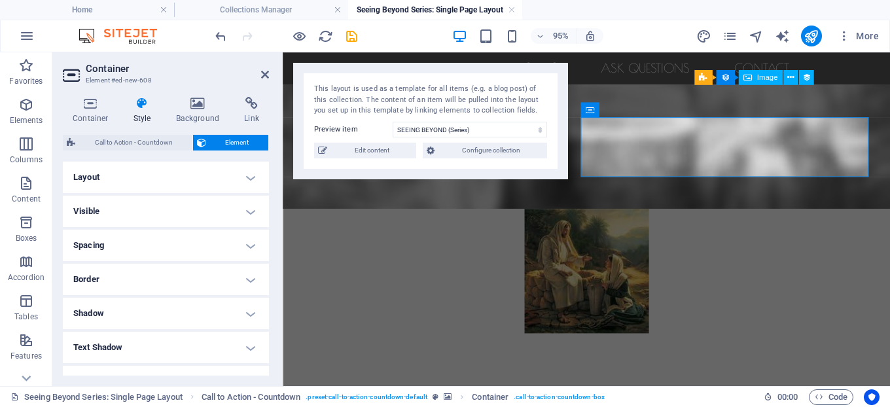
click at [138, 168] on h4 "Layout" at bounding box center [166, 177] width 206 height 31
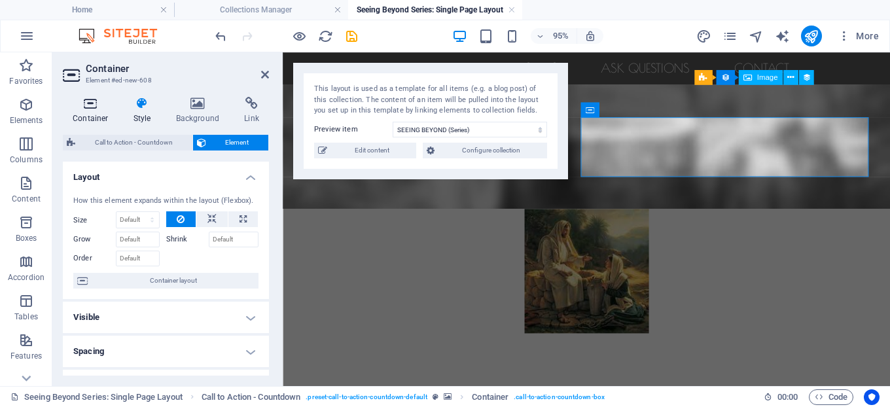
click at [90, 113] on h4 "Container" at bounding box center [93, 110] width 61 height 27
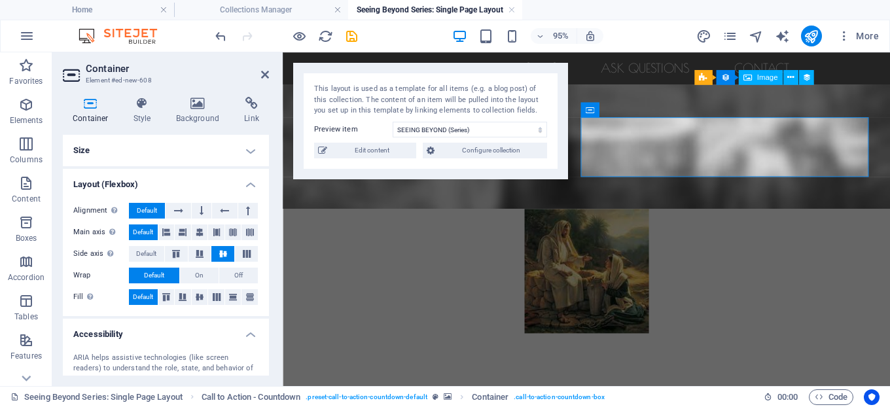
click at [251, 150] on h4 "Size" at bounding box center [166, 150] width 206 height 31
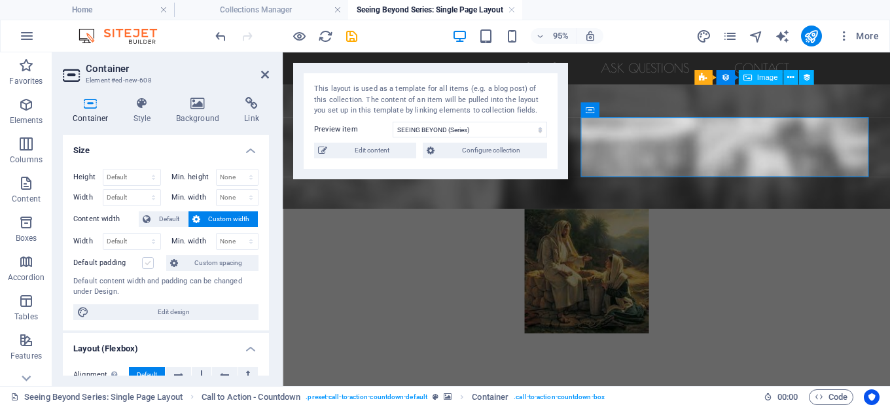
click at [149, 263] on label at bounding box center [148, 263] width 12 height 12
click at [0, 0] on input "Default padding" at bounding box center [0, 0] width 0 height 0
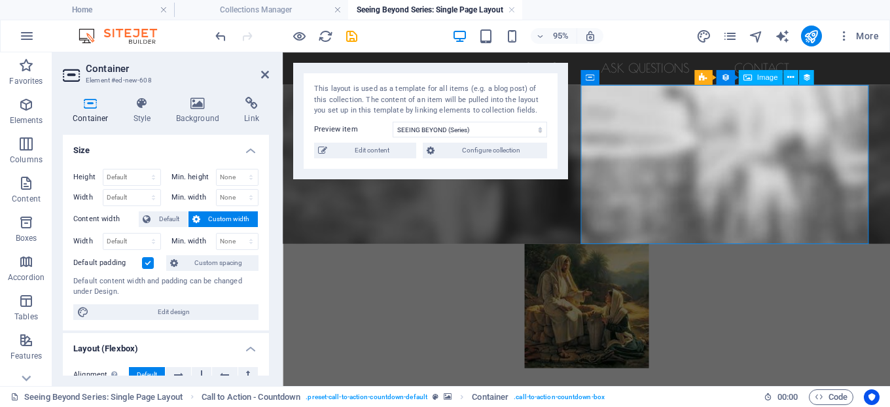
click at [149, 263] on label at bounding box center [148, 263] width 12 height 12
click at [0, 0] on input "Default padding" at bounding box center [0, 0] width 0 height 0
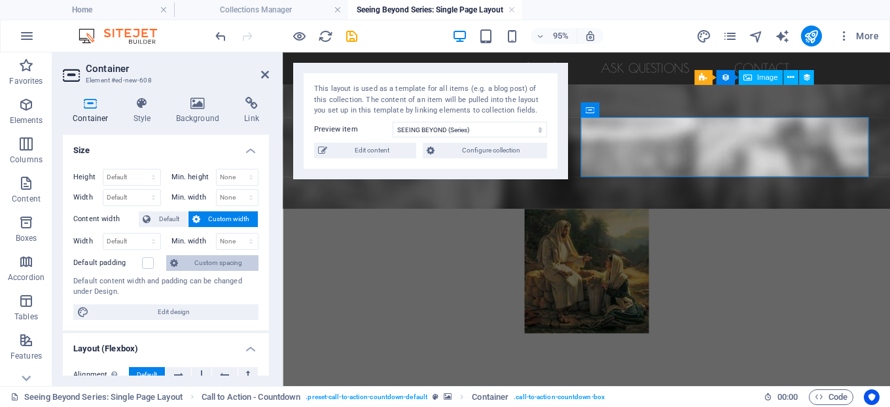
click at [211, 262] on span "Custom spacing" at bounding box center [218, 263] width 73 height 16
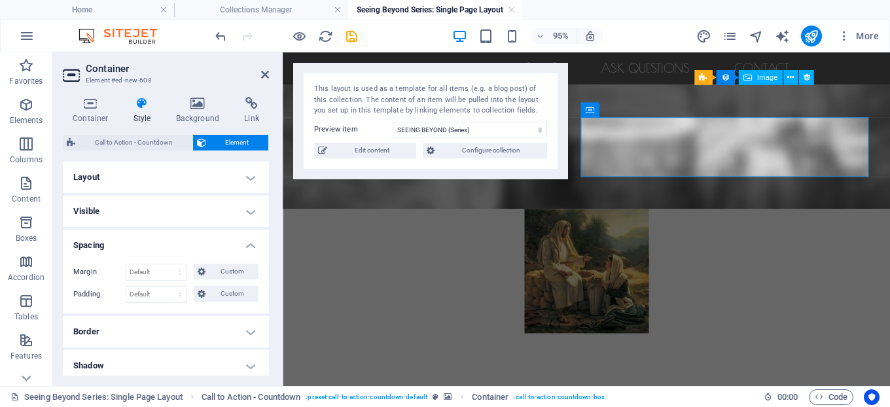
click at [698, 199] on figure at bounding box center [602, 151] width 639 height 131
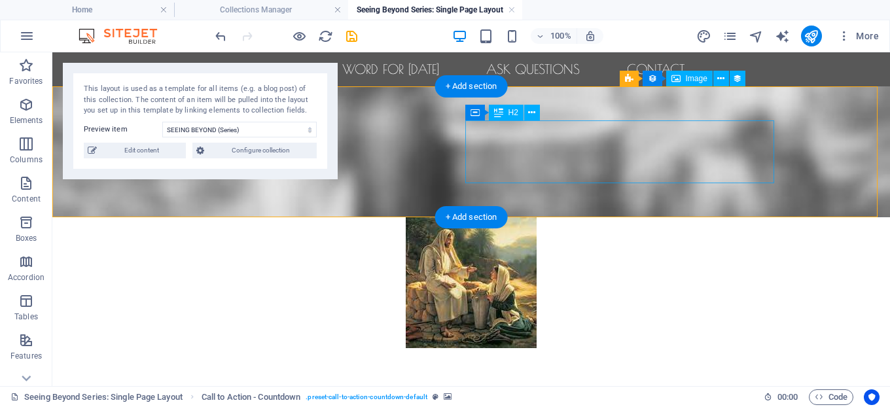
click at [662, 348] on div "seeing beyond sin. [DEMOGRAPHIC_DATA] woman" at bounding box center [471, 363] width 618 height 31
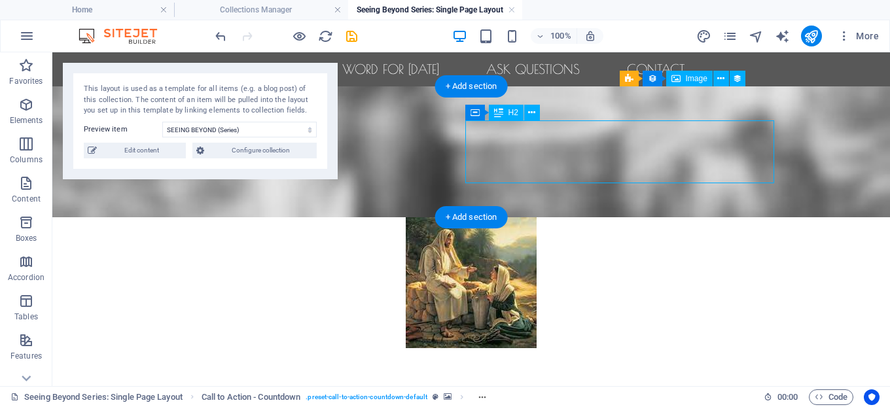
click at [662, 348] on div "seeing beyond sin. [DEMOGRAPHIC_DATA] woman" at bounding box center [471, 363] width 618 height 31
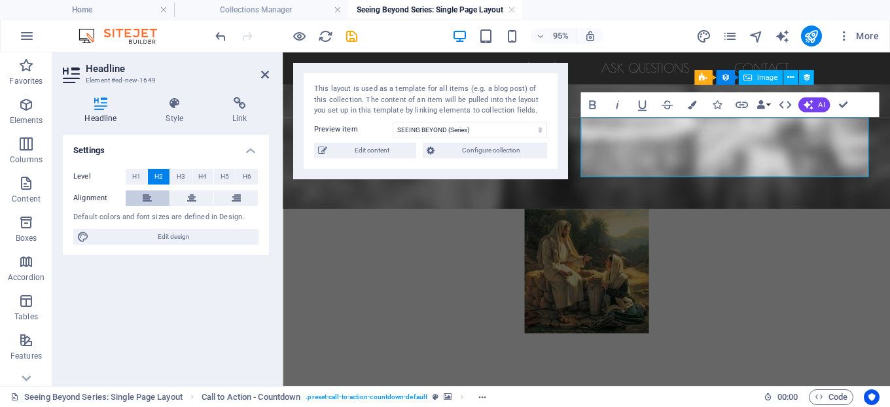
click at [142, 192] on button at bounding box center [148, 198] width 44 height 16
click at [753, 348] on h2 "seeing beyond sin. [DEMOGRAPHIC_DATA] woman" at bounding box center [603, 363] width 618 height 31
click at [420, 217] on figure at bounding box center [603, 282] width 618 height 131
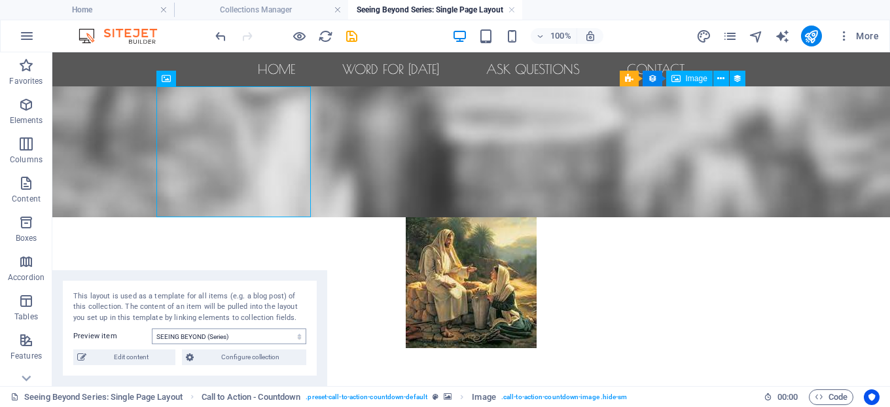
drag, startPoint x: 240, startPoint y: 67, endPoint x: 179, endPoint y: 340, distance: 279.6
click at [179, 341] on div "This layout is used as a template for all items (e.g. a blog post) of this coll…" at bounding box center [189, 328] width 275 height 117
click at [404, 199] on figure at bounding box center [471, 151] width 838 height 131
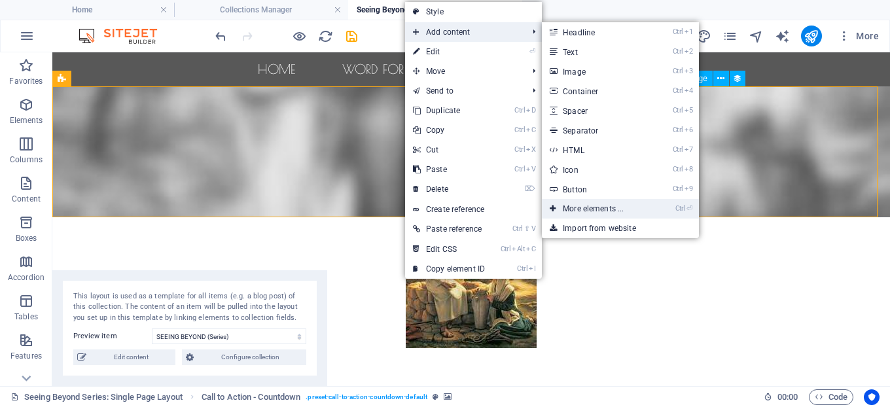
click at [603, 208] on link "Ctrl ⏎ More elements ..." at bounding box center [596, 209] width 108 height 20
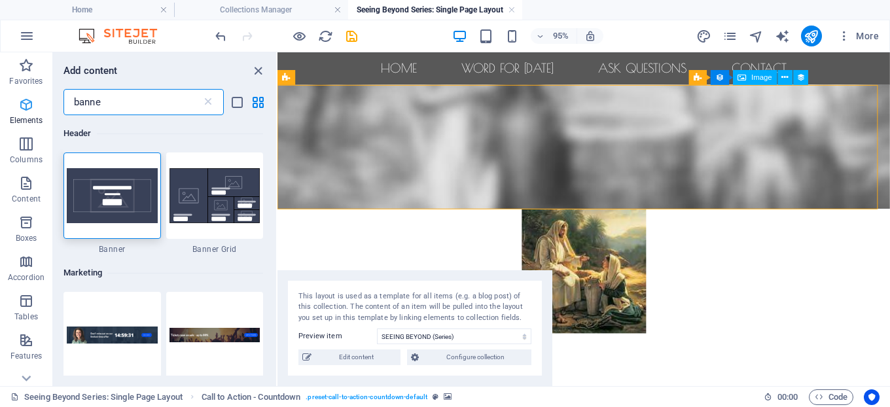
drag, startPoint x: 135, startPoint y: 110, endPoint x: 39, endPoint y: 101, distance: 96.0
click at [39, 101] on div "Favorites Elements Columns Content Boxes Accordion Tables Features Images Slide…" at bounding box center [139, 219] width 278 height 334
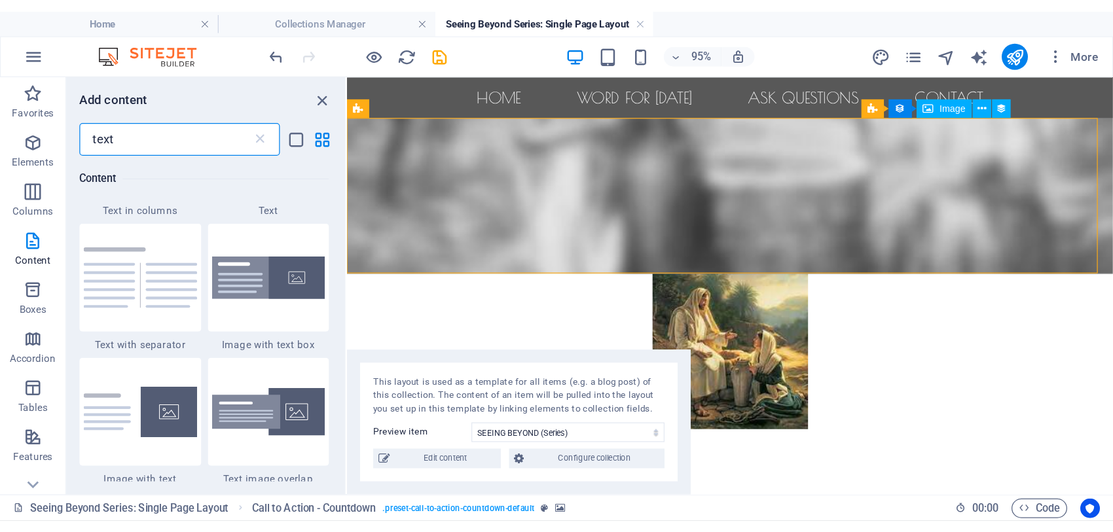
scroll to position [185, 0]
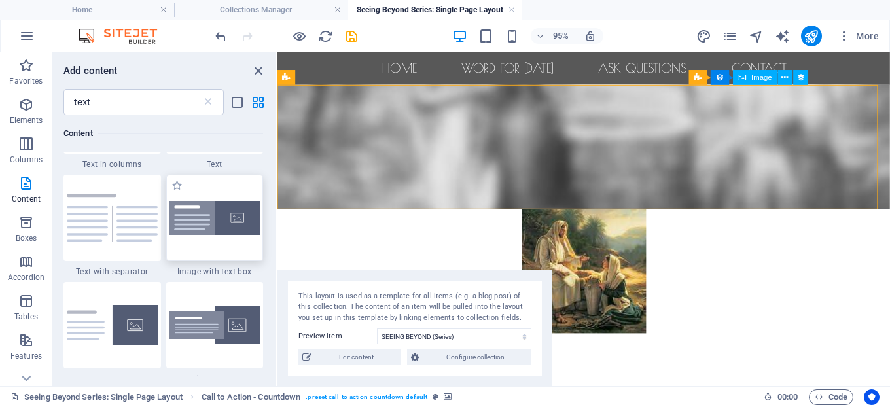
click at [231, 255] on div at bounding box center [215, 218] width 98 height 86
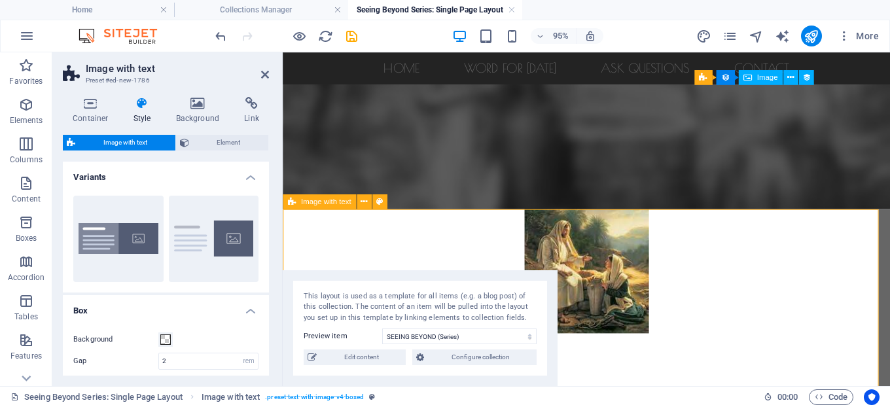
click at [484, 213] on figure at bounding box center [602, 151] width 639 height 131
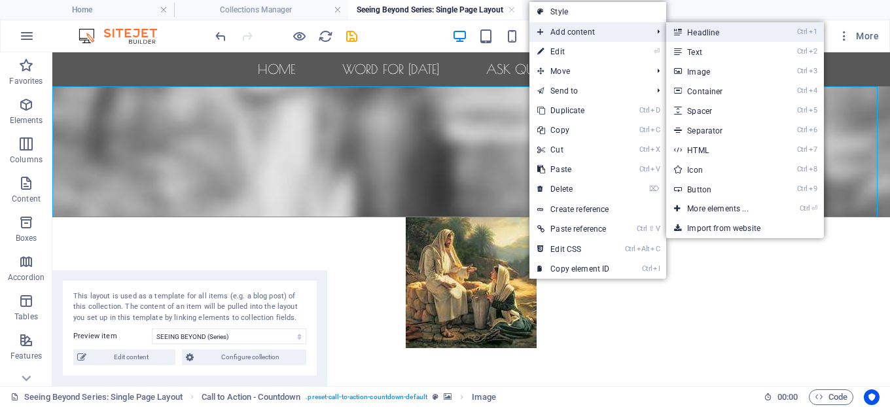
click at [704, 28] on link "Ctrl 1 Headline" at bounding box center [720, 32] width 108 height 20
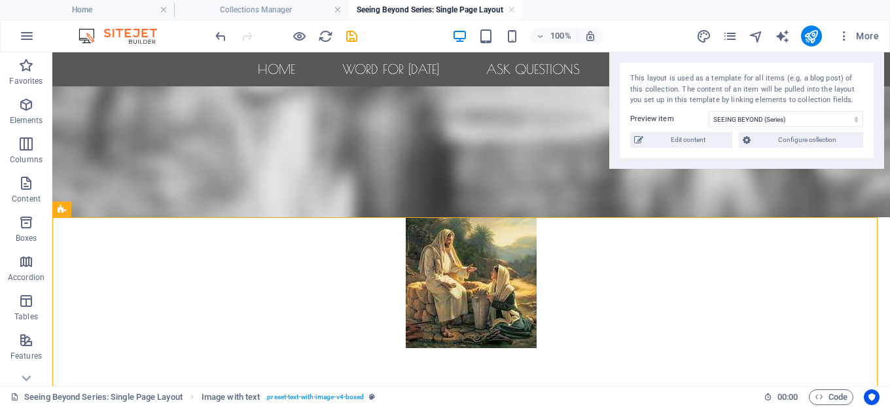
drag, startPoint x: 287, startPoint y: 283, endPoint x: 844, endPoint y: -18, distance: 633.2
click at [844, 0] on html "[PERSON_NAME] Home Collections Manager Seeing Beyond Series: Single Page Layout…" at bounding box center [445, 203] width 890 height 407
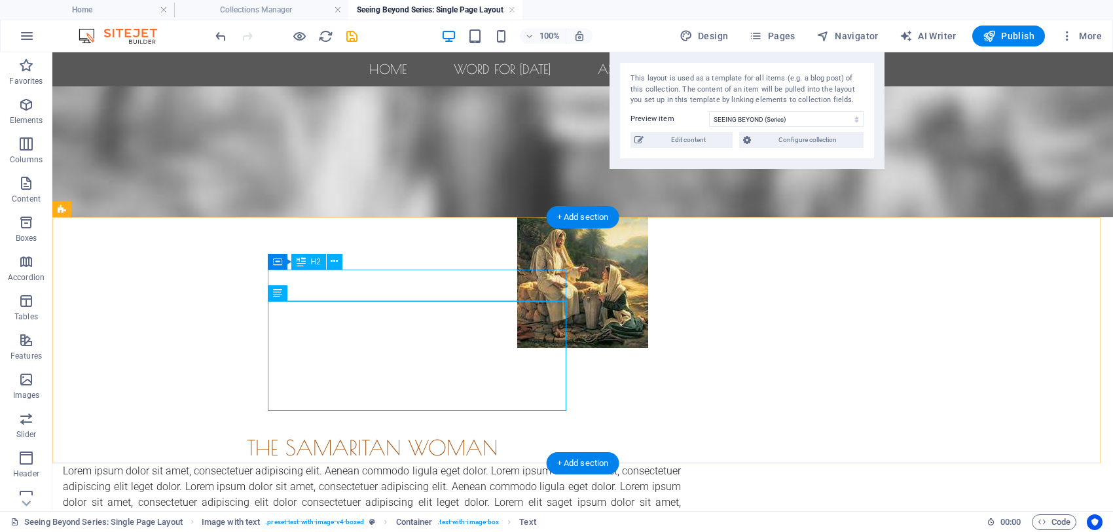
click at [505, 406] on div "The samaritan woman" at bounding box center [372, 447] width 618 height 31
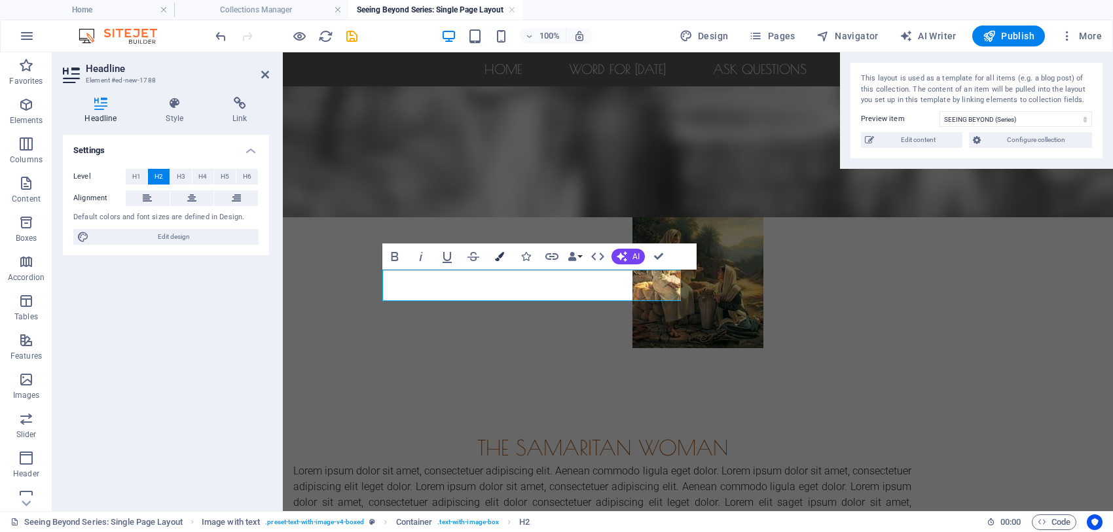
click at [493, 255] on button "Colors" at bounding box center [499, 256] width 25 height 26
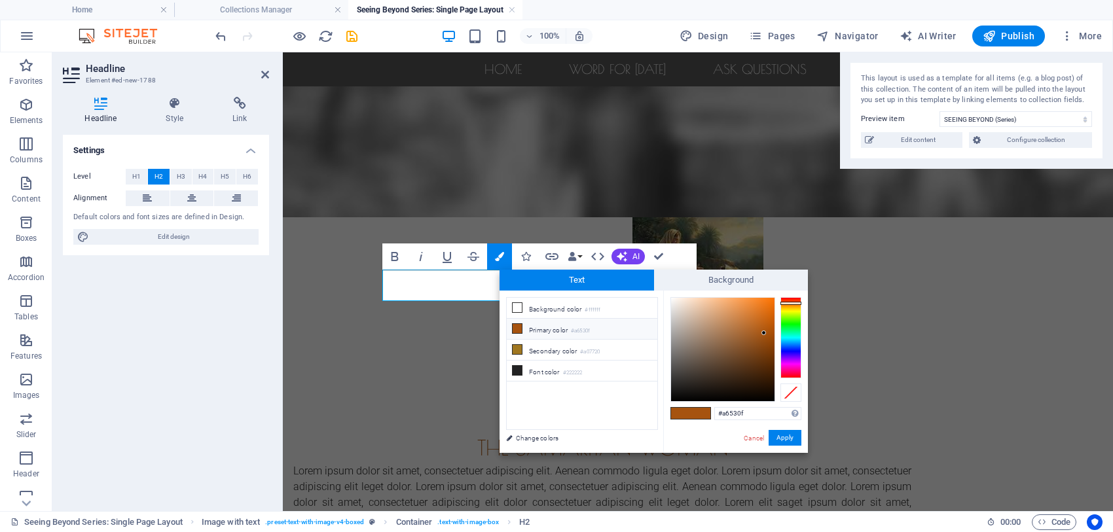
click at [518, 329] on icon at bounding box center [517, 328] width 9 height 9
click at [785, 406] on button "Apply" at bounding box center [784, 438] width 33 height 16
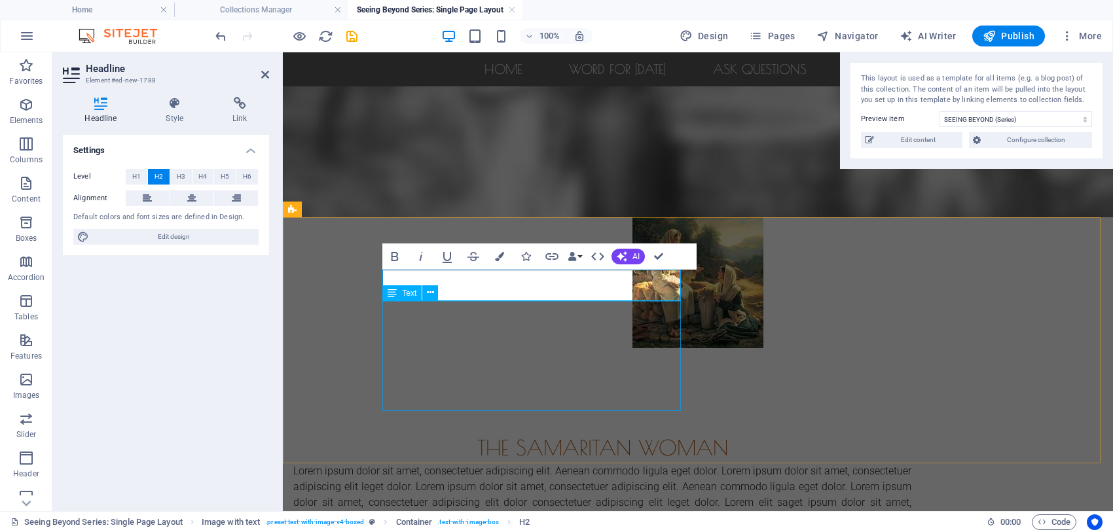
click at [638, 406] on div "Lorem ipsum dolor sit amet, consectetuer adipiscing elit. Aenean commodo ligula…" at bounding box center [602, 494] width 618 height 63
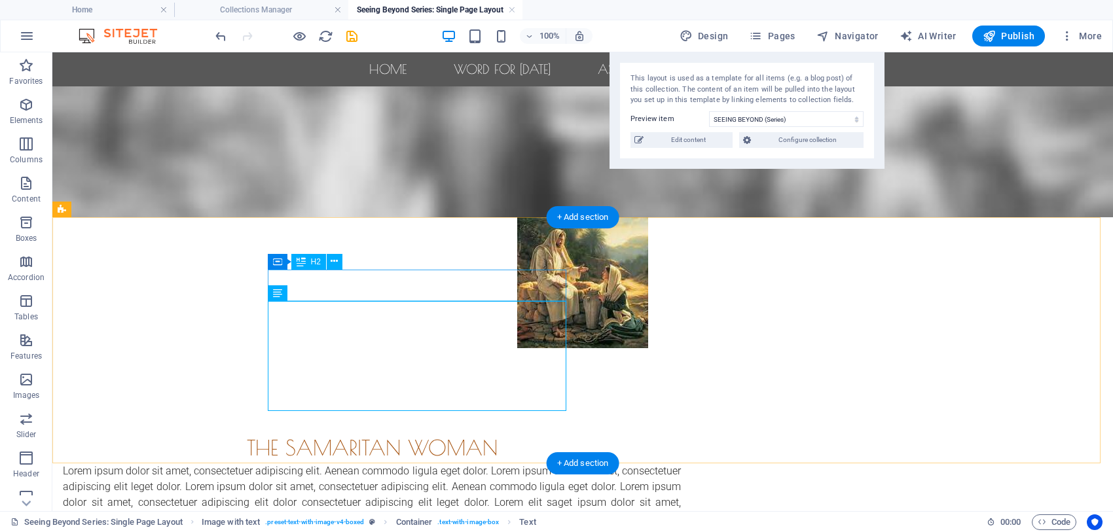
click at [504, 406] on div "The samaritan woman" at bounding box center [372, 447] width 618 height 31
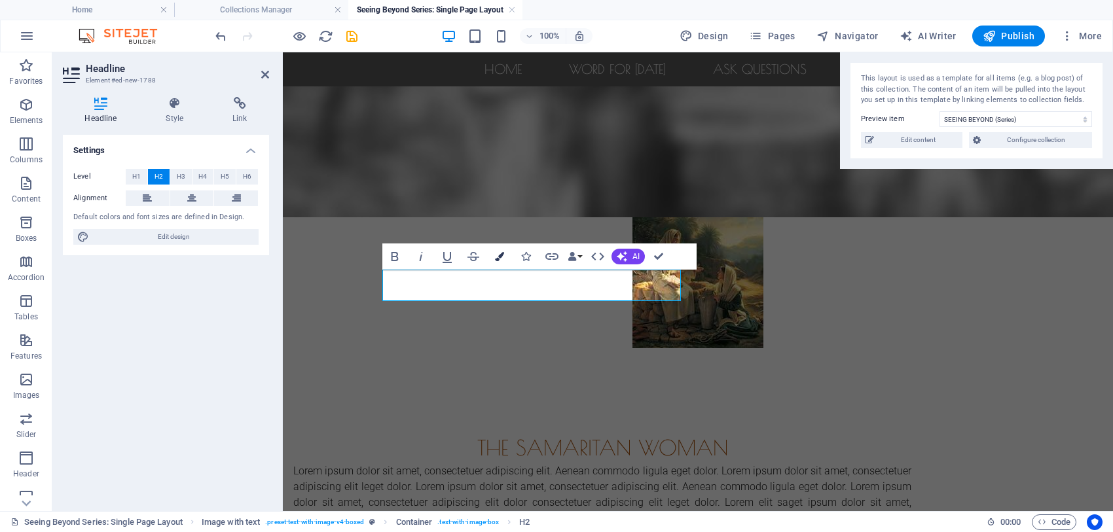
click at [501, 257] on icon "button" at bounding box center [499, 256] width 9 height 9
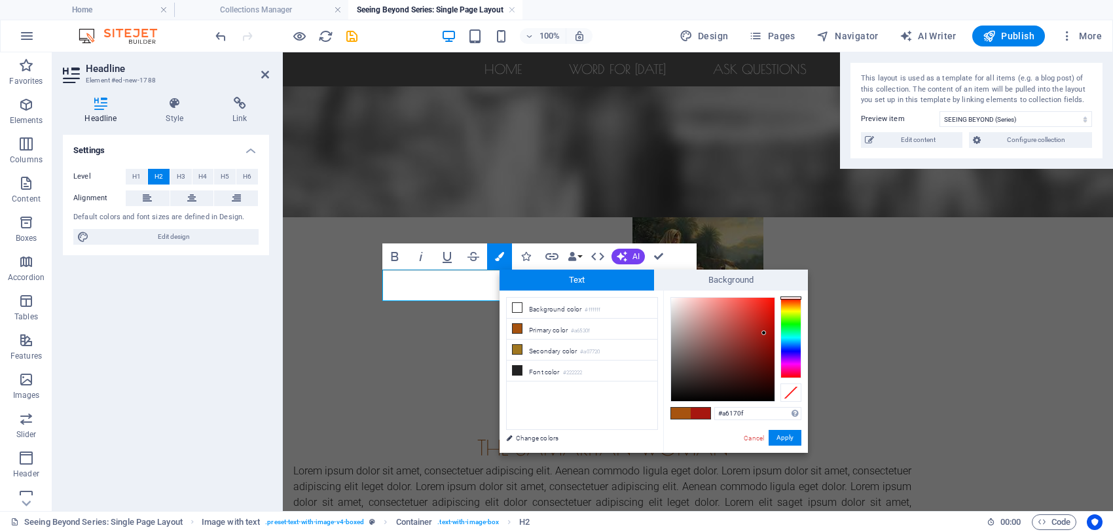
click at [787, 298] on div at bounding box center [790, 337] width 21 height 81
click at [793, 300] on div at bounding box center [790, 299] width 21 height 3
click at [770, 340] on div at bounding box center [722, 349] width 103 height 103
click at [781, 406] on button "Apply" at bounding box center [784, 438] width 33 height 16
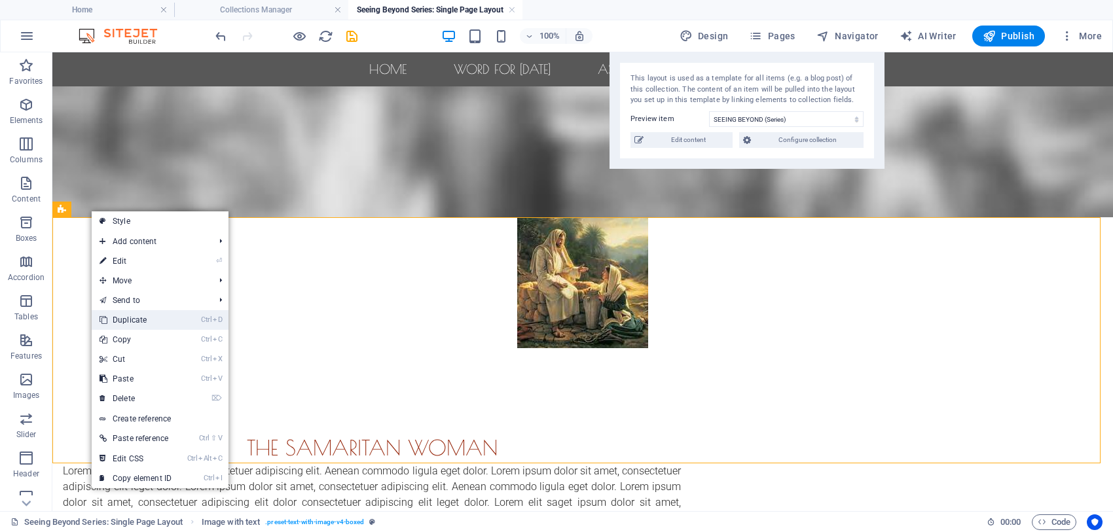
click at [133, 317] on link "Ctrl D Duplicate" at bounding box center [136, 320] width 88 height 20
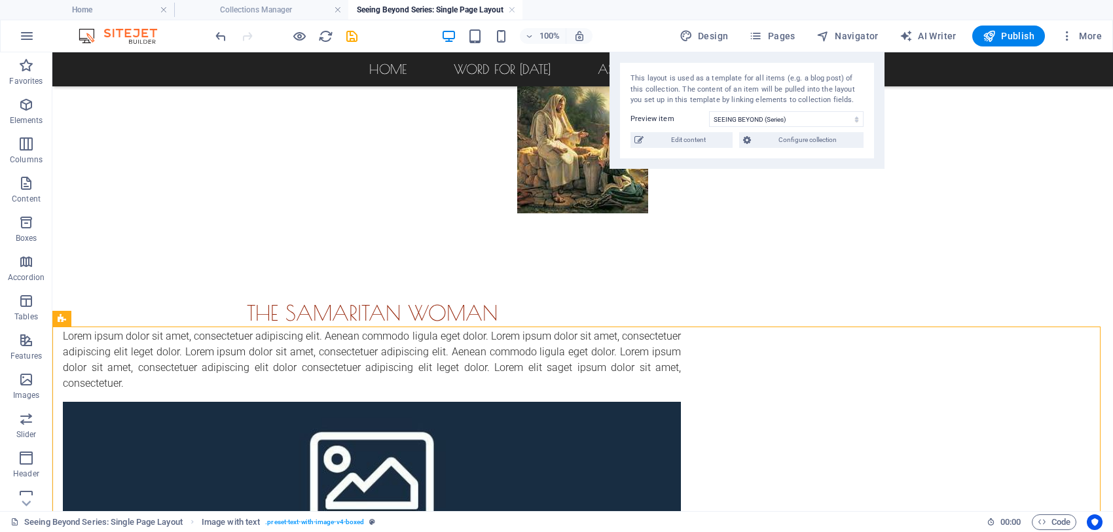
scroll to position [136, 0]
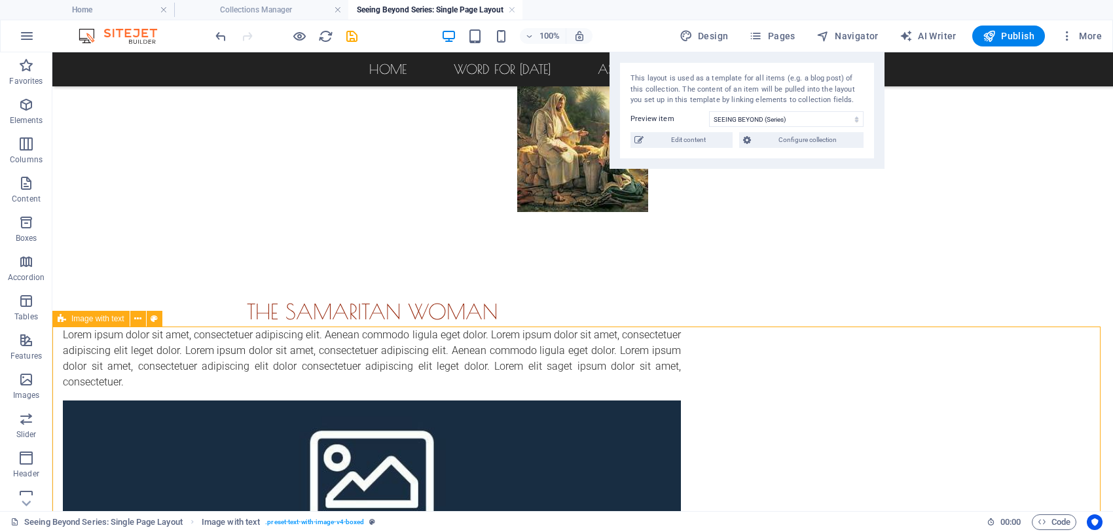
click at [92, 317] on span "Image with text" at bounding box center [97, 319] width 53 height 8
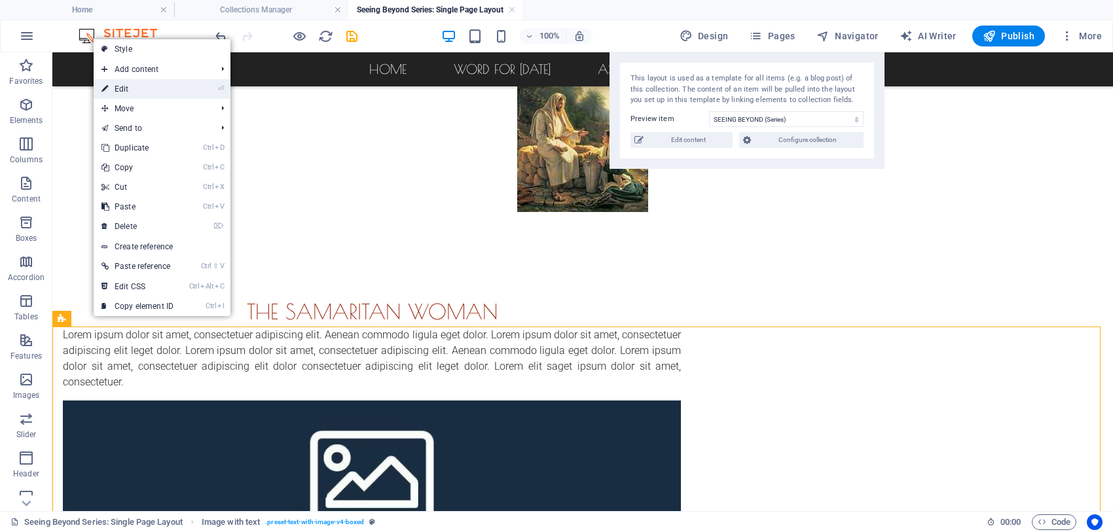
click at [138, 85] on link "⏎ Edit" at bounding box center [138, 89] width 88 height 20
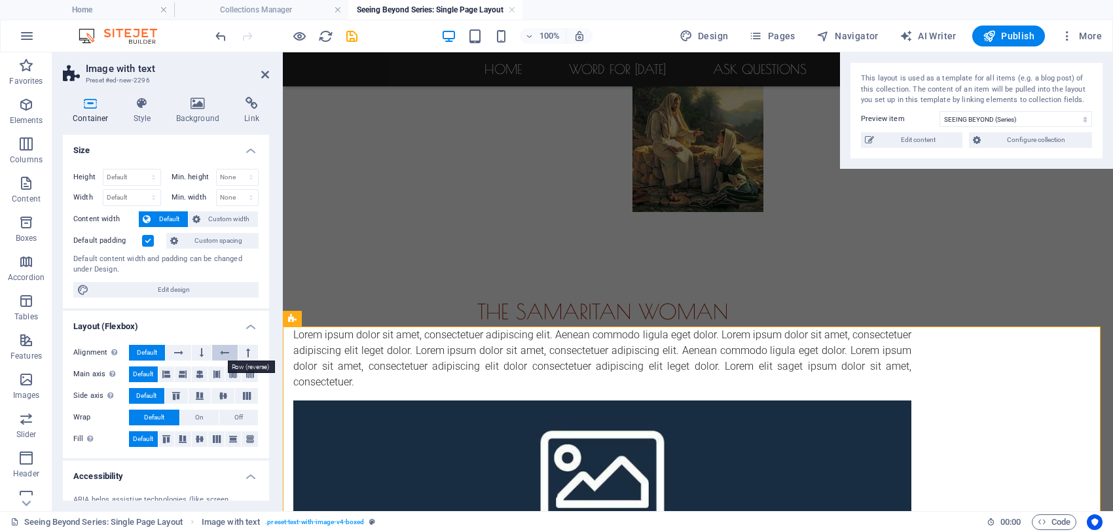
click at [221, 353] on icon at bounding box center [224, 353] width 9 height 16
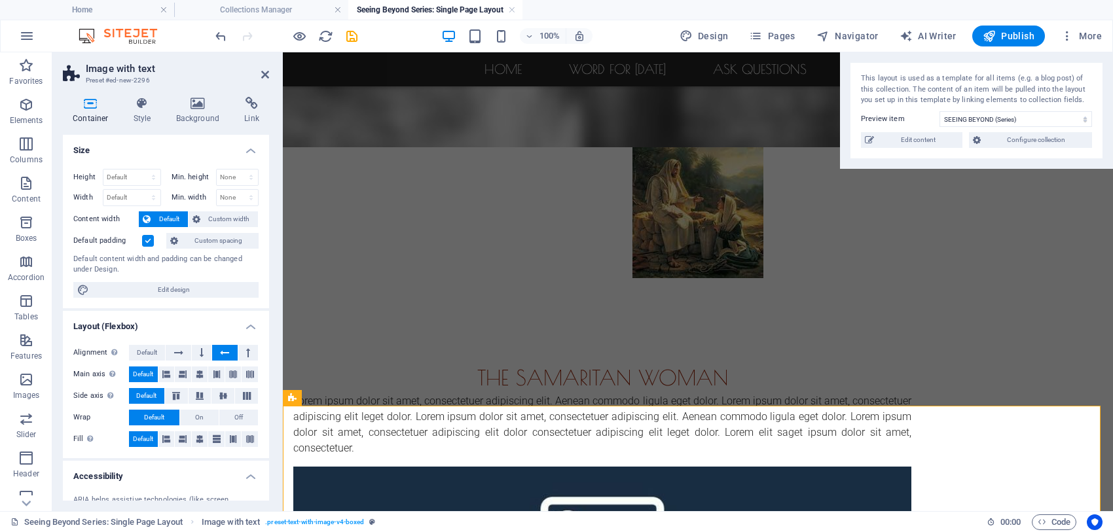
scroll to position [0, 0]
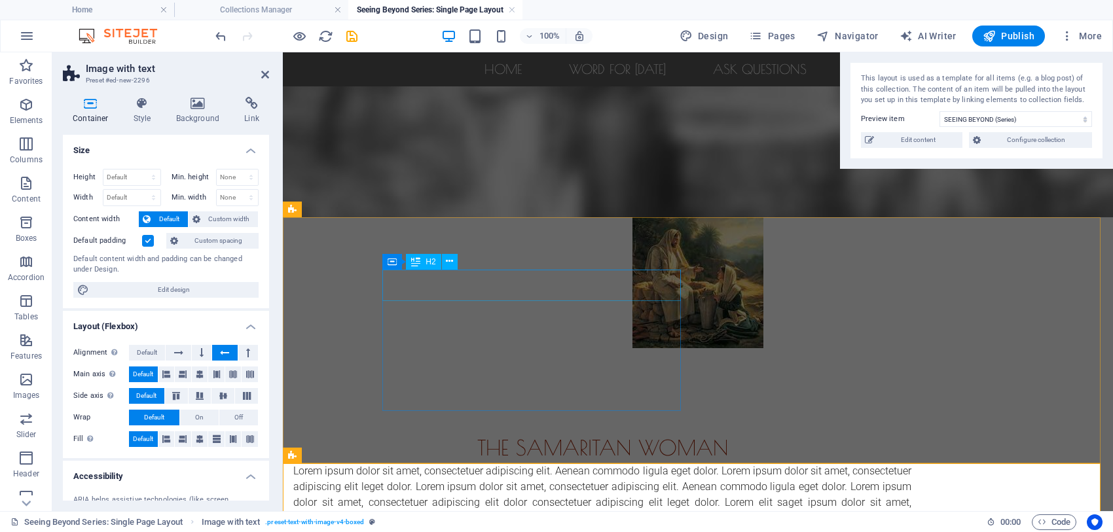
click at [570, 406] on div "The samaritan woman" at bounding box center [602, 447] width 618 height 31
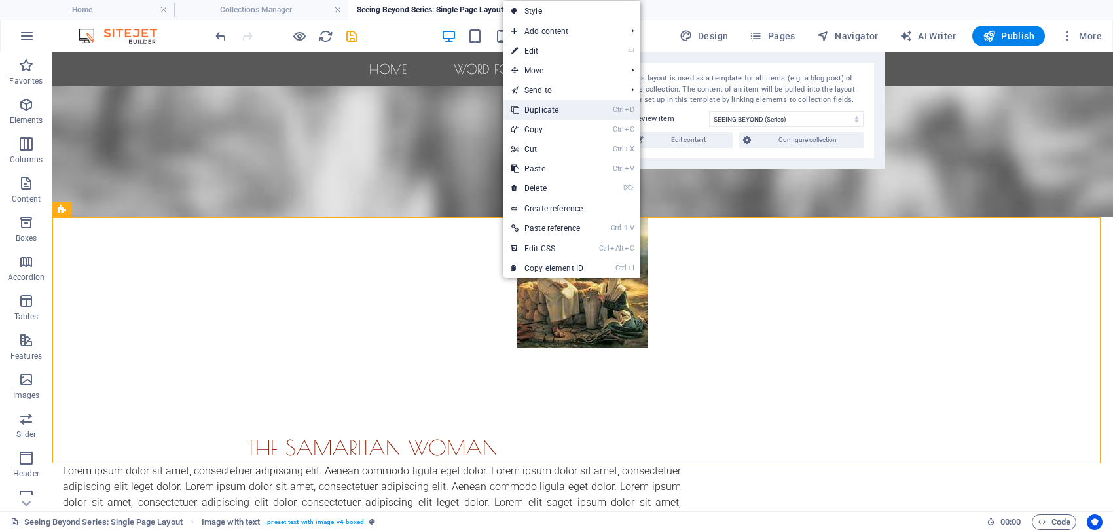
click at [551, 106] on link "Ctrl D Duplicate" at bounding box center [547, 110] width 88 height 20
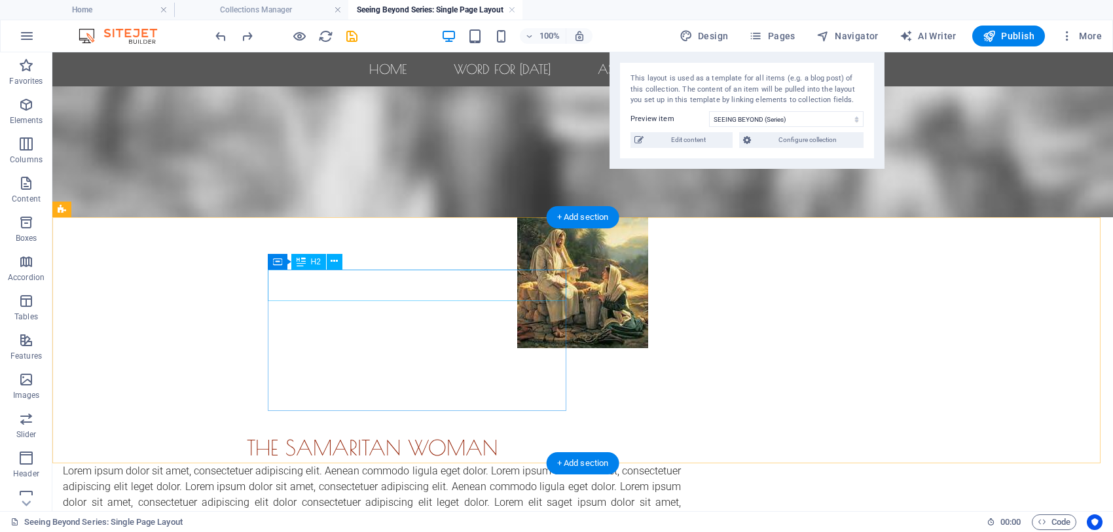
click at [359, 406] on div "The samaritan woman" at bounding box center [372, 447] width 618 height 31
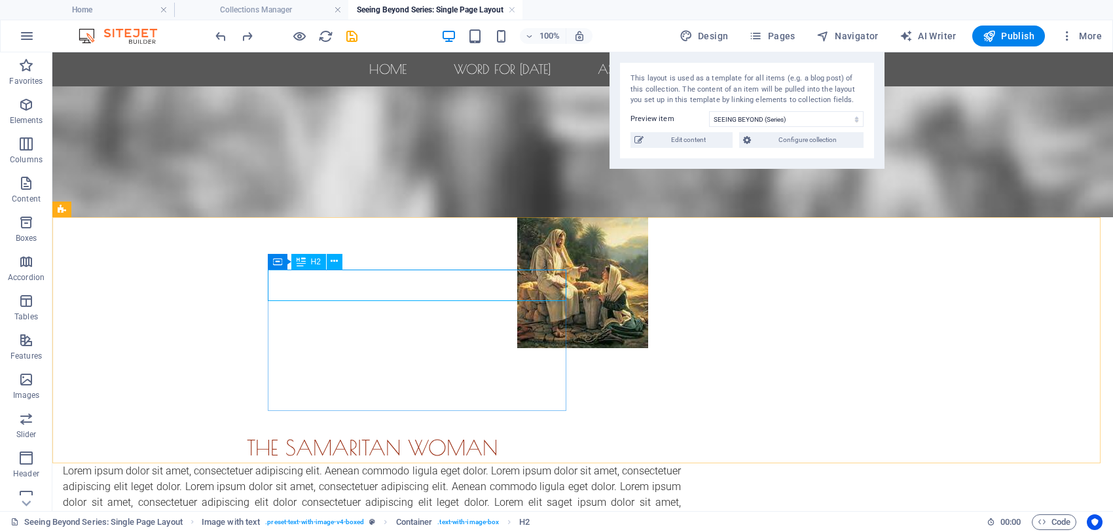
click at [311, 262] on span "H2" at bounding box center [316, 262] width 10 height 8
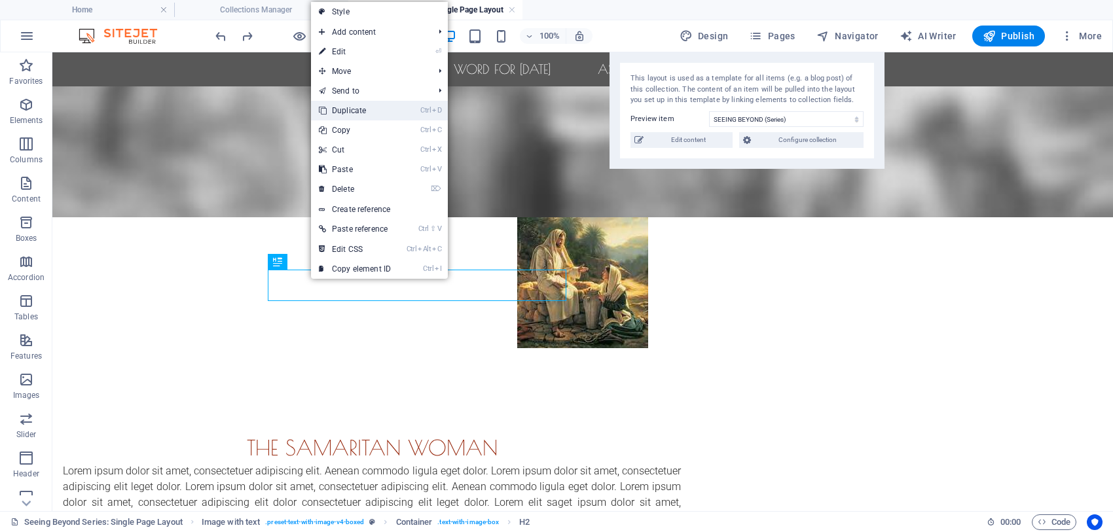
click at [346, 105] on link "Ctrl D Duplicate" at bounding box center [355, 111] width 88 height 20
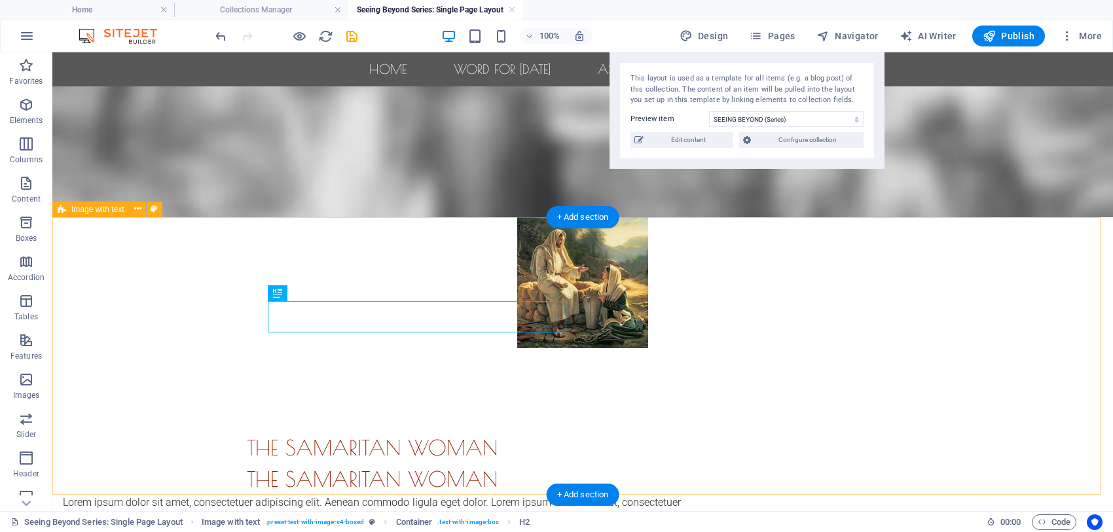
drag, startPoint x: 331, startPoint y: 306, endPoint x: 303, endPoint y: 229, distance: 82.2
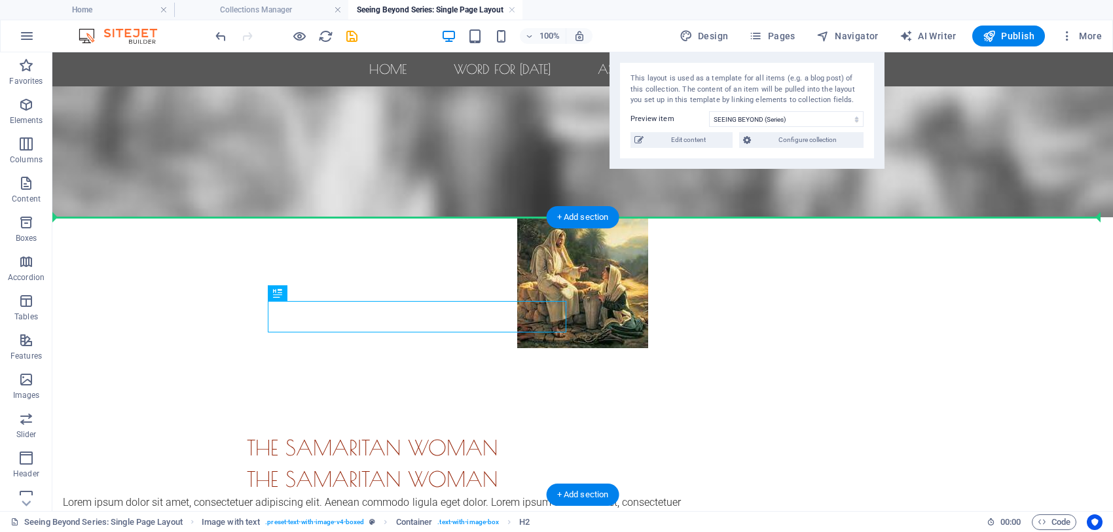
drag, startPoint x: 344, startPoint y: 342, endPoint x: 299, endPoint y: 228, distance: 122.9
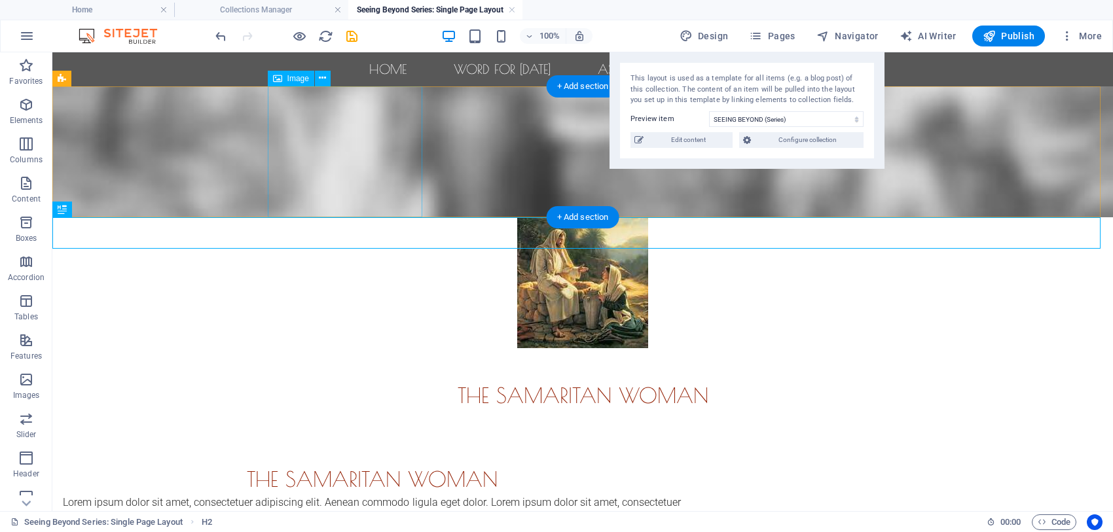
click at [361, 217] on figure at bounding box center [583, 282] width 618 height 131
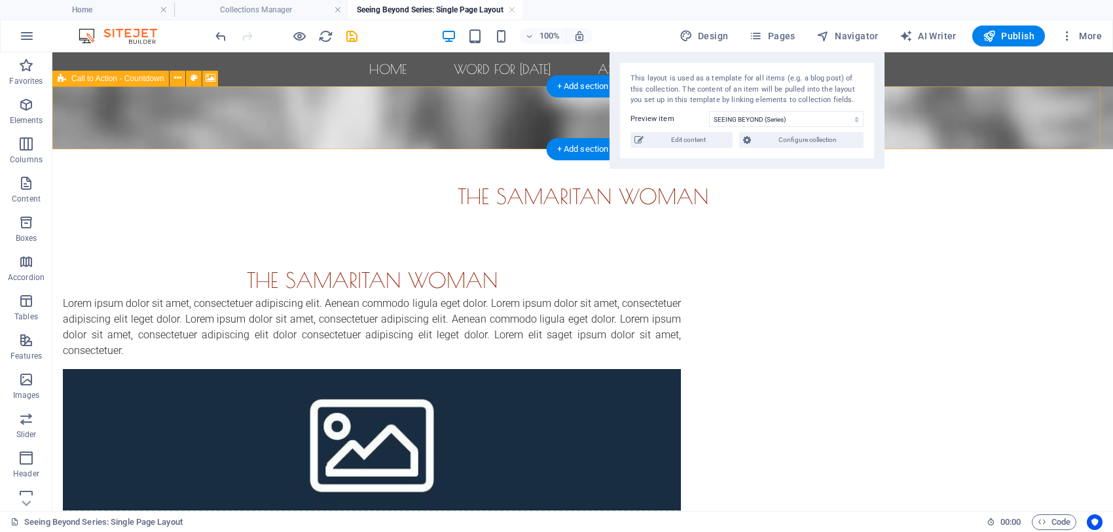
click at [226, 113] on figure at bounding box center [582, 117] width 1060 height 63
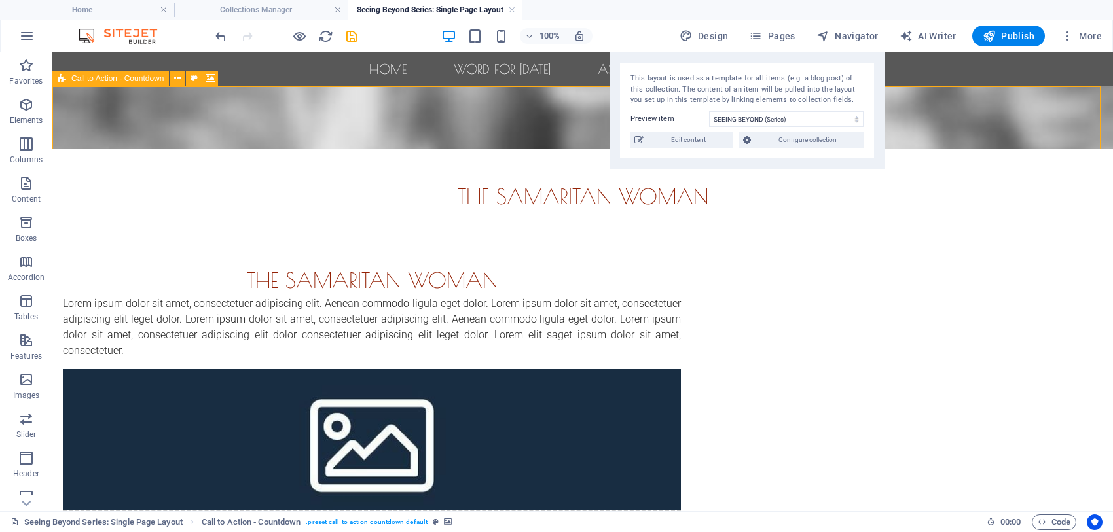
click at [92, 76] on span "Call to Action - Countdown" at bounding box center [117, 79] width 92 height 8
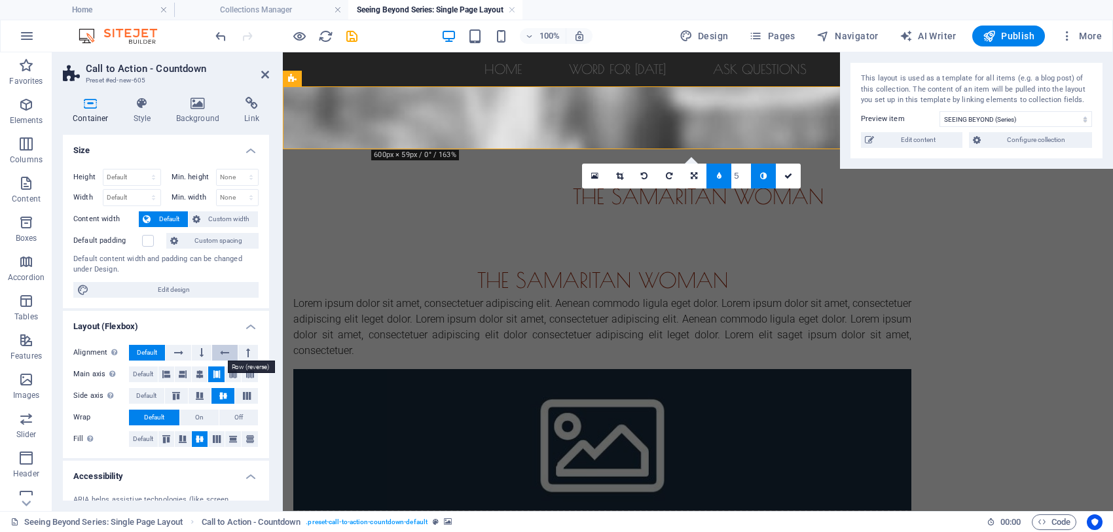
click at [220, 351] on icon at bounding box center [224, 353] width 9 height 16
click at [177, 355] on icon at bounding box center [178, 353] width 9 height 16
click at [653, 229] on div "The samaritan woman Lorem ipsum dolor sit amet, consectetuer adipiscing elit. A…" at bounding box center [698, 434] width 830 height 444
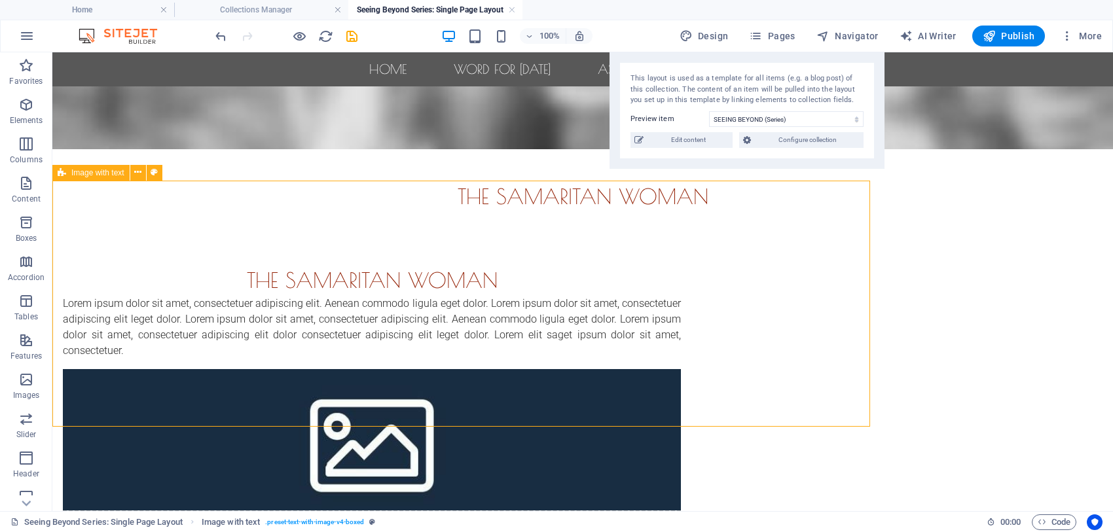
click at [653, 229] on div "The samaritan woman Lorem ipsum dolor sit amet, consectetuer adipiscing elit. A…" at bounding box center [582, 434] width 1060 height 444
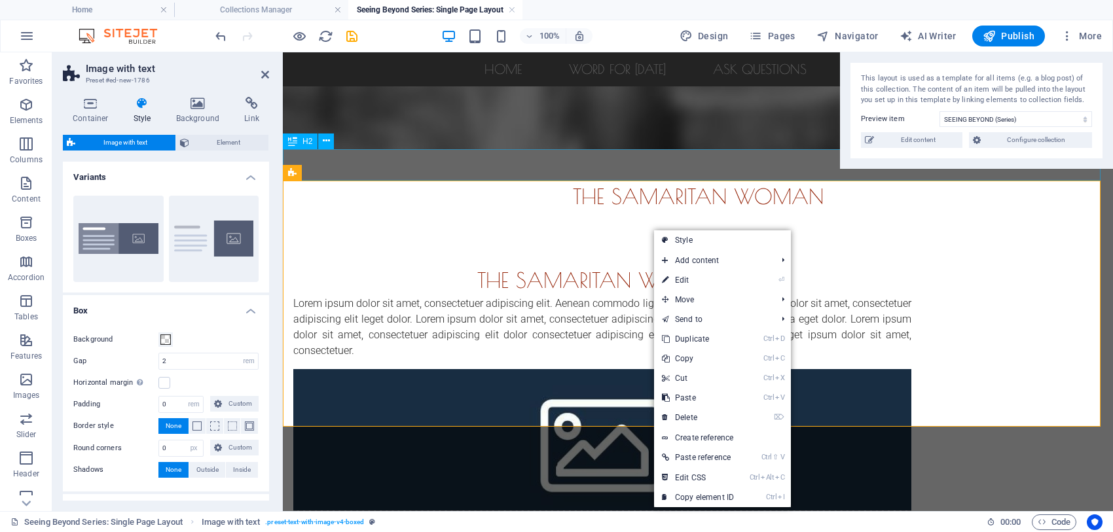
click at [633, 181] on div "The samaritan woman" at bounding box center [698, 196] width 830 height 31
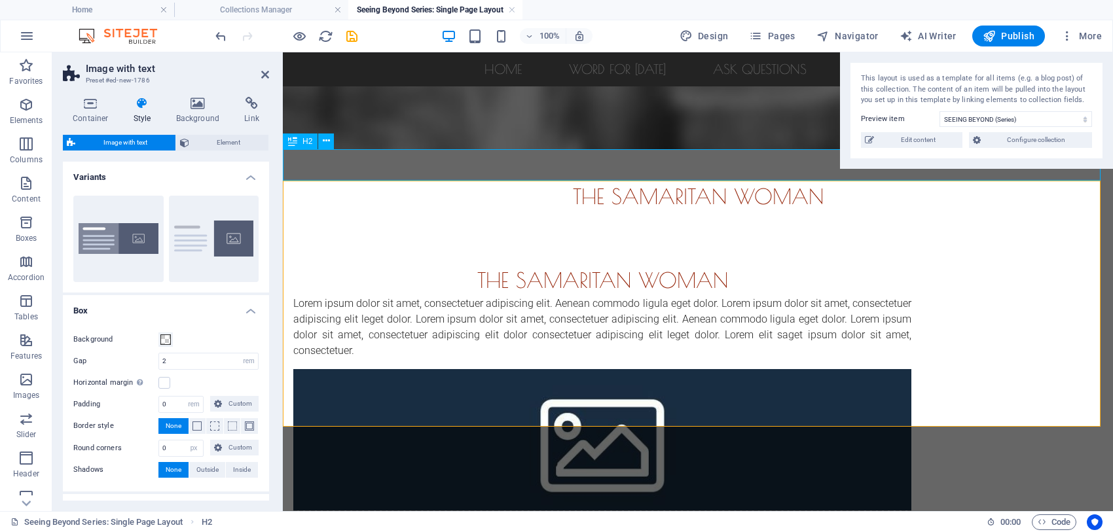
click at [633, 181] on div "The samaritan woman" at bounding box center [698, 196] width 830 height 31
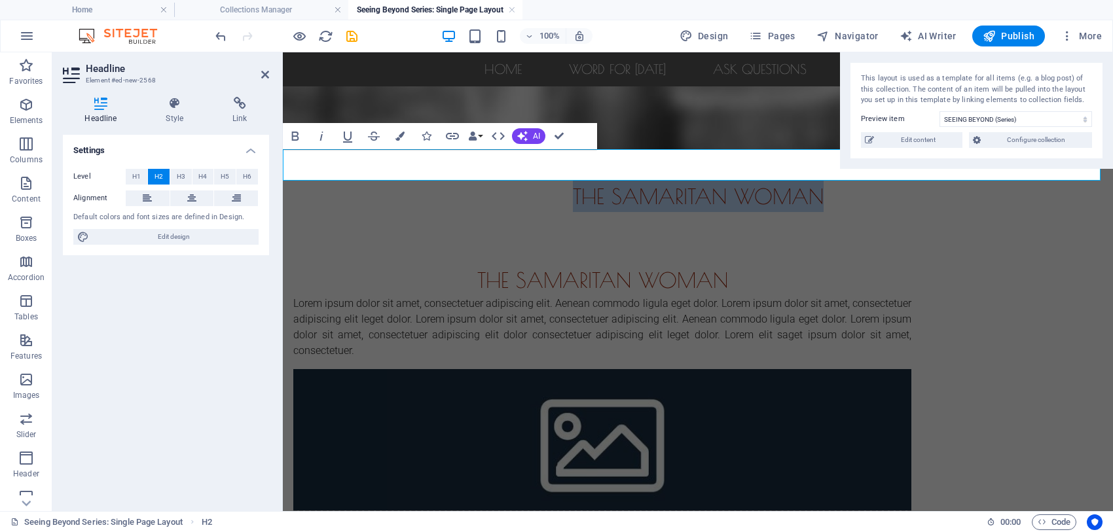
click at [725, 184] on span "The samaritan woman" at bounding box center [698, 196] width 251 height 25
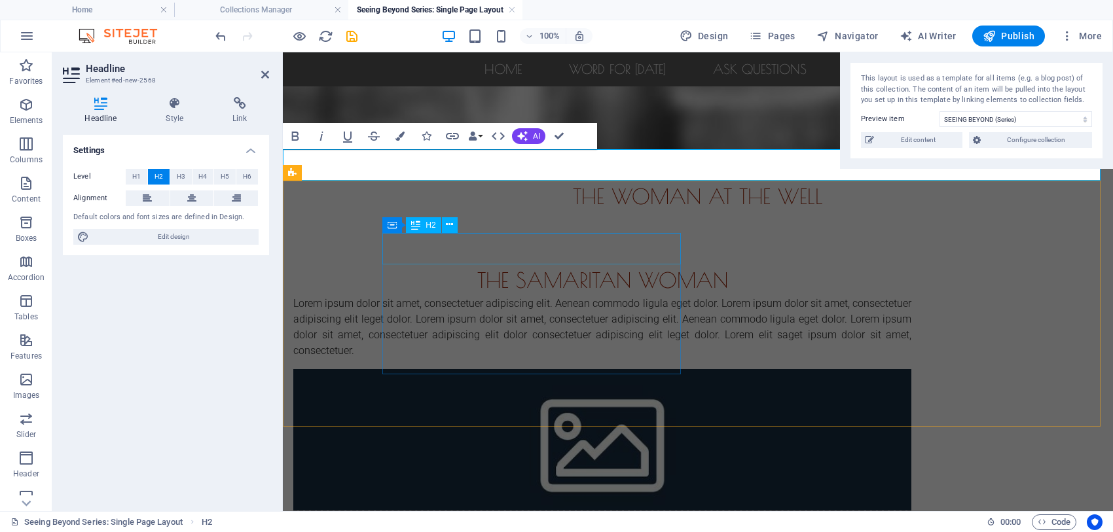
click at [587, 264] on div "The samaritan woman" at bounding box center [602, 279] width 618 height 31
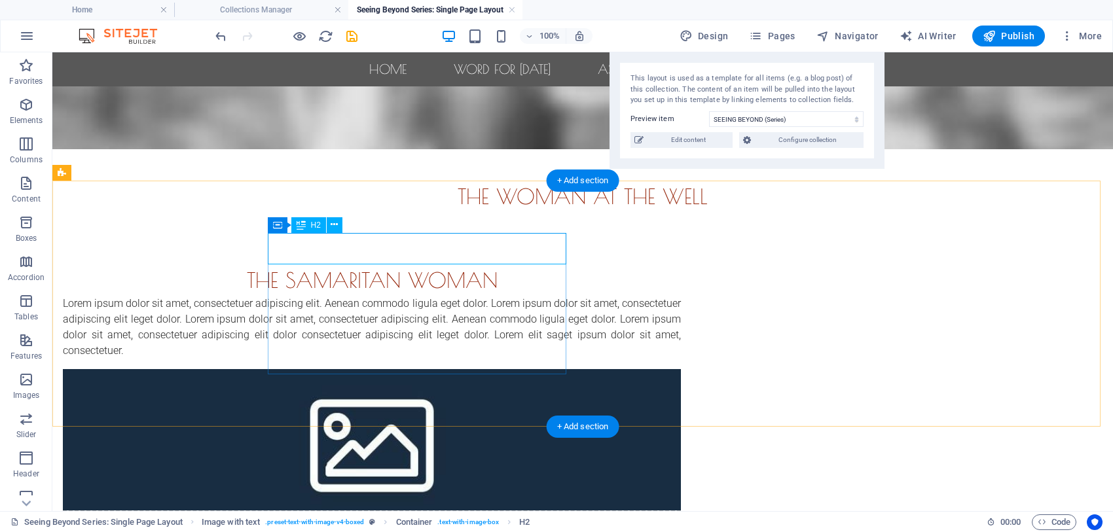
click at [475, 264] on div "The samaritan woman" at bounding box center [372, 279] width 618 height 31
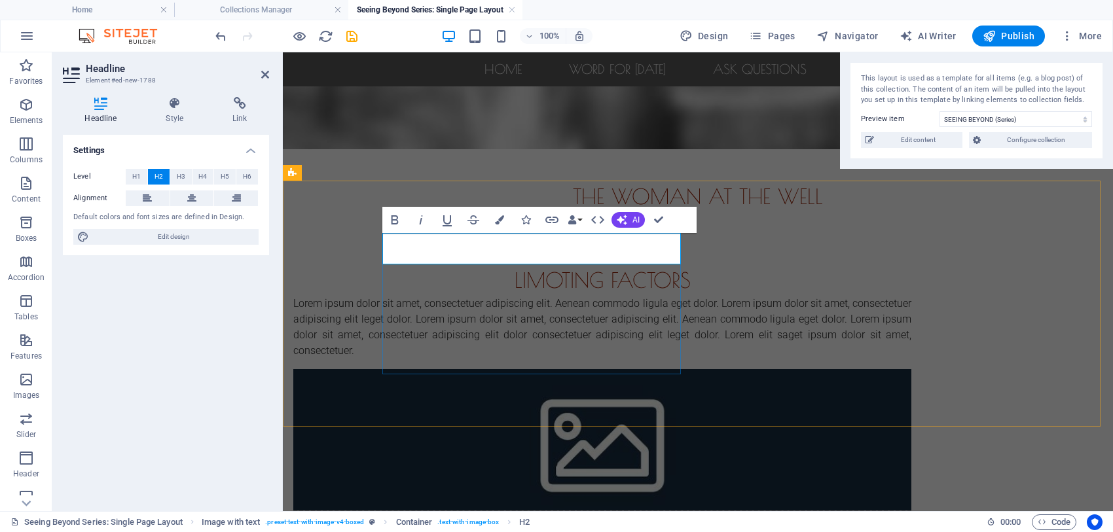
click at [514, 268] on span "limoting factors" at bounding box center [602, 280] width 176 height 25
drag, startPoint x: 611, startPoint y: 249, endPoint x: 412, endPoint y: 240, distance: 198.5
click at [412, 264] on h2 "limting factors" at bounding box center [602, 279] width 618 height 31
click at [528, 298] on div "Lorem ipsum dolor sit amet, consectetuer adipiscing elit. Aenean commodo ligula…" at bounding box center [602, 327] width 618 height 63
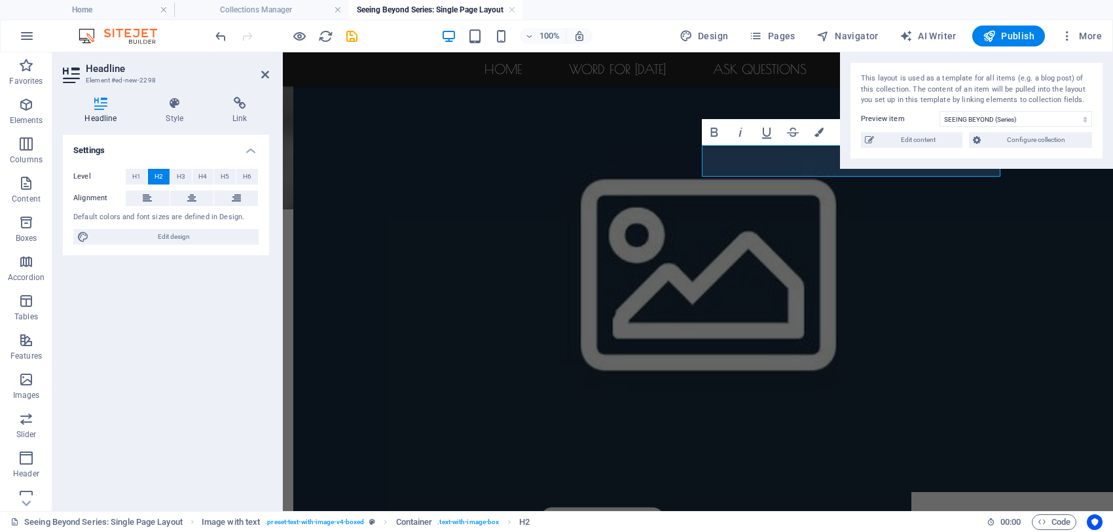
scroll to position [334, 0]
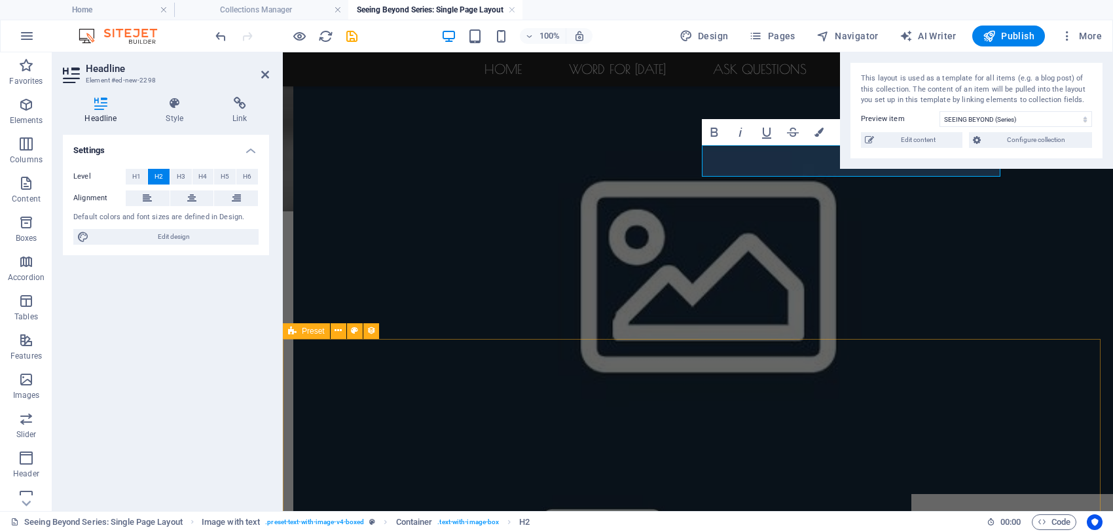
click at [309, 325] on div "Preset" at bounding box center [306, 331] width 47 height 16
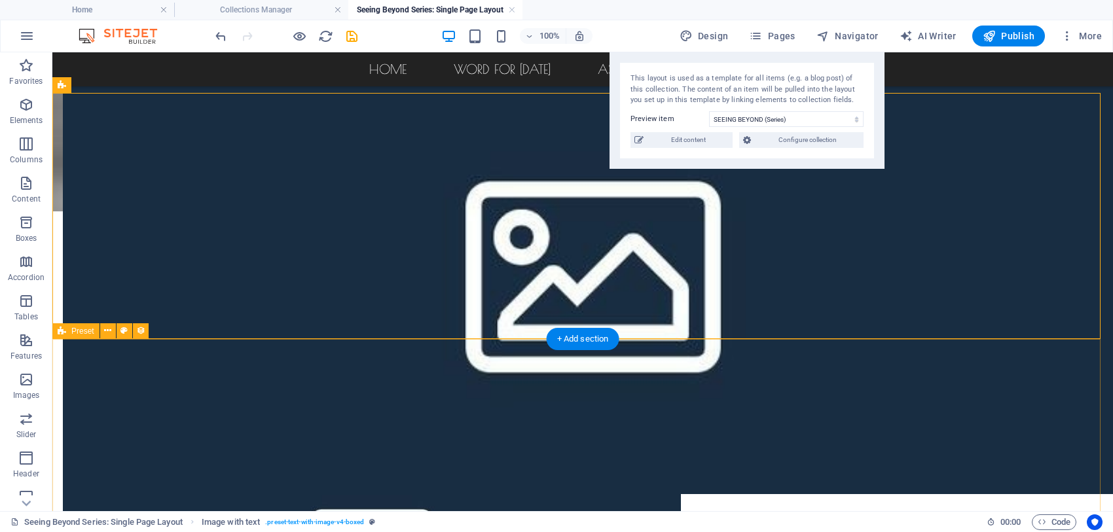
click at [73, 327] on span "Preset" at bounding box center [82, 331] width 23 height 8
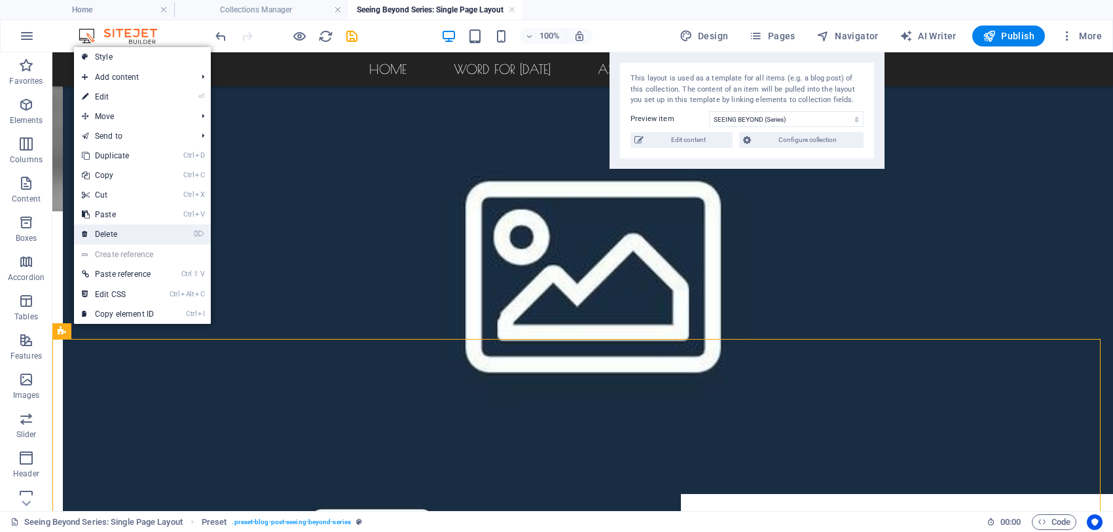
click at [119, 230] on link "⌦ Delete" at bounding box center [118, 235] width 88 height 20
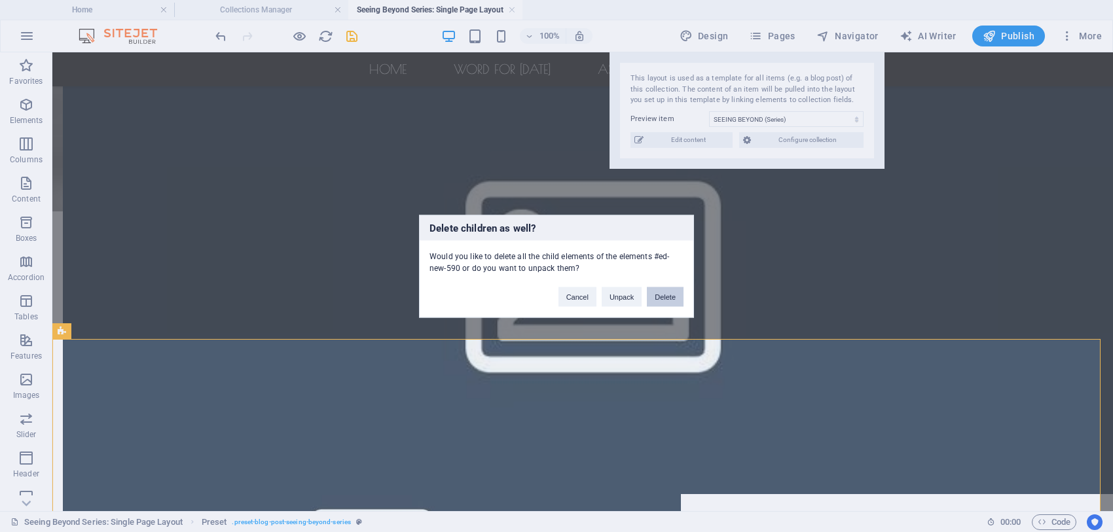
click at [662, 298] on button "Delete" at bounding box center [665, 297] width 37 height 20
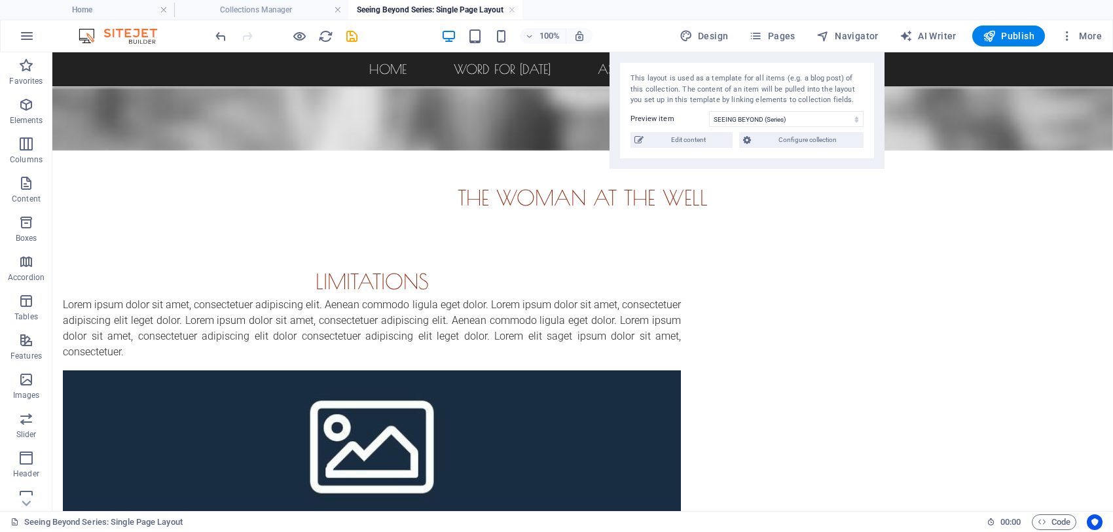
scroll to position [0, 0]
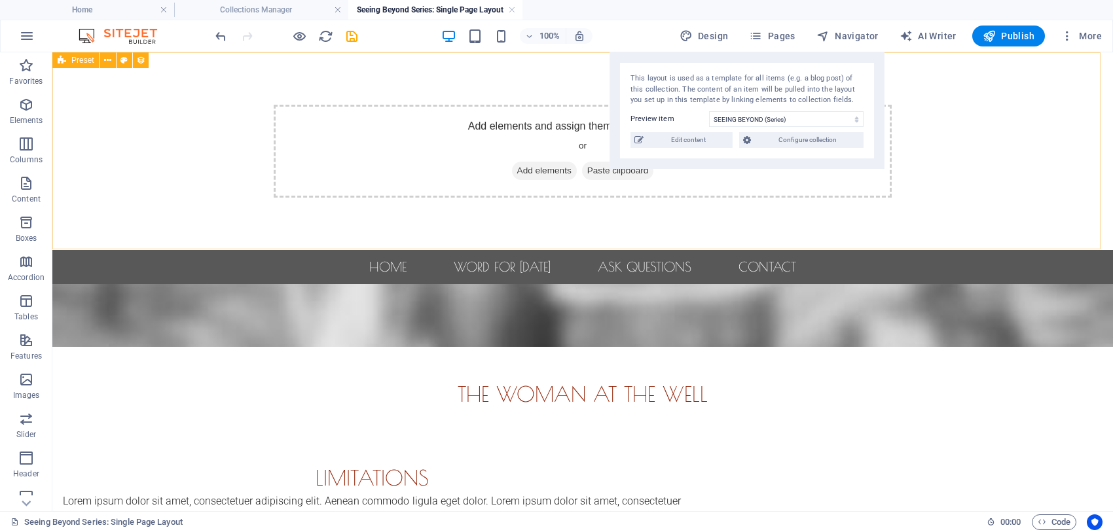
click at [73, 64] on div "Preset" at bounding box center [75, 60] width 47 height 16
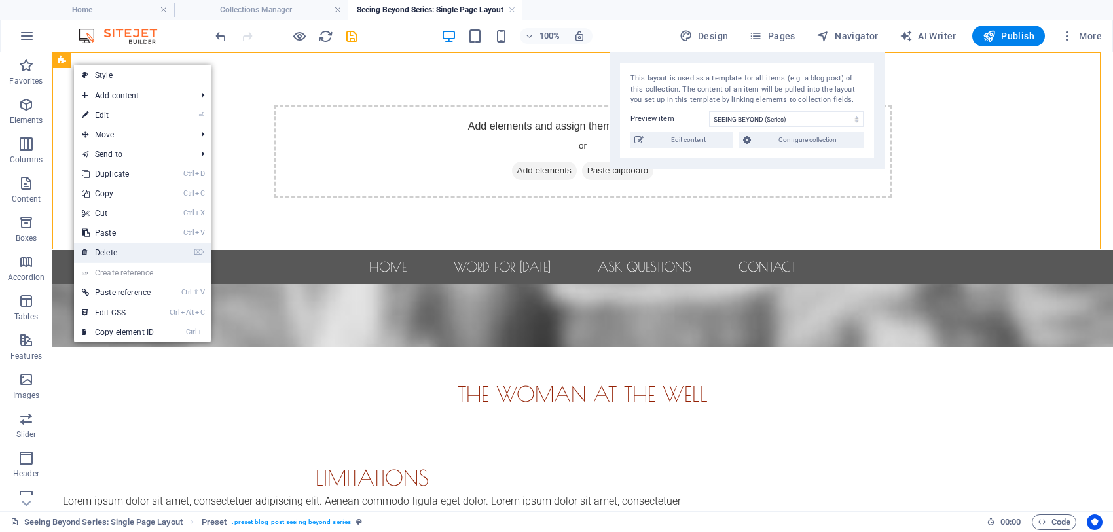
click at [116, 249] on link "⌦ Delete" at bounding box center [118, 253] width 88 height 20
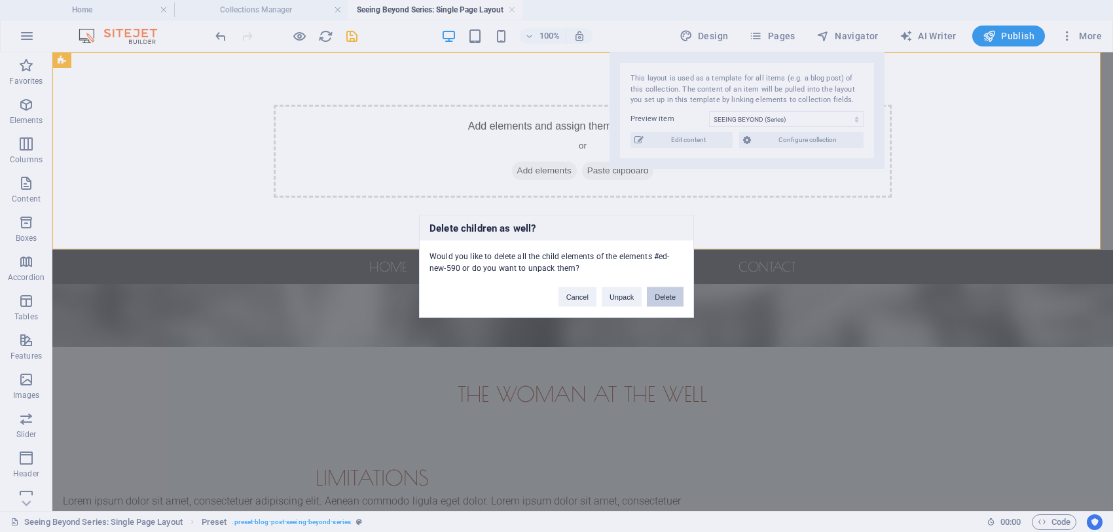
click at [669, 297] on button "Delete" at bounding box center [665, 297] width 37 height 20
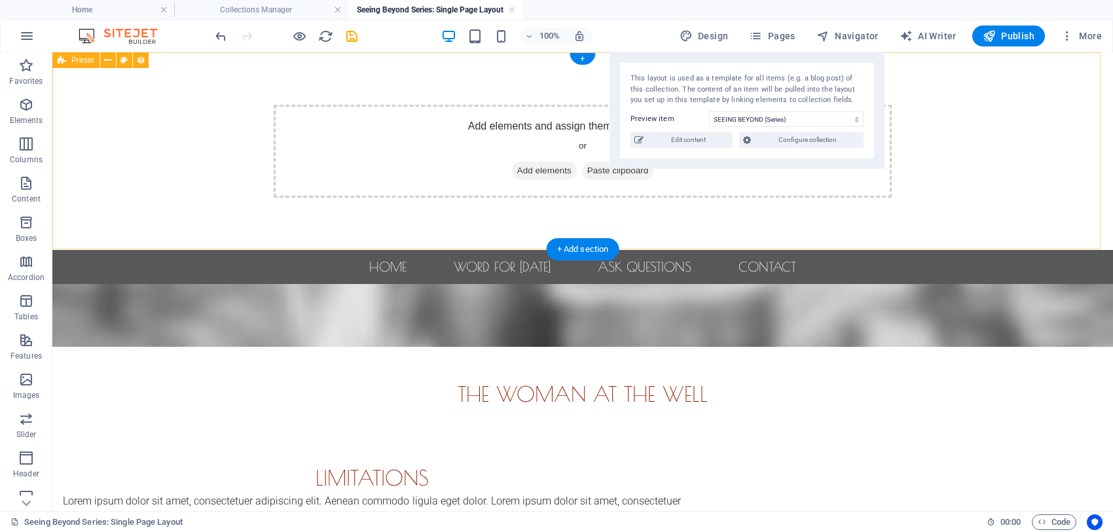
click at [239, 82] on div "Add elements and assign them to collection fields or Add elements Paste clipboa…" at bounding box center [582, 151] width 1060 height 198
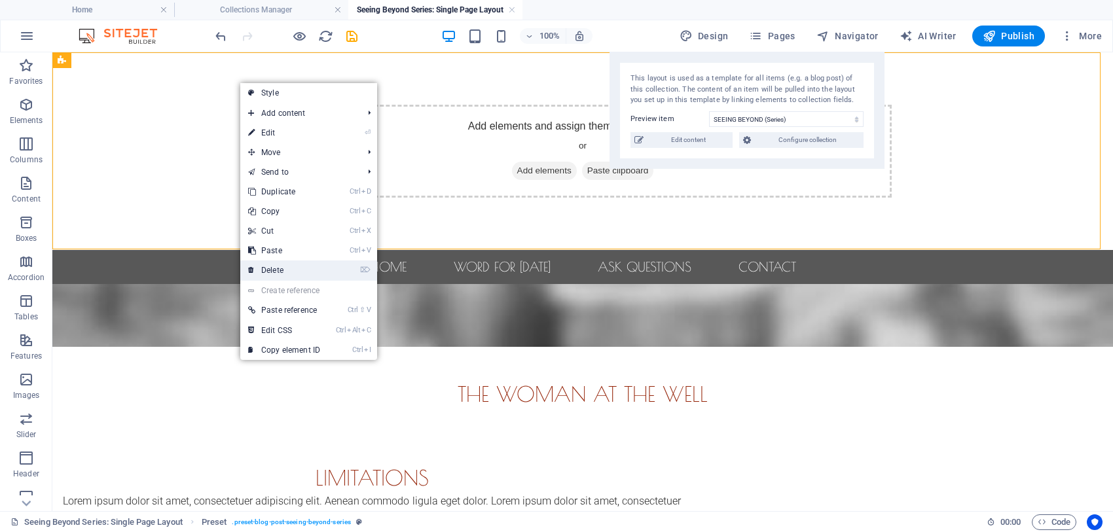
click at [288, 268] on link "⌦ Delete" at bounding box center [284, 271] width 88 height 20
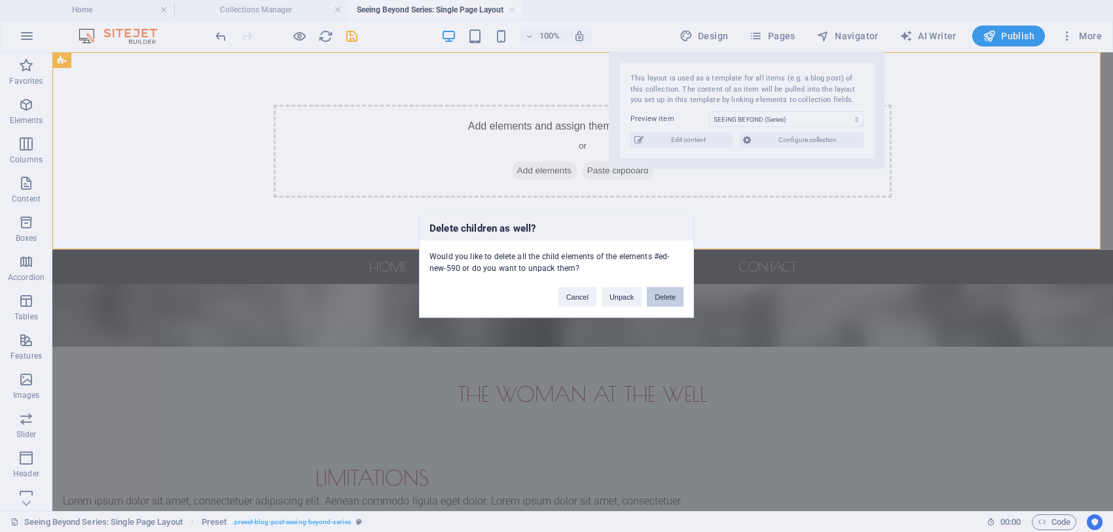
click at [671, 302] on button "Delete" at bounding box center [665, 297] width 37 height 20
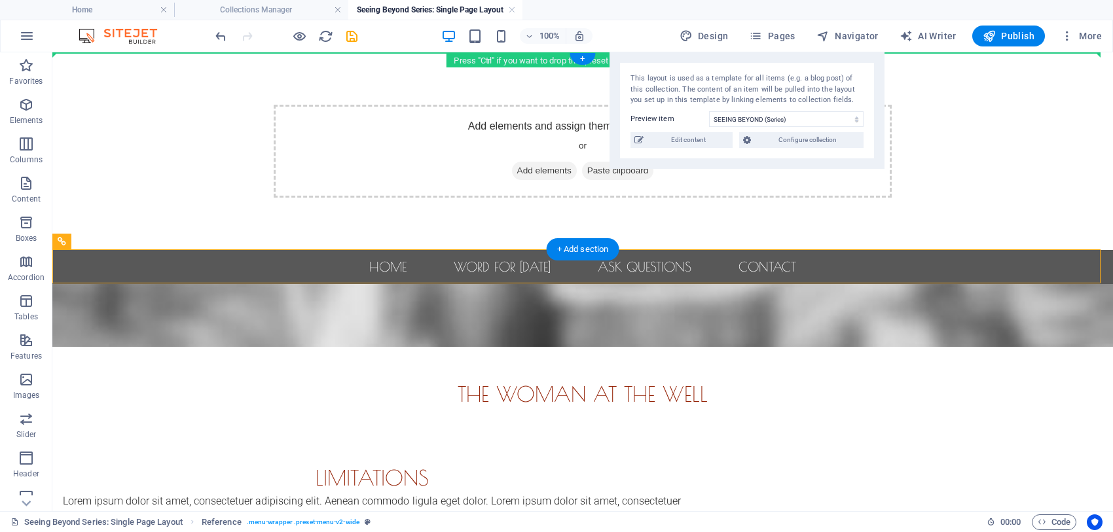
drag, startPoint x: 145, startPoint y: 291, endPoint x: 115, endPoint y: 77, distance: 216.7
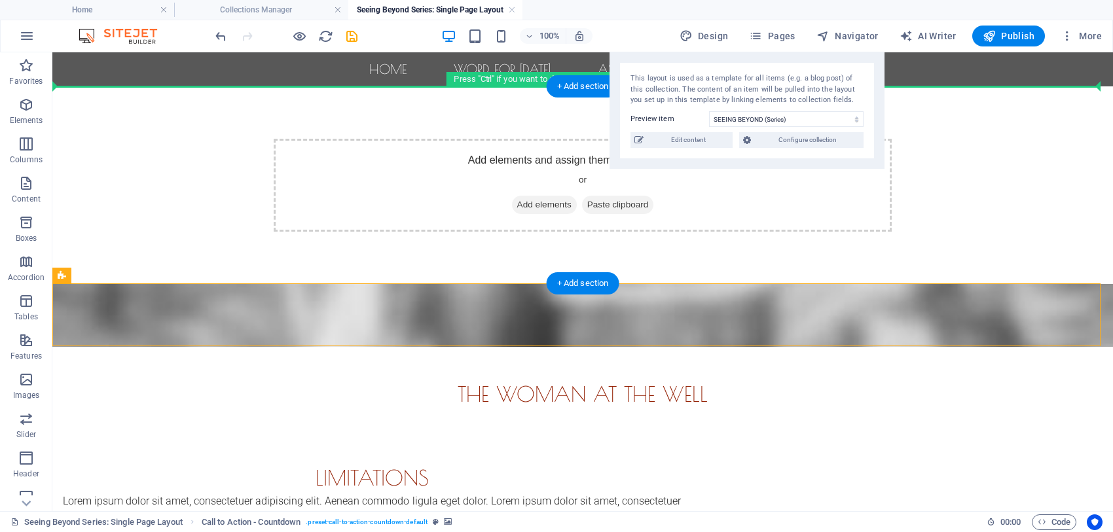
drag, startPoint x: 126, startPoint y: 326, endPoint x: 90, endPoint y: 119, distance: 209.9
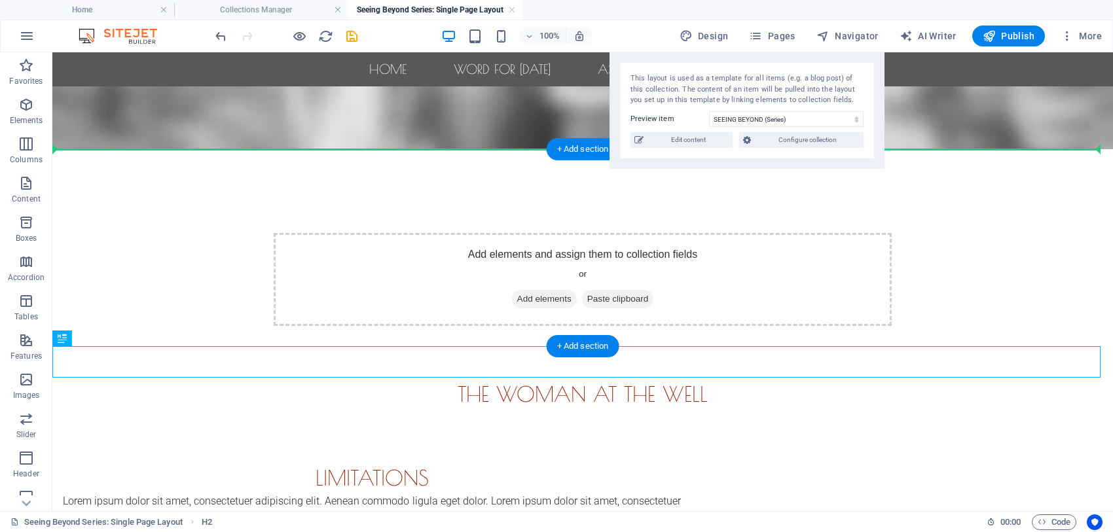
drag, startPoint x: 122, startPoint y: 391, endPoint x: 62, endPoint y: 154, distance: 245.1
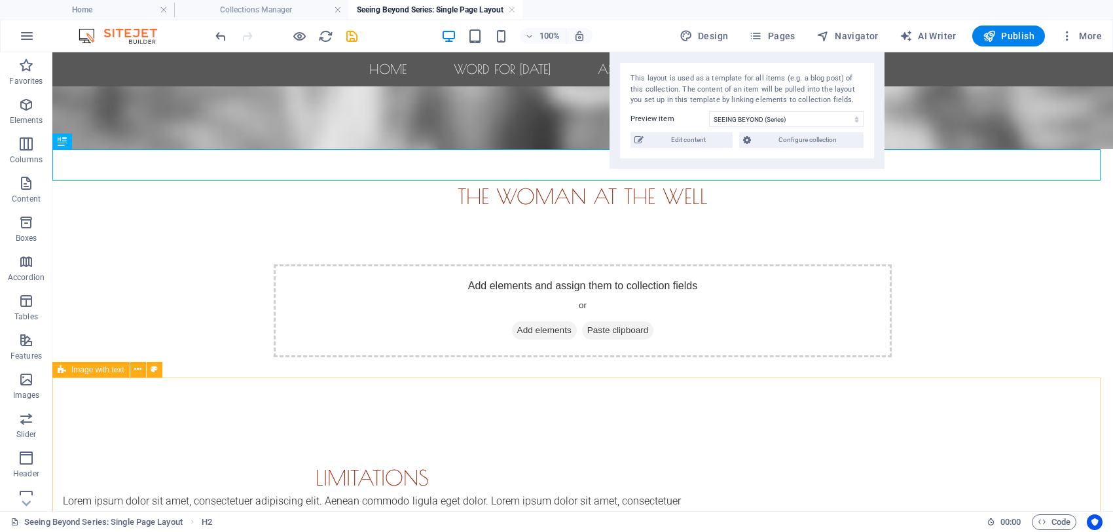
click at [69, 375] on div "Image with text" at bounding box center [90, 370] width 77 height 16
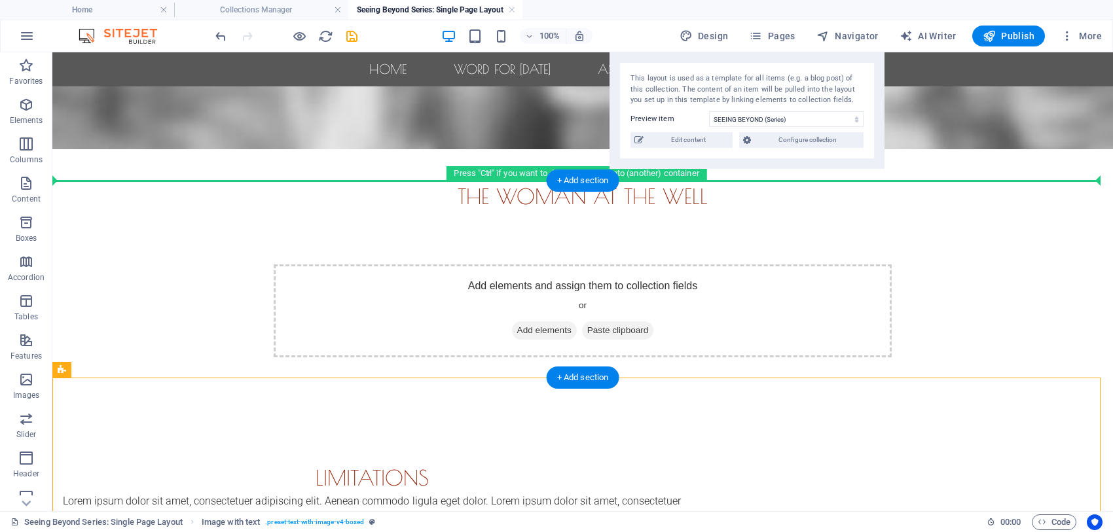
drag, startPoint x: 121, startPoint y: 427, endPoint x: 83, endPoint y: 207, distance: 223.2
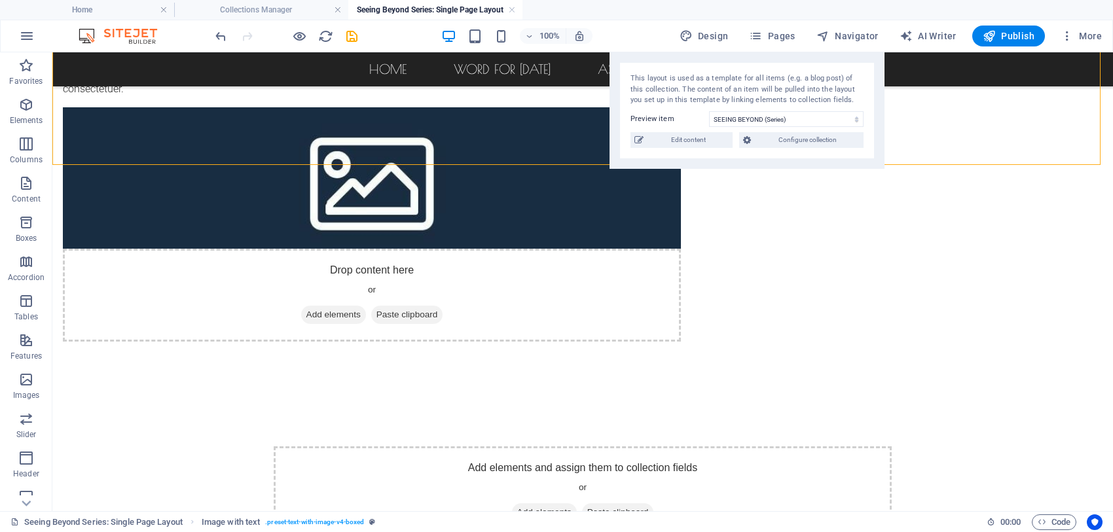
scroll to position [255, 0]
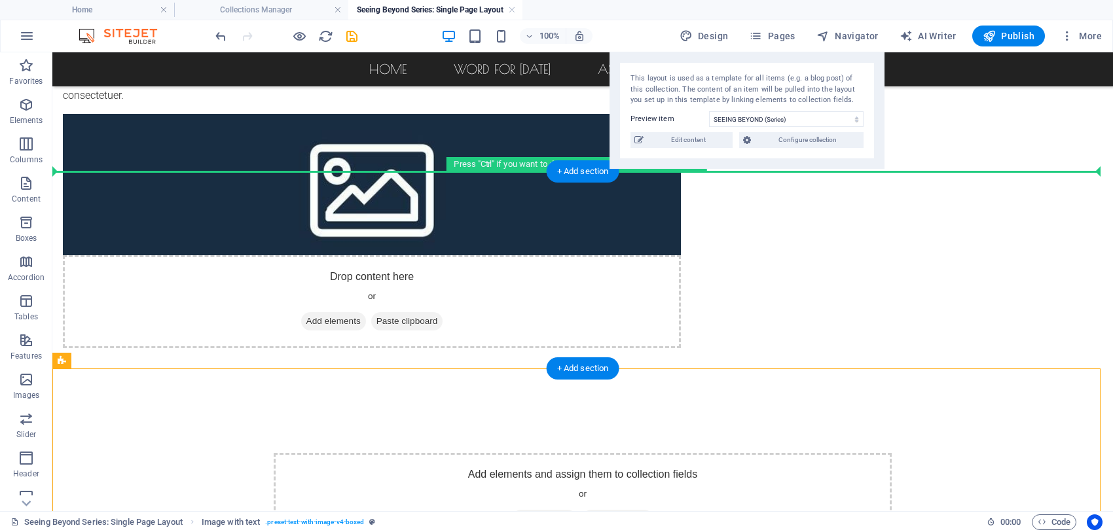
drag, startPoint x: 126, startPoint y: 414, endPoint x: 73, endPoint y: 243, distance: 178.7
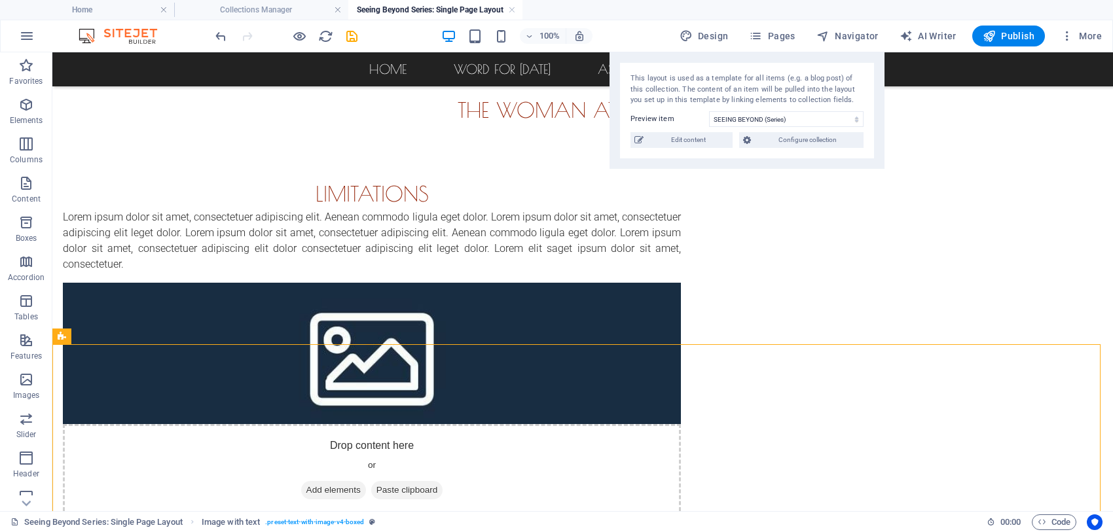
scroll to position [82, 0]
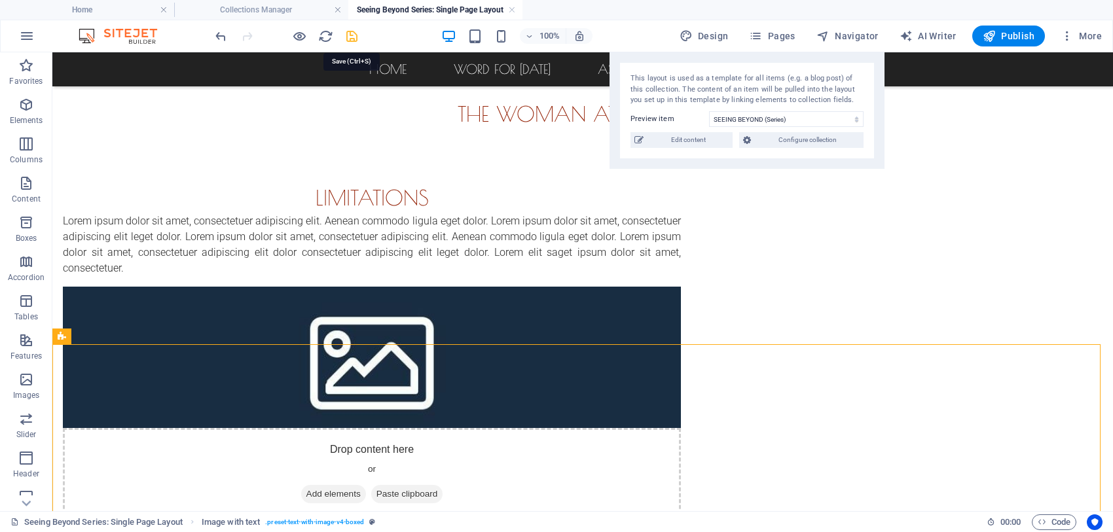
click at [354, 31] on icon "save" at bounding box center [351, 36] width 15 height 15
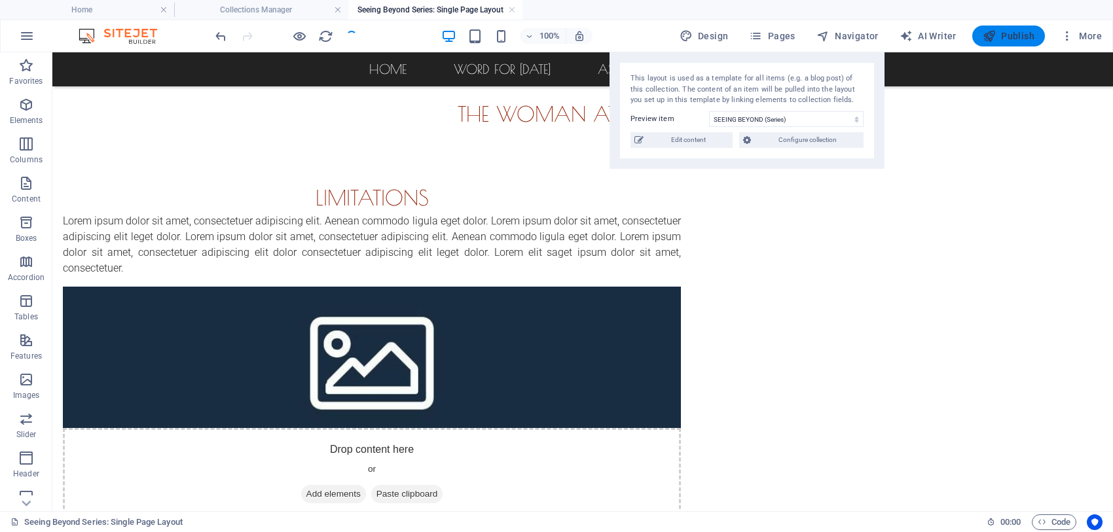
click at [890, 35] on span "Publish" at bounding box center [1008, 35] width 52 height 13
click at [890, 30] on span "Publish" at bounding box center [1008, 35] width 52 height 13
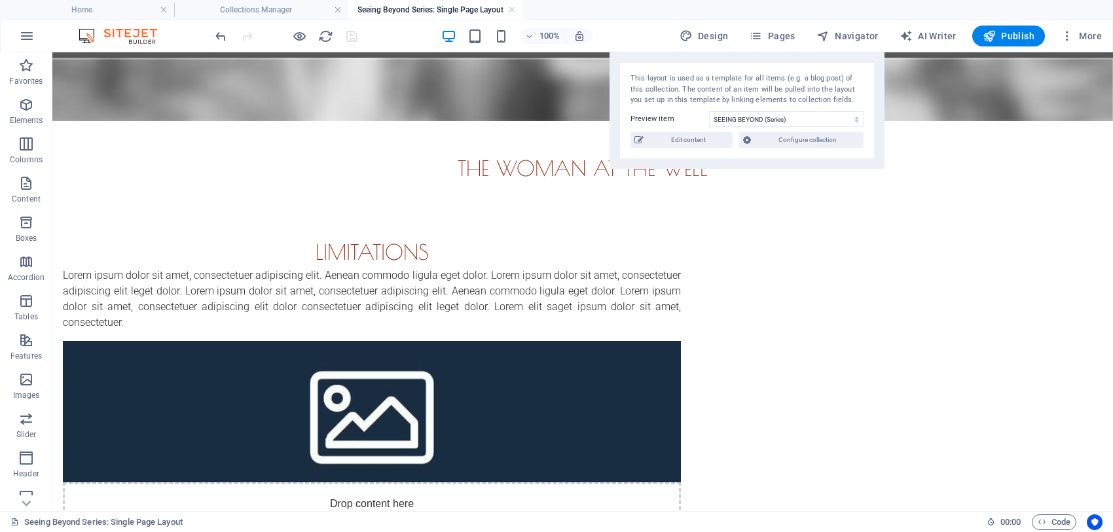
scroll to position [0, 0]
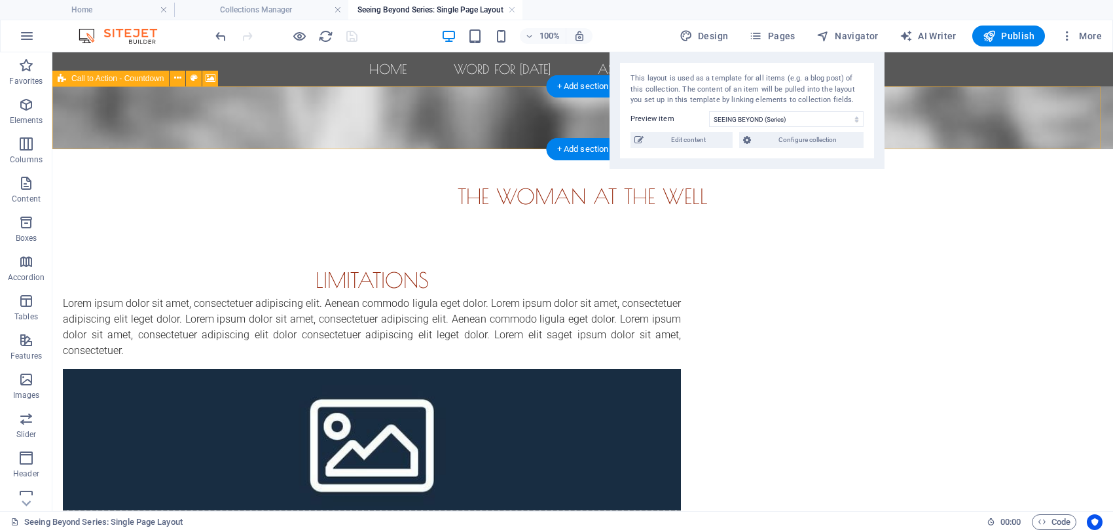
click at [590, 113] on figure at bounding box center [582, 117] width 1060 height 63
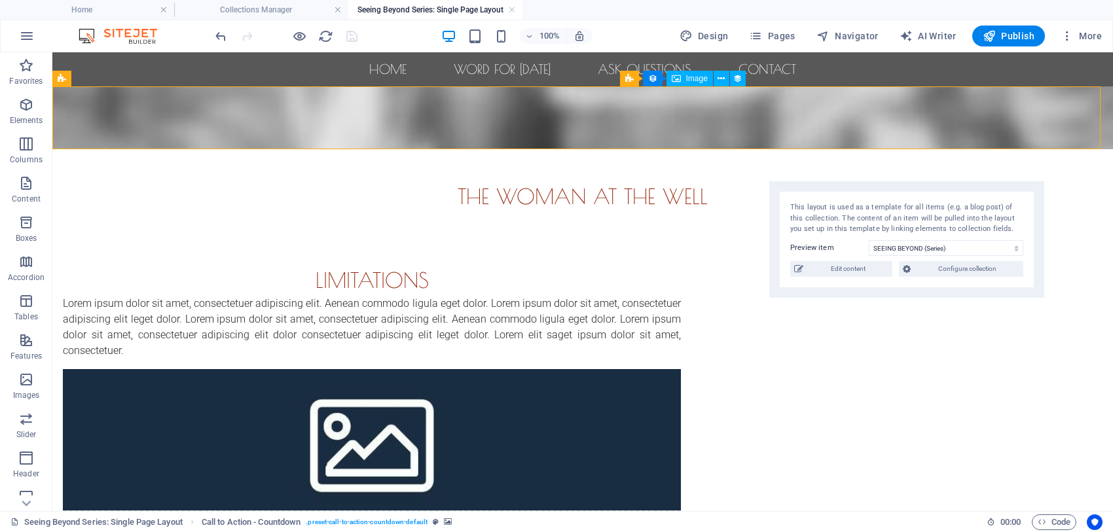
drag, startPoint x: 802, startPoint y: 54, endPoint x: 962, endPoint y: 182, distance: 204.4
click at [890, 182] on div "This layout is used as a template for all items (e.g. a blog post) of this coll…" at bounding box center [906, 239] width 275 height 117
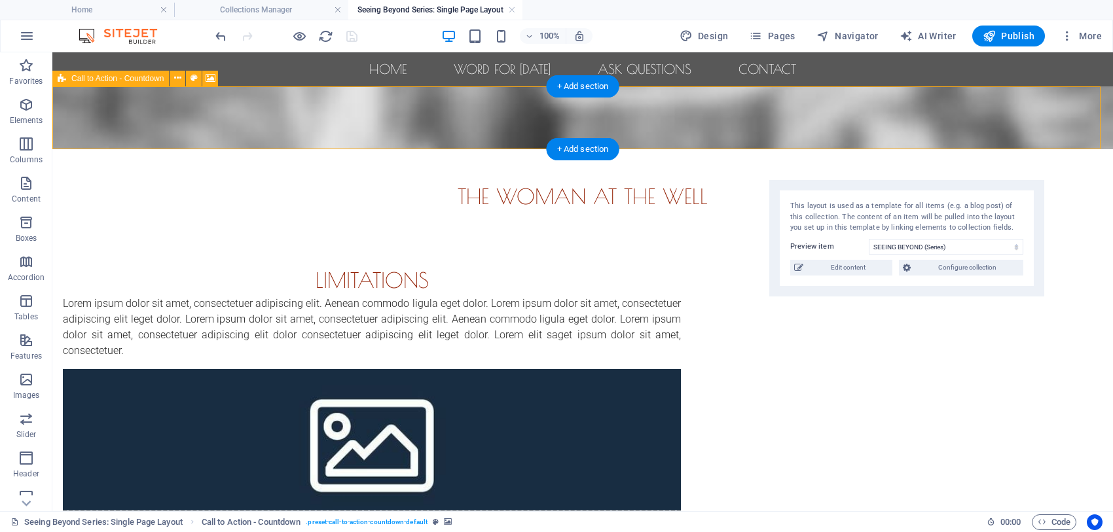
click at [603, 108] on figure at bounding box center [582, 117] width 1060 height 63
